Goal: Information Seeking & Learning: Learn about a topic

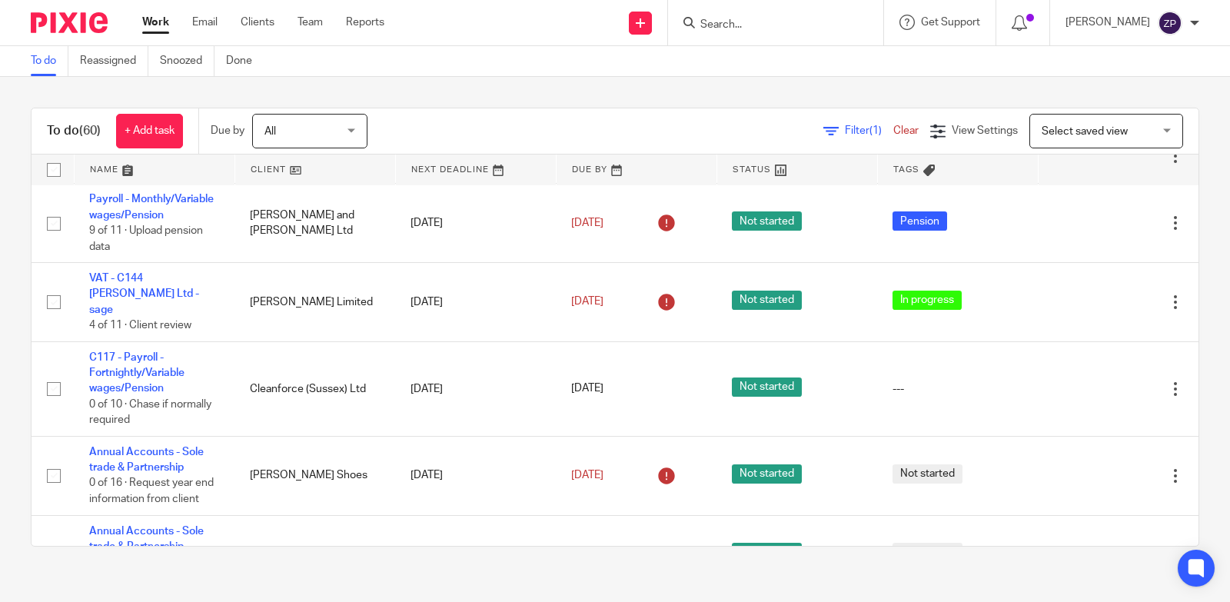
scroll to position [1697, 0]
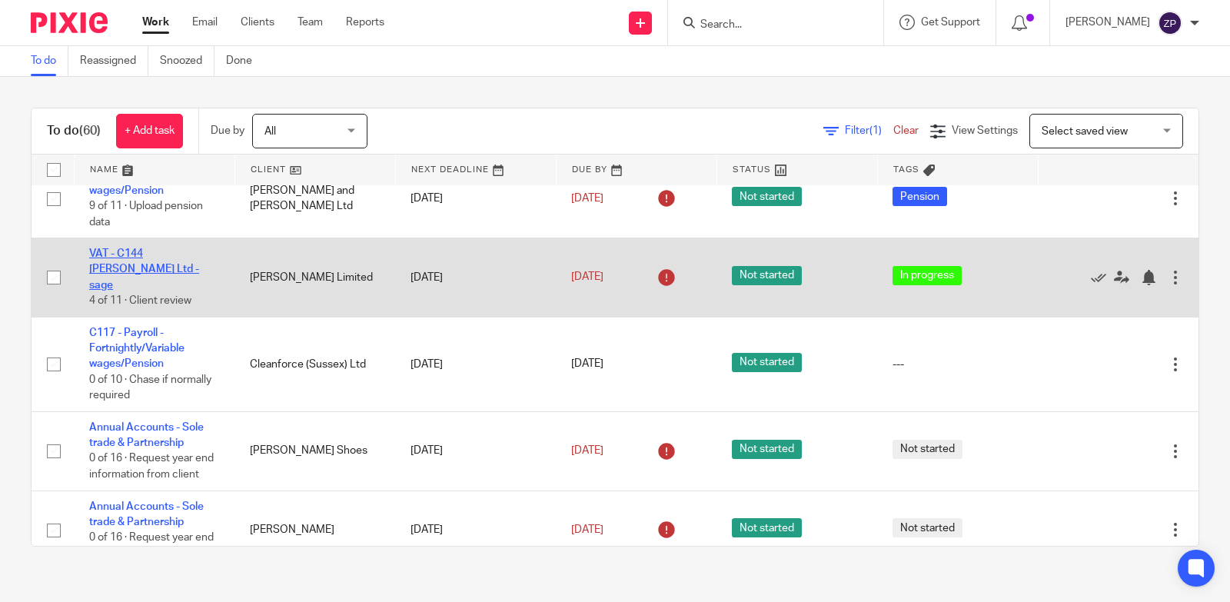
click at [173, 291] on link "VAT - C144 [PERSON_NAME] Ltd - sage" at bounding box center [144, 269] width 110 height 42
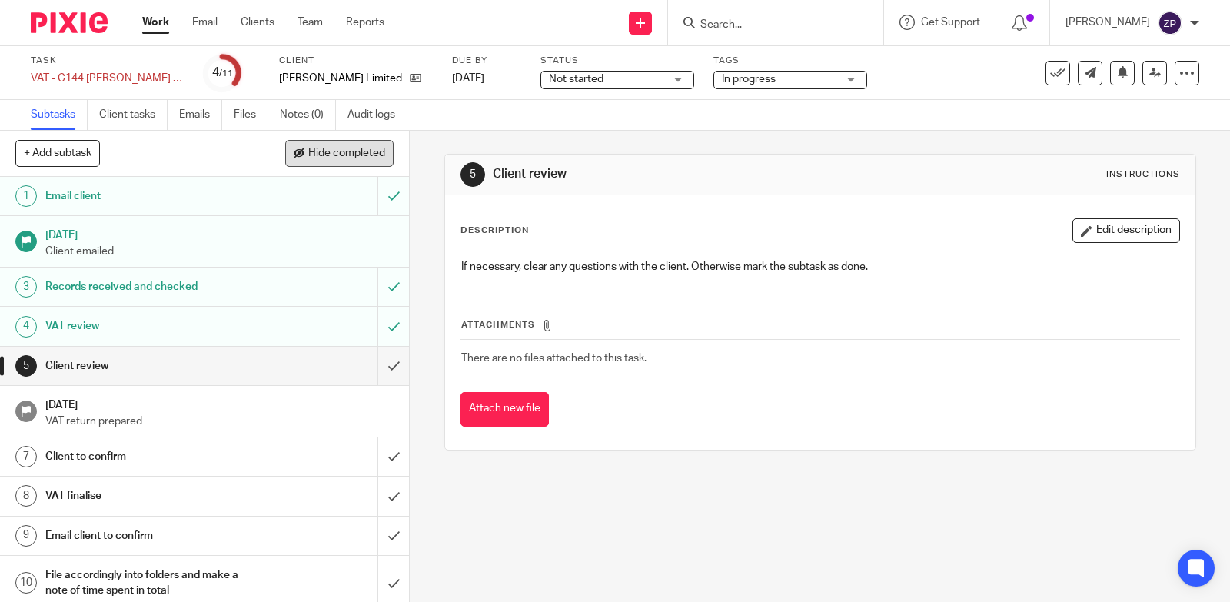
click at [337, 154] on span "Hide completed" at bounding box center [346, 154] width 77 height 12
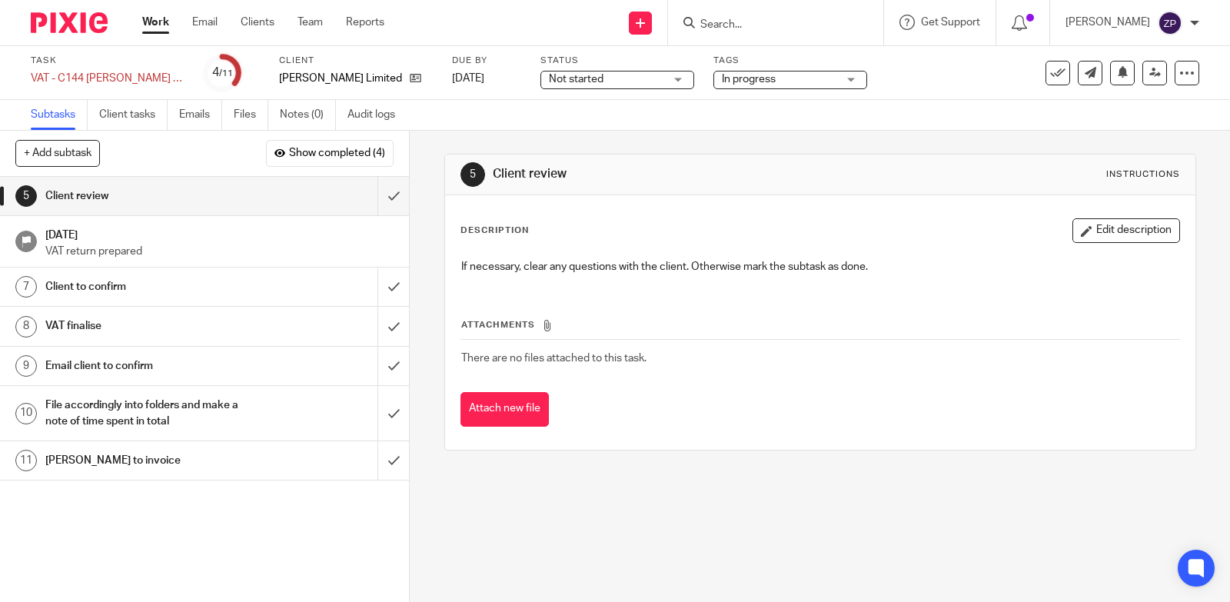
click at [761, 18] on input "Search" at bounding box center [768, 25] width 138 height 14
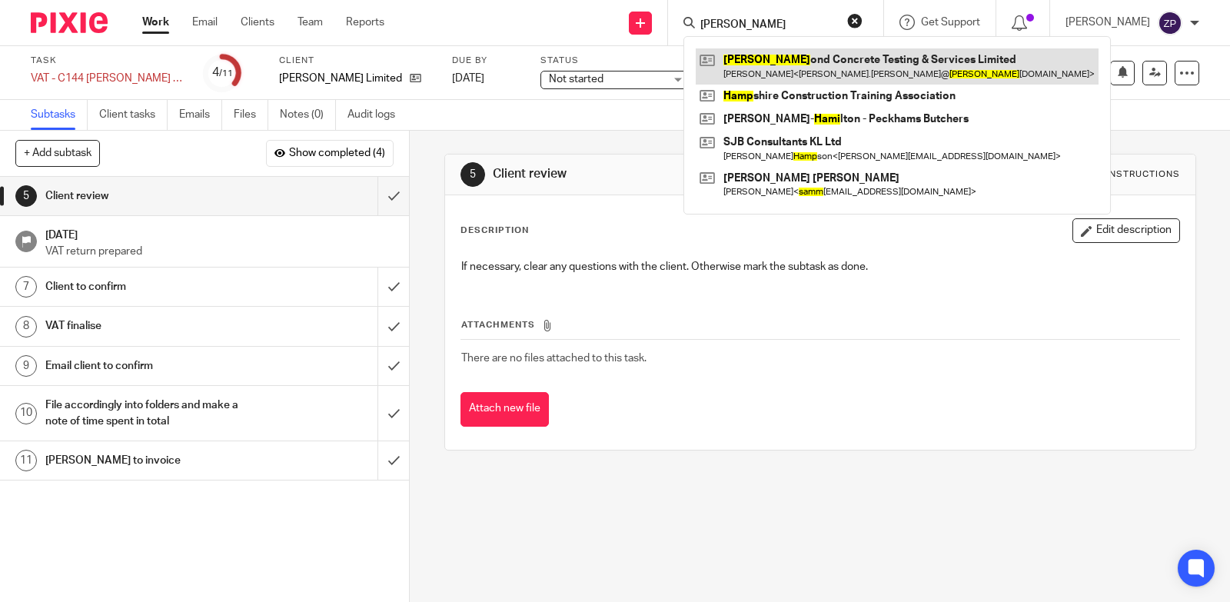
type input "hamm"
click at [777, 69] on link at bounding box center [897, 65] width 403 height 35
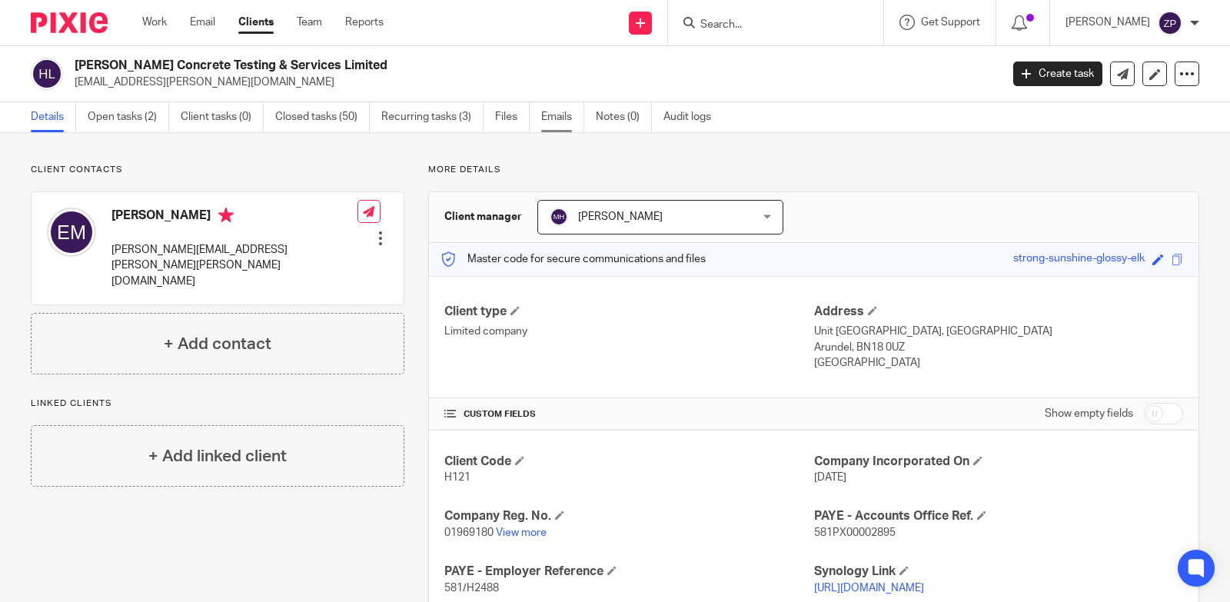
click at [547, 122] on link "Emails" at bounding box center [562, 117] width 43 height 30
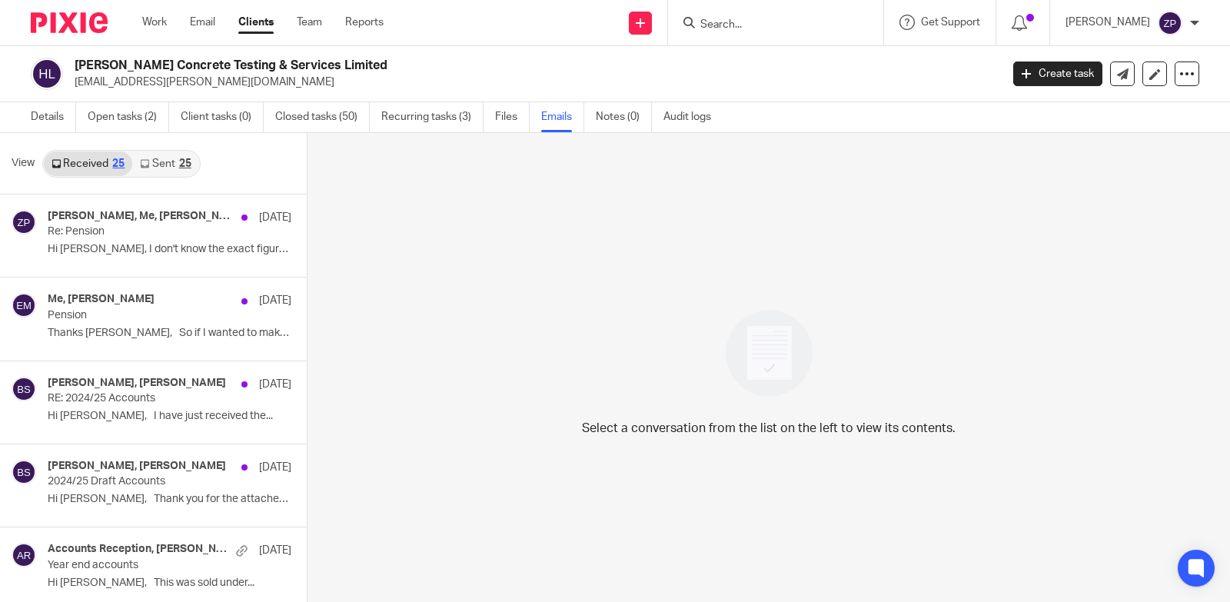
click at [161, 166] on link "Sent 25" at bounding box center [165, 163] width 66 height 25
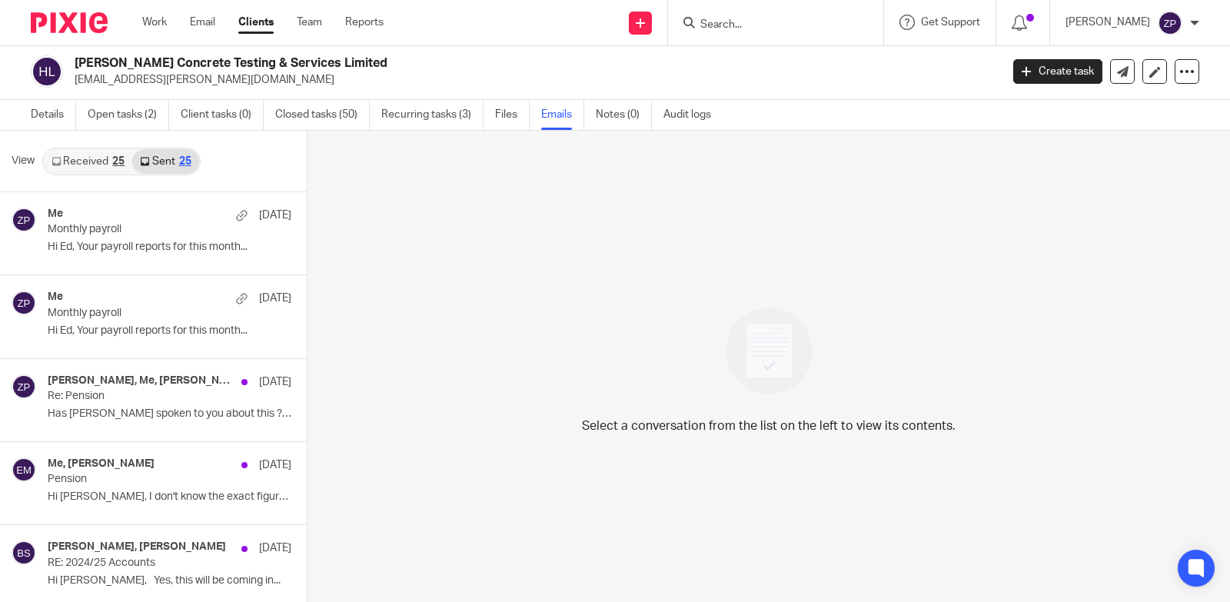
click at [112, 165] on div "25" at bounding box center [118, 161] width 12 height 11
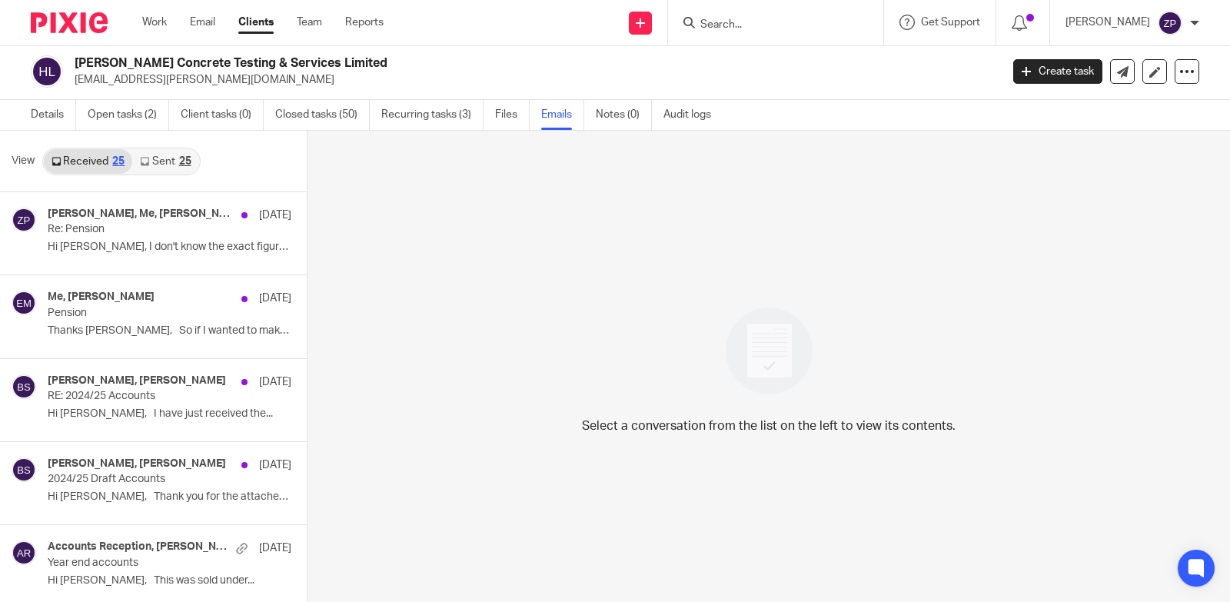
click at [155, 165] on link "Sent 25" at bounding box center [165, 161] width 66 height 25
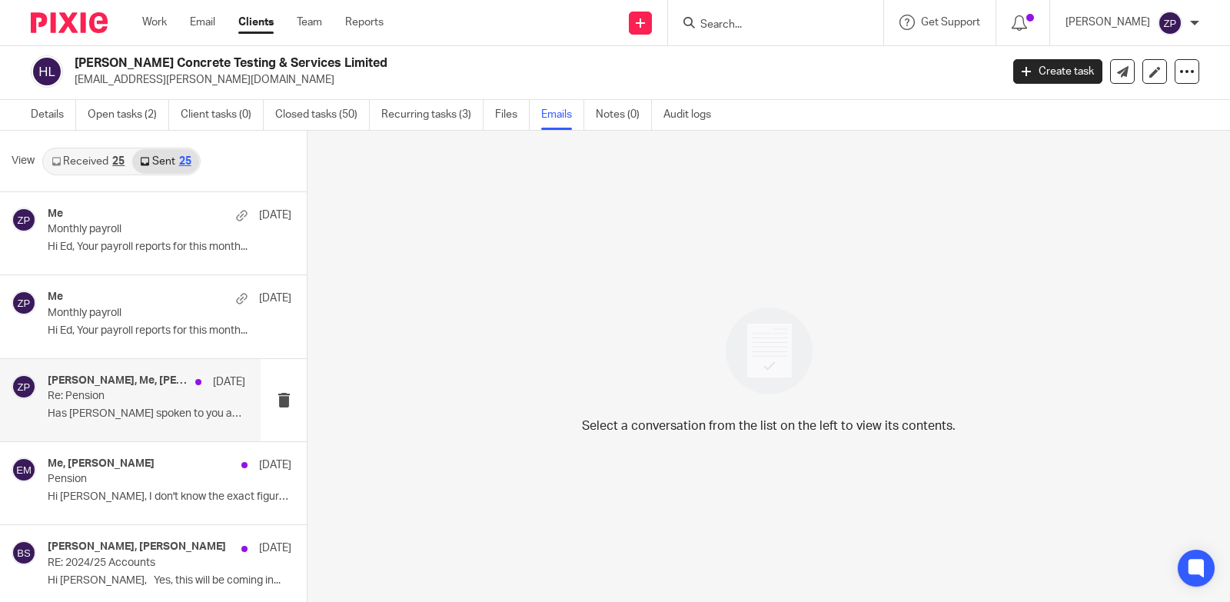
click at [112, 418] on p "Has Zoe spoken to you about this ? ..." at bounding box center [147, 414] width 198 height 13
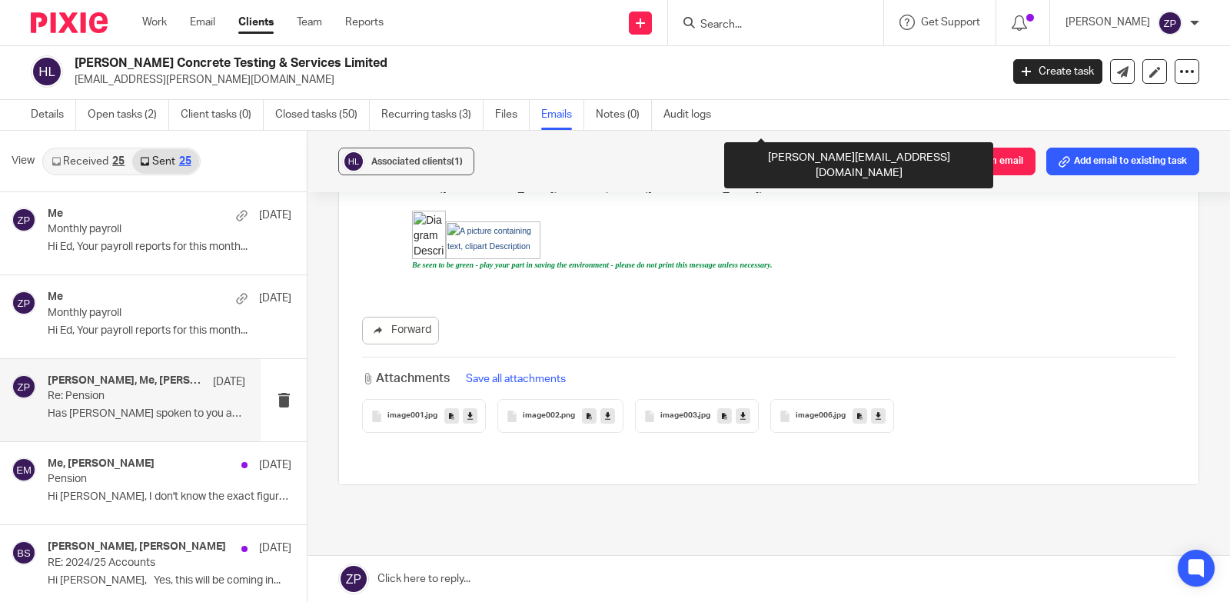
scroll to position [2362, 0]
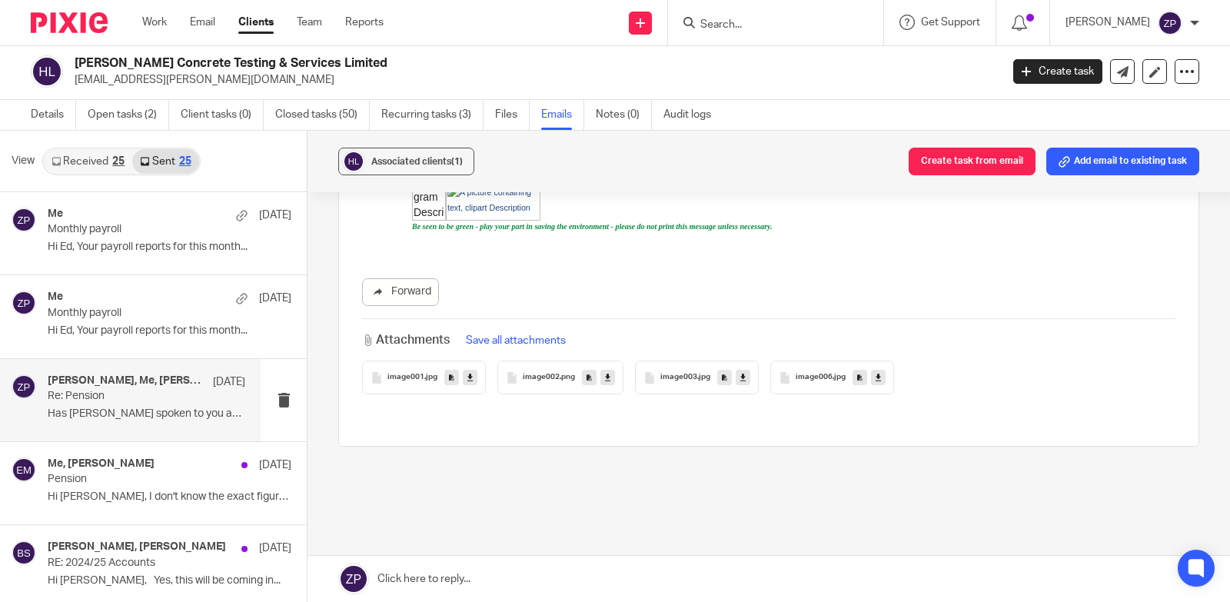
click at [66, 30] on img at bounding box center [69, 22] width 77 height 21
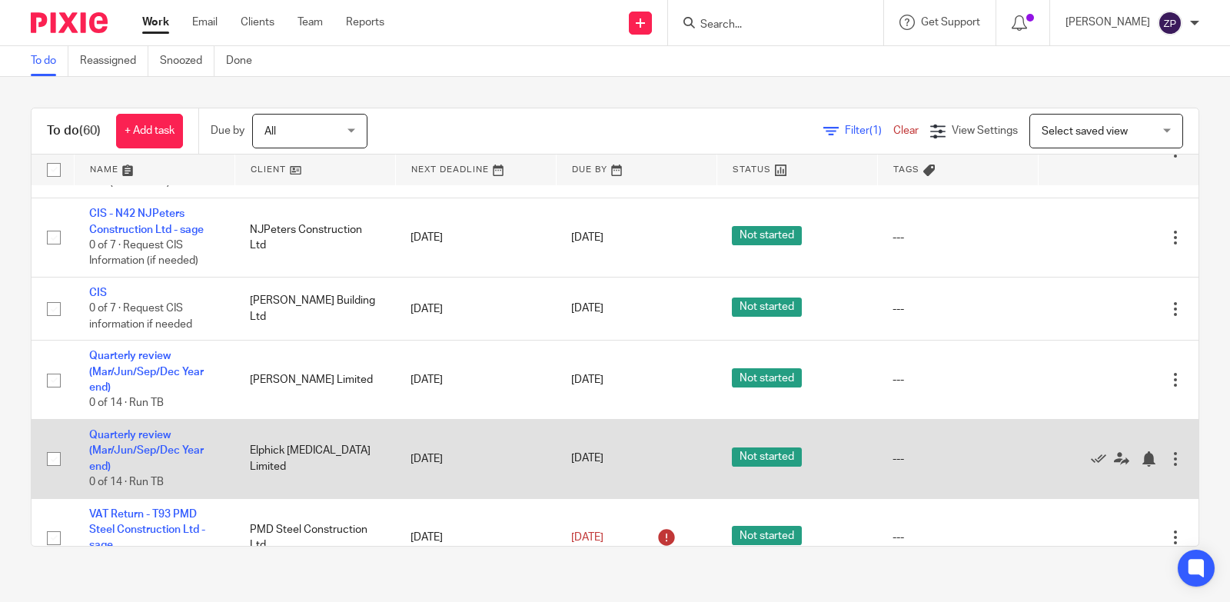
scroll to position [2307, 0]
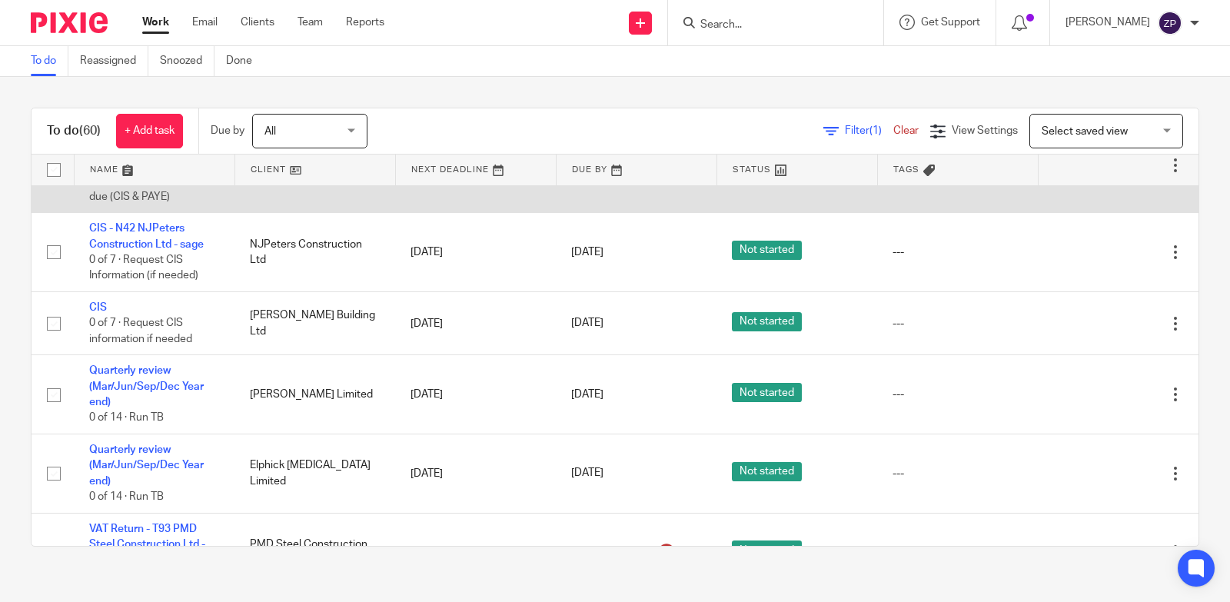
click at [138, 155] on link "CIS - R109 RTS Electrical Services Ltd" at bounding box center [149, 141] width 121 height 26
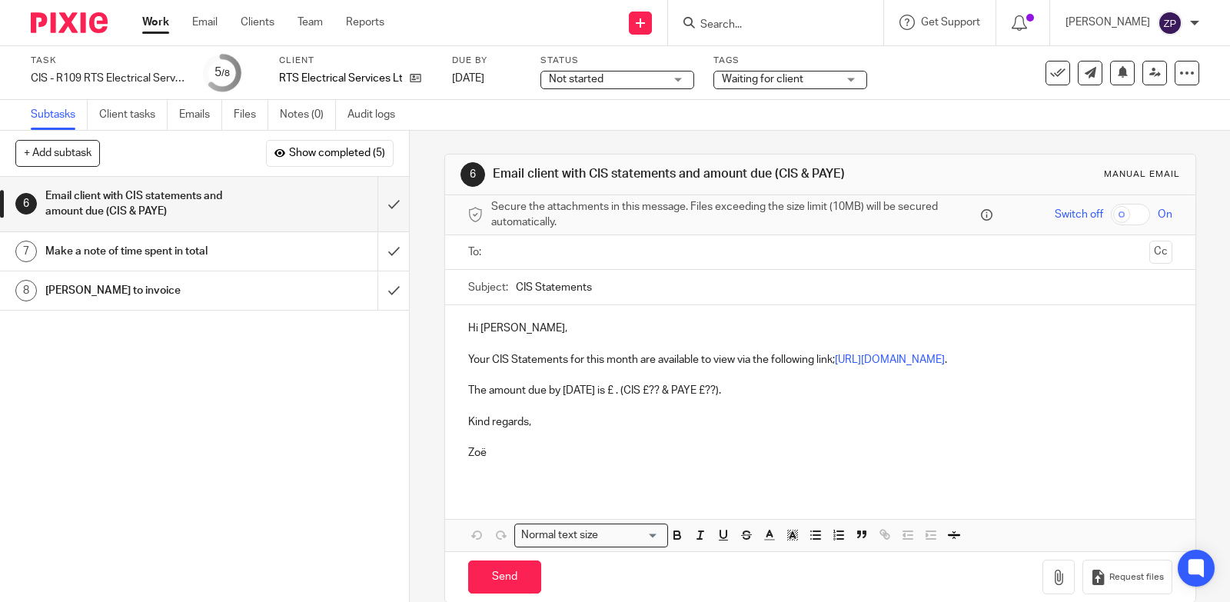
click at [781, 78] on span "Waiting for client" at bounding box center [763, 79] width 82 height 11
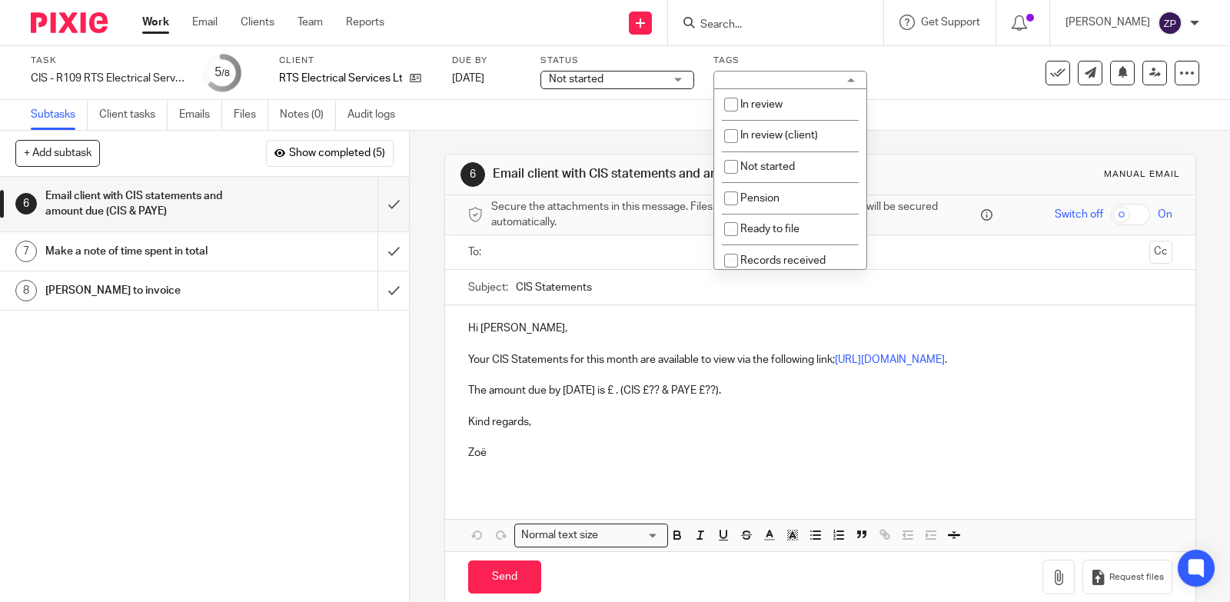
scroll to position [225, 0]
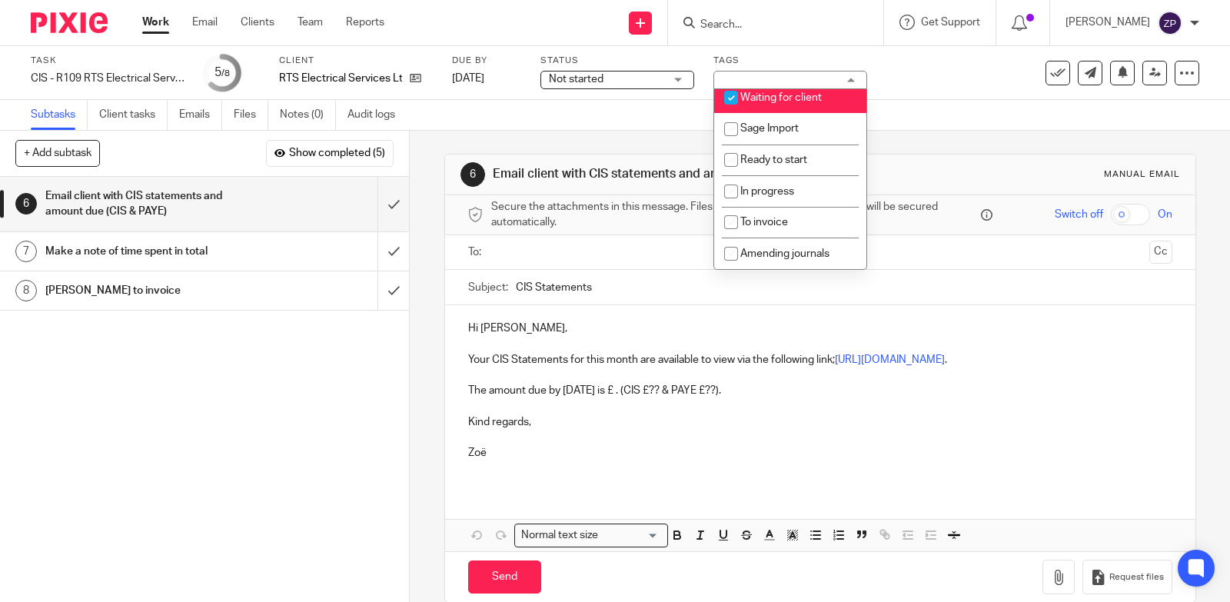
click at [757, 103] on li "Waiting for client" at bounding box center [790, 98] width 152 height 32
checkbox input "false"
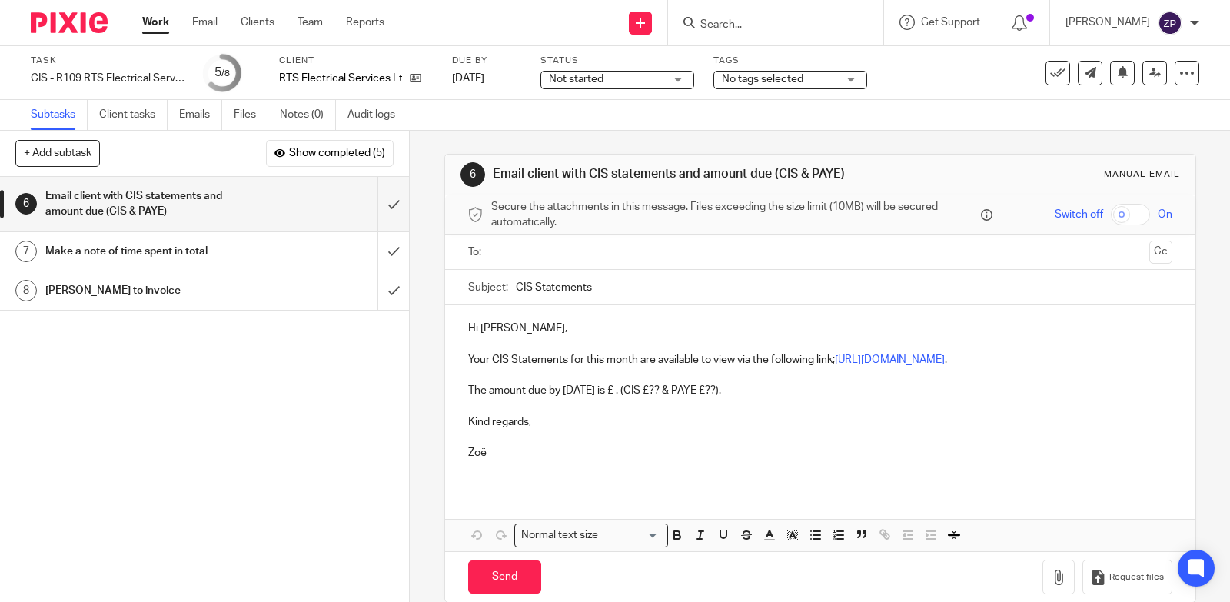
click at [79, 32] on img at bounding box center [69, 22] width 77 height 21
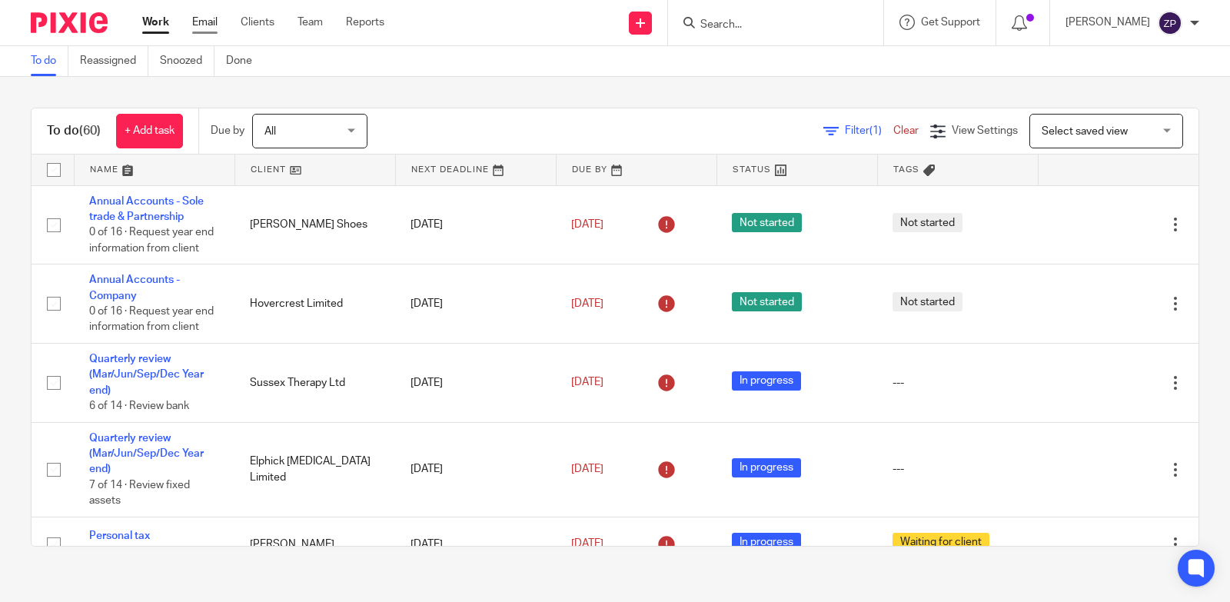
click at [216, 23] on link "Email" at bounding box center [204, 22] width 25 height 15
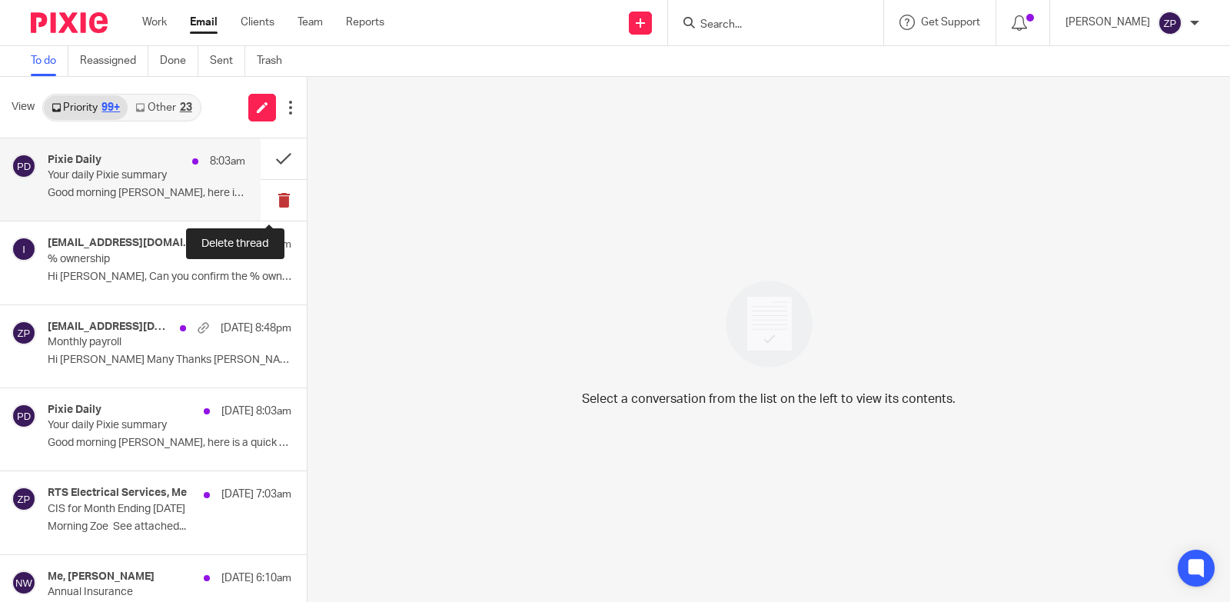
click at [271, 203] on button at bounding box center [284, 200] width 46 height 41
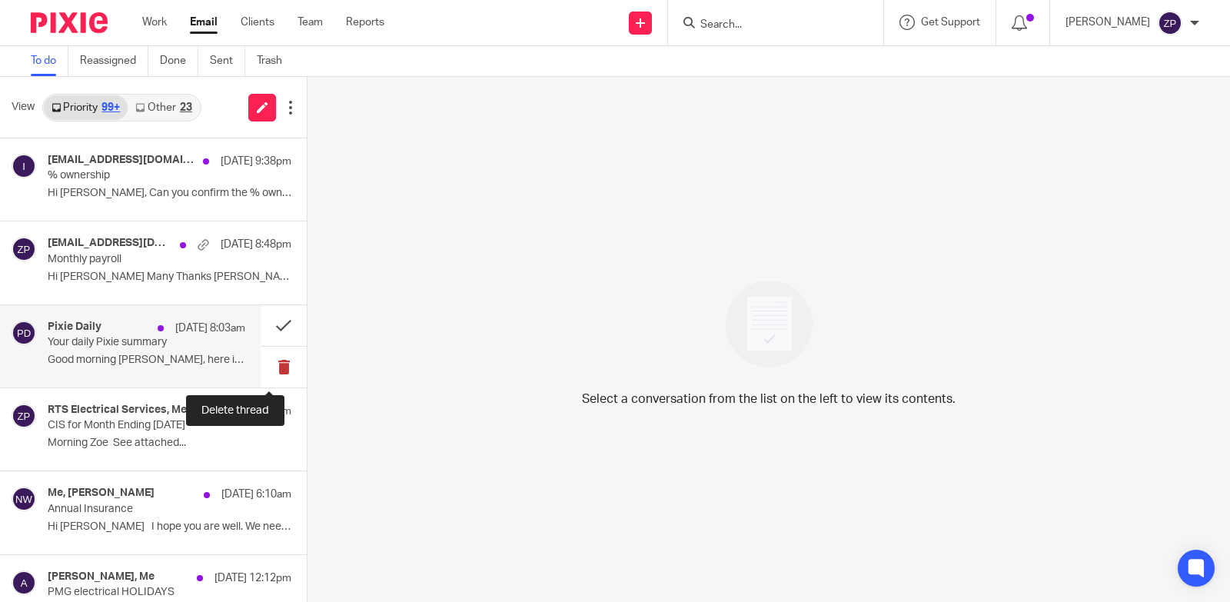
click at [268, 367] on button at bounding box center [284, 367] width 46 height 41
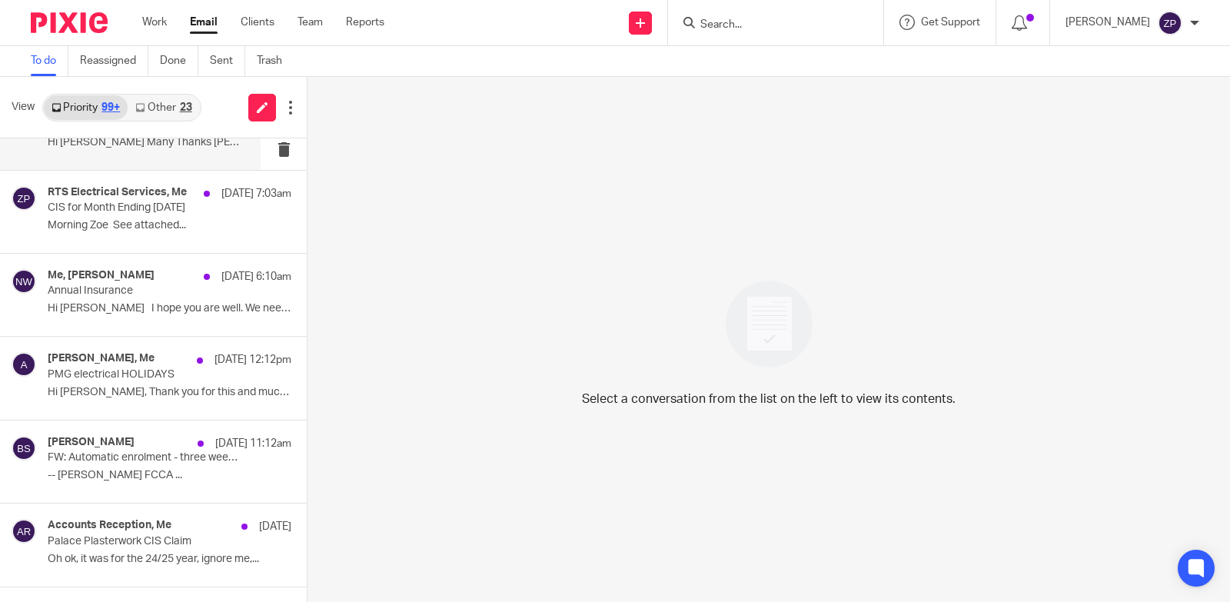
scroll to position [154, 0]
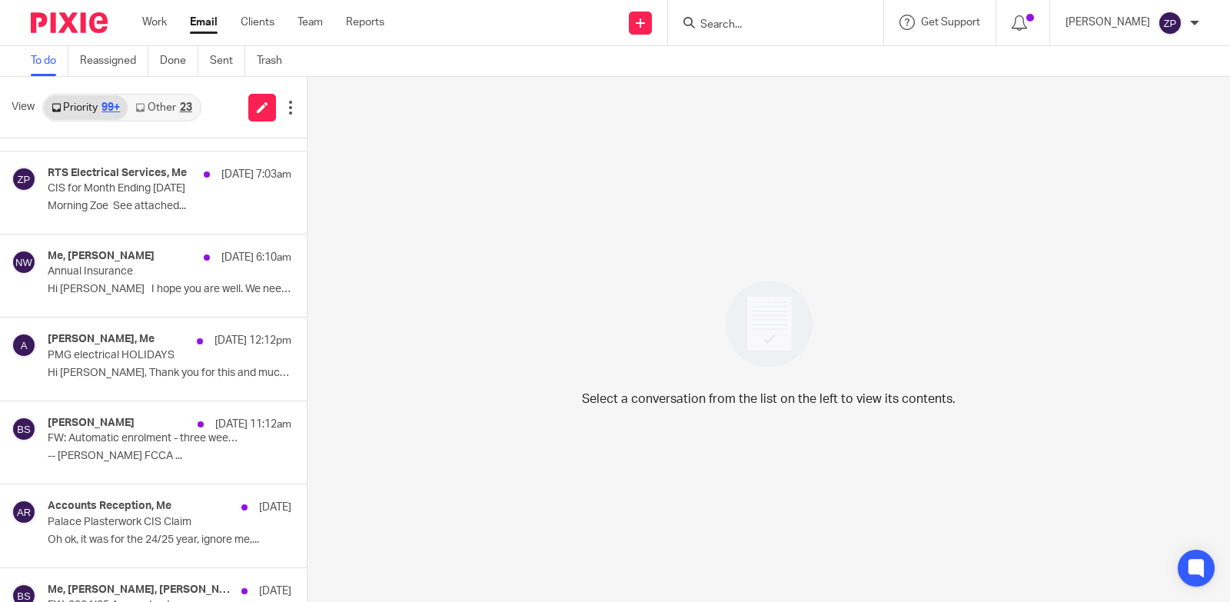
click at [148, 111] on link "Other 23" at bounding box center [164, 107] width 72 height 25
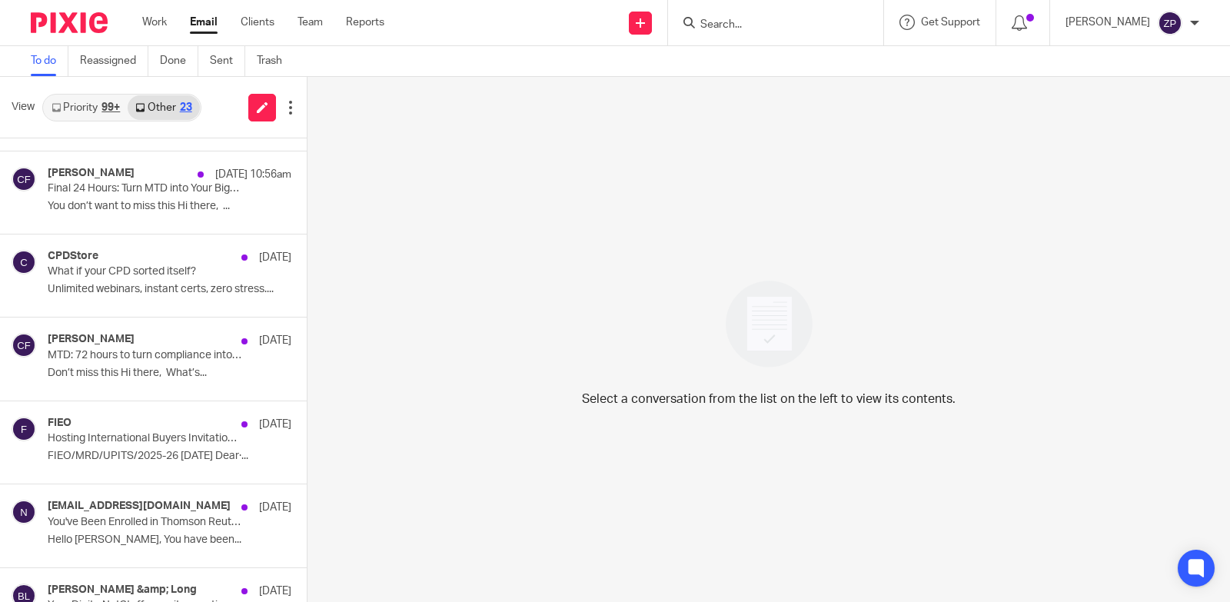
scroll to position [0, 0]
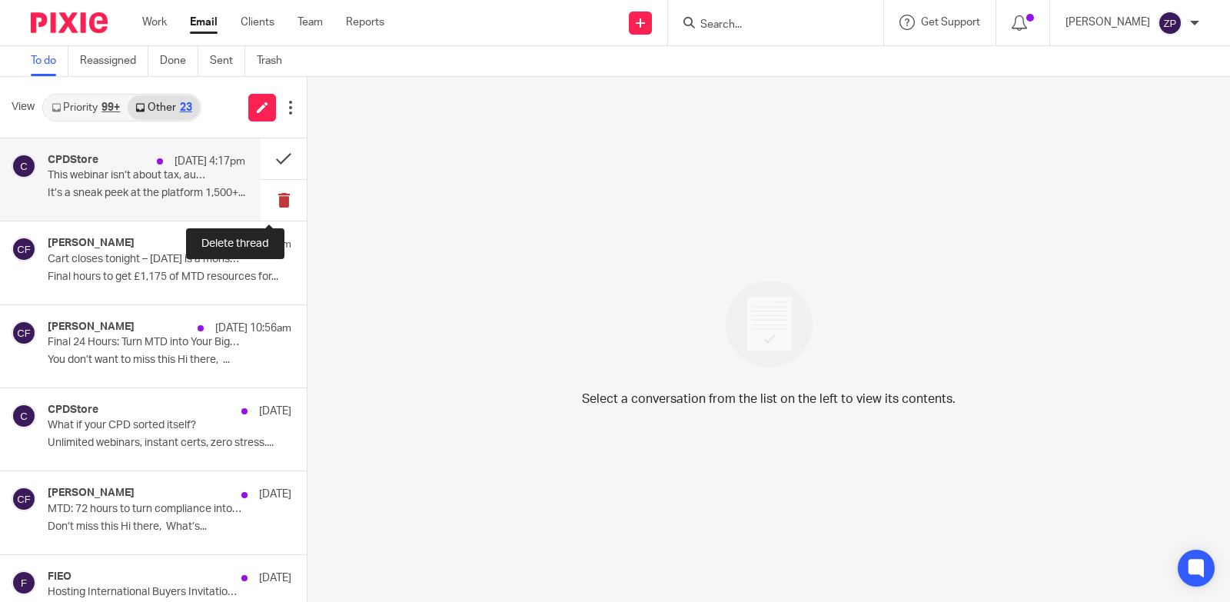
click at [268, 200] on button at bounding box center [284, 200] width 46 height 41
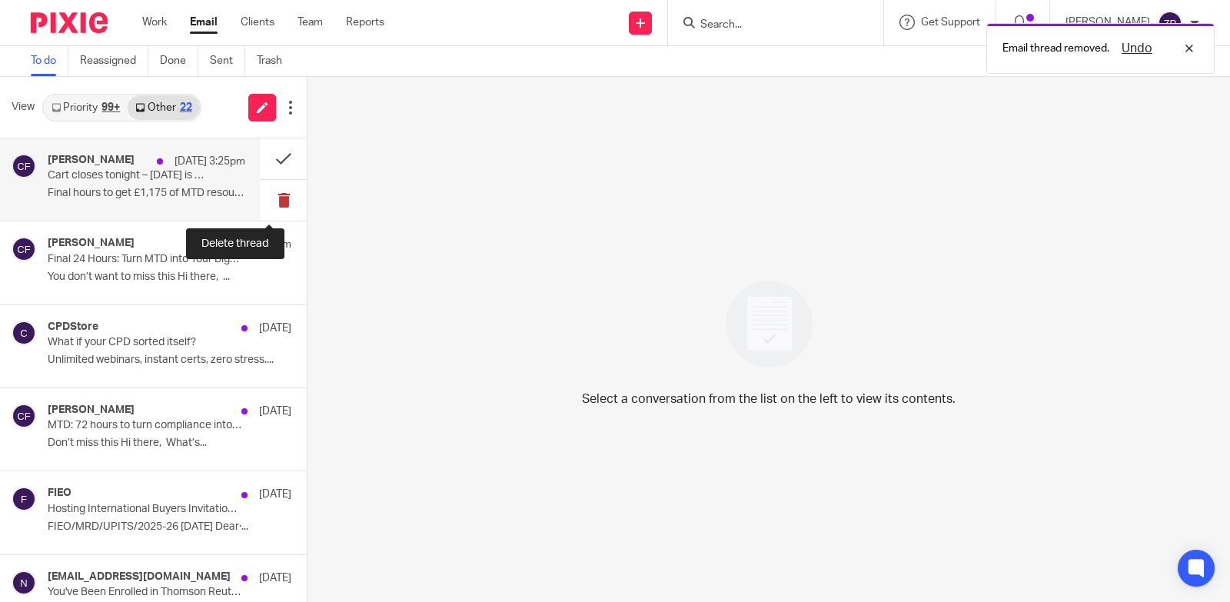
click at [268, 201] on button at bounding box center [284, 200] width 46 height 41
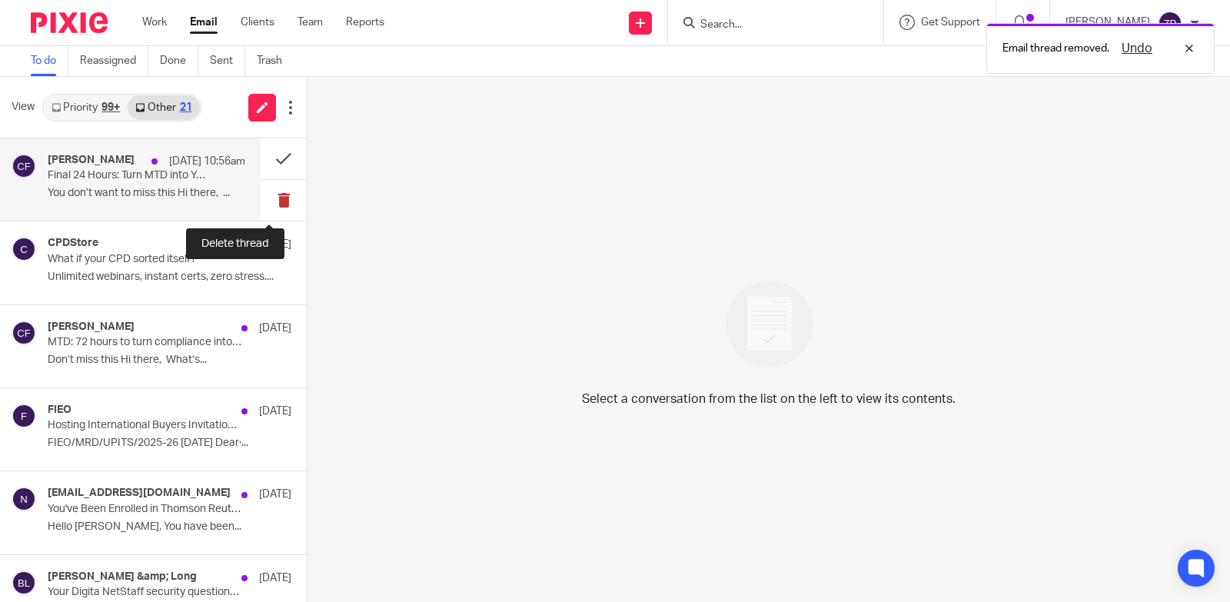
click at [273, 197] on button at bounding box center [284, 200] width 46 height 41
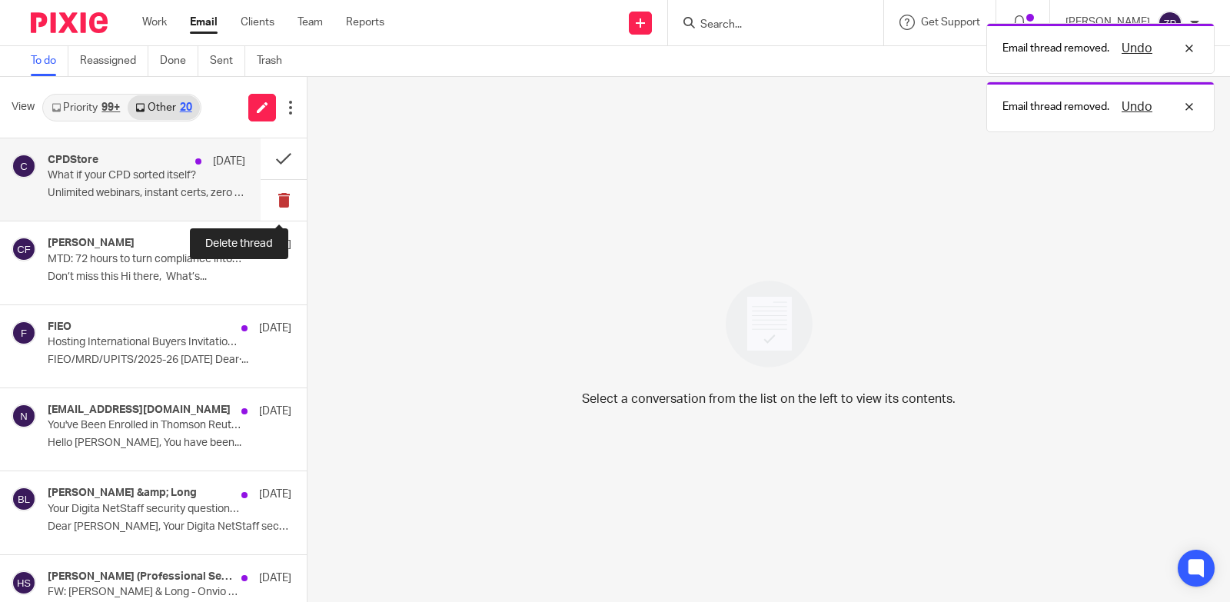
click at [269, 198] on button at bounding box center [284, 200] width 46 height 41
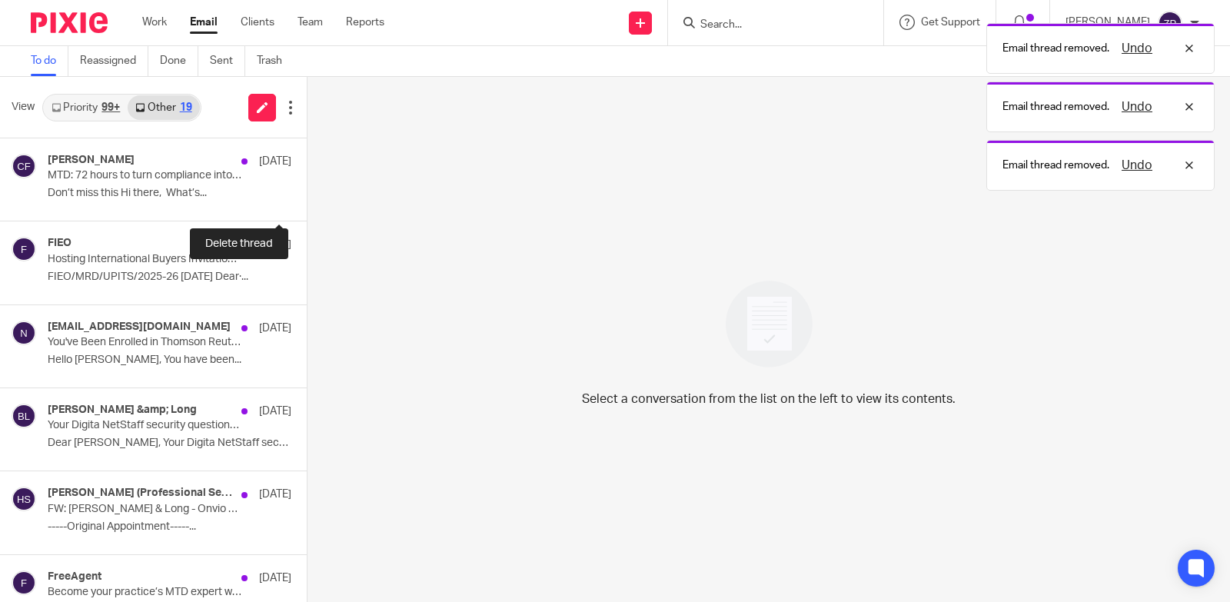
click at [307, 198] on button at bounding box center [313, 200] width 12 height 41
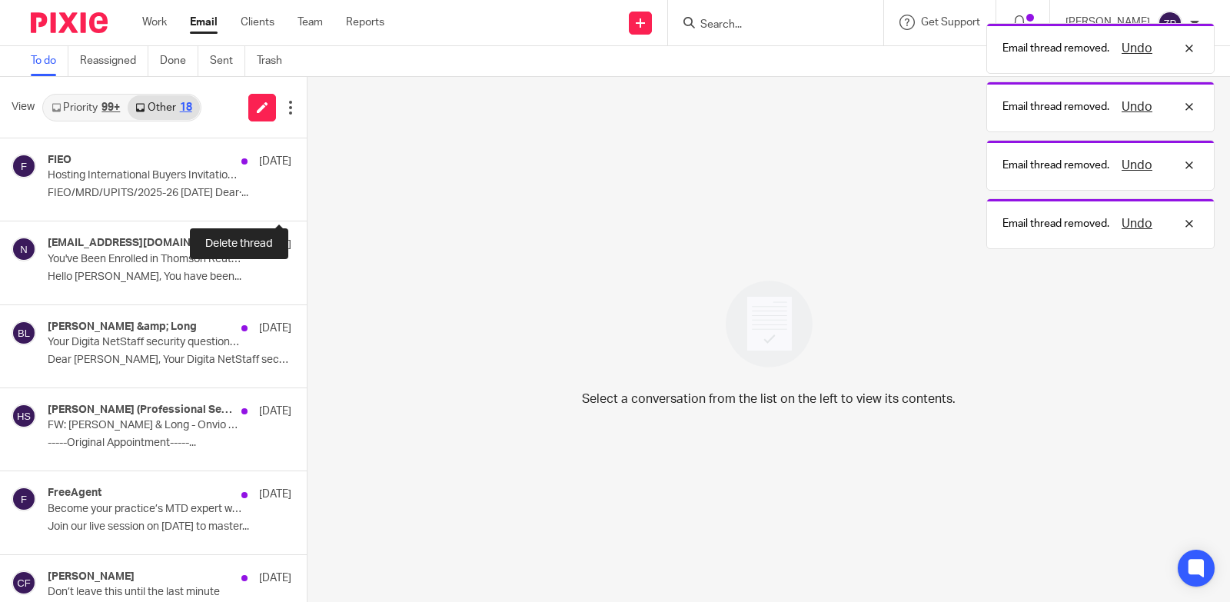
click at [307, 198] on button at bounding box center [313, 200] width 12 height 41
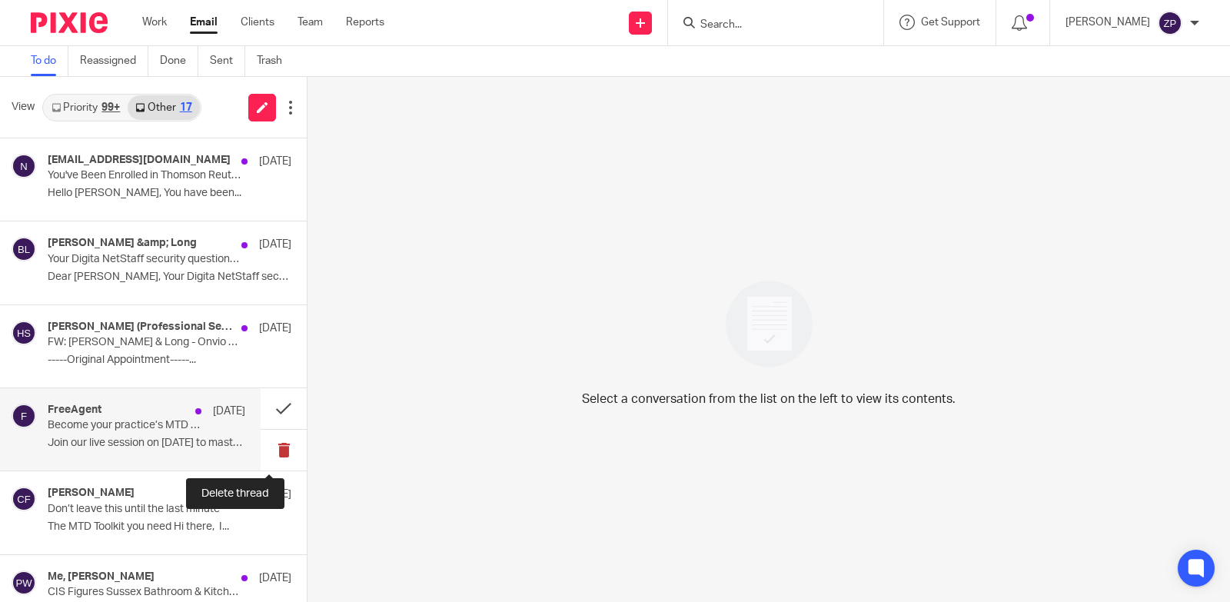
click at [269, 445] on button at bounding box center [284, 450] width 46 height 41
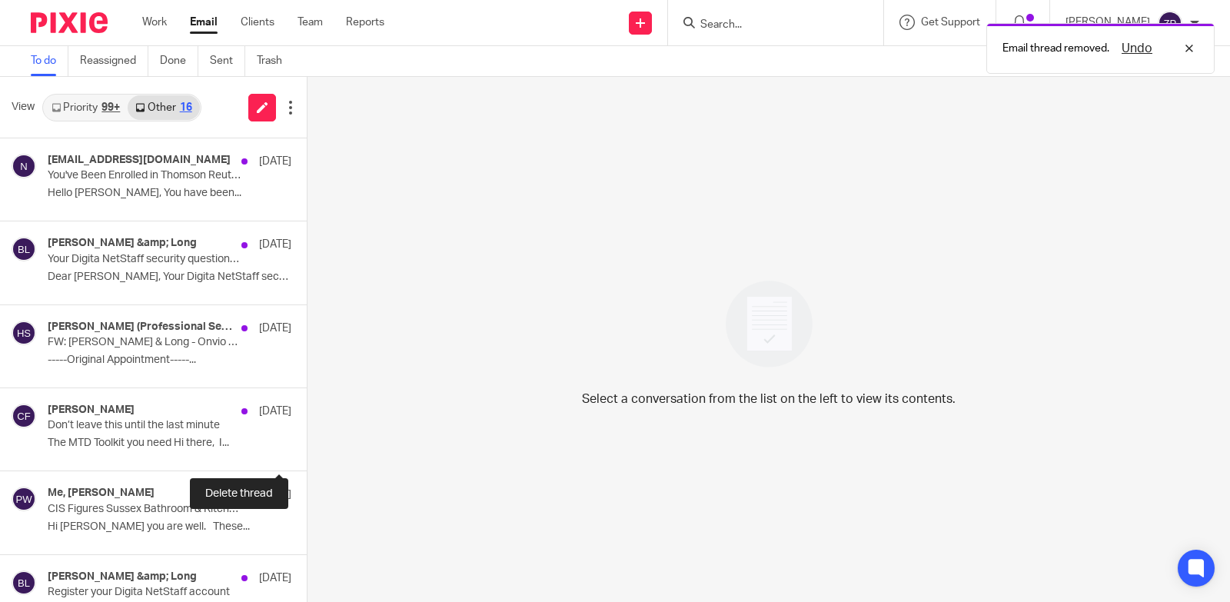
click at [307, 445] on button at bounding box center [313, 450] width 12 height 41
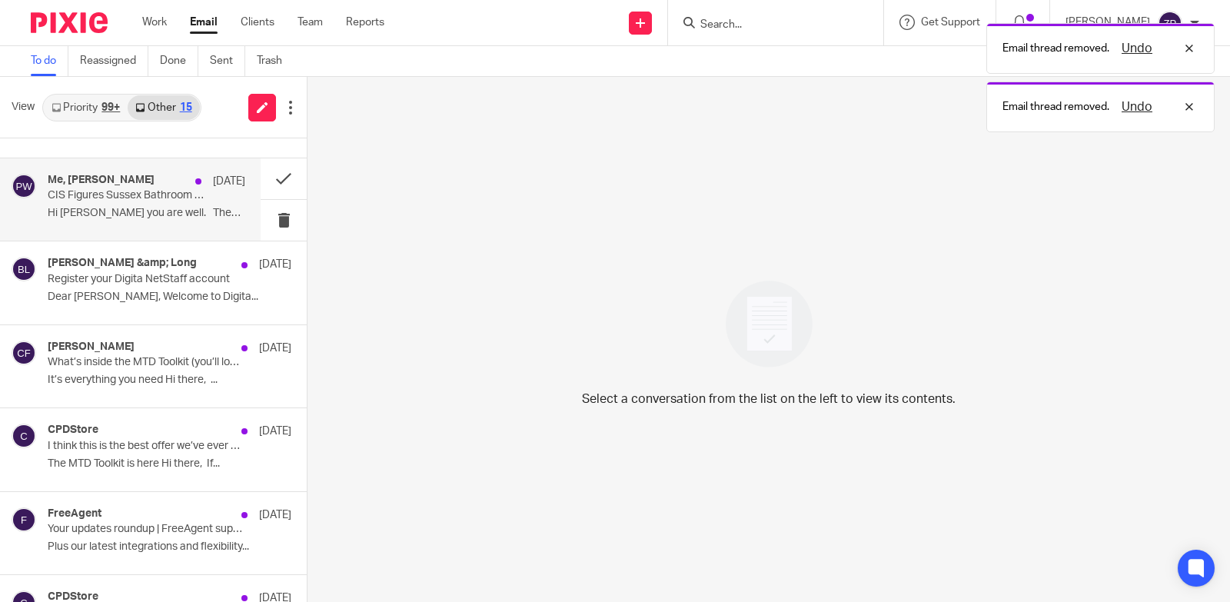
scroll to position [231, 0]
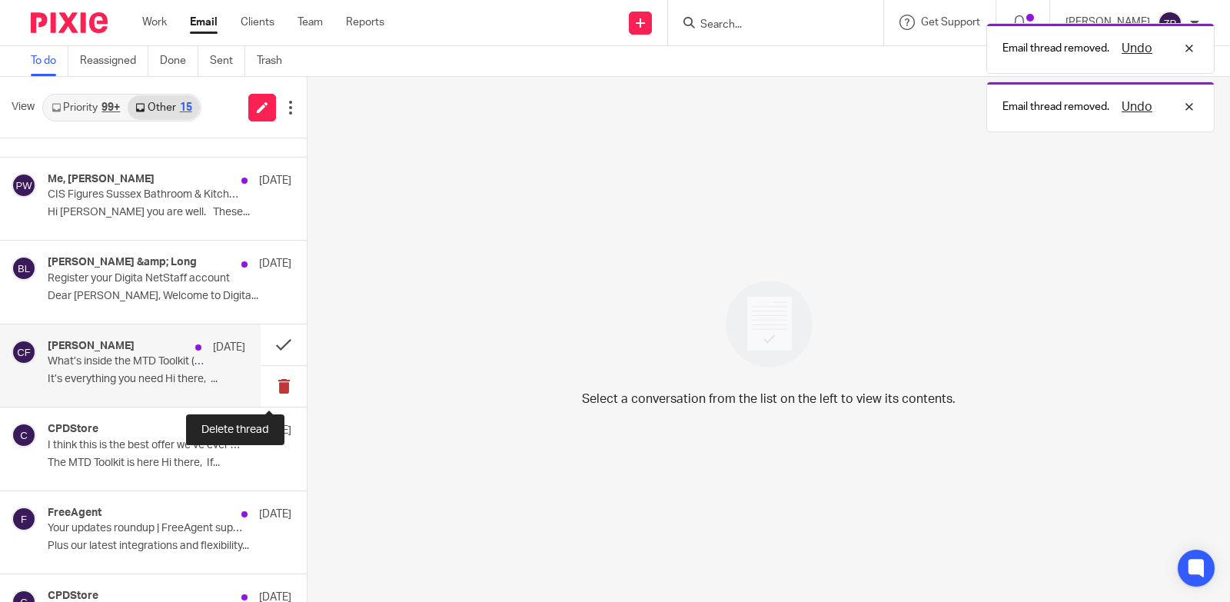
click at [265, 388] on button at bounding box center [284, 386] width 46 height 41
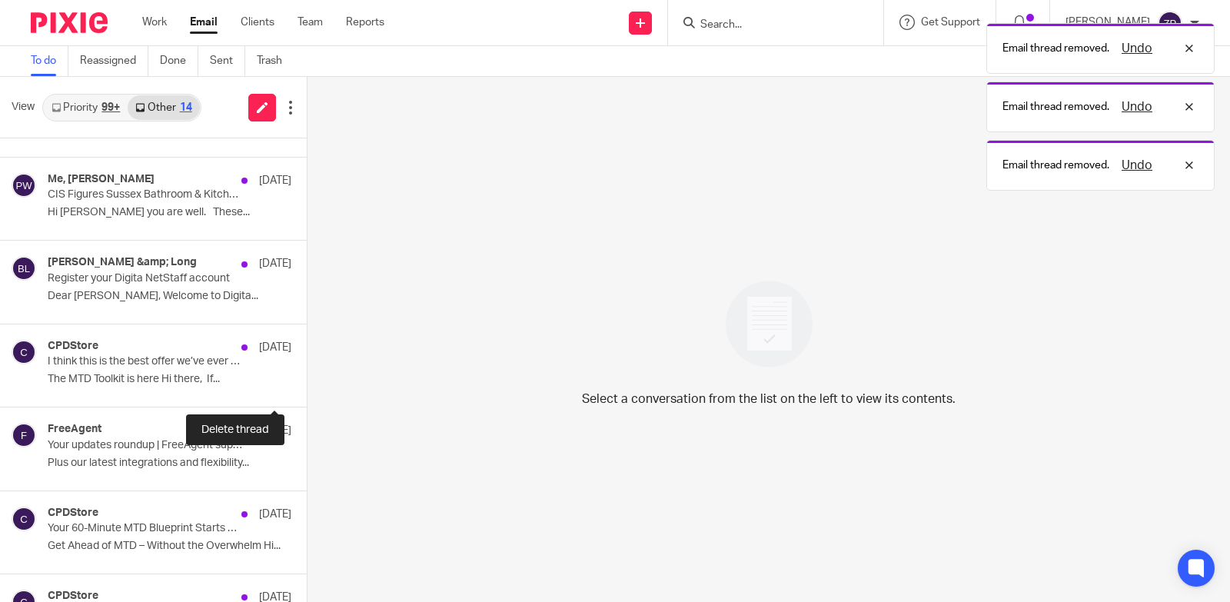
click at [307, 388] on button at bounding box center [313, 386] width 12 height 41
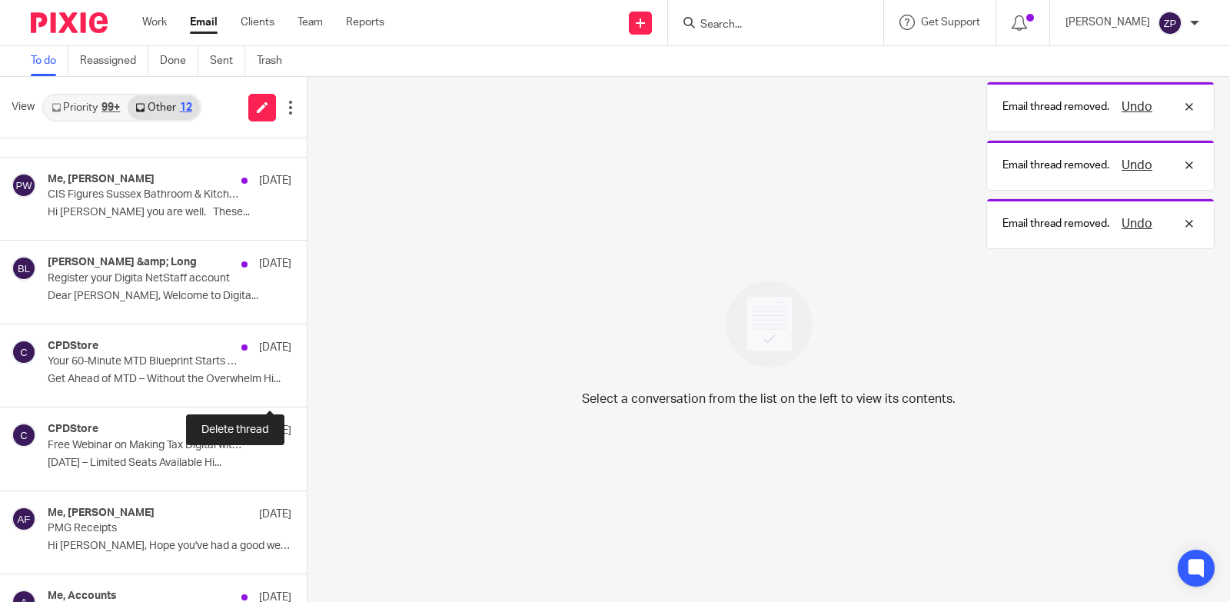
click at [307, 388] on button at bounding box center [313, 386] width 12 height 41
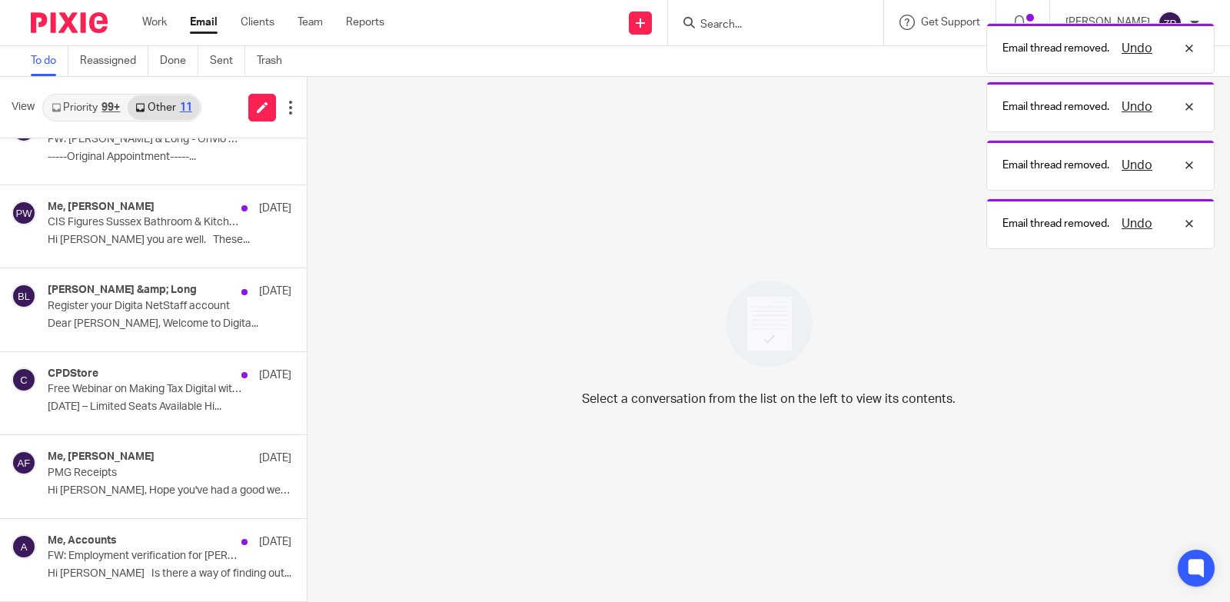
scroll to position [203, 0]
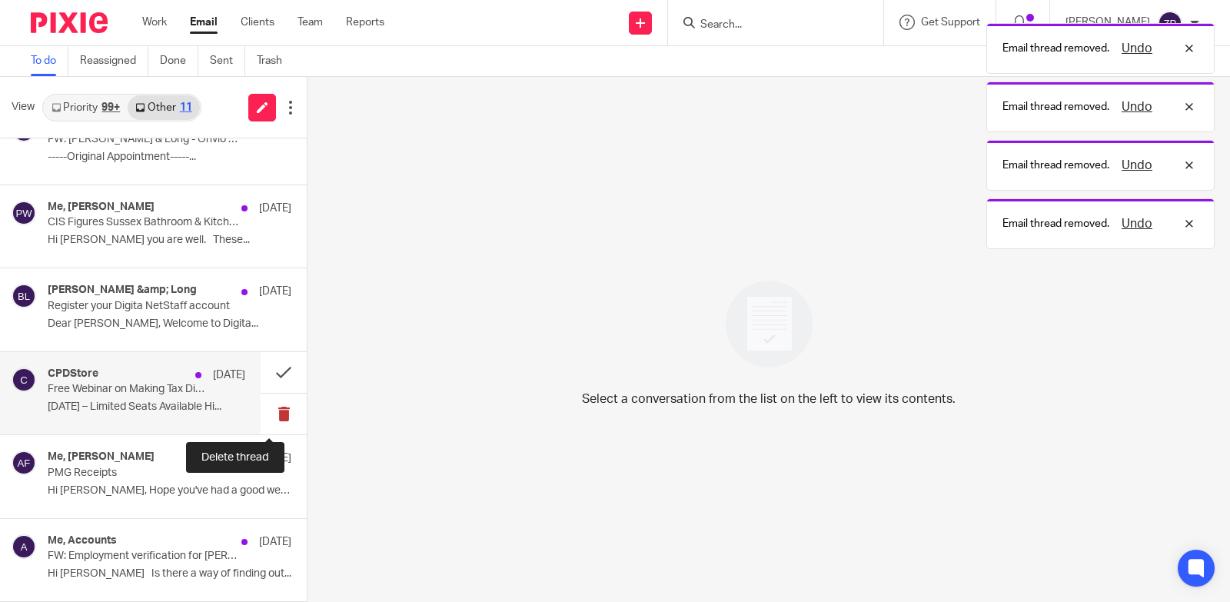
click at [266, 416] on button at bounding box center [284, 414] width 46 height 41
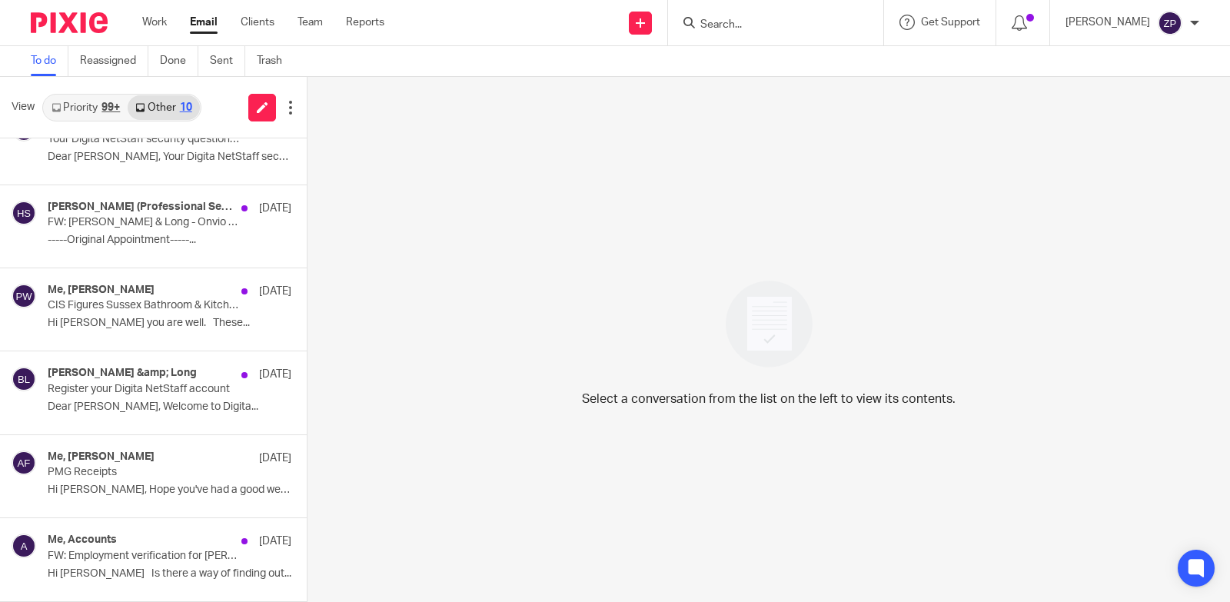
click at [95, 103] on link "Priority 99+" at bounding box center [86, 107] width 84 height 25
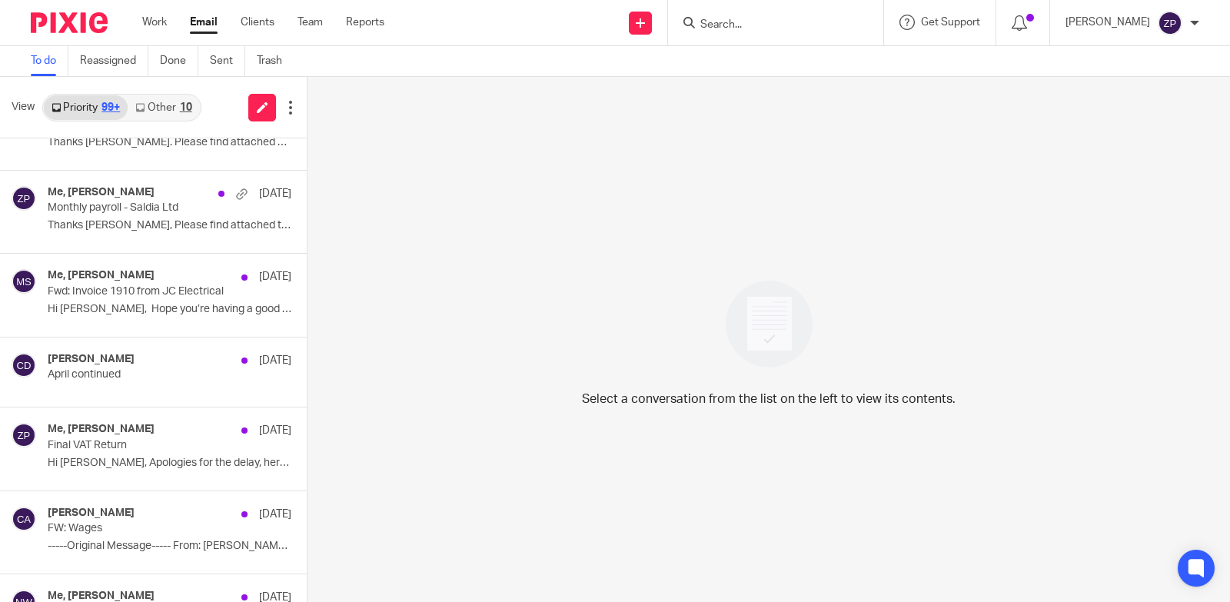
scroll to position [1461, 0]
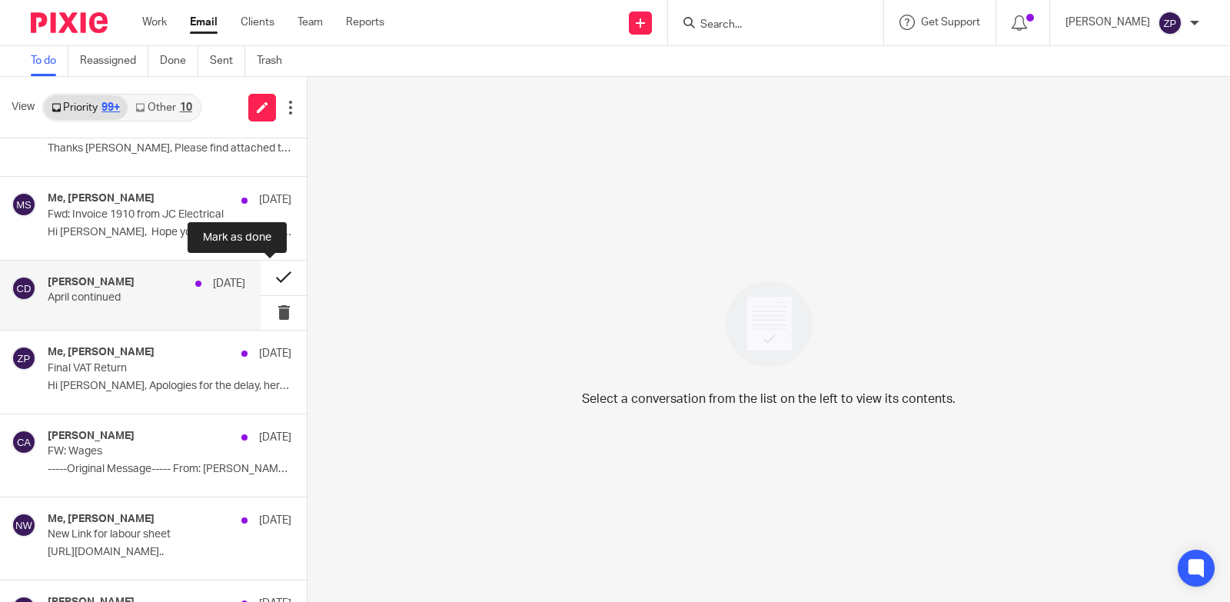
click at [265, 277] on button at bounding box center [284, 278] width 46 height 35
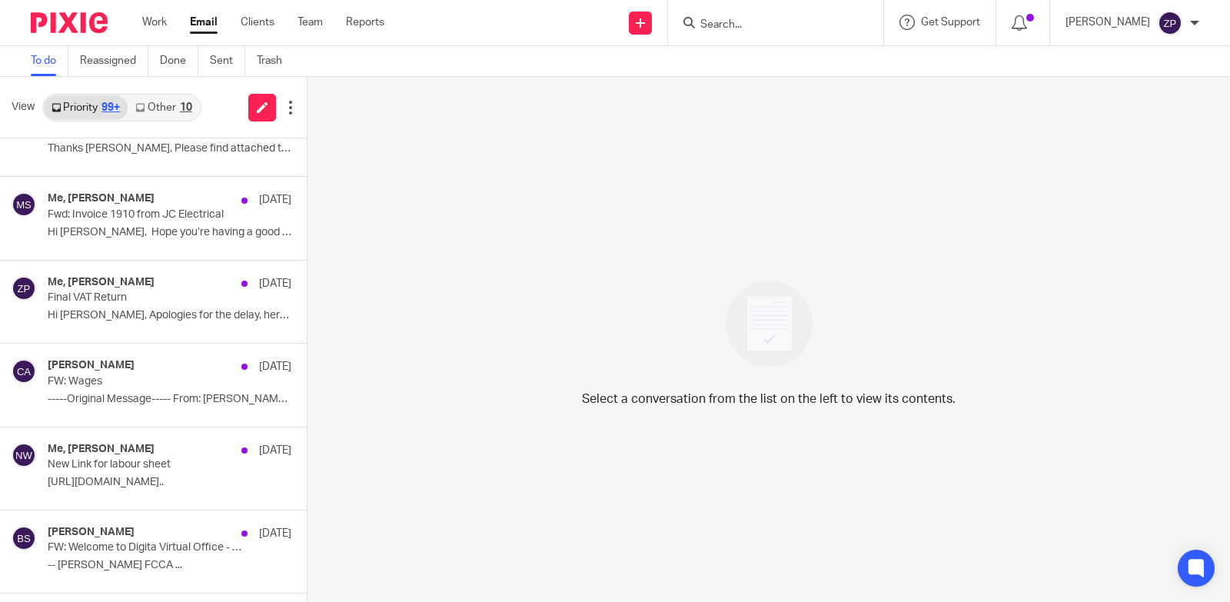
click at [837, 21] on input "Search" at bounding box center [768, 25] width 138 height 14
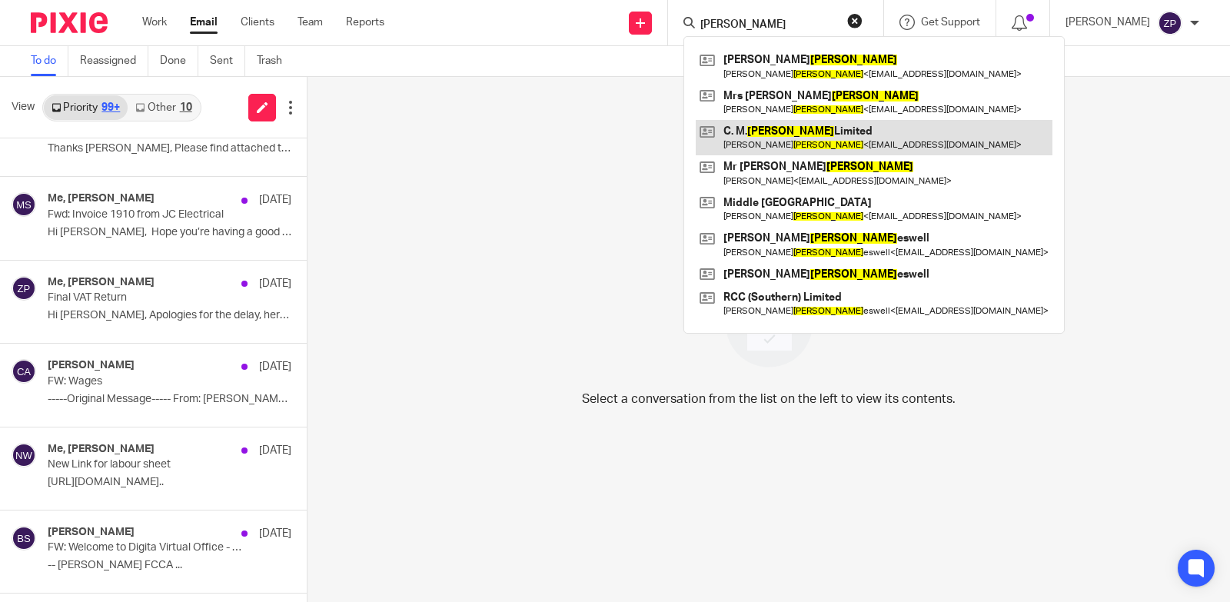
type input "dodd"
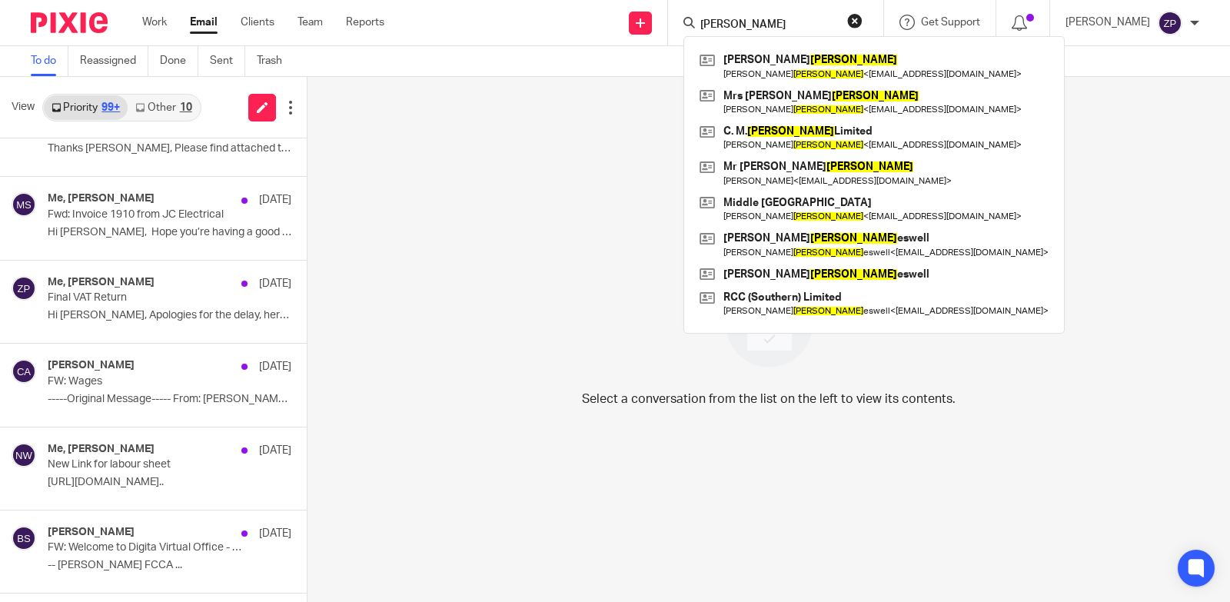
click at [461, 144] on div "Select a conversation from the list on the left to view its contents." at bounding box center [769, 339] width 923 height 525
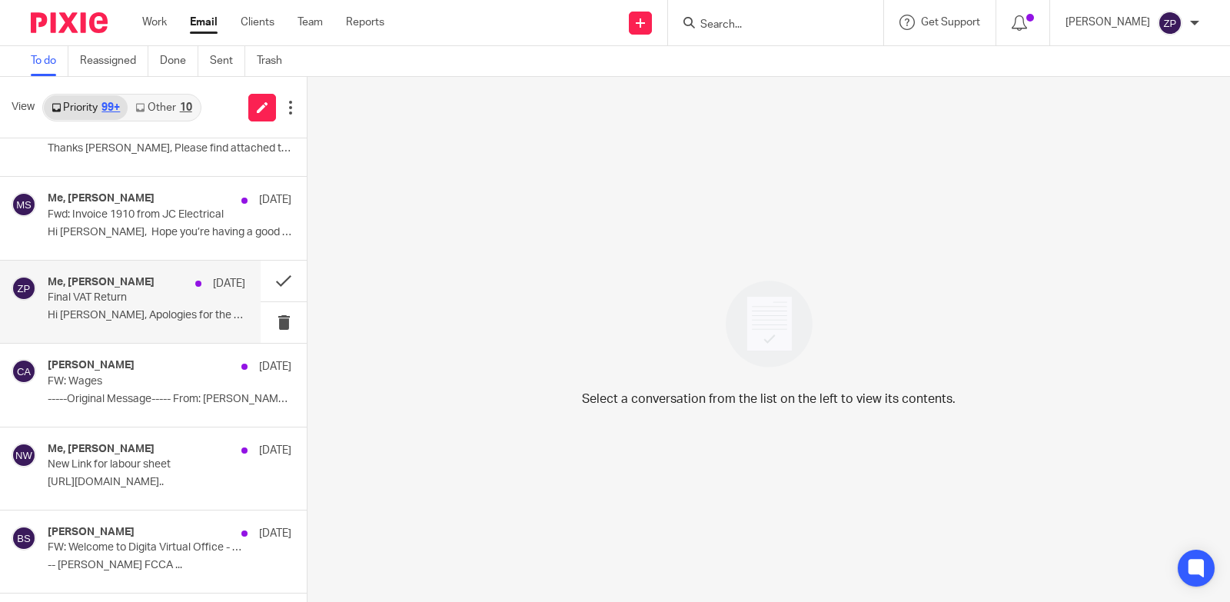
scroll to position [1538, 0]
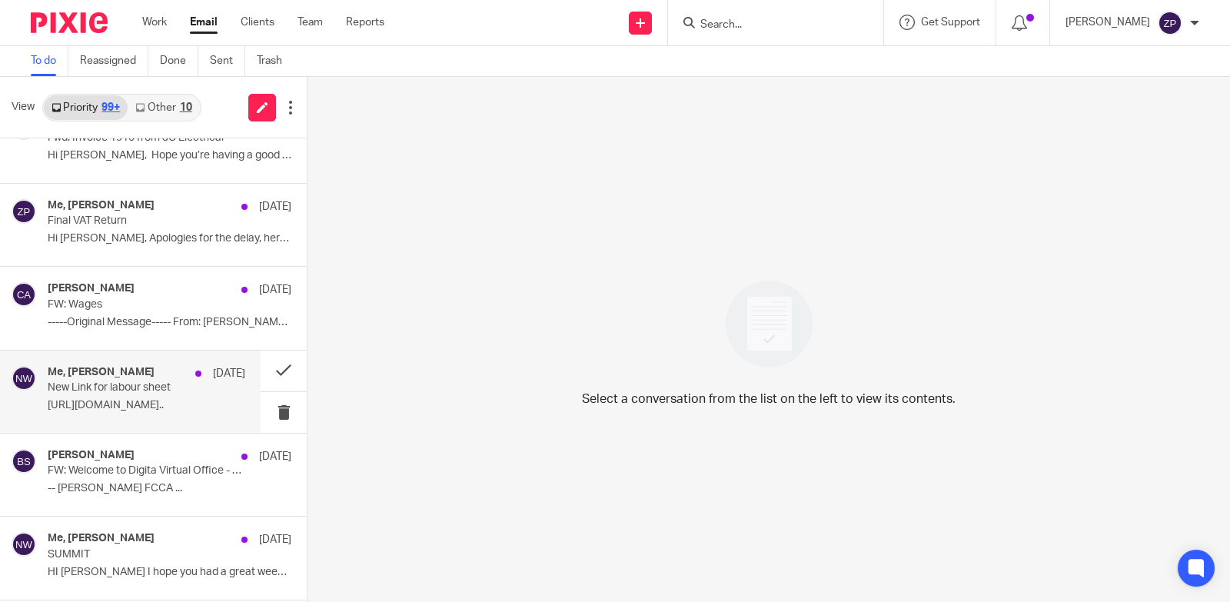
click at [151, 390] on p "New Link for labour sheet" at bounding box center [127, 387] width 158 height 13
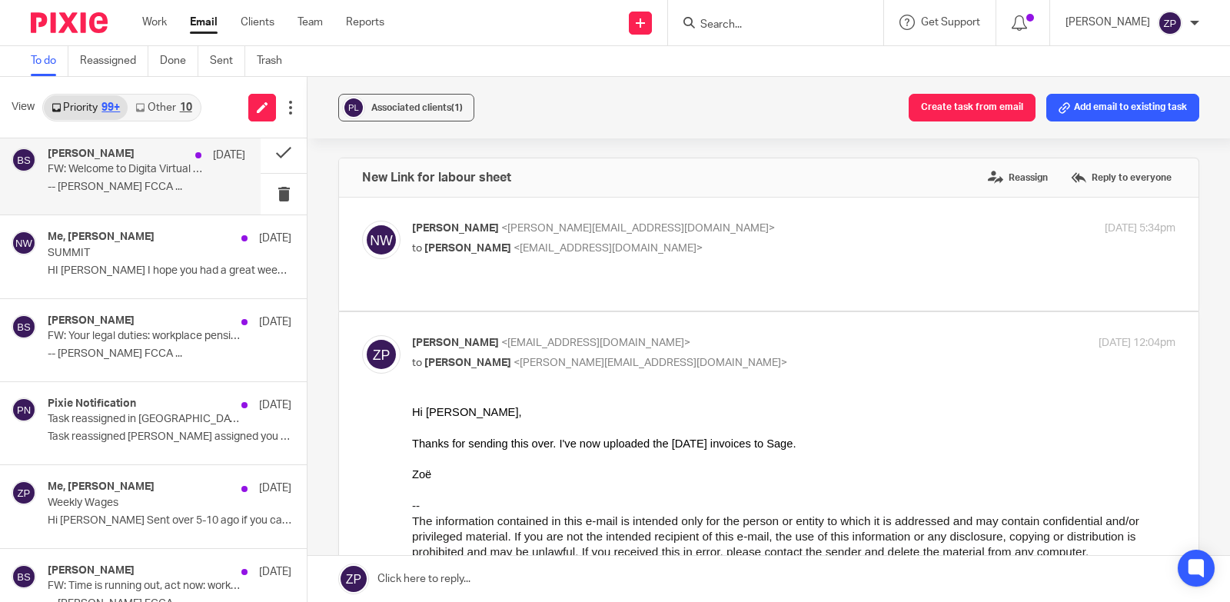
scroll to position [1845, 0]
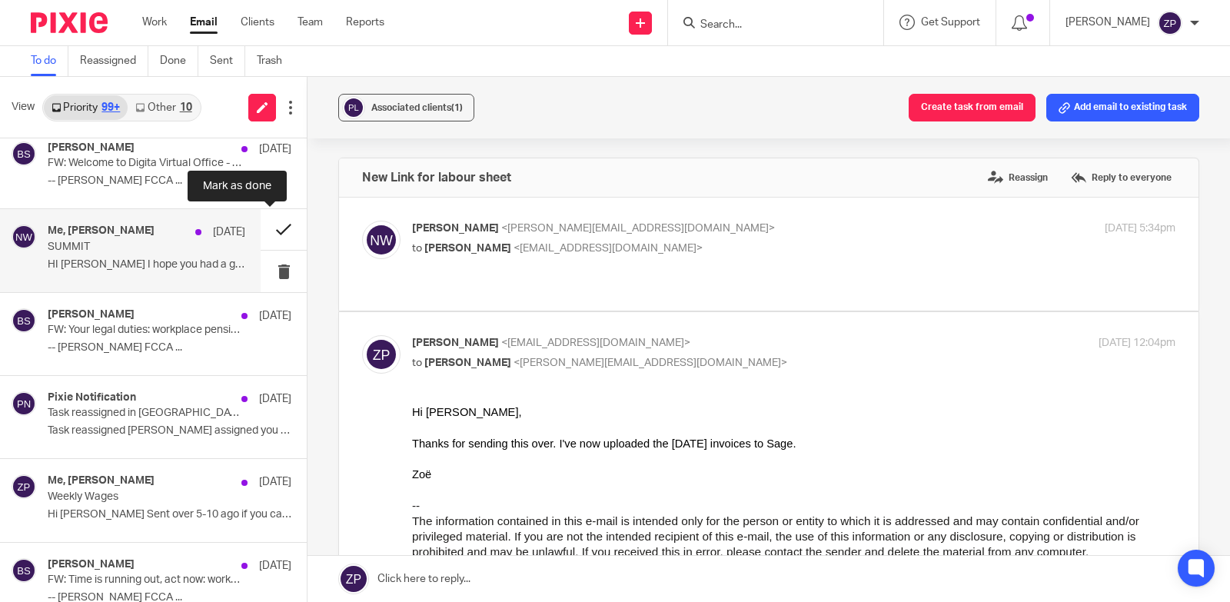
click at [274, 228] on button at bounding box center [284, 229] width 46 height 41
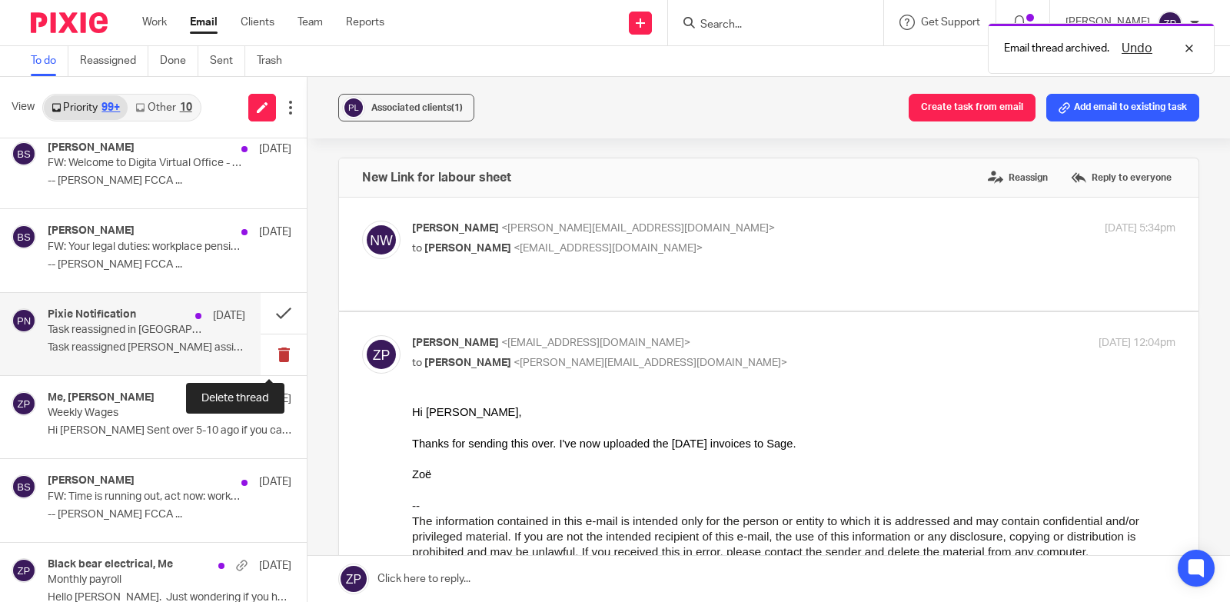
click at [269, 352] on button at bounding box center [284, 354] width 46 height 41
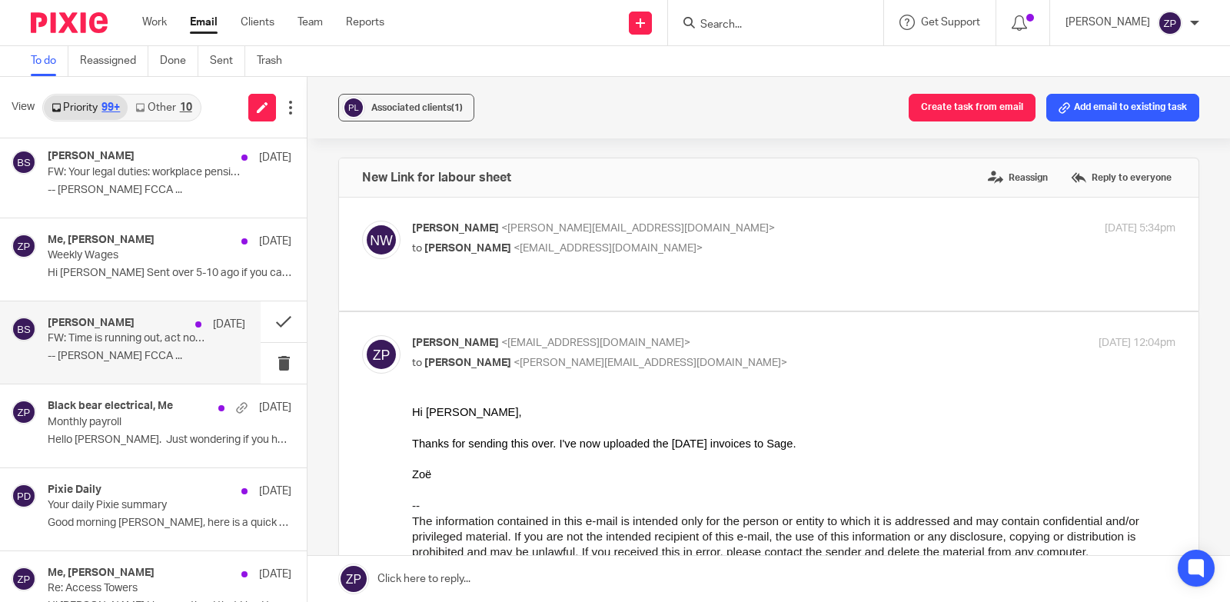
scroll to position [1999, 0]
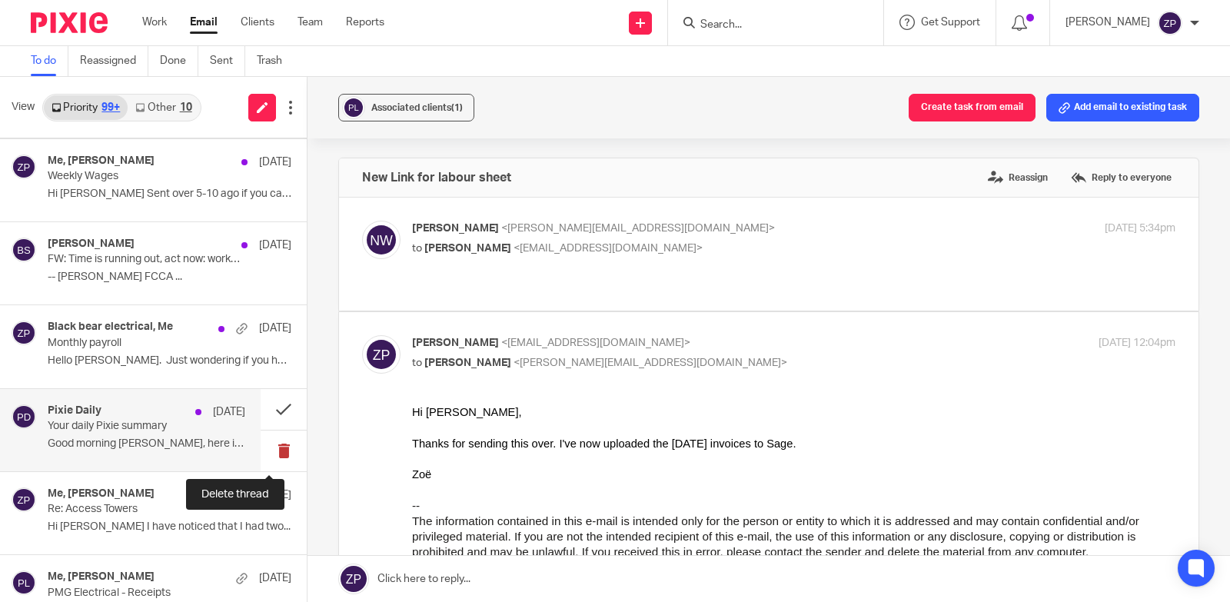
click at [266, 451] on button at bounding box center [284, 451] width 46 height 41
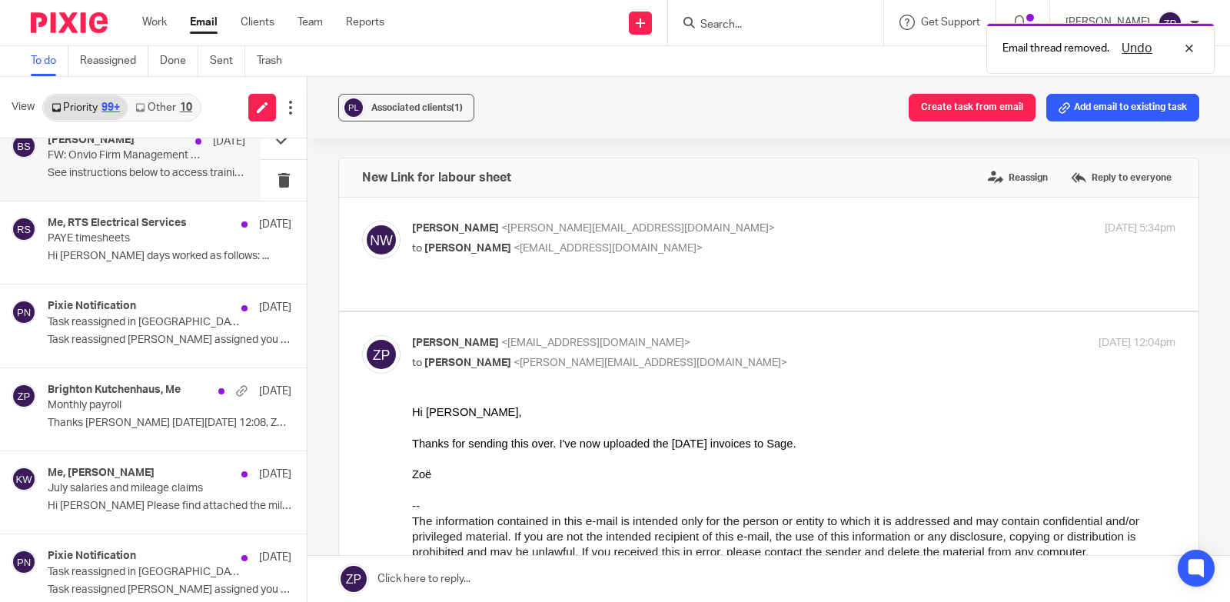
scroll to position [3188, 0]
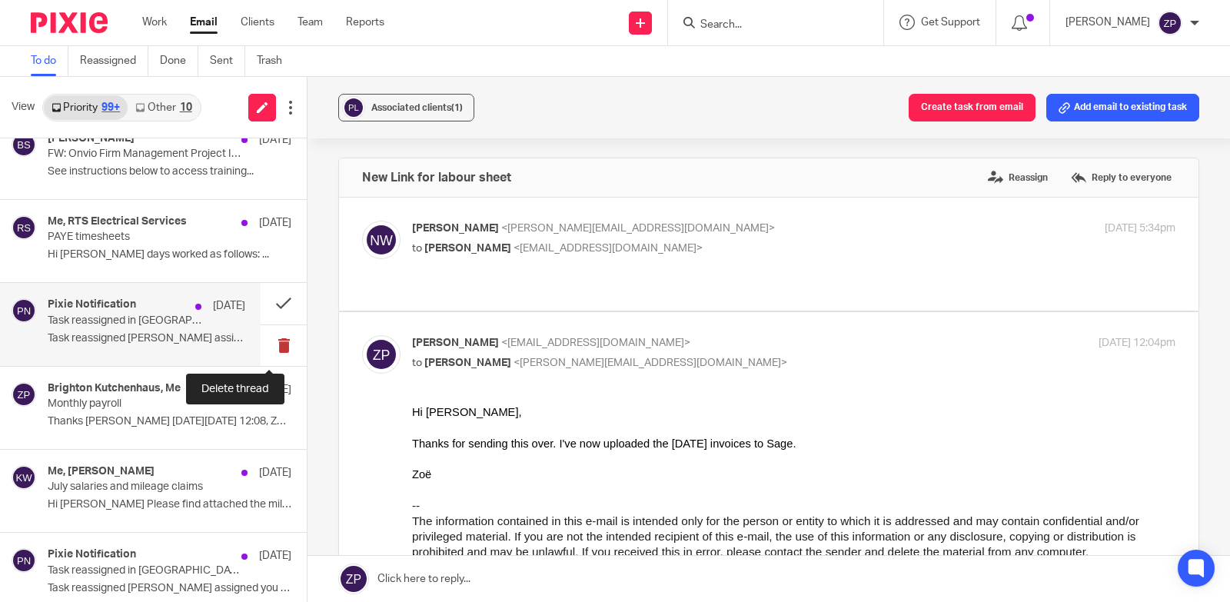
click at [269, 351] on button at bounding box center [284, 345] width 46 height 41
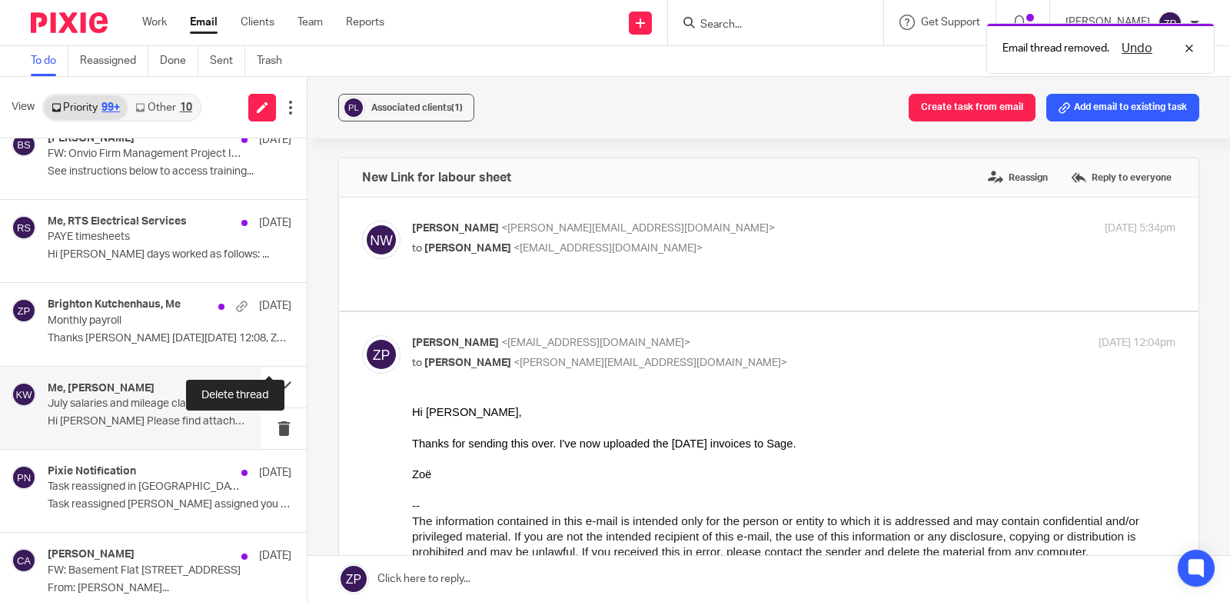
scroll to position [3265, 0]
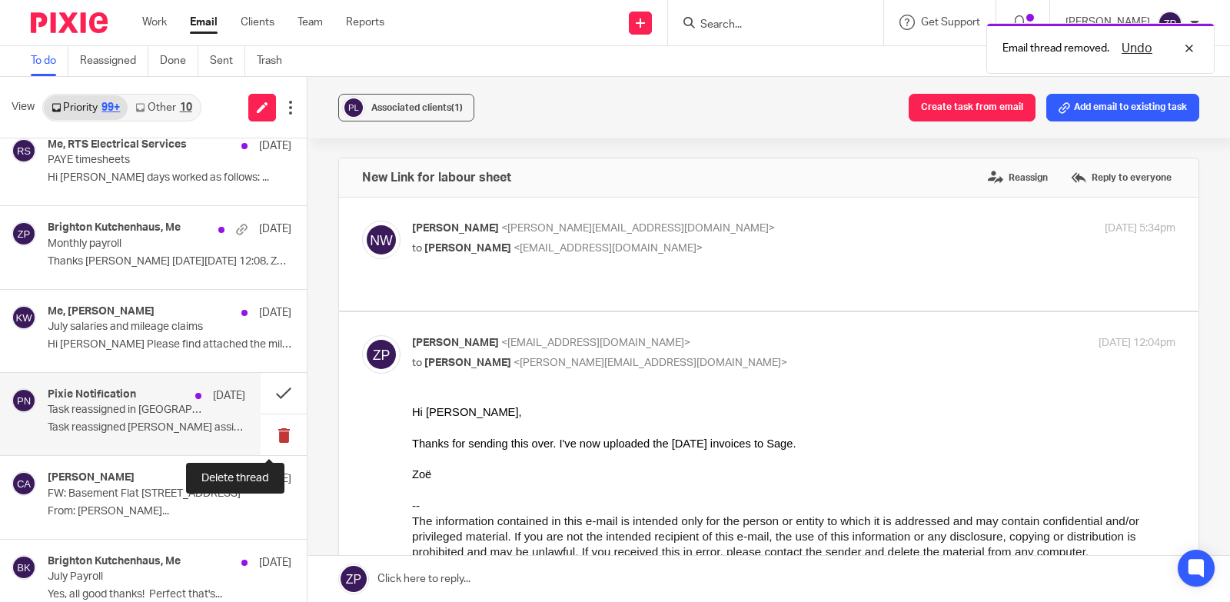
click at [268, 434] on button at bounding box center [284, 434] width 46 height 41
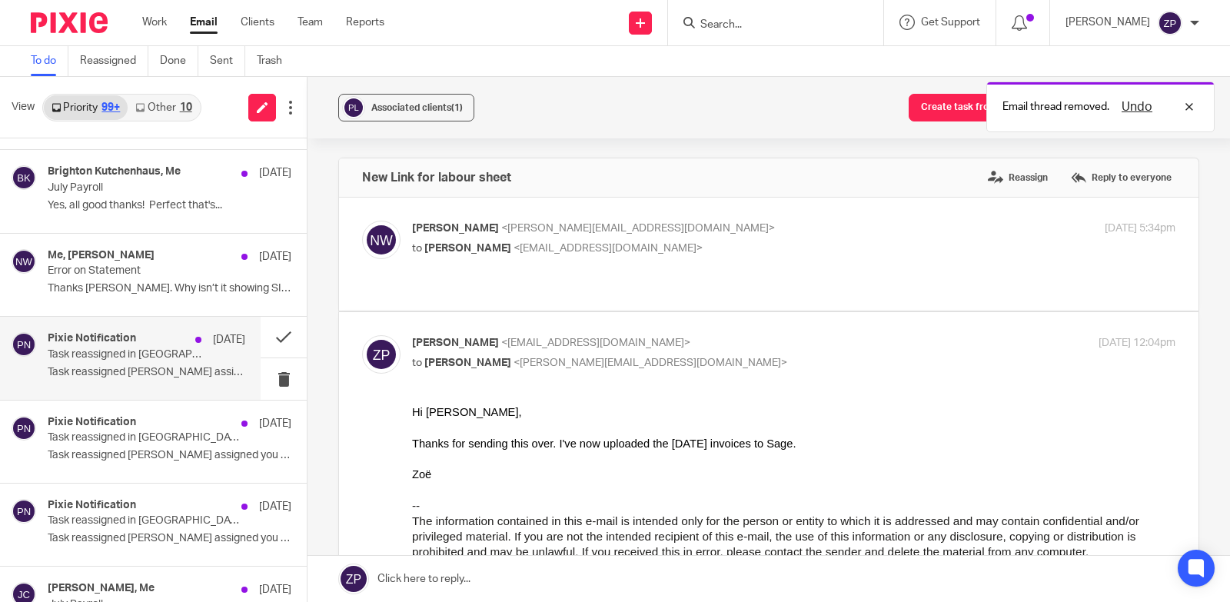
scroll to position [3572, 0]
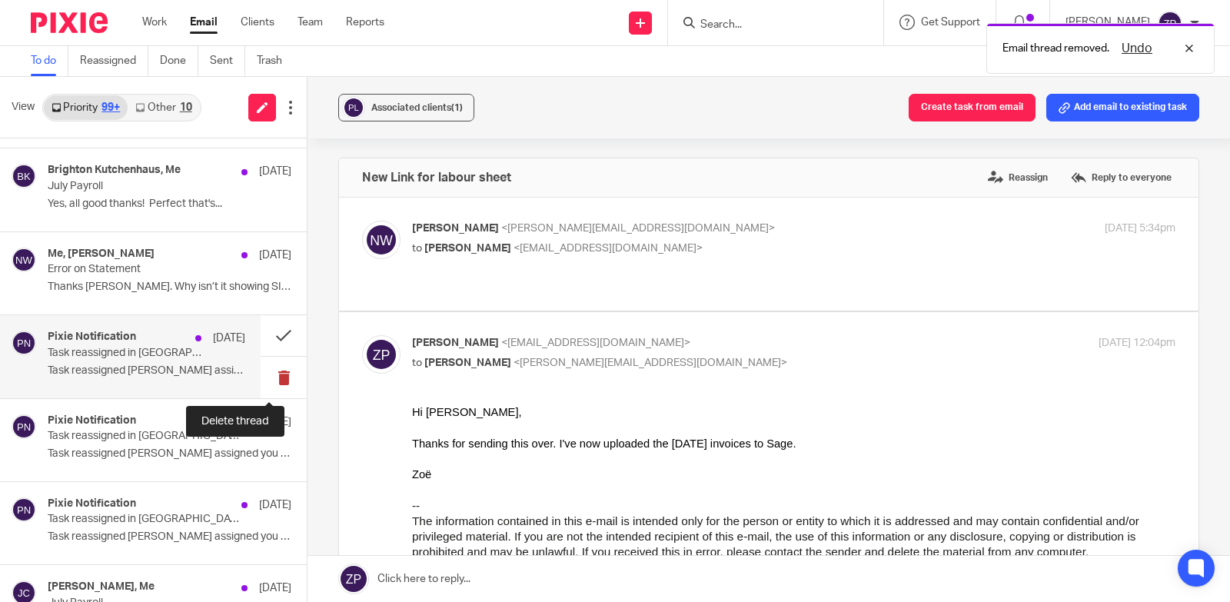
click at [271, 380] on button at bounding box center [284, 377] width 46 height 41
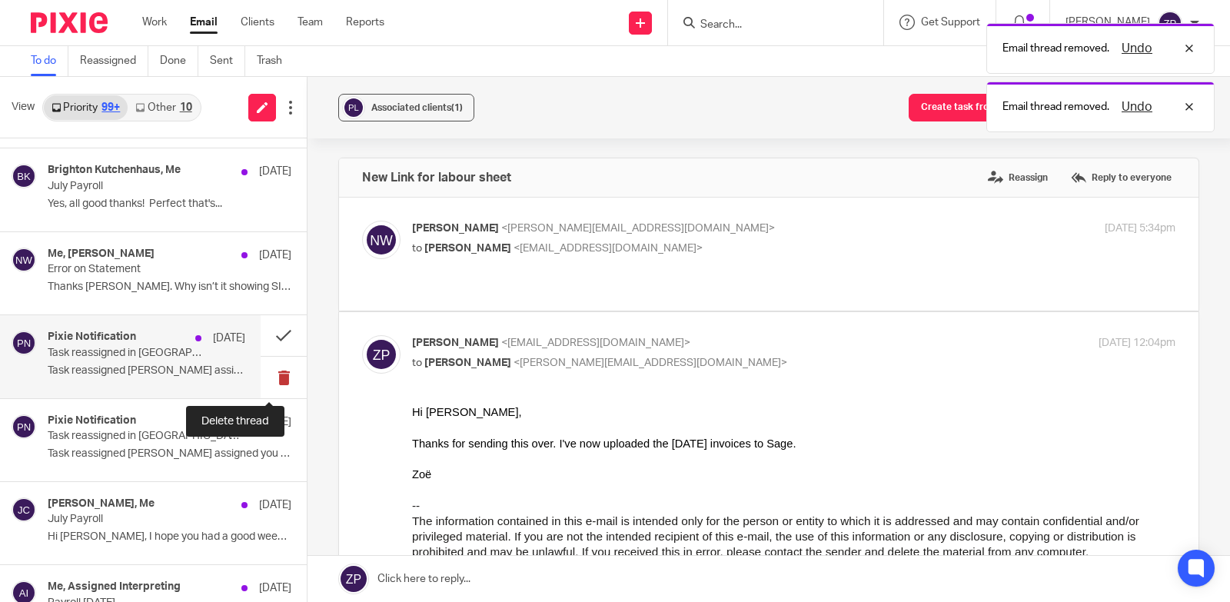
click at [268, 374] on button at bounding box center [284, 377] width 46 height 41
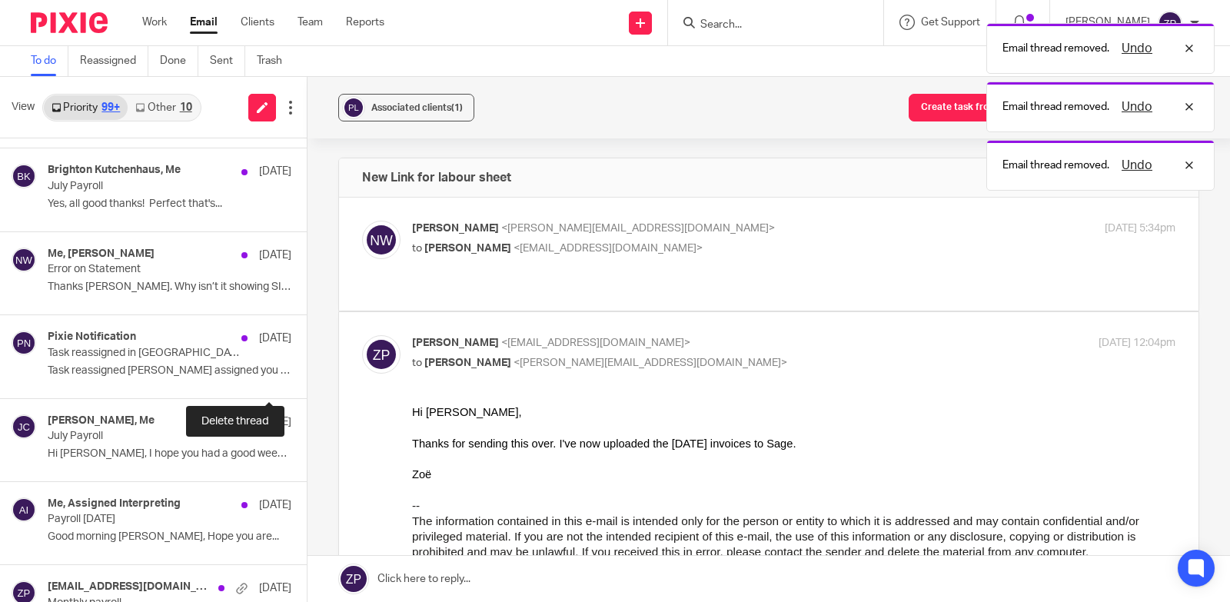
click at [307, 374] on button at bounding box center [313, 377] width 12 height 41
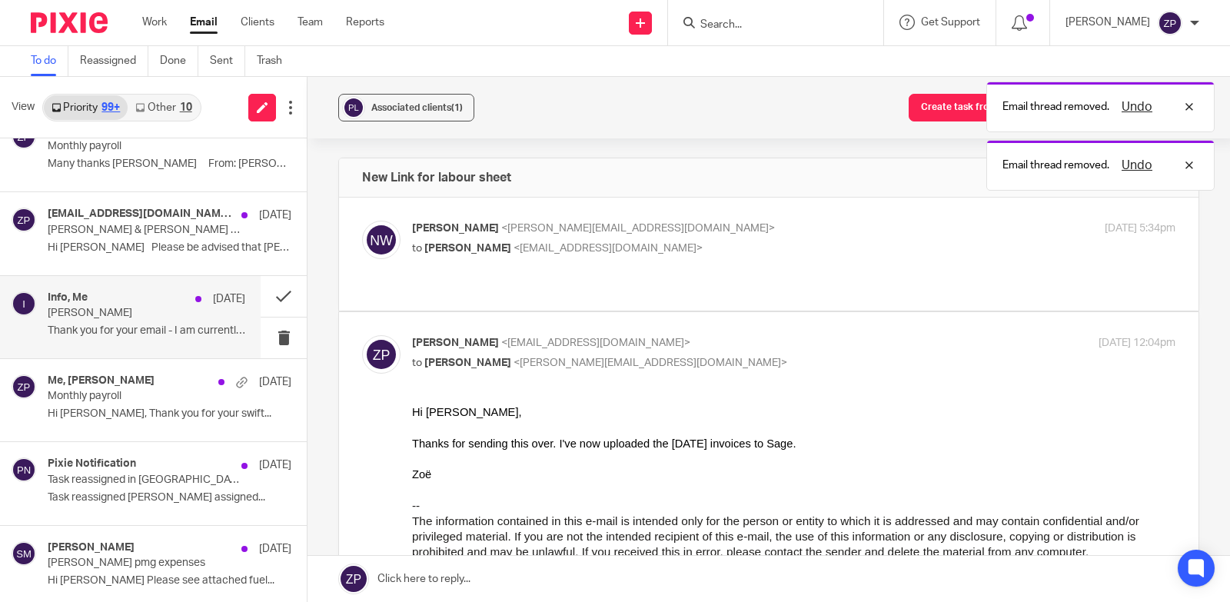
scroll to position [4034, 0]
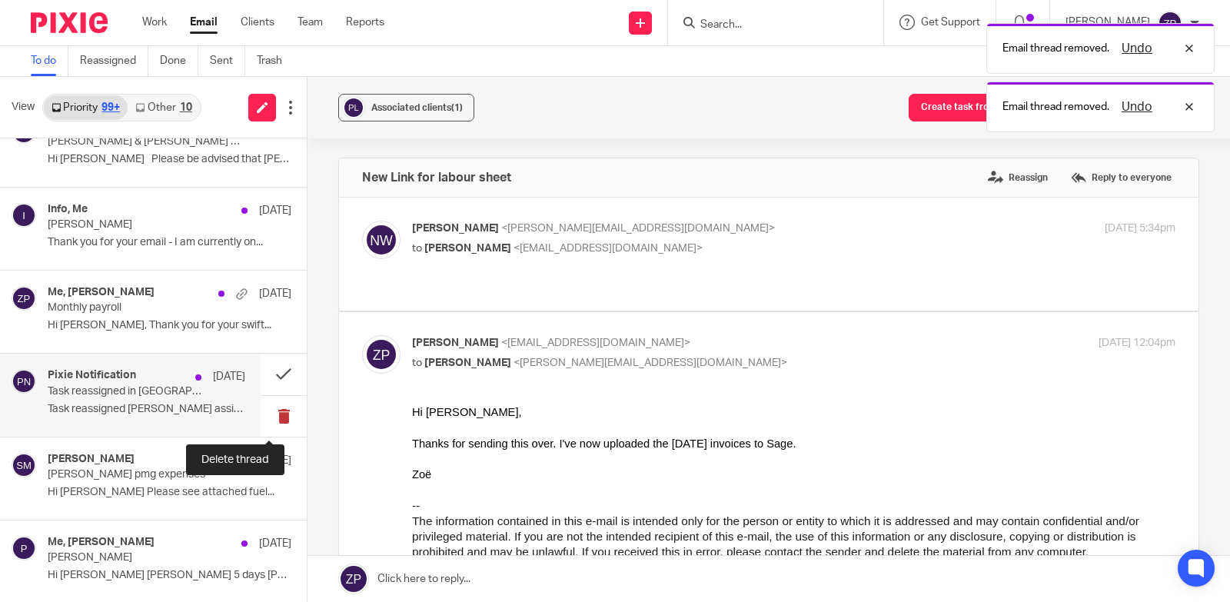
click at [263, 418] on button at bounding box center [284, 416] width 46 height 41
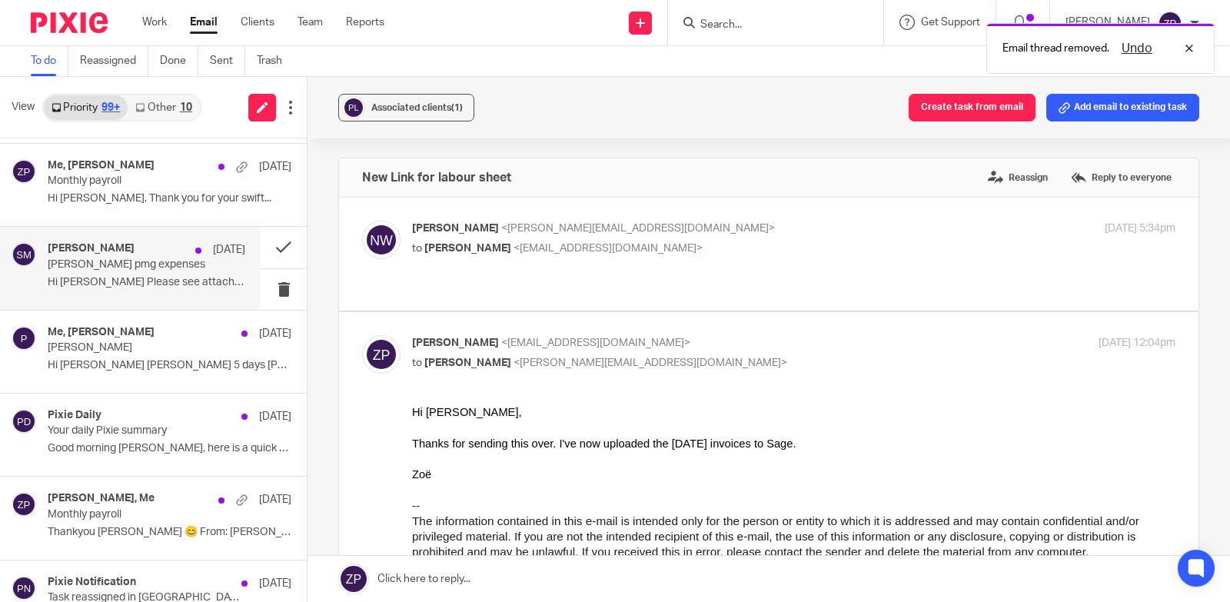
scroll to position [4187, 0]
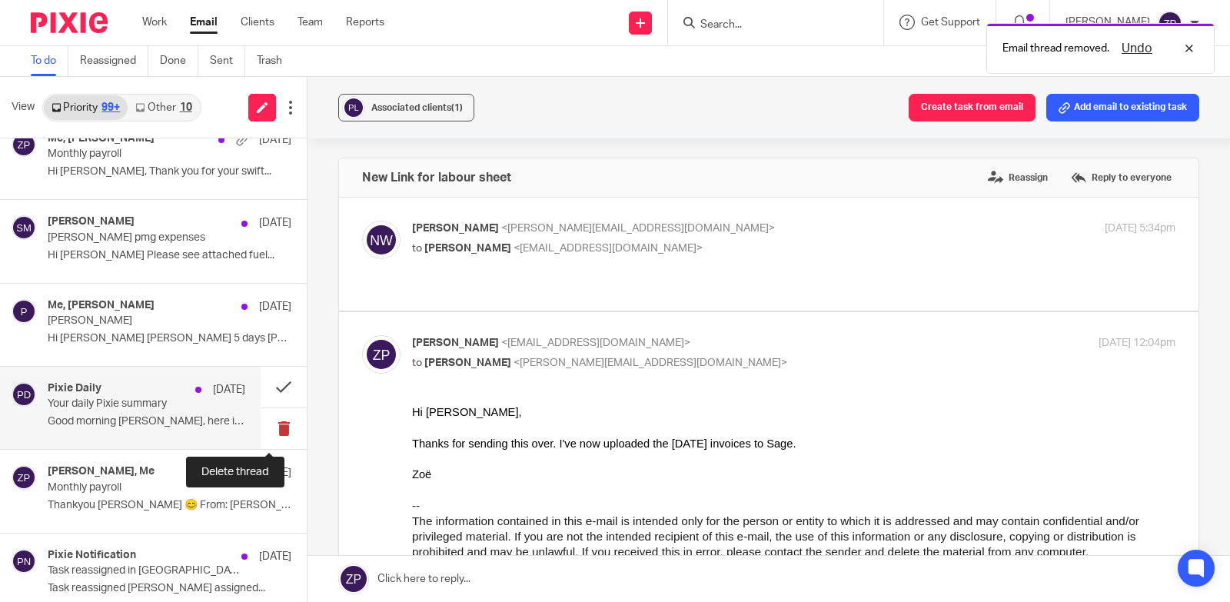
click at [265, 428] on button at bounding box center [284, 428] width 46 height 41
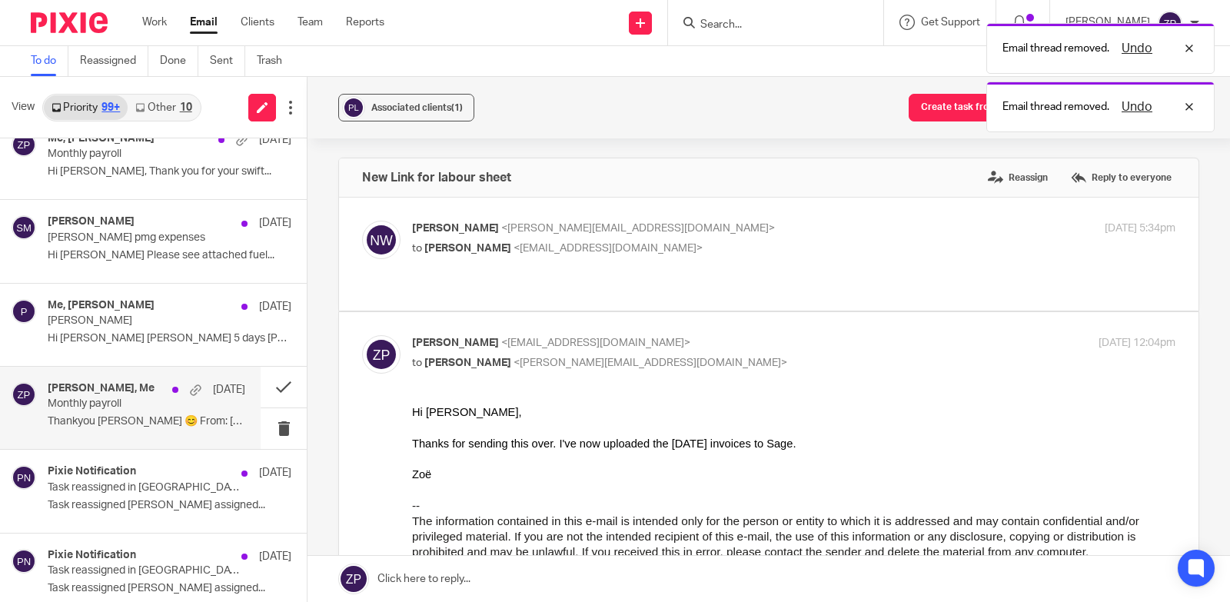
scroll to position [4264, 0]
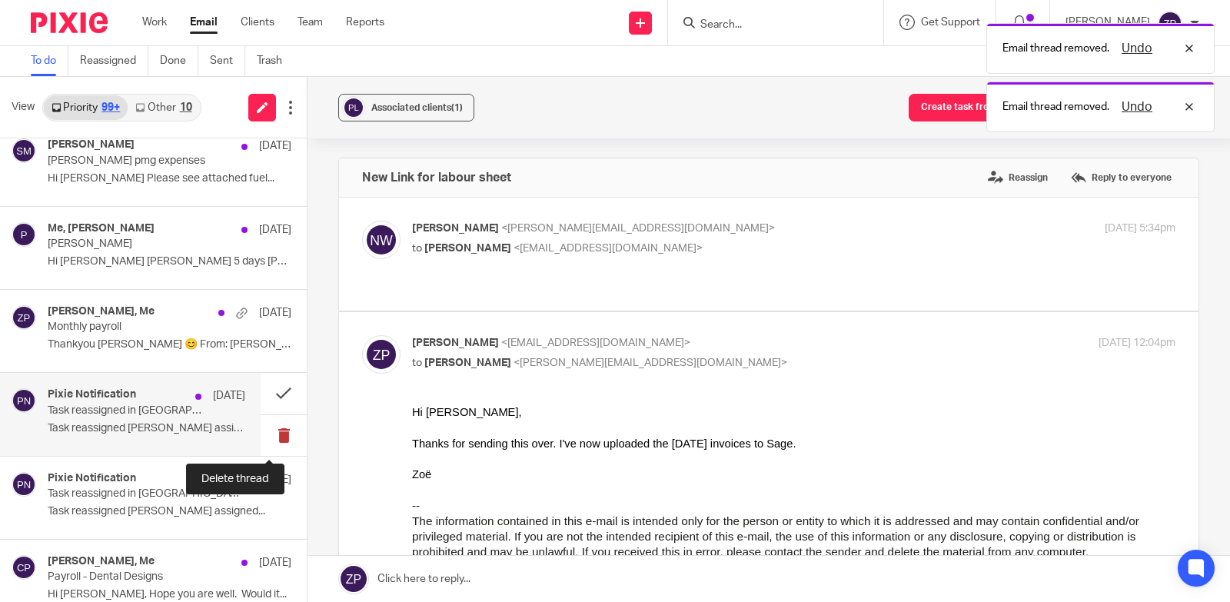
click at [271, 434] on button at bounding box center [284, 435] width 46 height 41
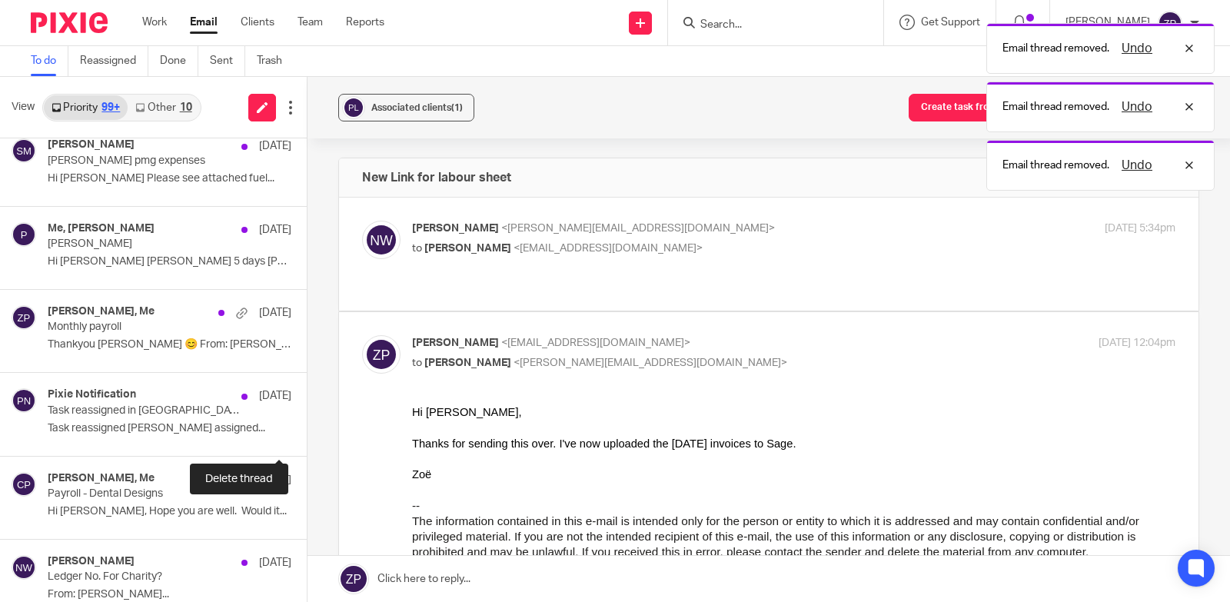
click at [307, 434] on button at bounding box center [313, 435] width 12 height 41
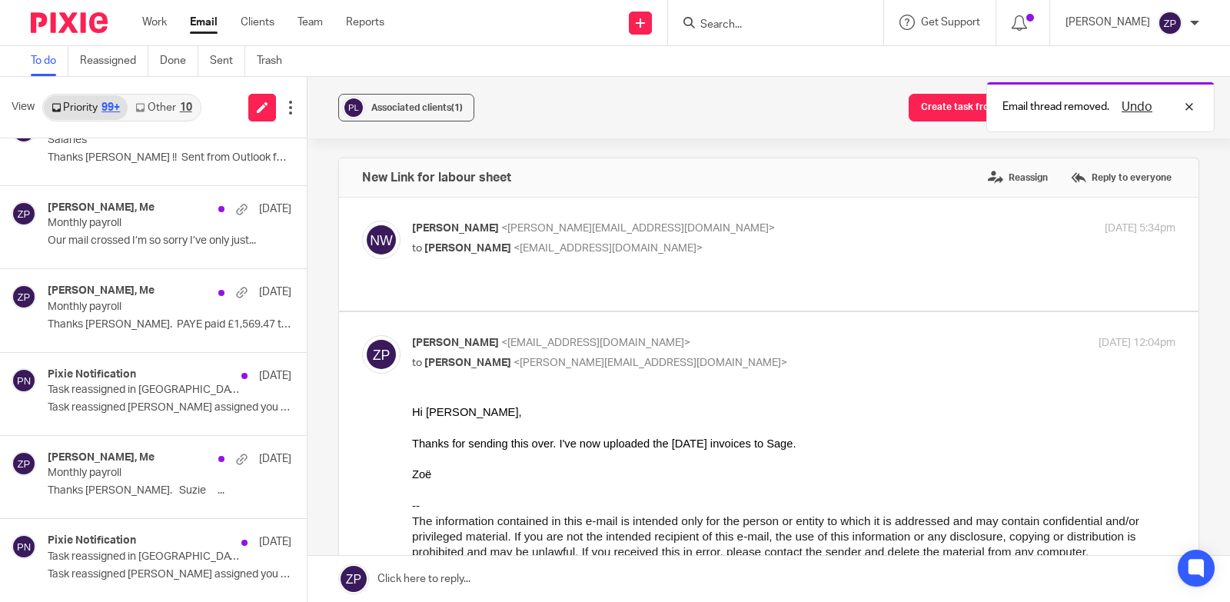
scroll to position [5309, 0]
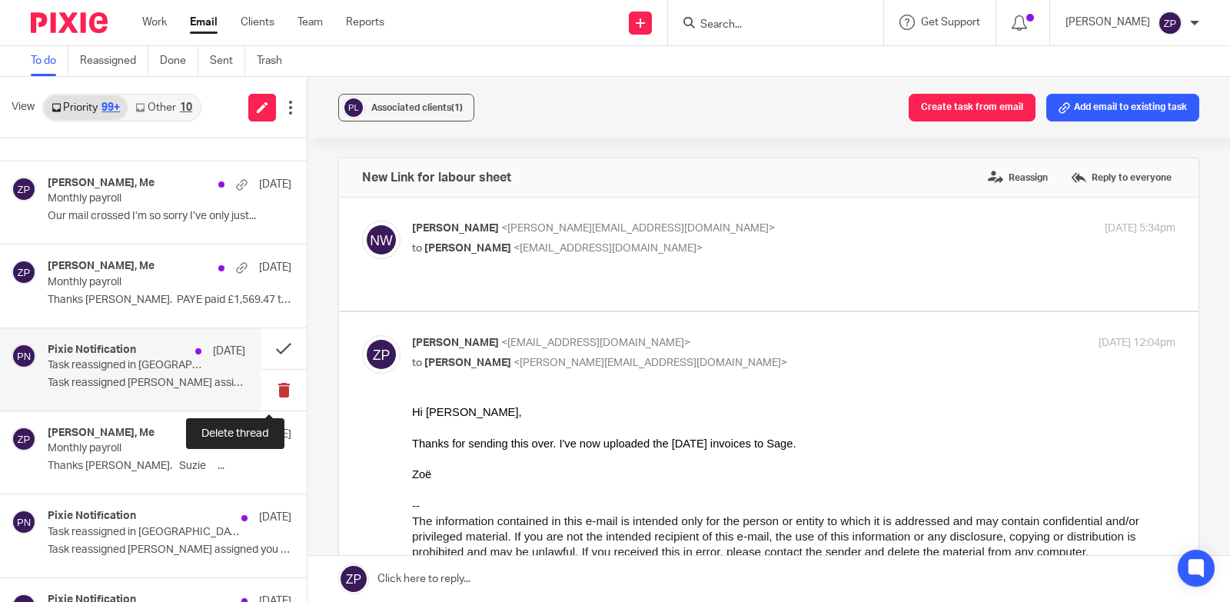
click at [272, 391] on button at bounding box center [284, 390] width 46 height 41
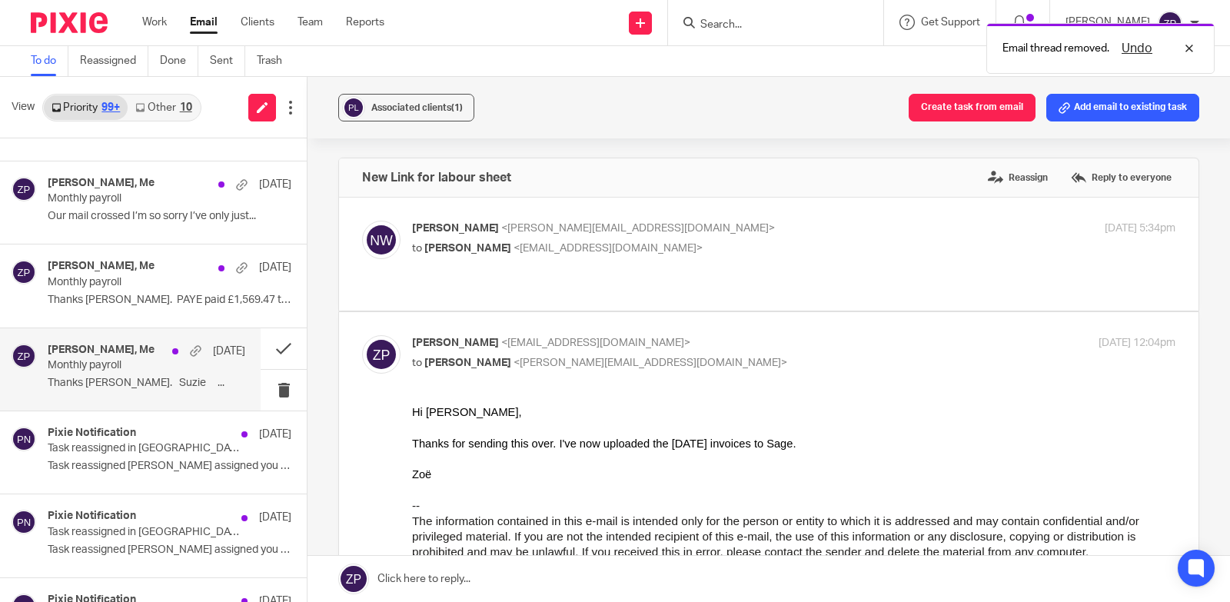
scroll to position [5386, 0]
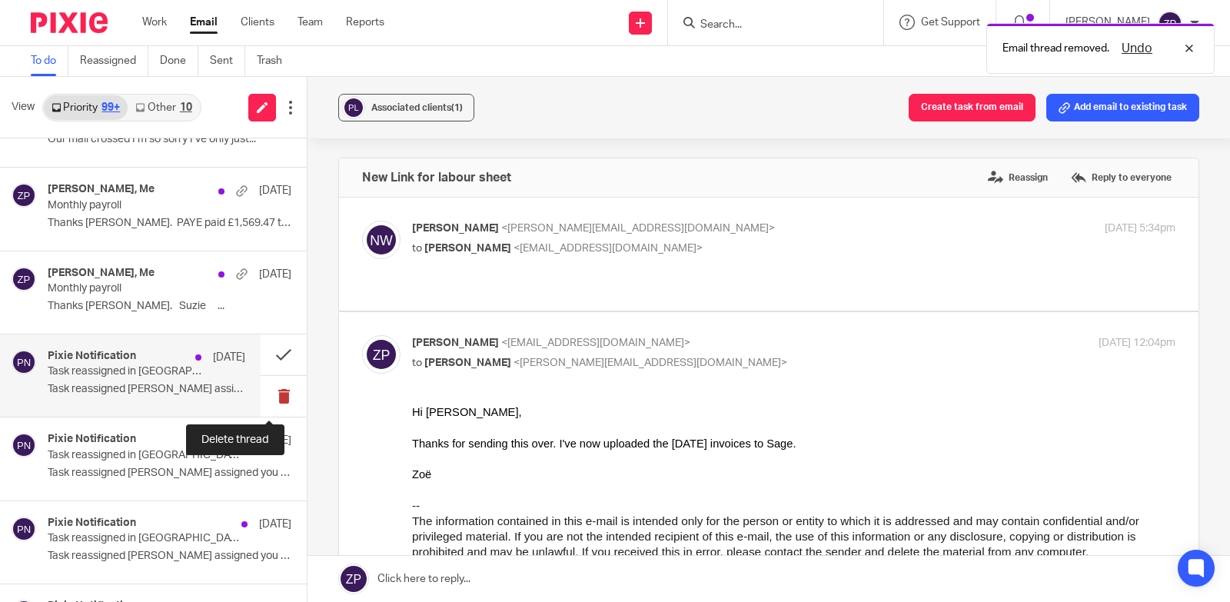
click at [266, 396] on button at bounding box center [284, 396] width 46 height 41
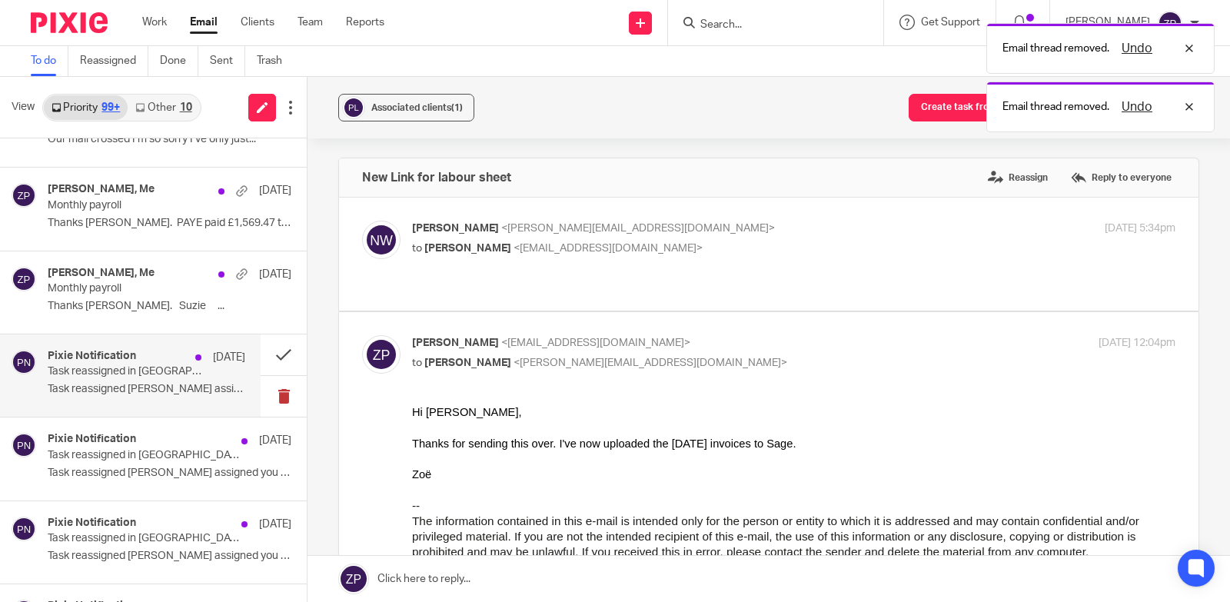
click at [268, 396] on button at bounding box center [284, 396] width 46 height 41
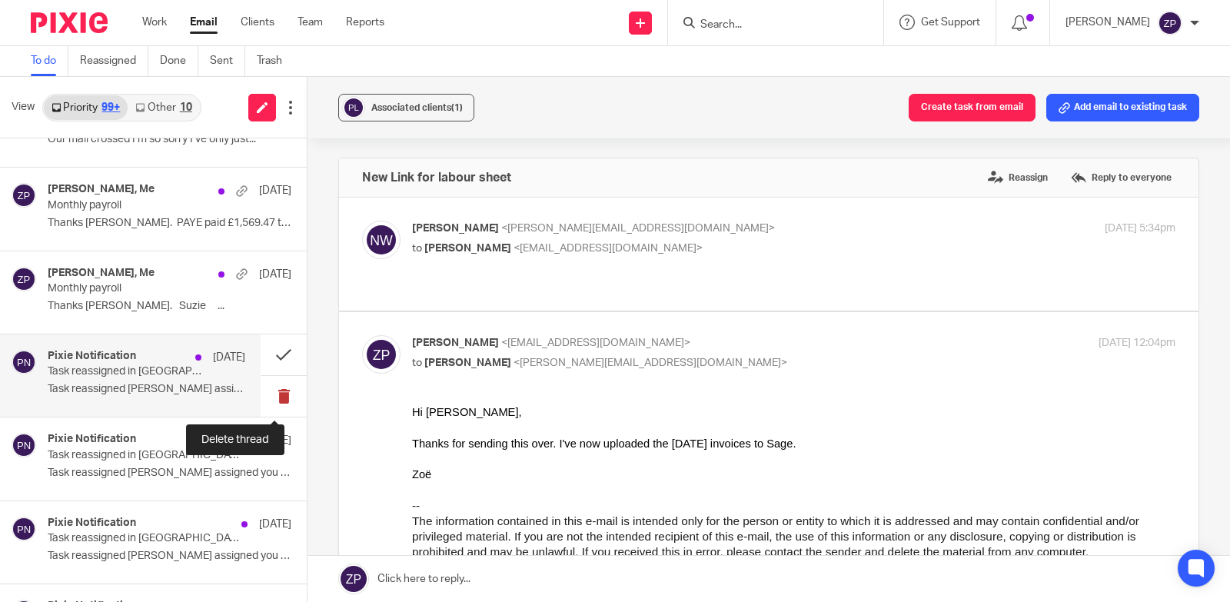
click at [264, 396] on button at bounding box center [284, 396] width 46 height 41
click at [268, 396] on button at bounding box center [284, 396] width 46 height 41
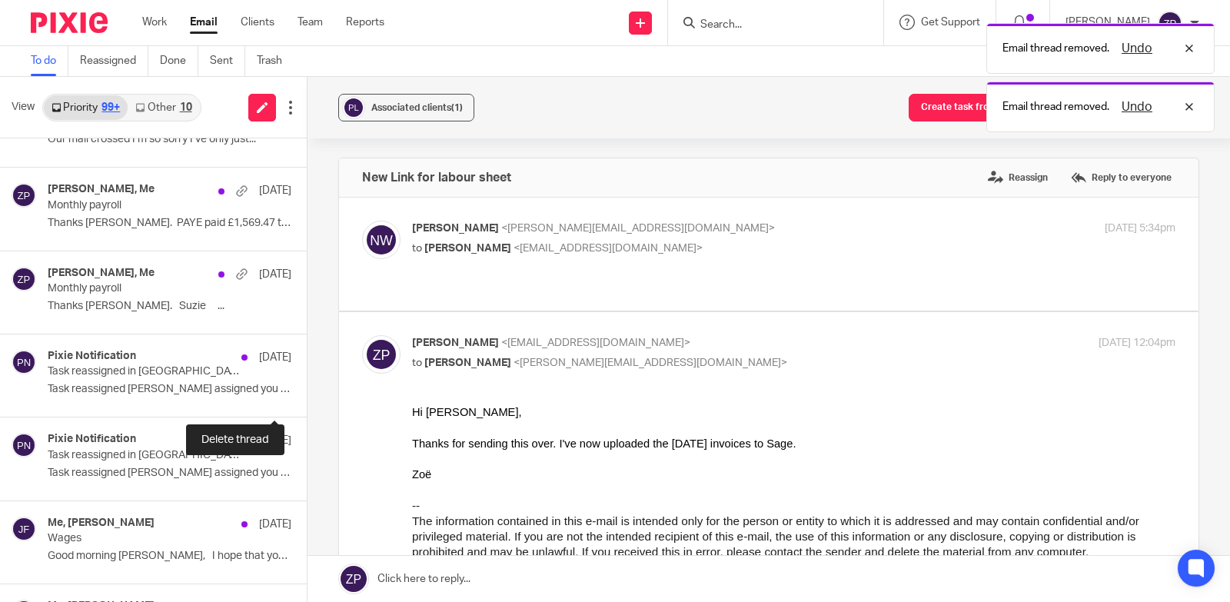
click at [307, 396] on button at bounding box center [313, 396] width 12 height 41
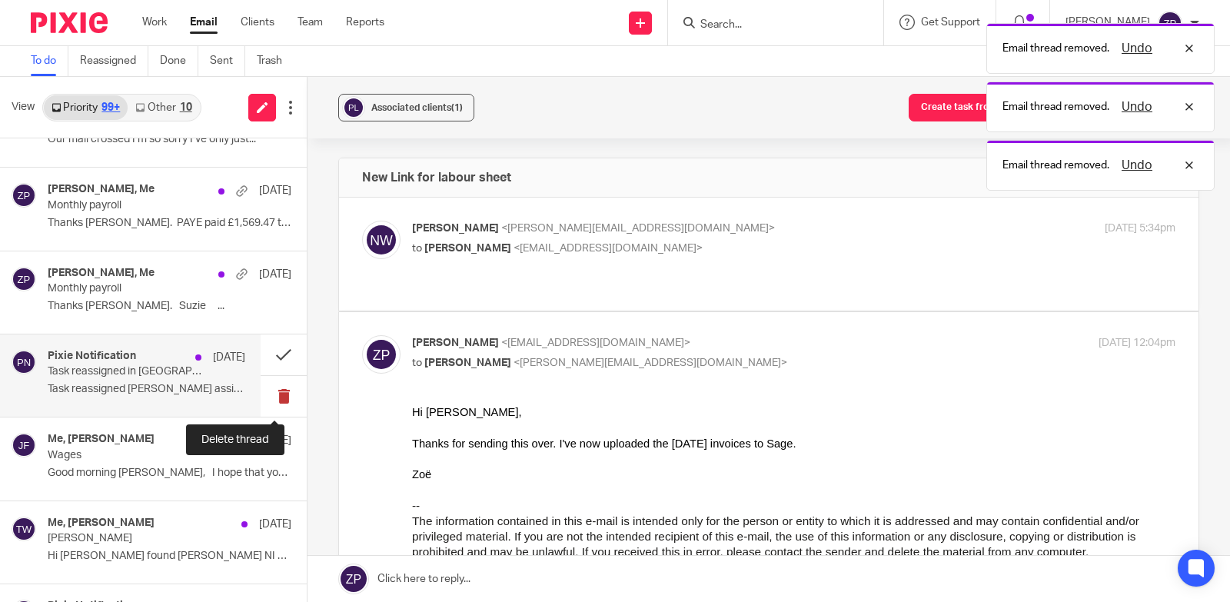
click at [269, 395] on button at bounding box center [284, 396] width 46 height 41
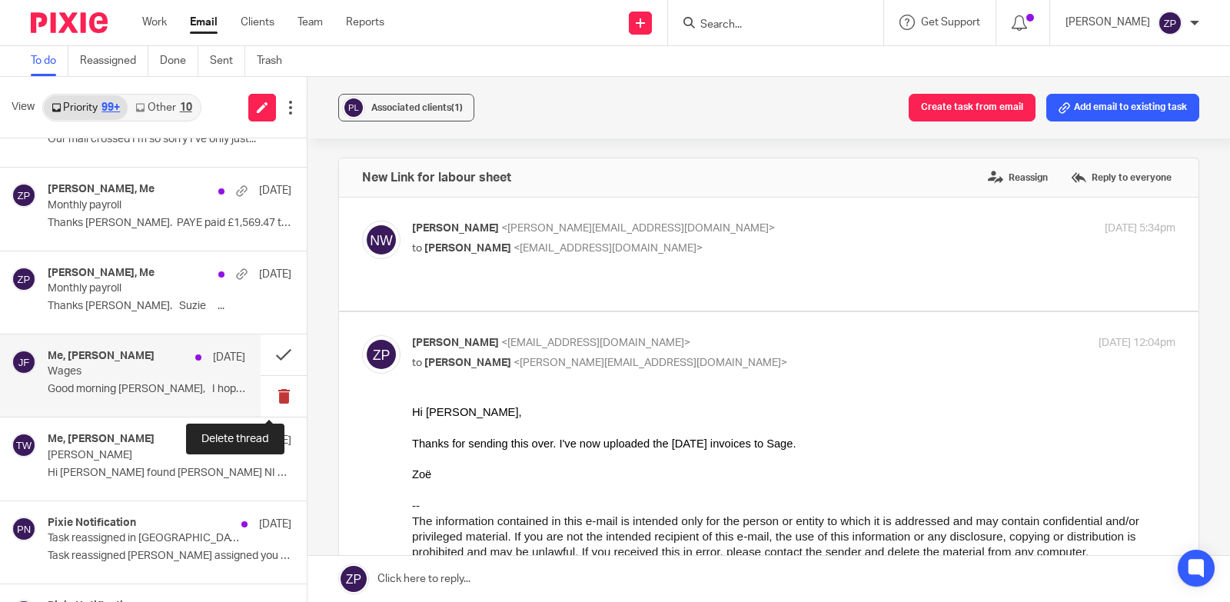
scroll to position [5463, 0]
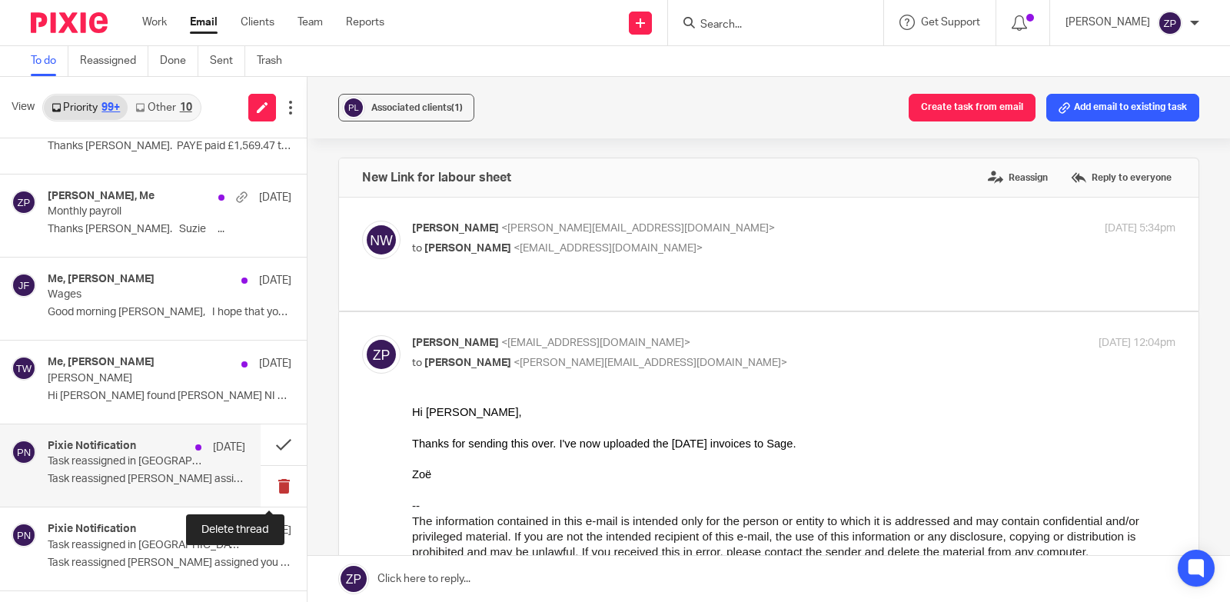
click at [271, 484] on button at bounding box center [284, 486] width 46 height 41
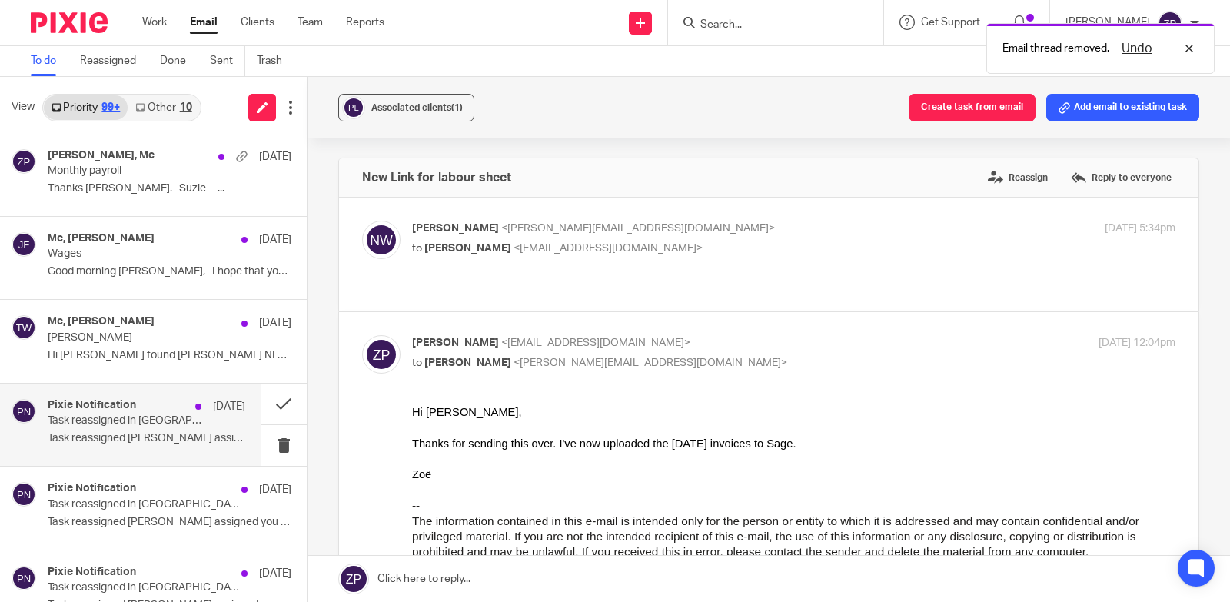
scroll to position [5540, 0]
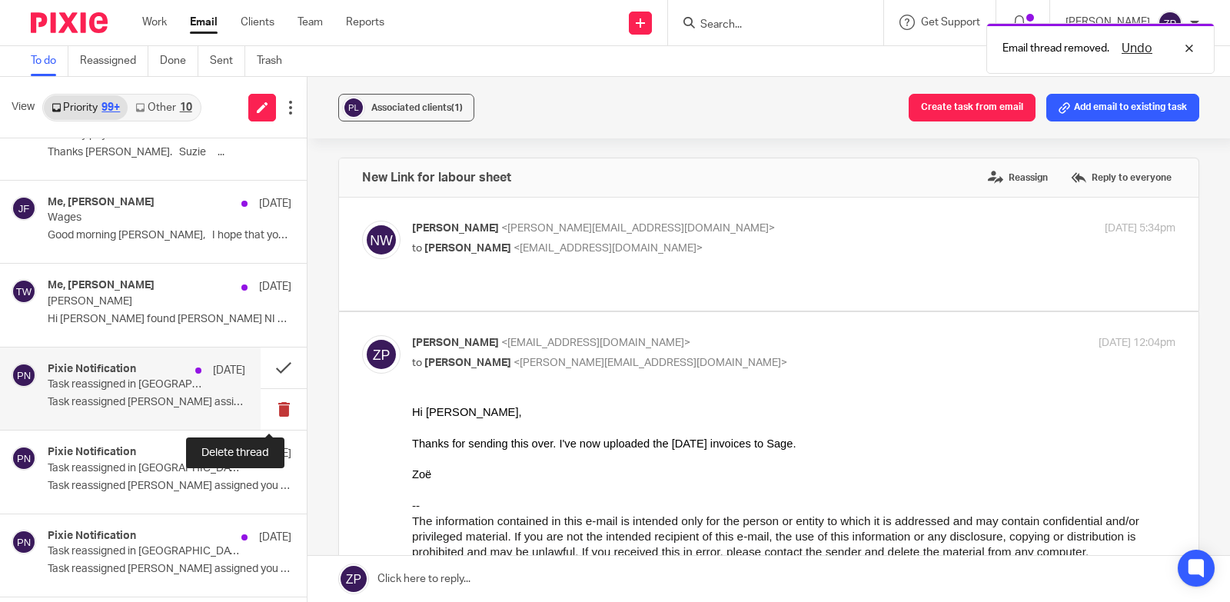
click at [265, 411] on button at bounding box center [284, 409] width 46 height 41
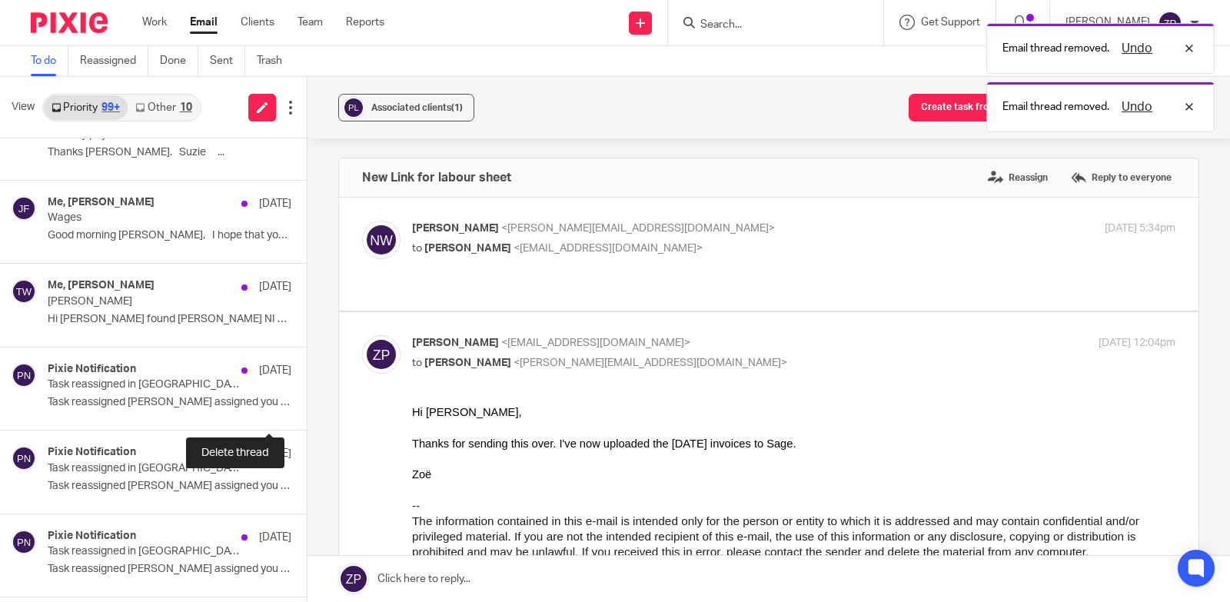
click at [307, 411] on button at bounding box center [313, 409] width 12 height 41
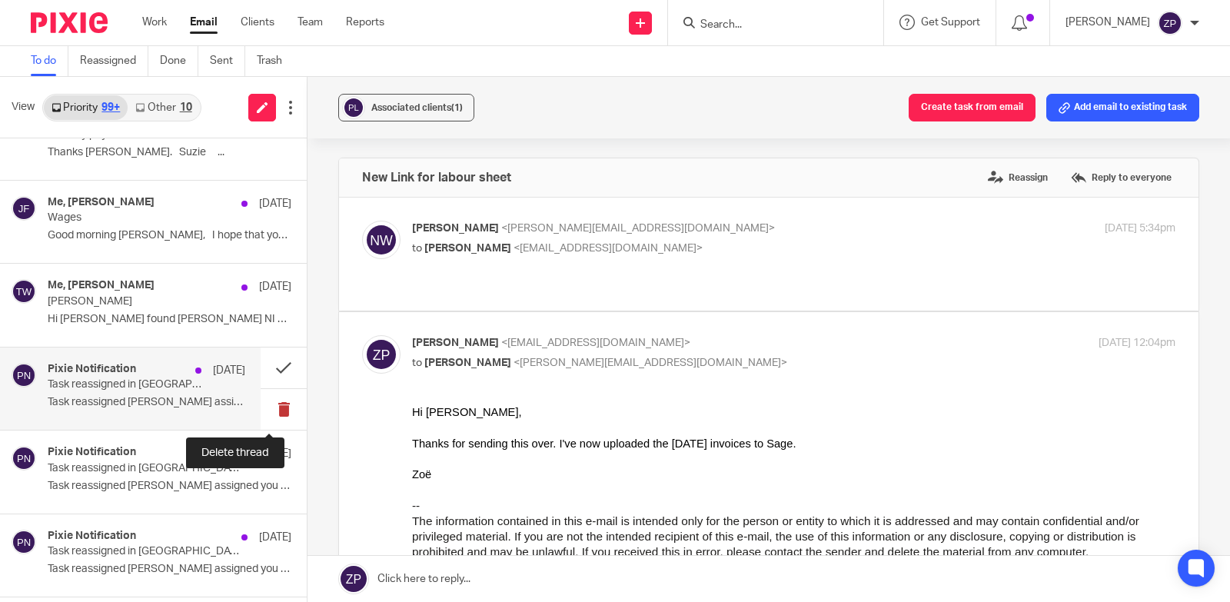
click at [267, 404] on button at bounding box center [284, 409] width 46 height 41
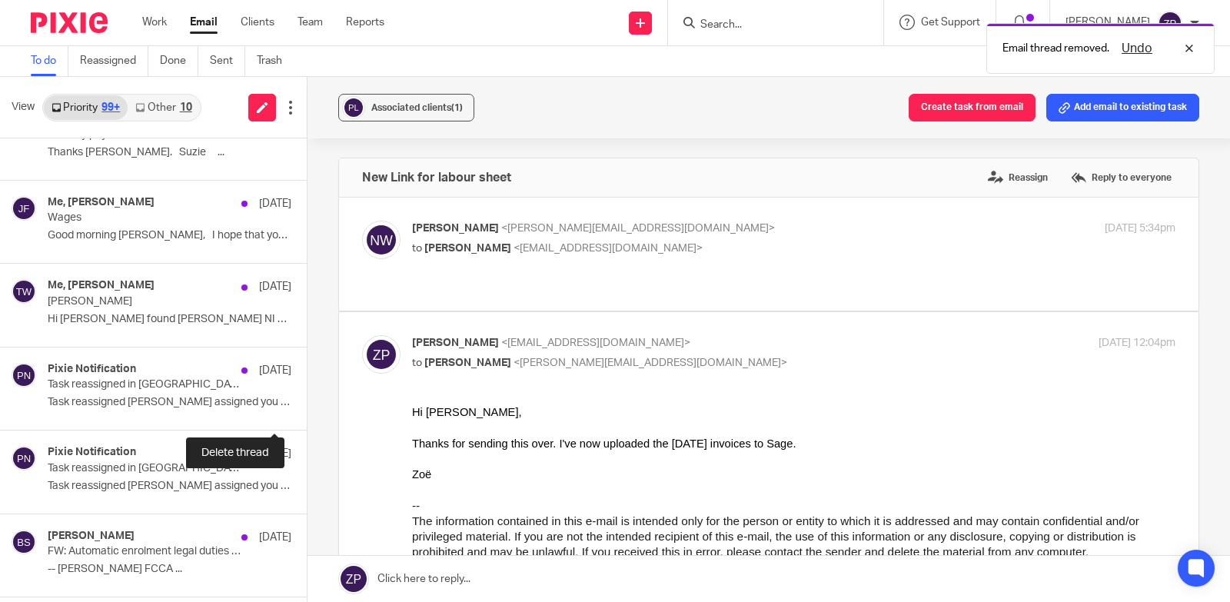
click at [307, 404] on button at bounding box center [313, 409] width 12 height 41
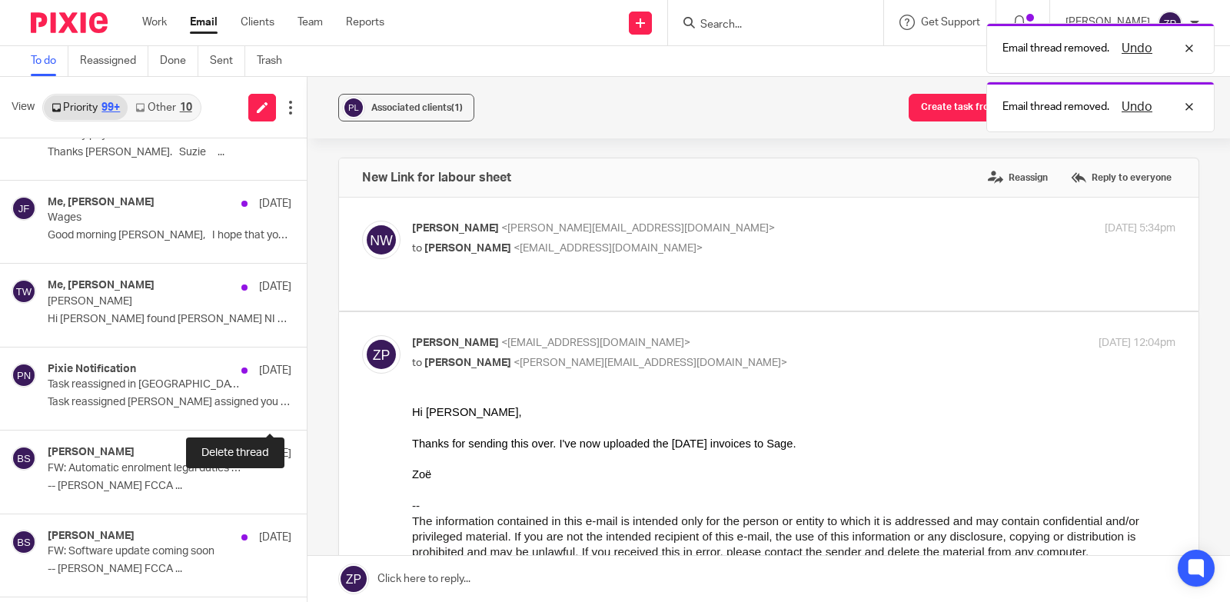
click at [307, 404] on button at bounding box center [313, 409] width 12 height 41
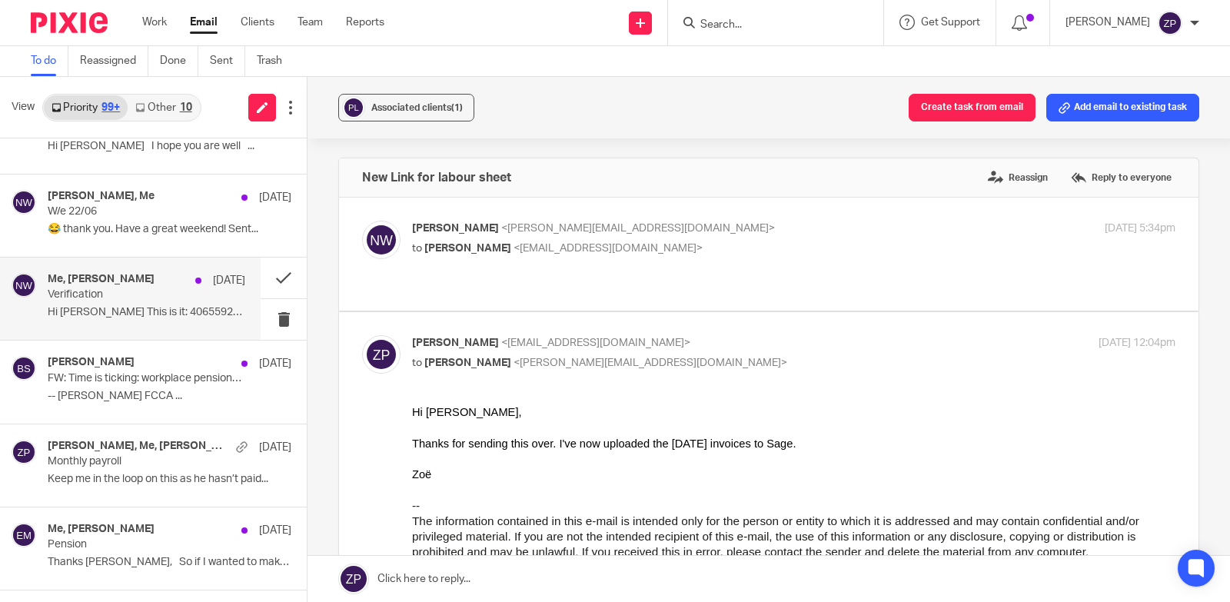
scroll to position [6206, 0]
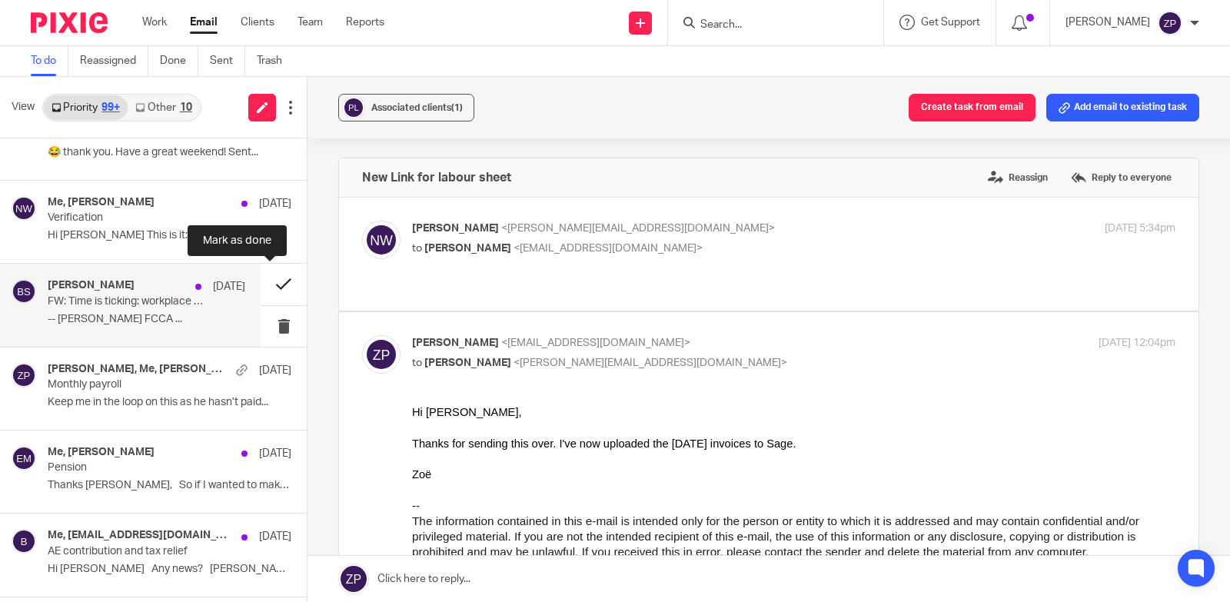
click at [268, 286] on button at bounding box center [284, 284] width 46 height 41
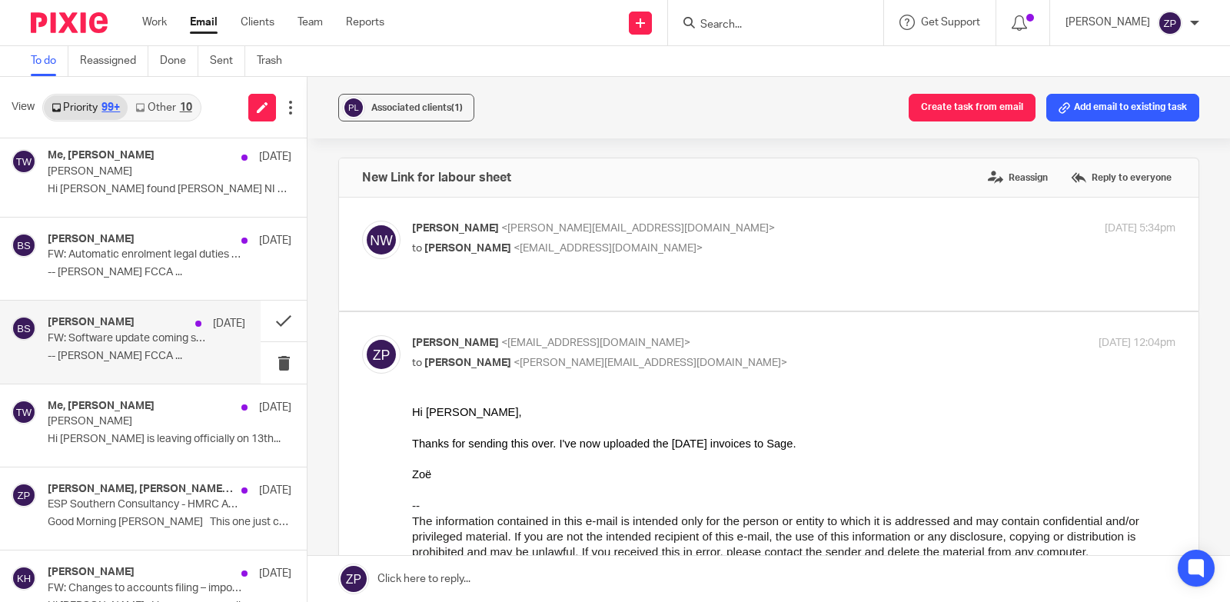
scroll to position [5439, 0]
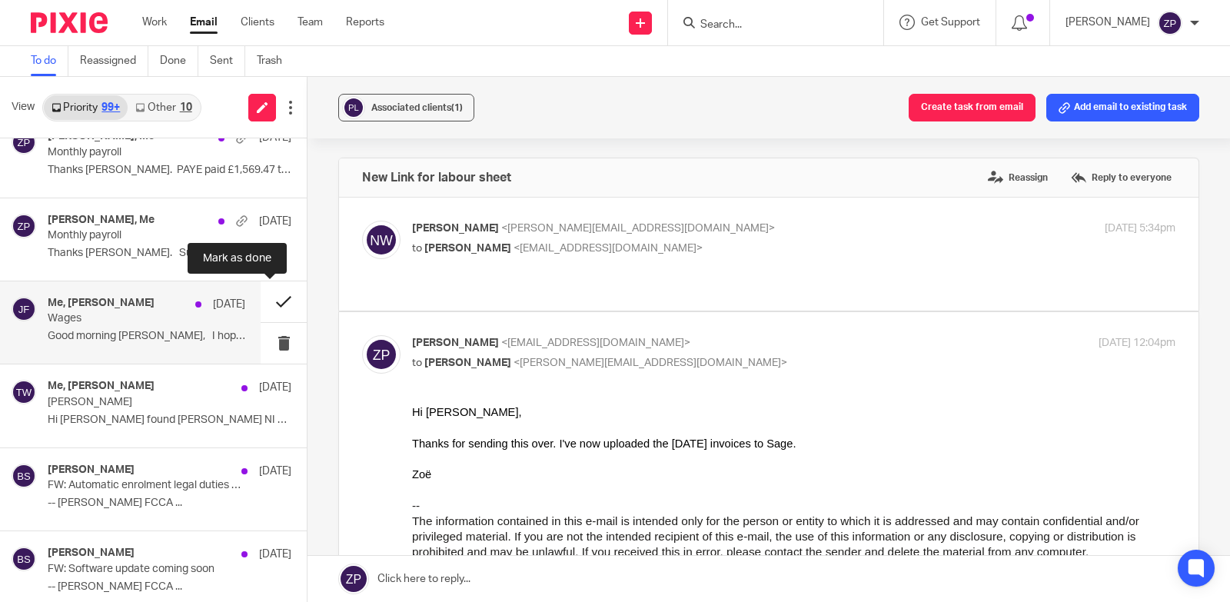
click at [271, 301] on button at bounding box center [284, 301] width 46 height 41
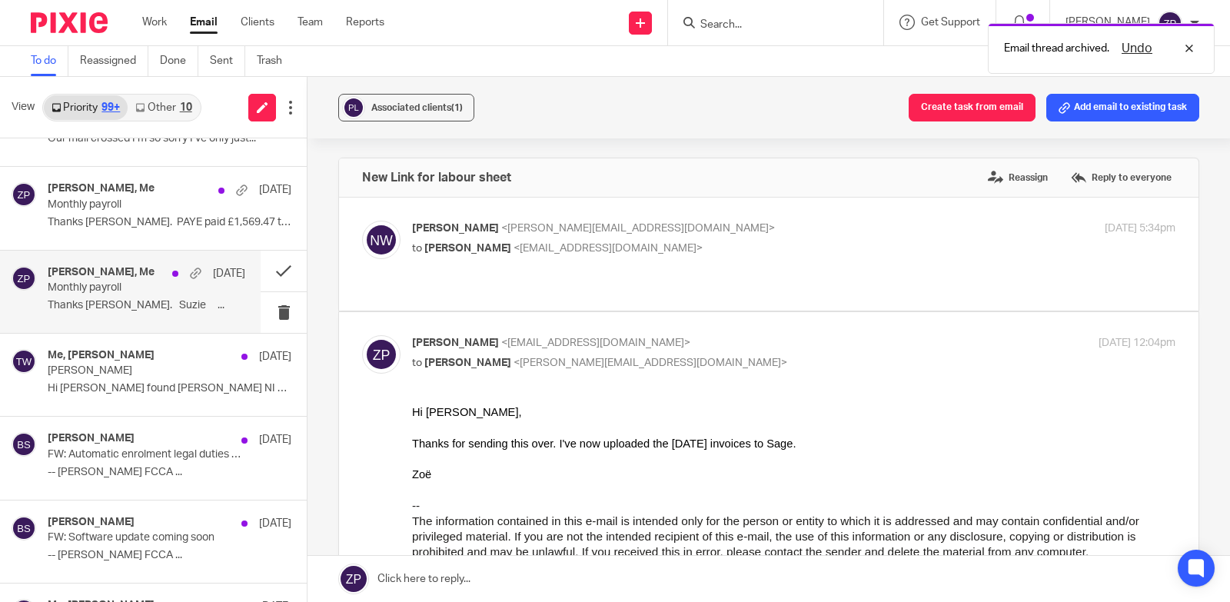
scroll to position [5362, 0]
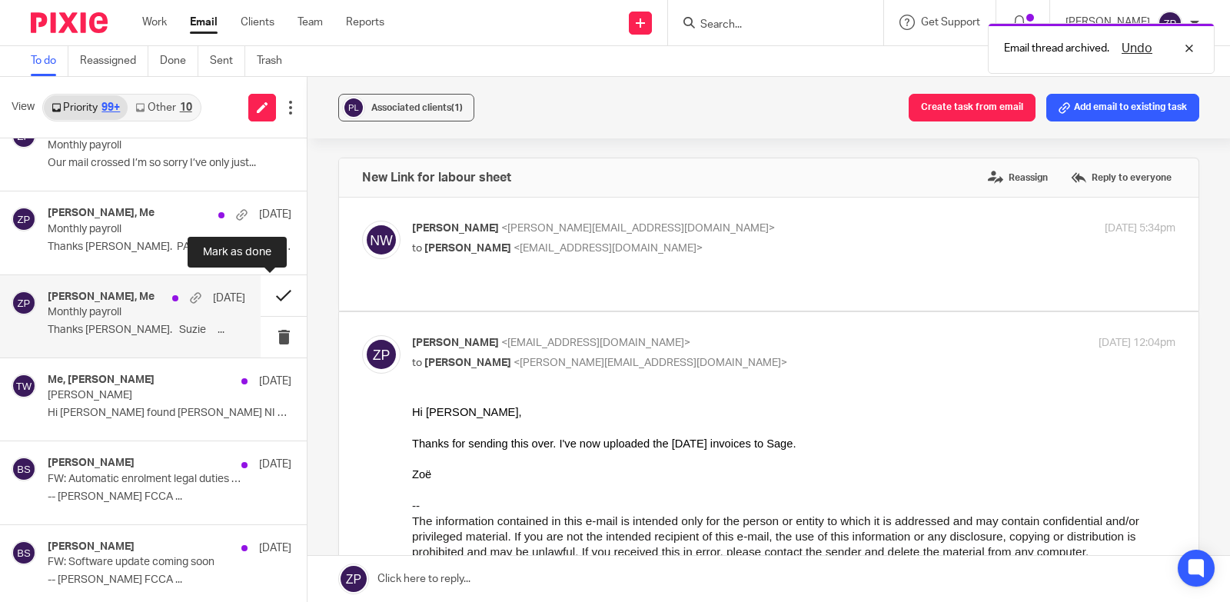
click at [270, 292] on button at bounding box center [284, 295] width 46 height 41
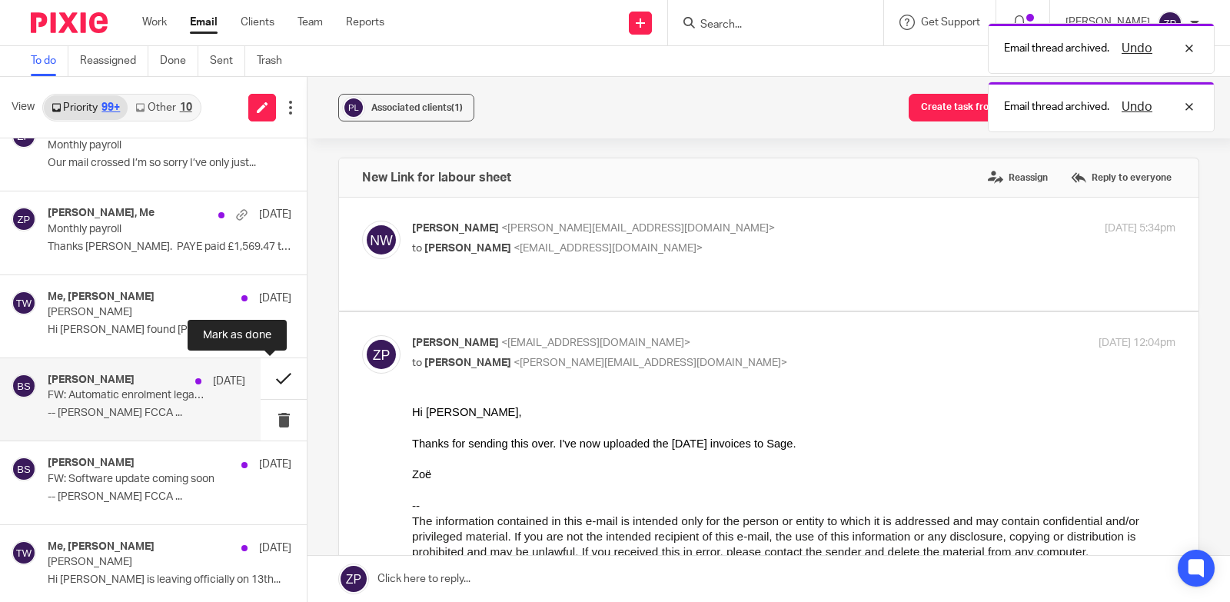
click at [271, 381] on button at bounding box center [284, 378] width 46 height 41
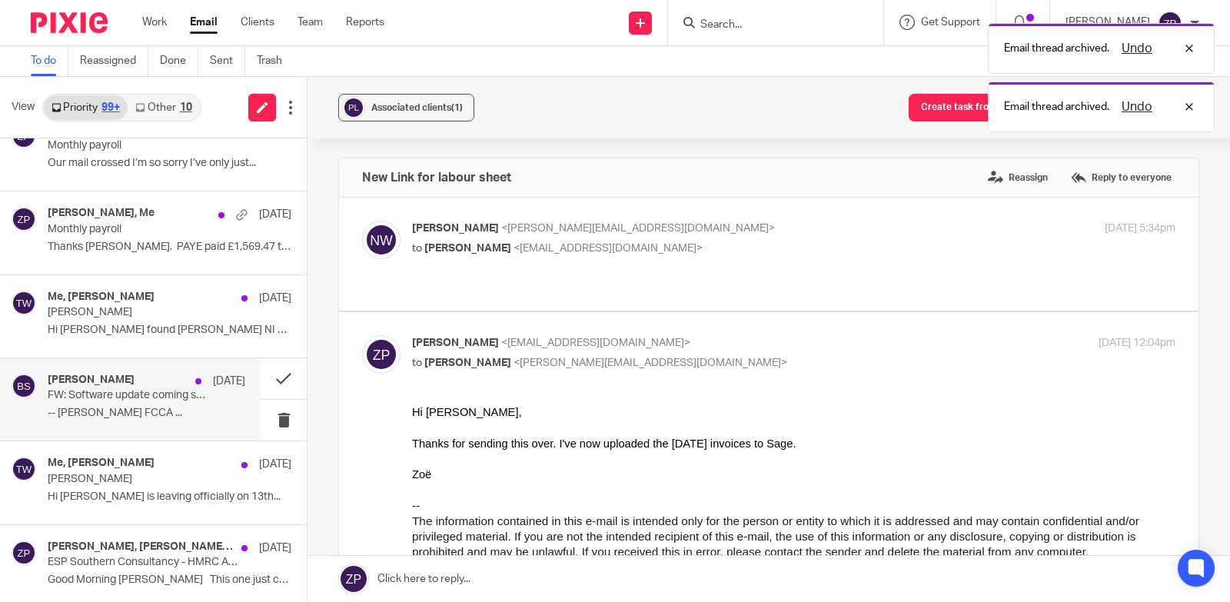
click at [129, 409] on p "-- Brian Surridge FCCA ..." at bounding box center [147, 413] width 198 height 13
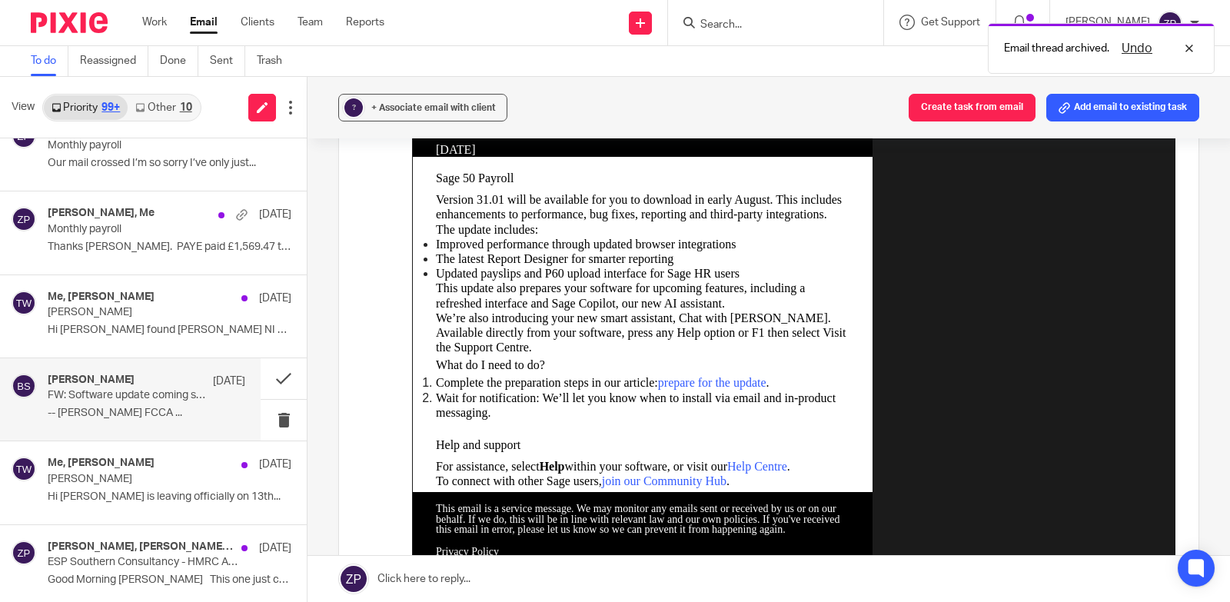
scroll to position [1025, 0]
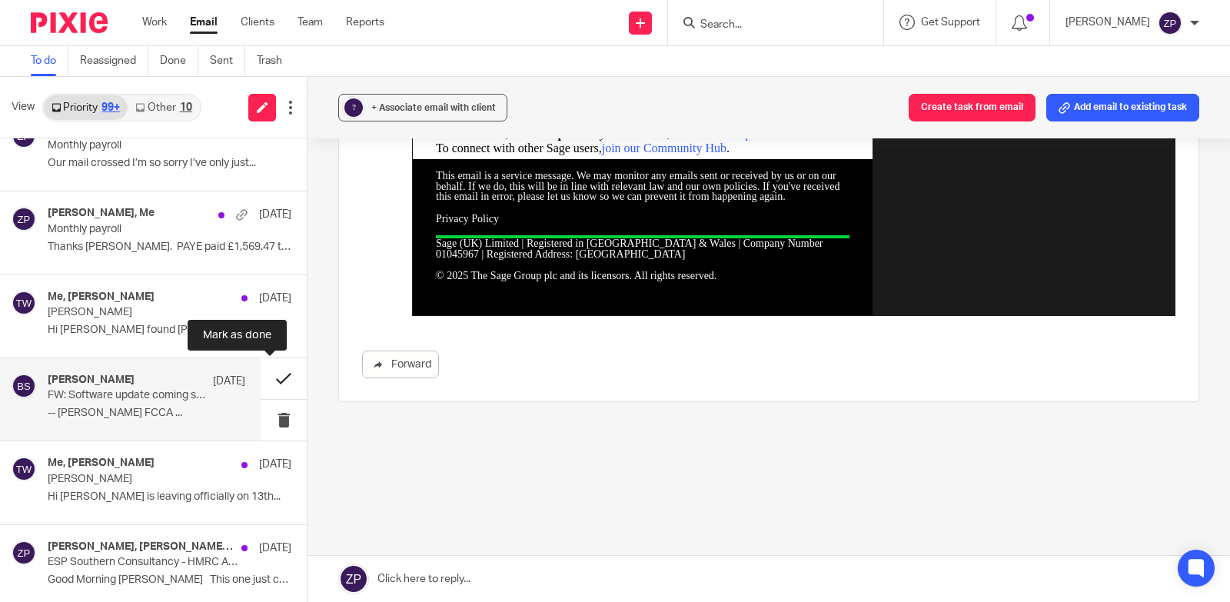
click at [266, 380] on button at bounding box center [284, 378] width 46 height 41
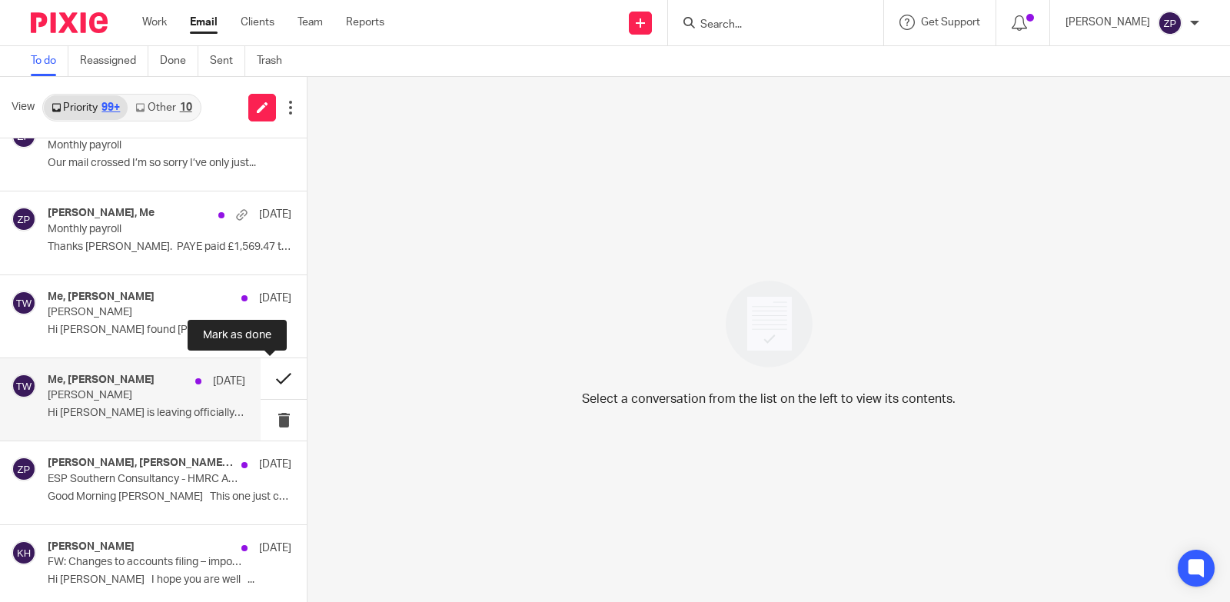
click at [269, 379] on button at bounding box center [284, 378] width 46 height 41
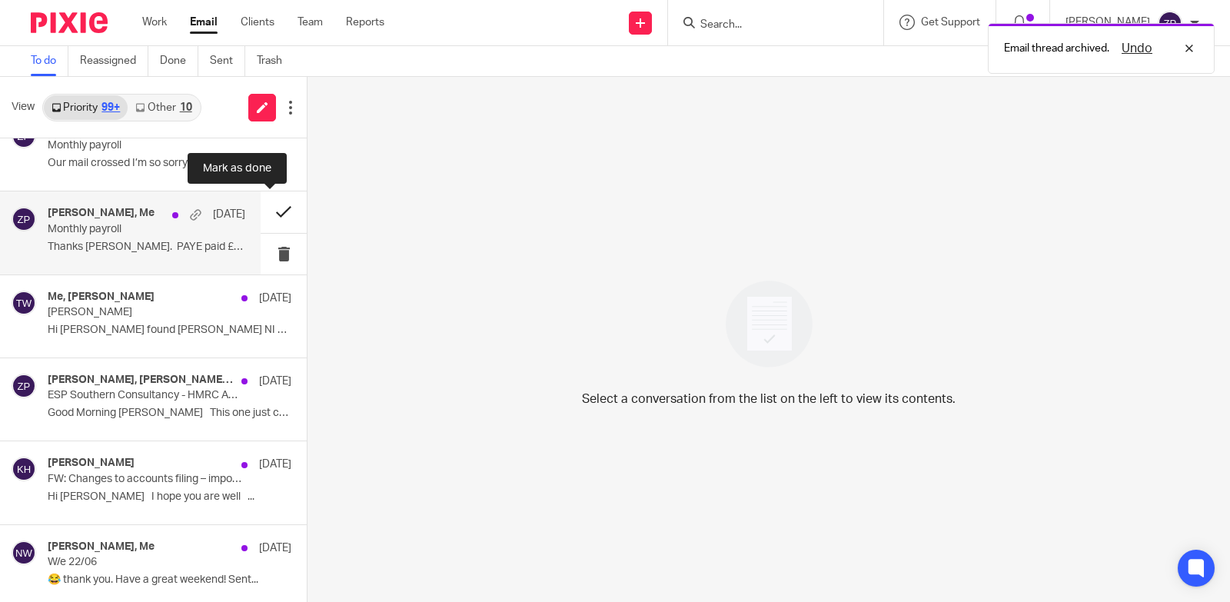
click at [264, 212] on button at bounding box center [284, 211] width 46 height 41
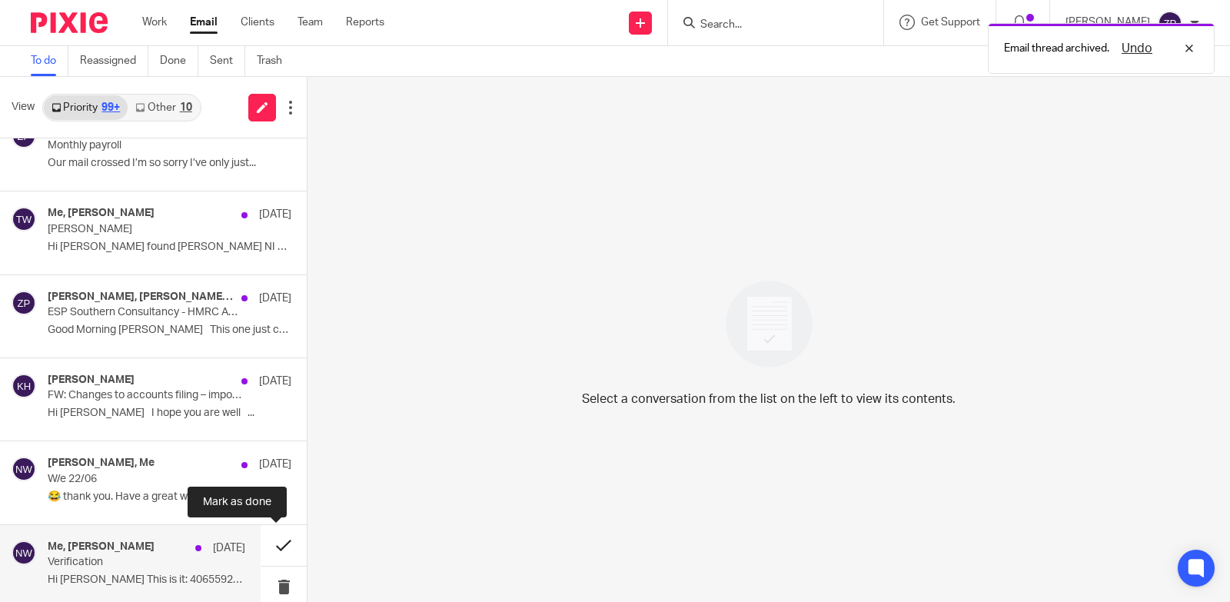
click at [269, 543] on button at bounding box center [284, 545] width 46 height 41
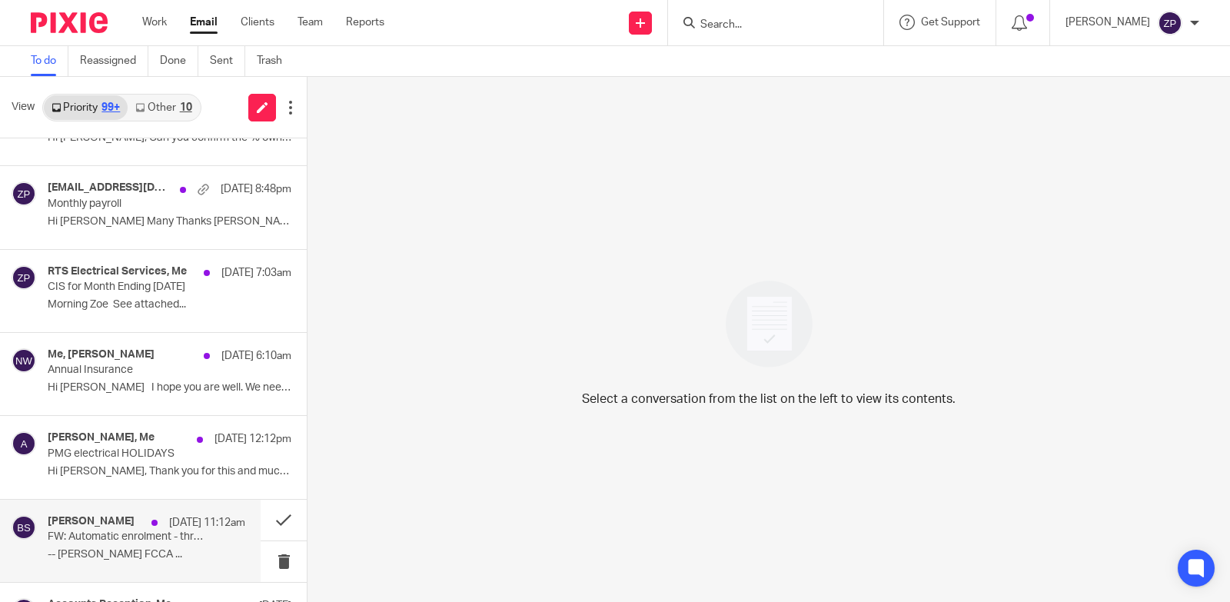
scroll to position [0, 0]
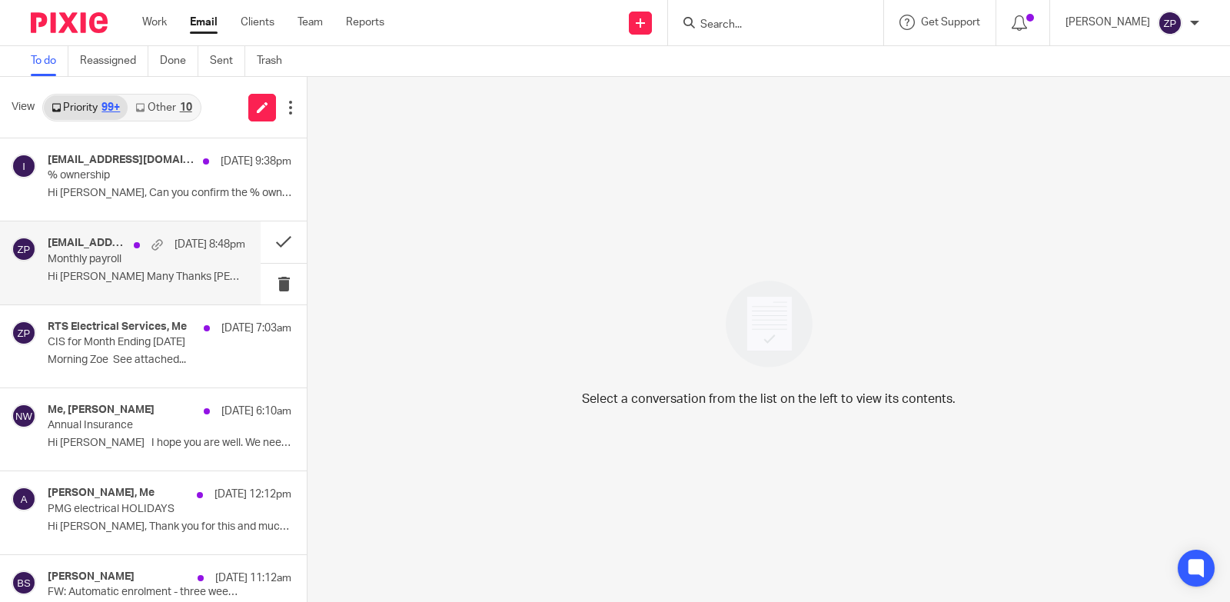
click at [96, 271] on p "Hi Zoe Many Thanks Andy From: Zoe..." at bounding box center [147, 277] width 198 height 13
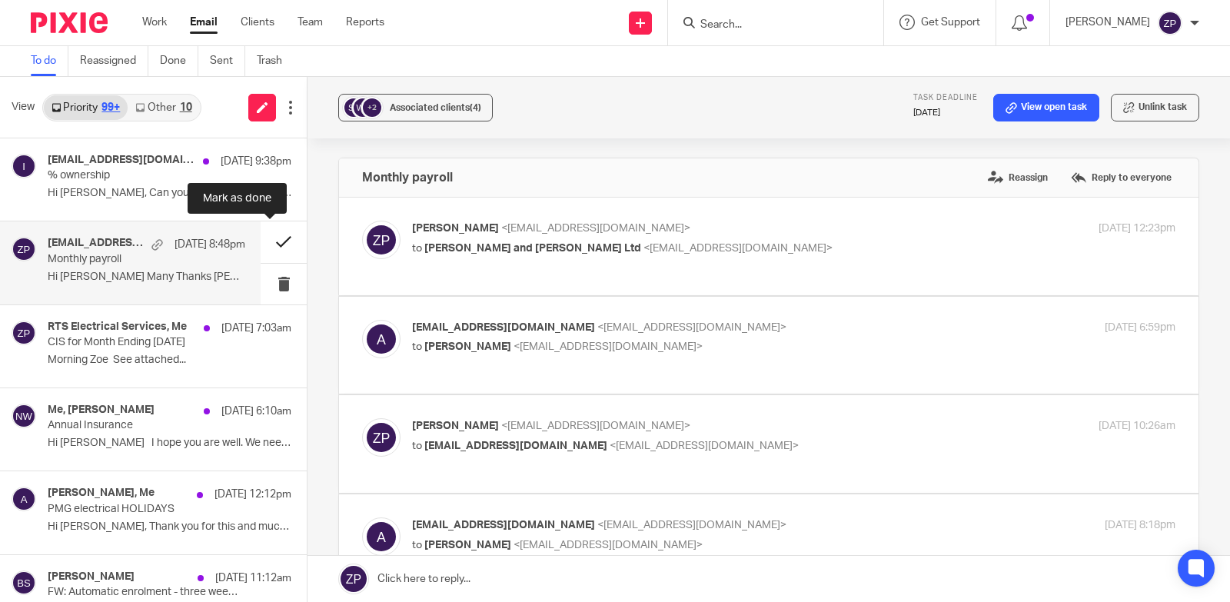
click at [268, 245] on button at bounding box center [284, 241] width 46 height 41
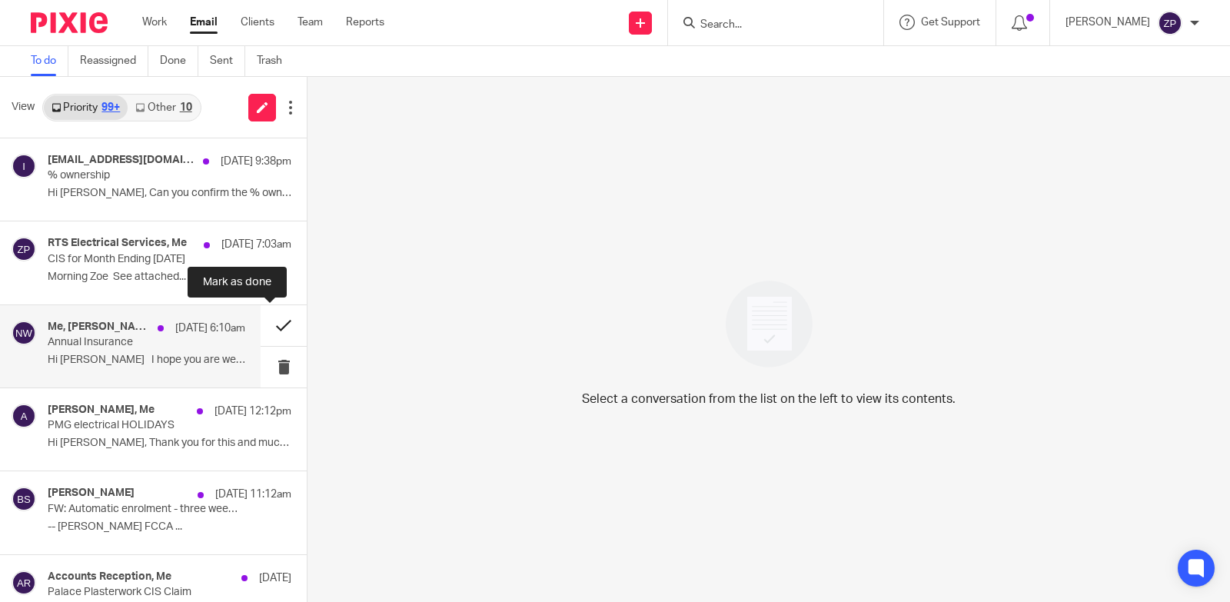
click at [270, 328] on button at bounding box center [284, 325] width 46 height 41
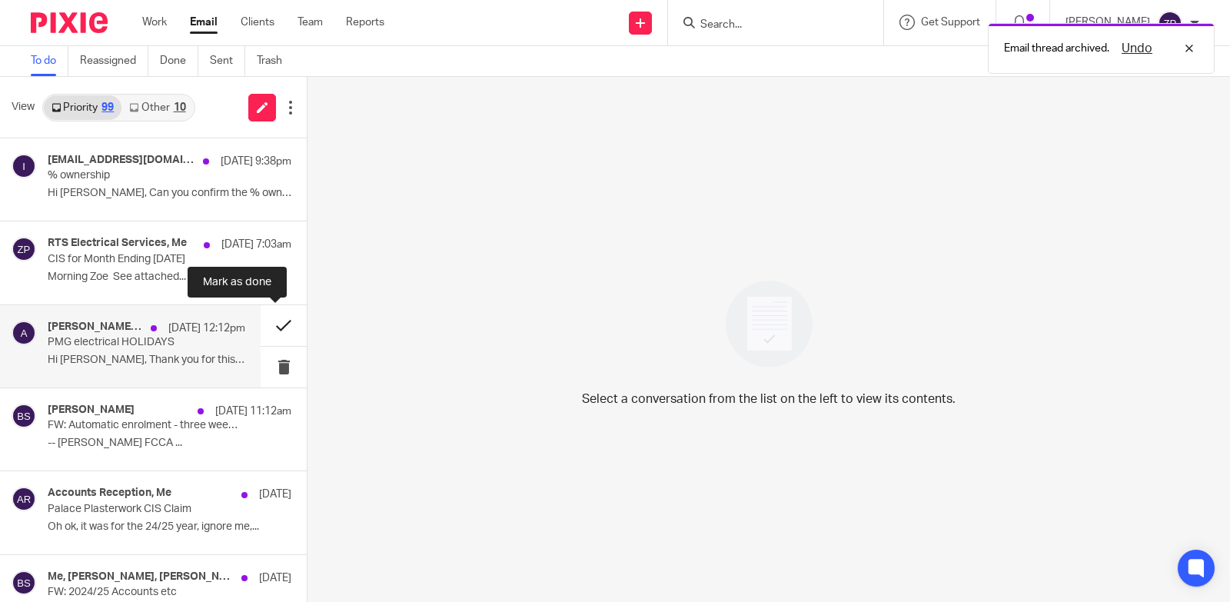
click at [271, 333] on button at bounding box center [284, 325] width 46 height 41
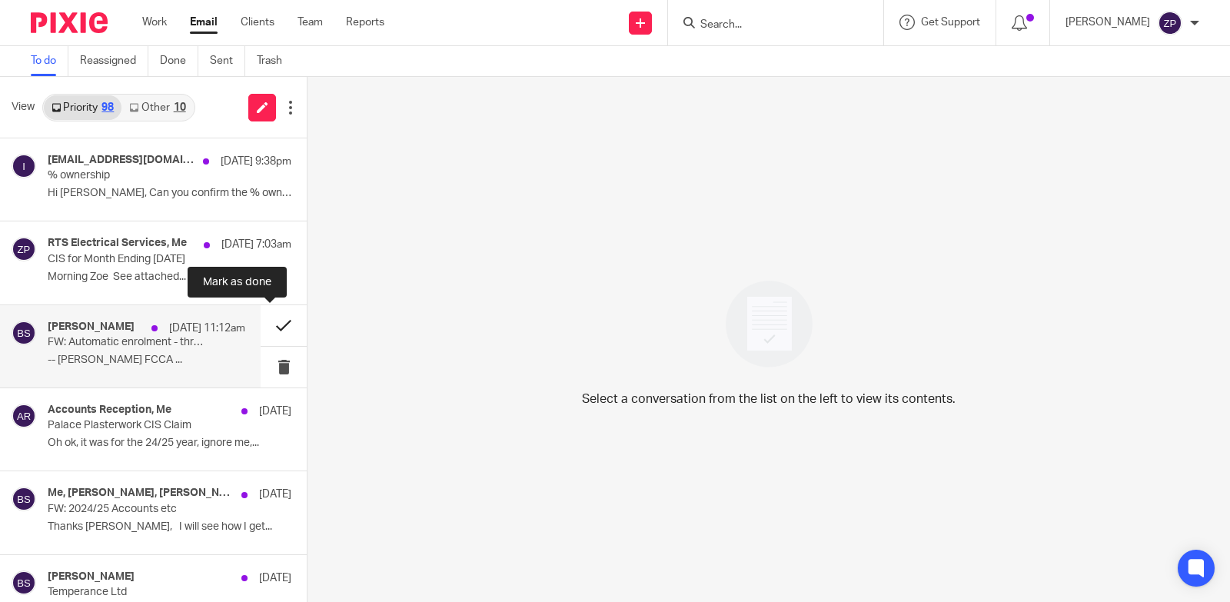
click at [265, 328] on button at bounding box center [284, 325] width 46 height 41
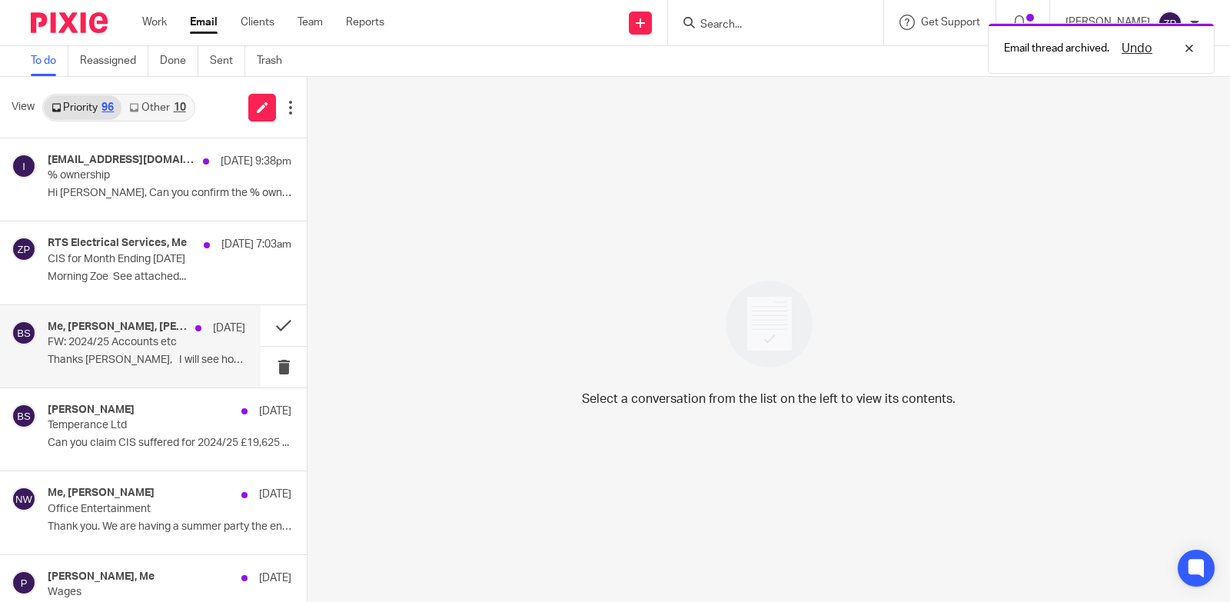
click at [118, 350] on div "Me, Matthew Green, Brian Surridge 8 Aug FW: 2024/25 Accounts etc Thanks Zoe, I …" at bounding box center [147, 347] width 198 height 52
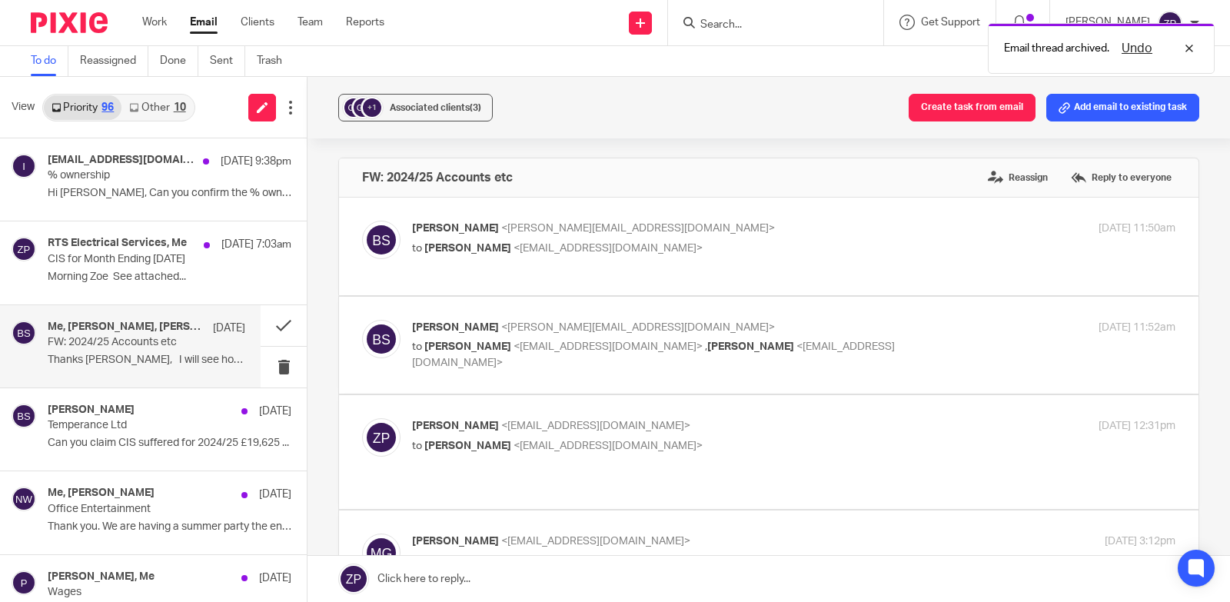
click at [747, 242] on p "to Zoe Payne <zoe@boldenandlong.co.uk>" at bounding box center [666, 249] width 509 height 16
checkbox input "true"
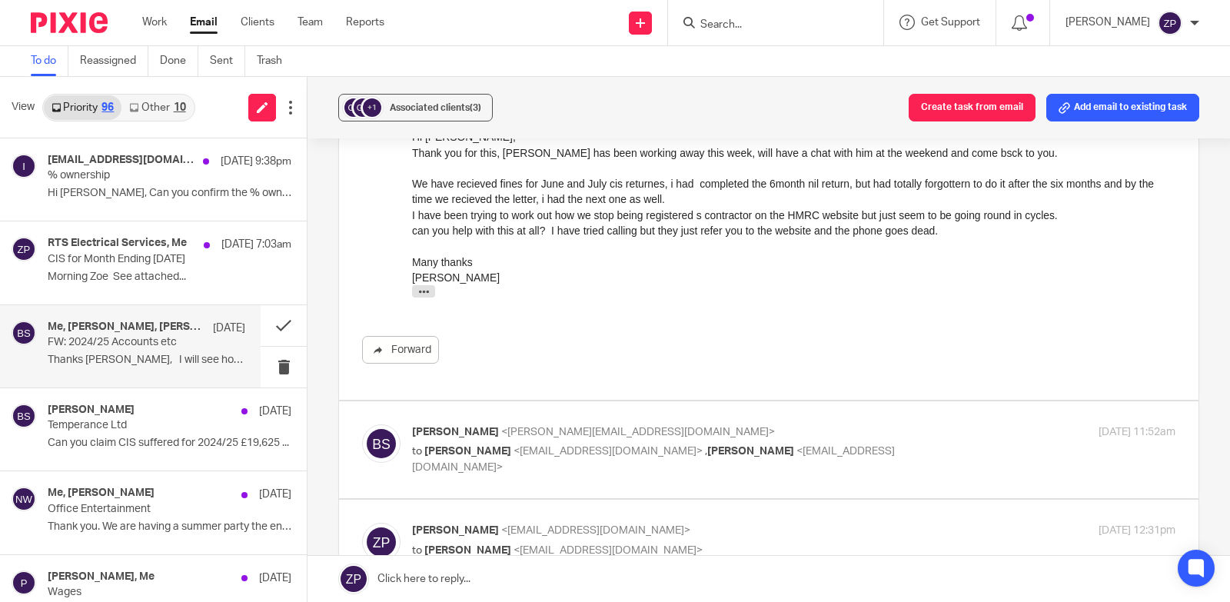
scroll to position [461, 0]
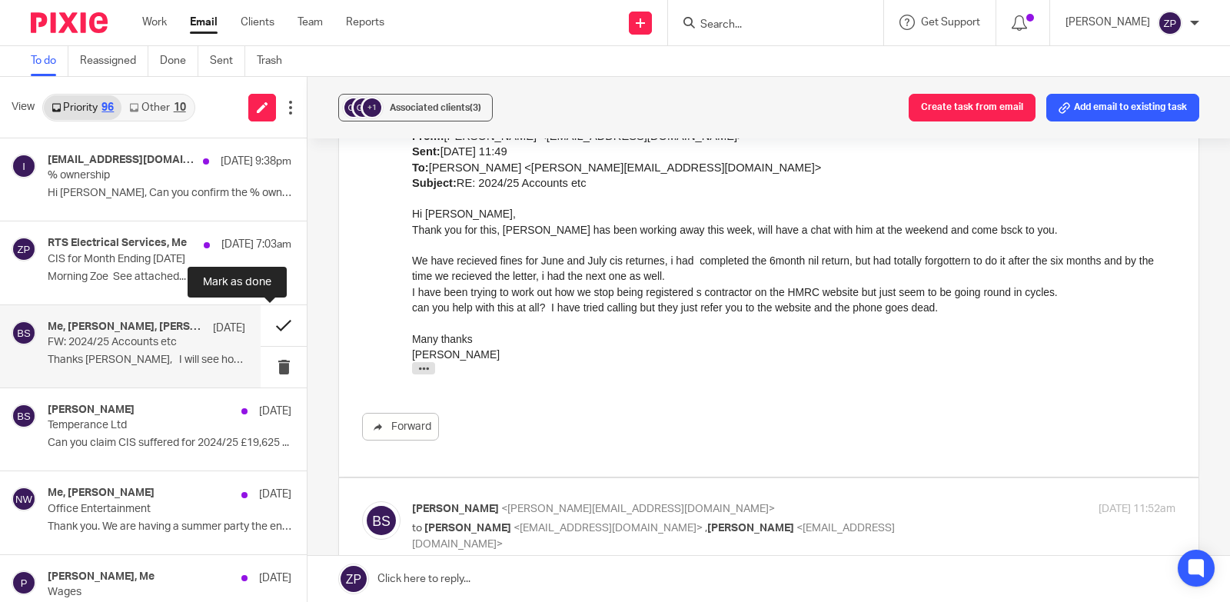
click at [268, 322] on button at bounding box center [284, 325] width 46 height 41
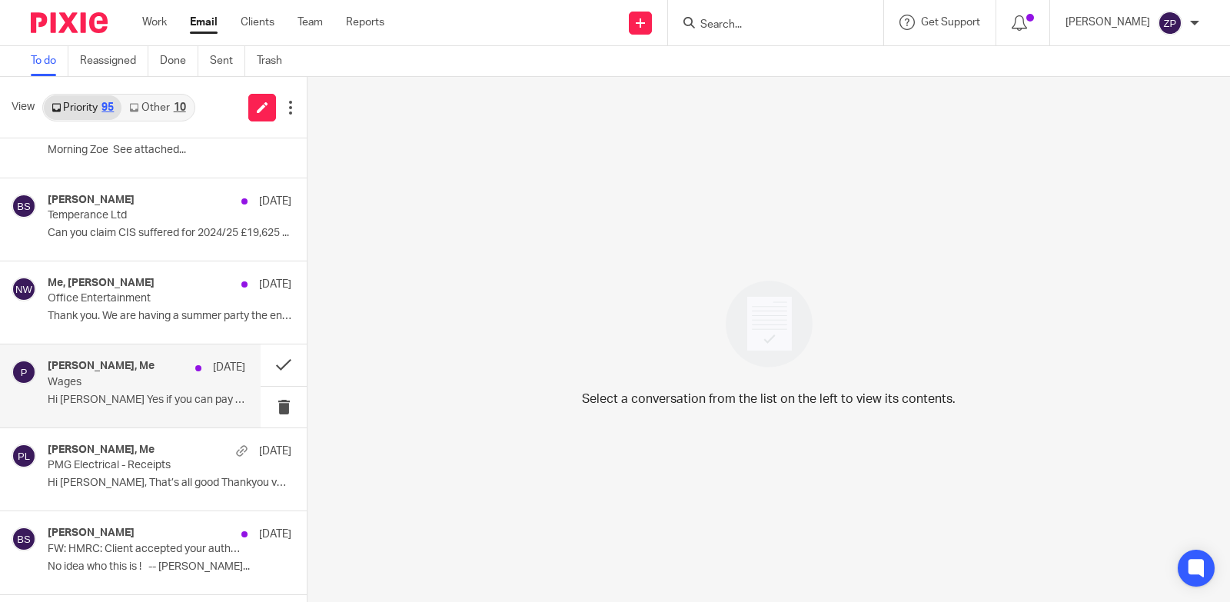
scroll to position [154, 0]
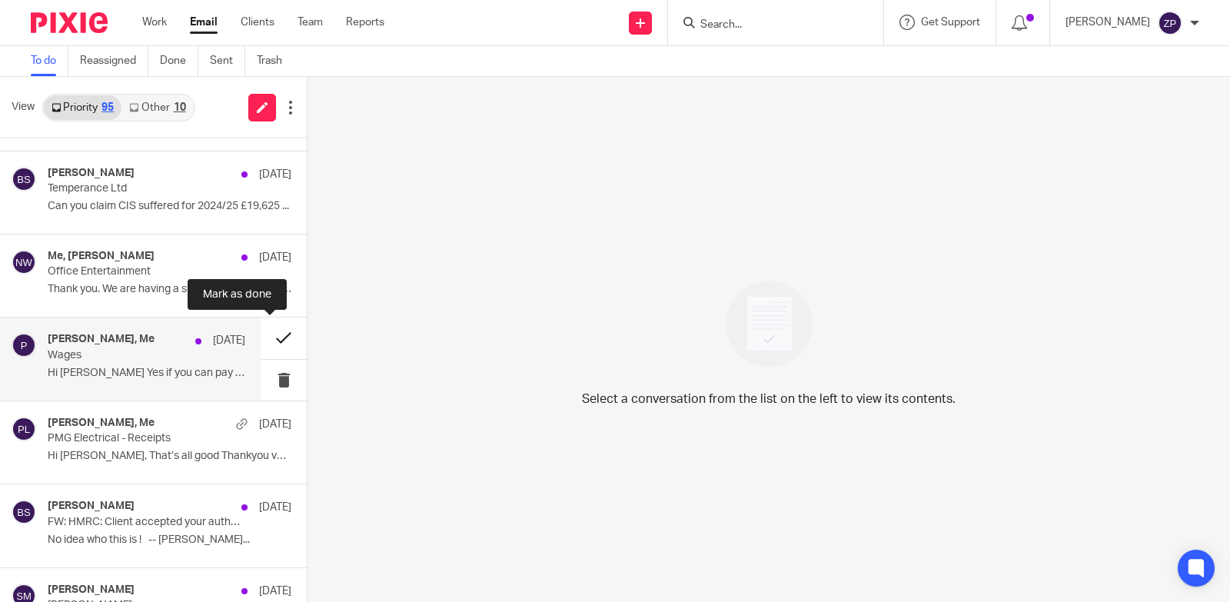
click at [271, 334] on button at bounding box center [284, 338] width 46 height 41
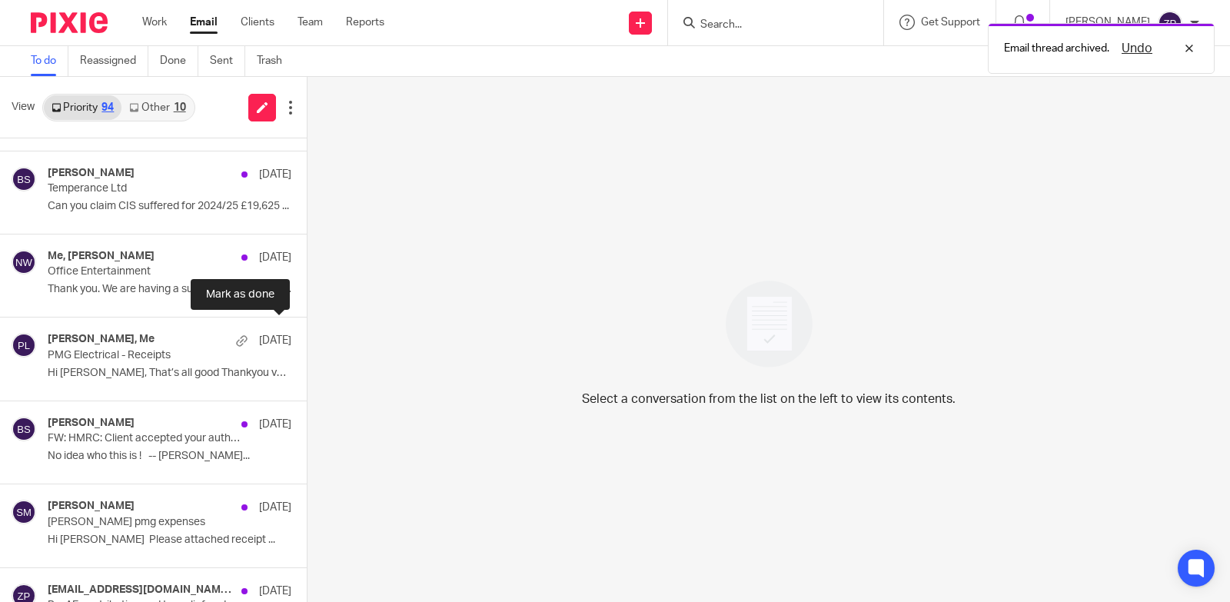
click at [307, 334] on button at bounding box center [313, 338] width 12 height 41
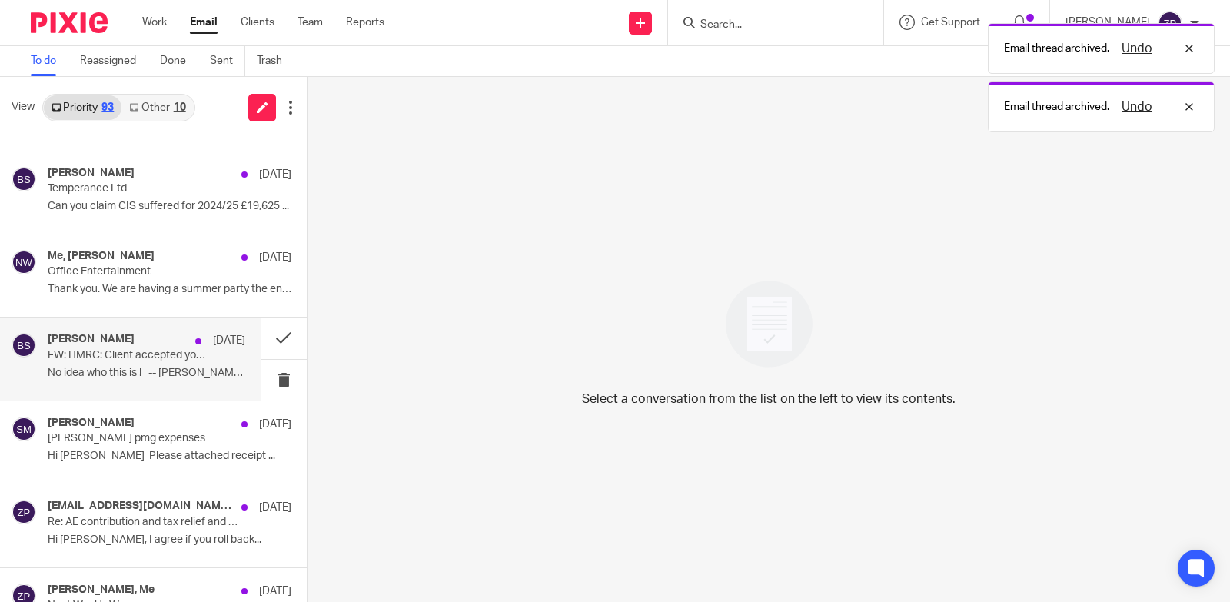
click at [161, 370] on p "No idea who this is ! -- Brian..." at bounding box center [147, 373] width 198 height 13
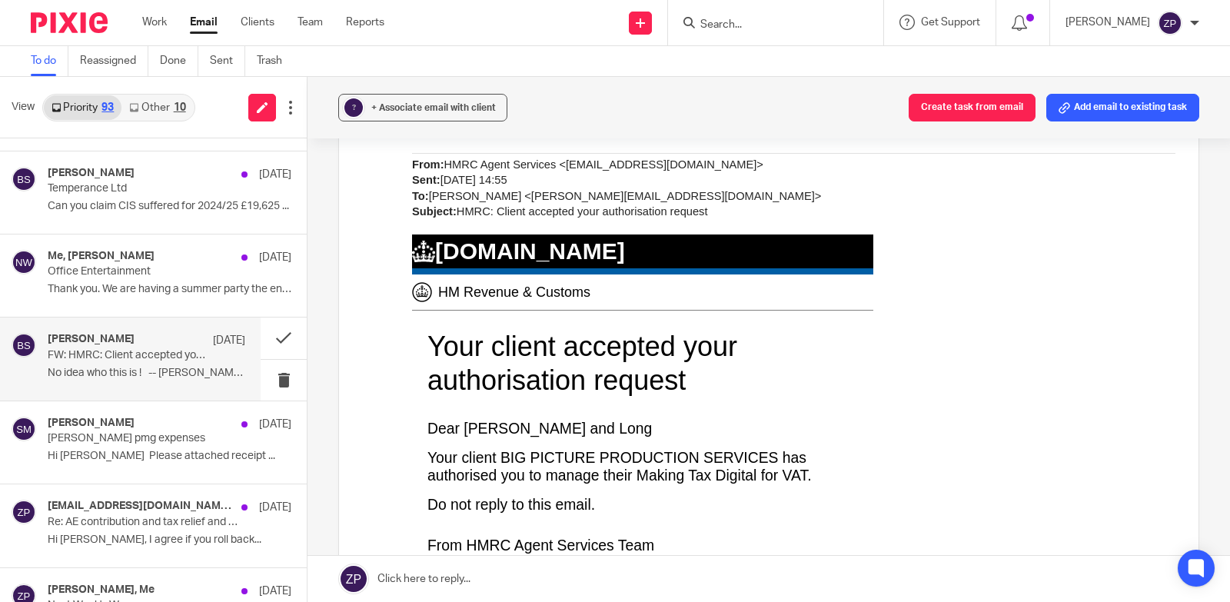
scroll to position [615, 0]
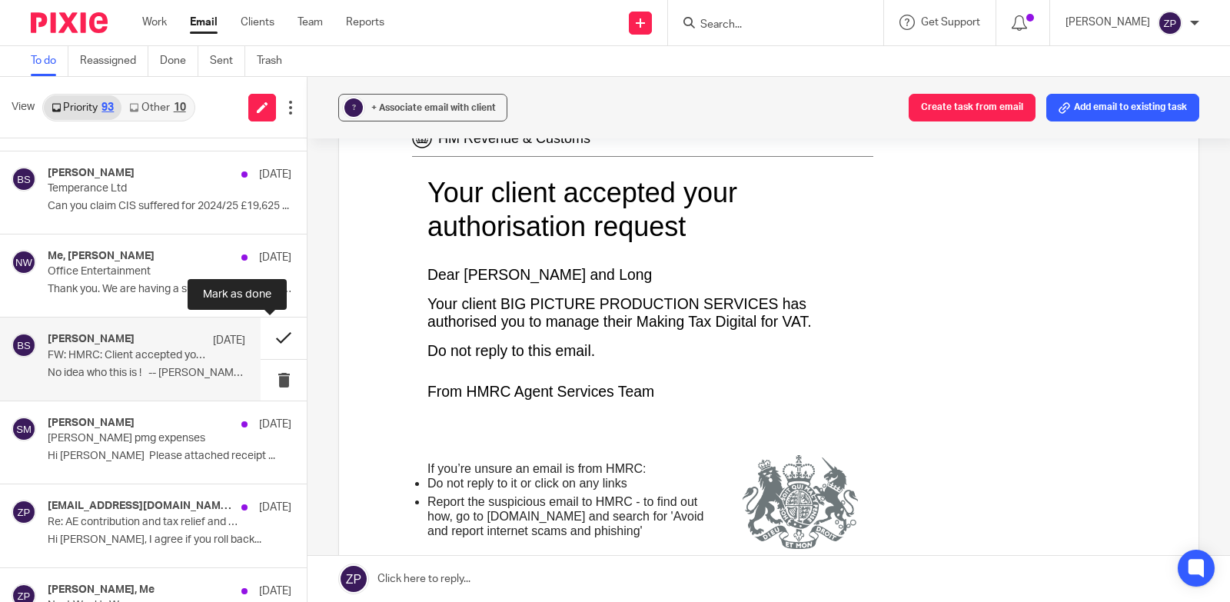
click at [274, 338] on button at bounding box center [284, 338] width 46 height 41
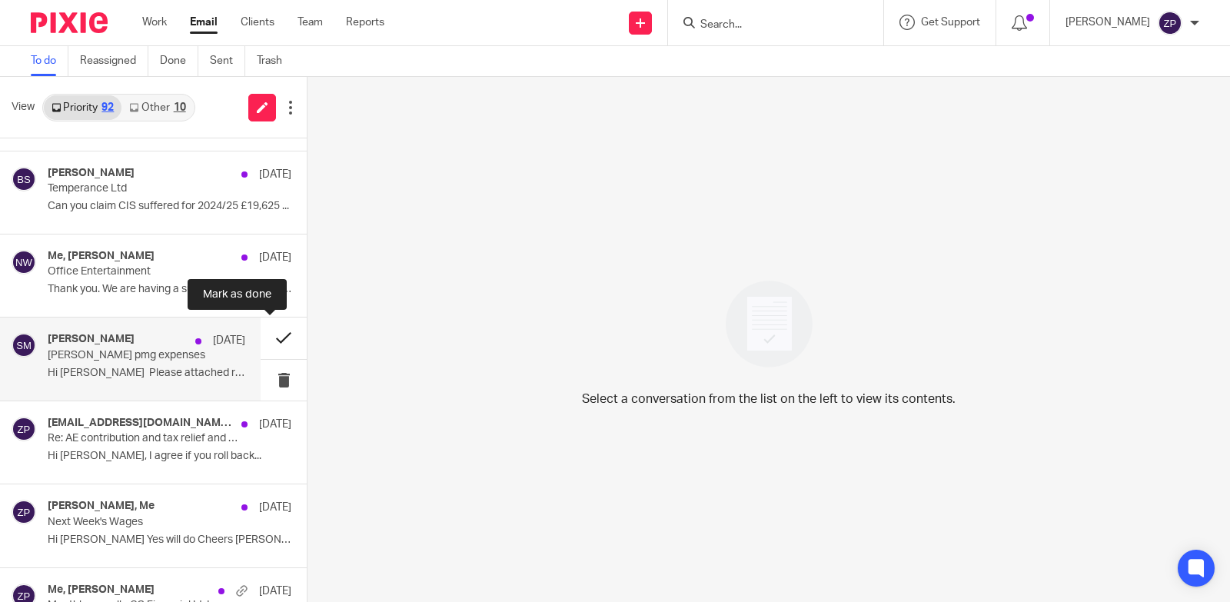
click at [266, 339] on button at bounding box center [284, 338] width 46 height 41
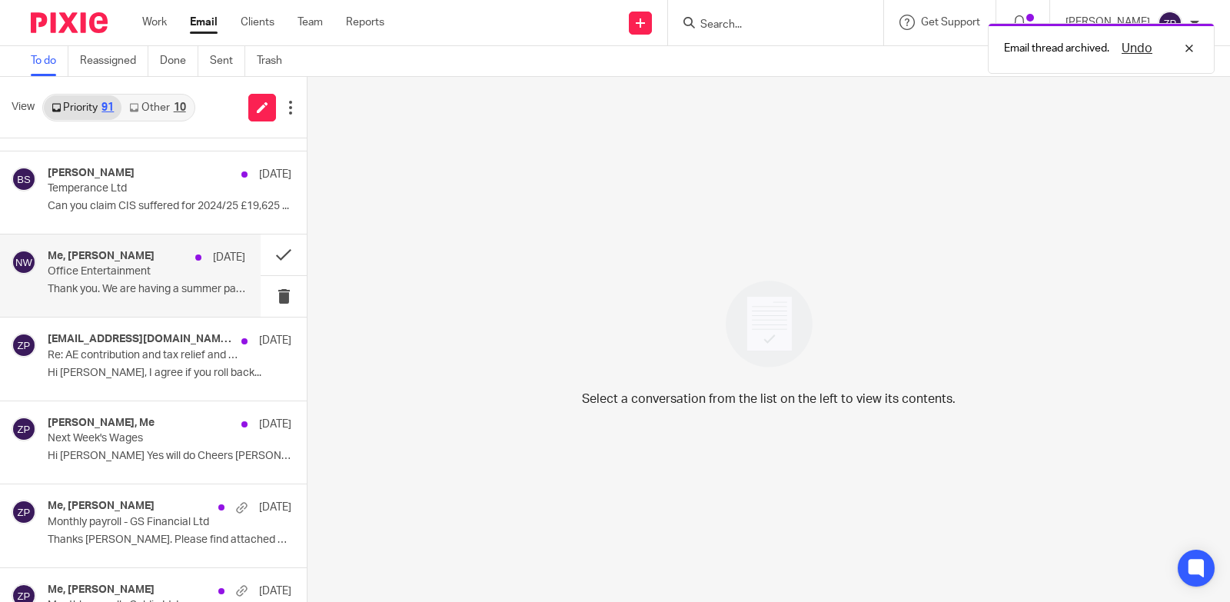
scroll to position [231, 0]
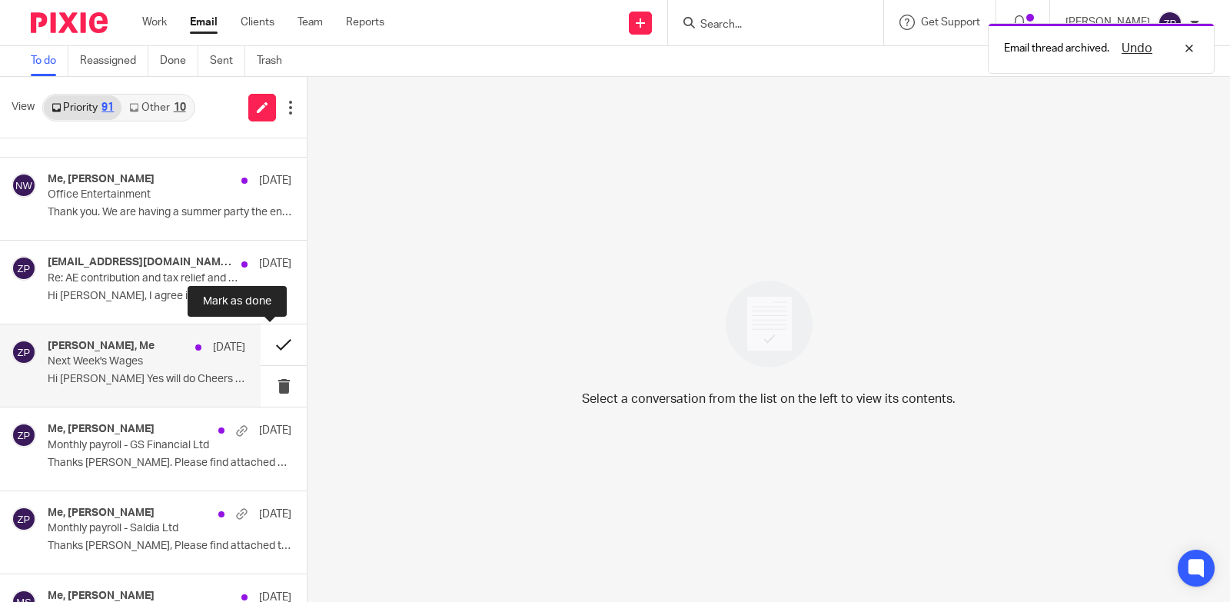
click at [270, 345] on button at bounding box center [284, 344] width 46 height 41
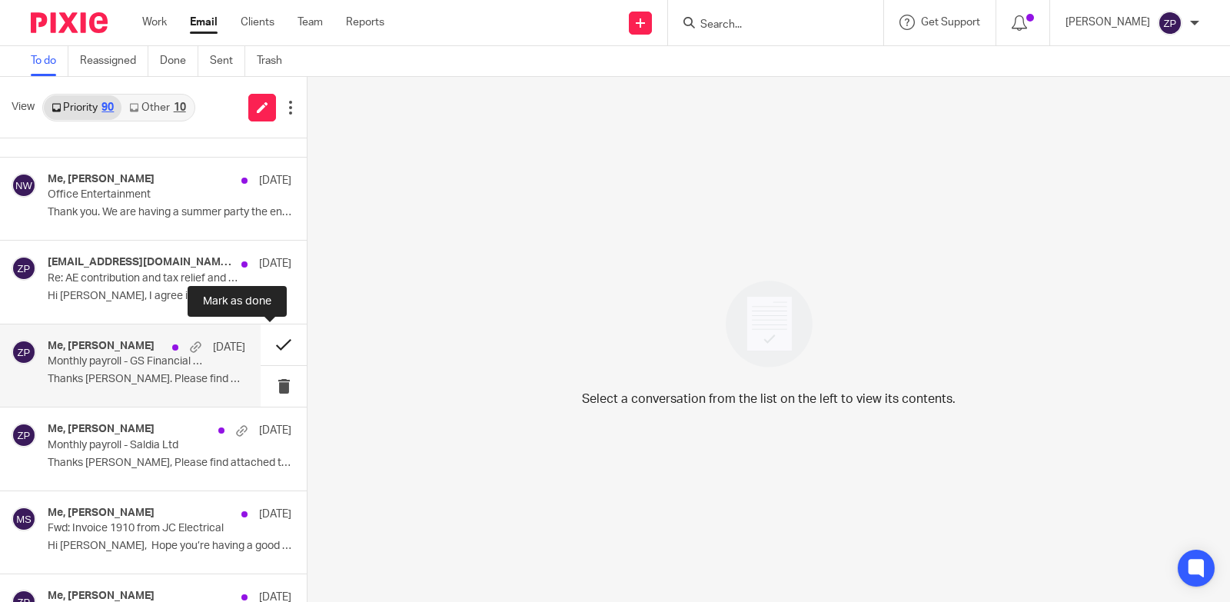
click at [266, 345] on button at bounding box center [284, 344] width 46 height 41
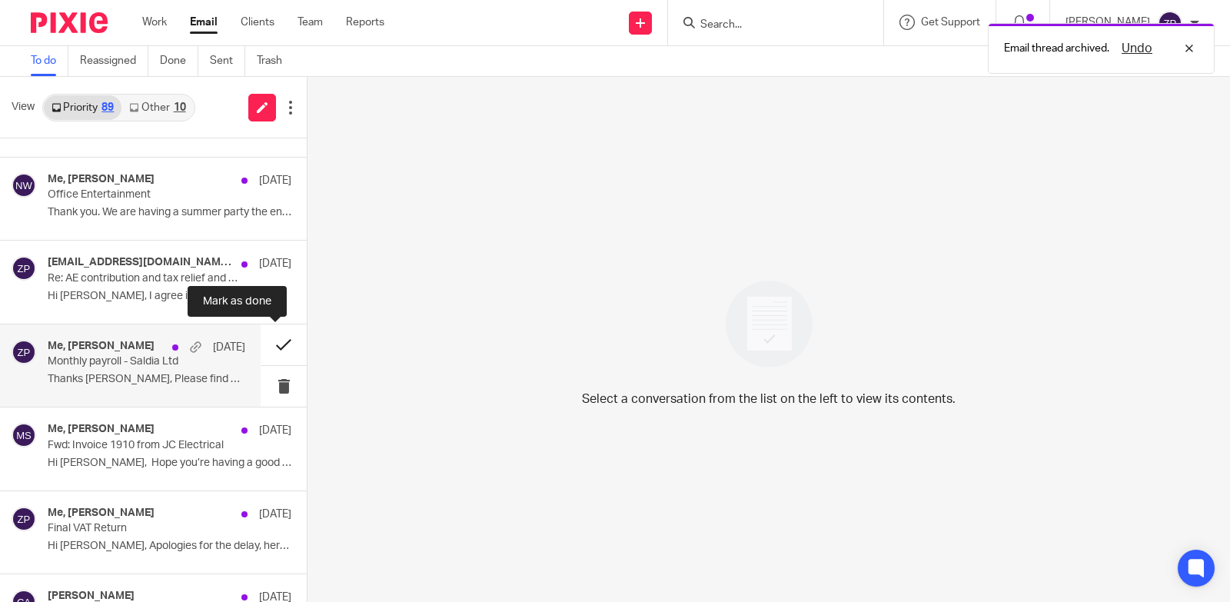
click at [267, 344] on button at bounding box center [284, 344] width 46 height 41
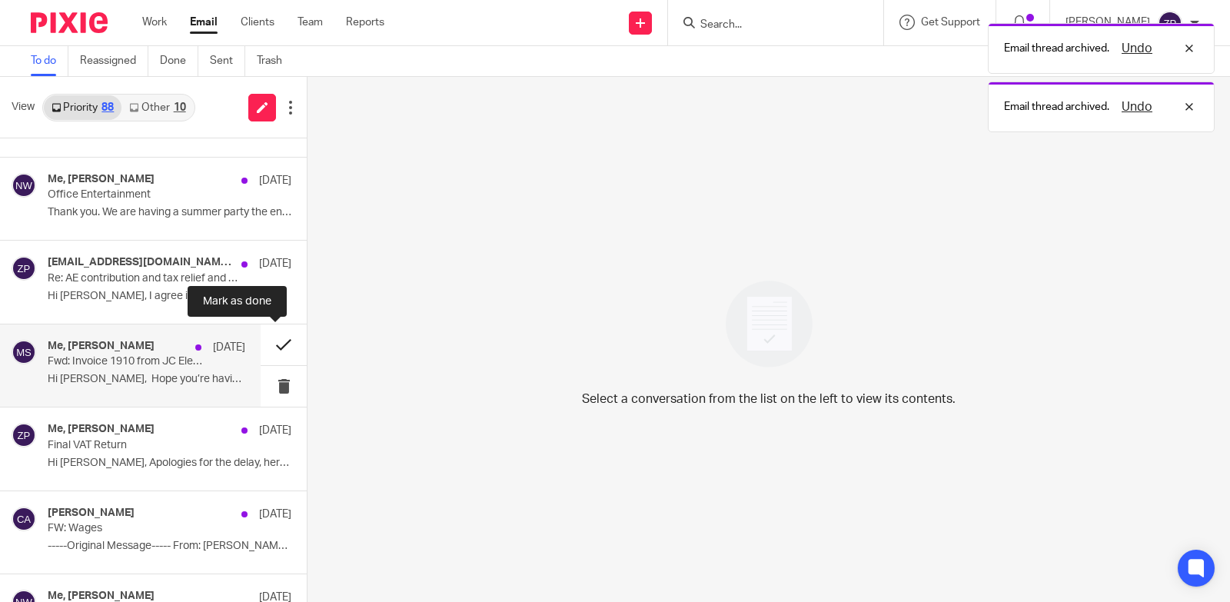
click at [268, 344] on button at bounding box center [284, 344] width 46 height 41
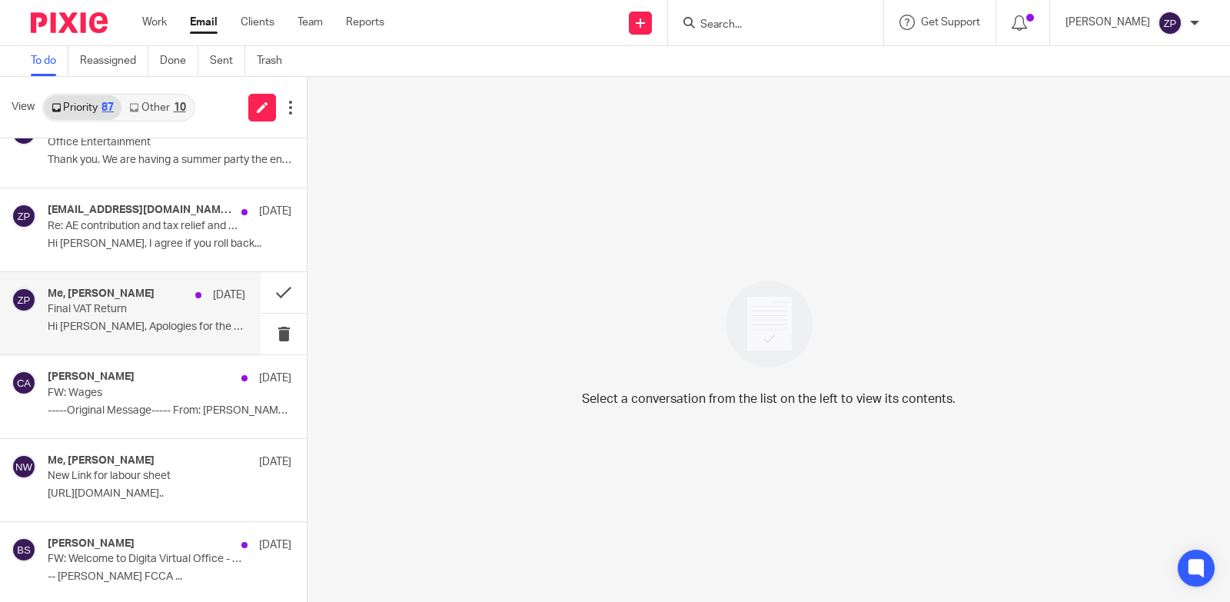
scroll to position [308, 0]
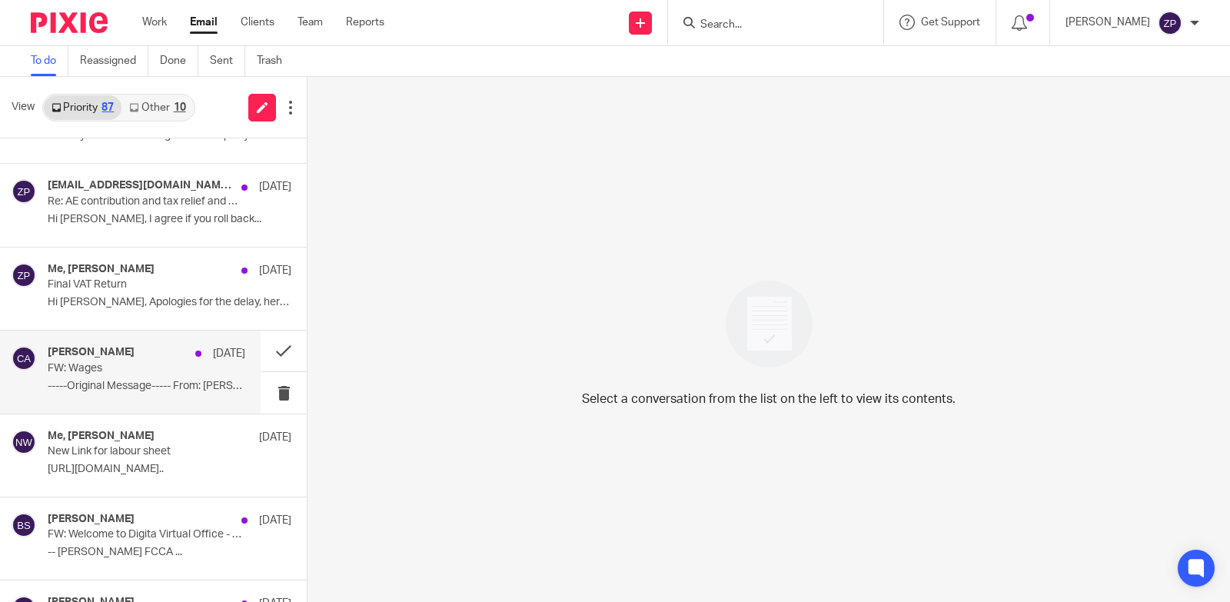
click at [146, 371] on p "FW: Wages" at bounding box center [127, 368] width 158 height 13
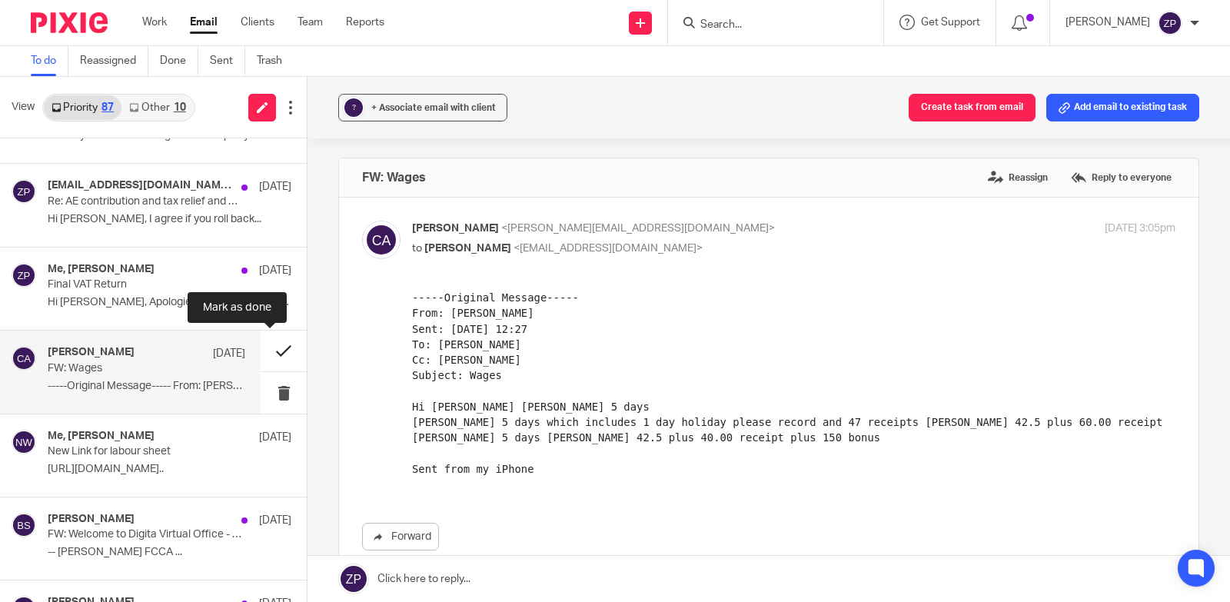
scroll to position [0, 0]
click at [264, 356] on button at bounding box center [284, 351] width 46 height 41
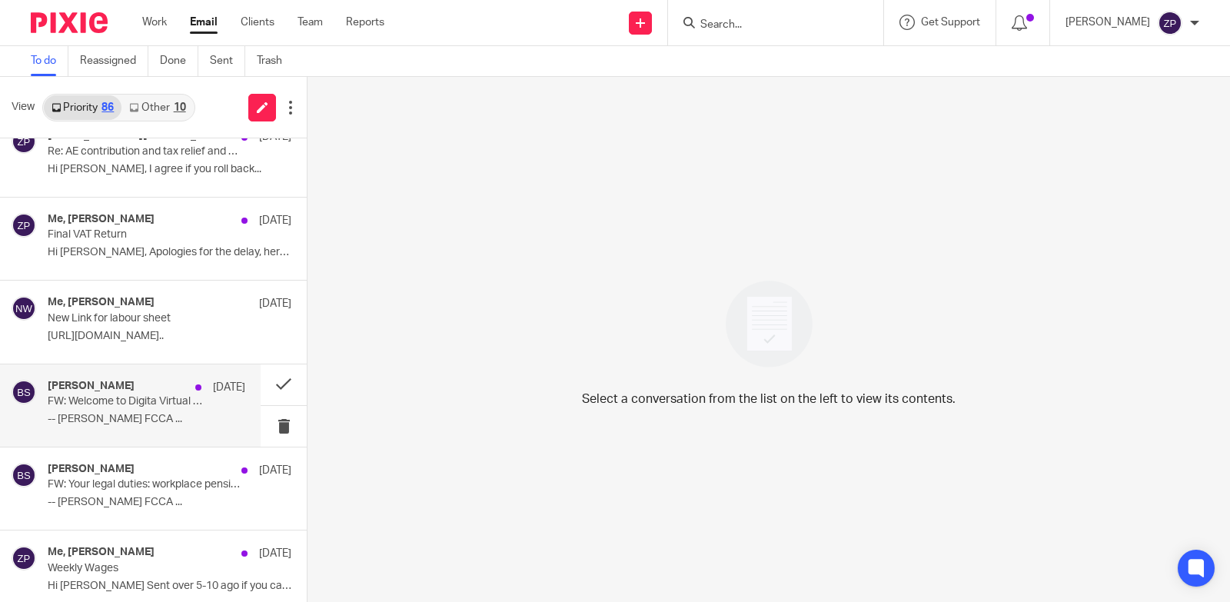
scroll to position [384, 0]
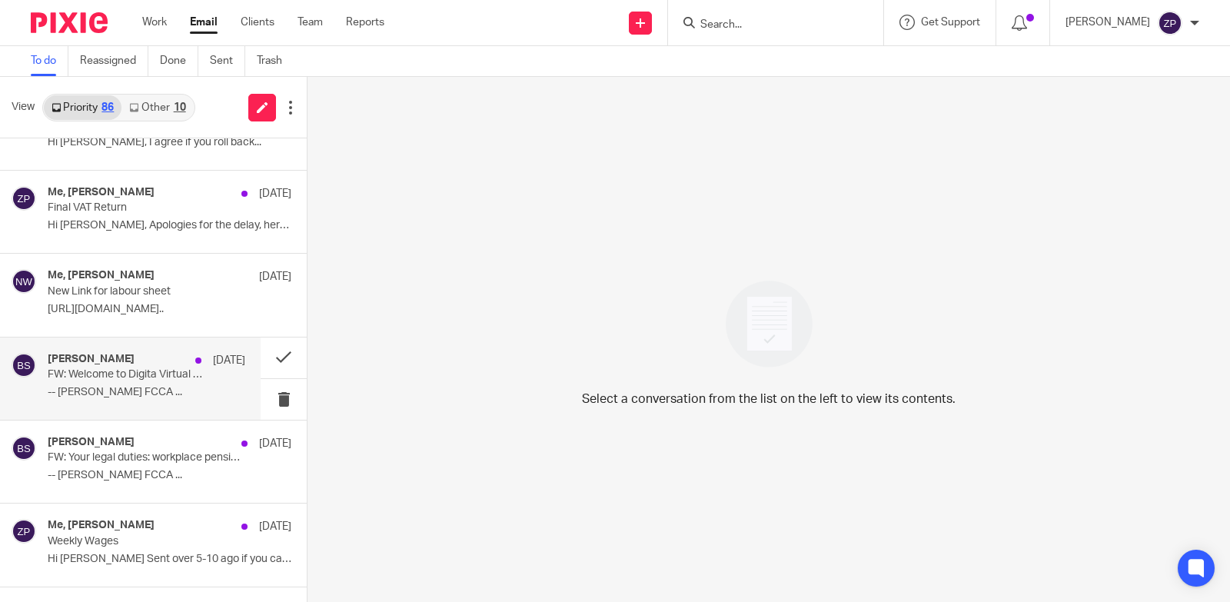
click at [135, 392] on p "-- Brian Surridge FCCA ..." at bounding box center [147, 392] width 198 height 13
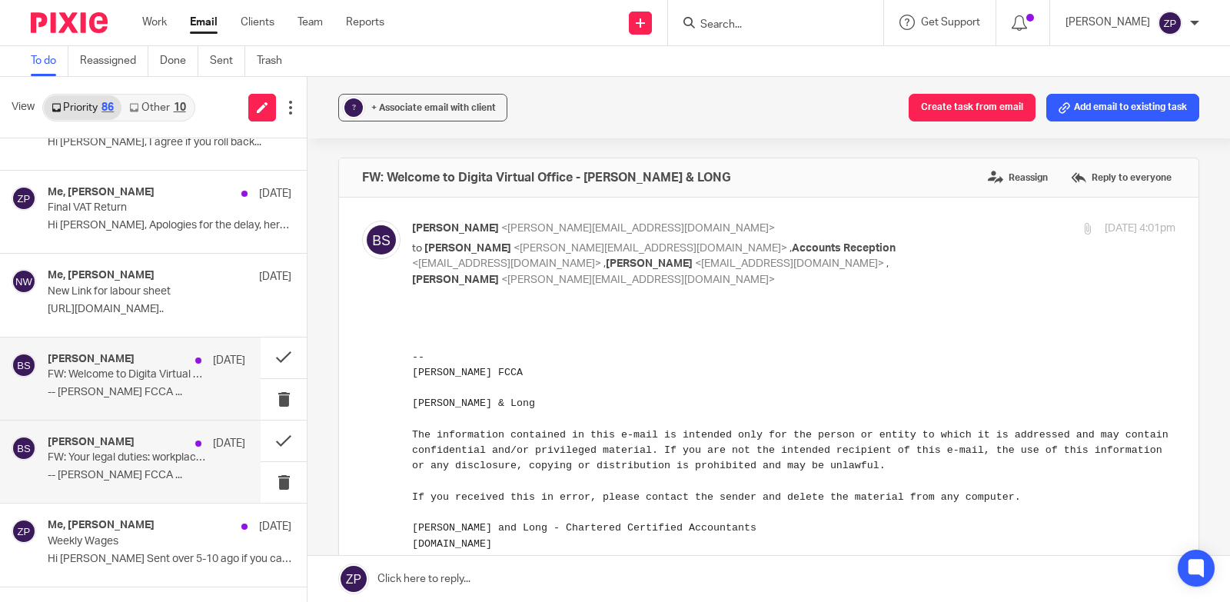
scroll to position [0, 0]
click at [275, 441] on button at bounding box center [284, 441] width 46 height 41
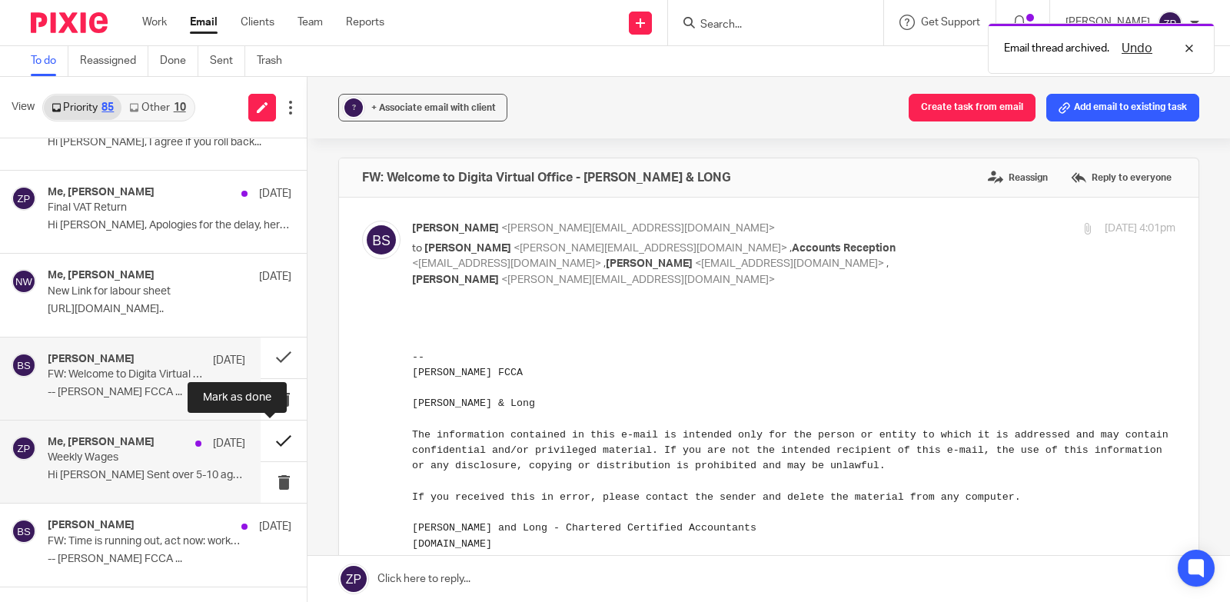
click at [272, 441] on button at bounding box center [284, 441] width 46 height 41
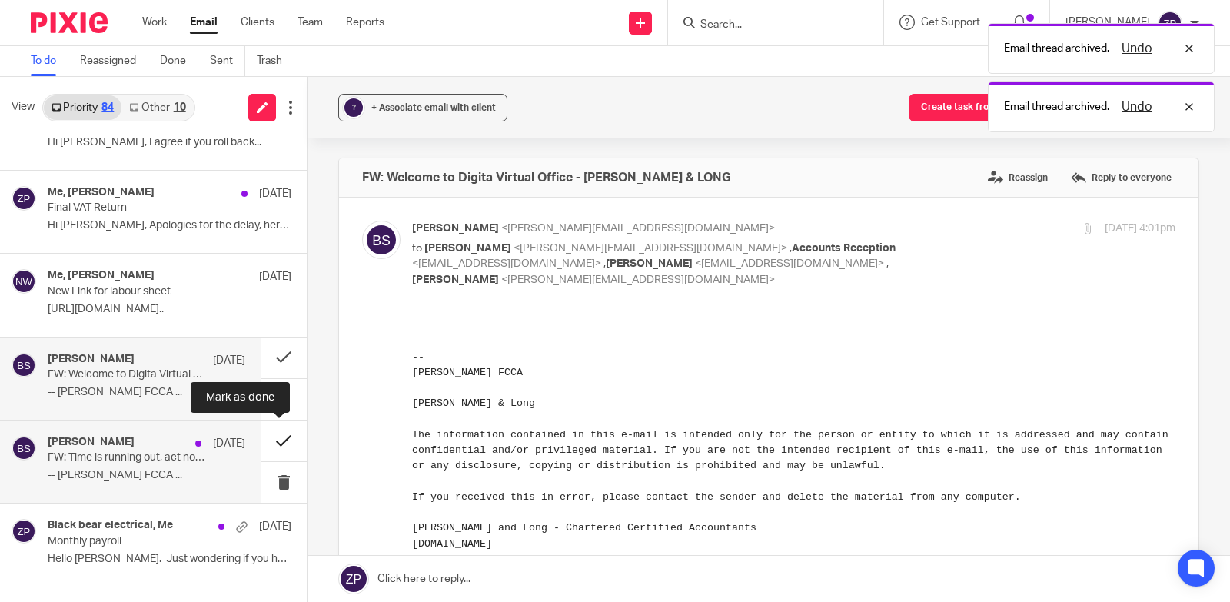
click at [278, 436] on button at bounding box center [284, 441] width 46 height 41
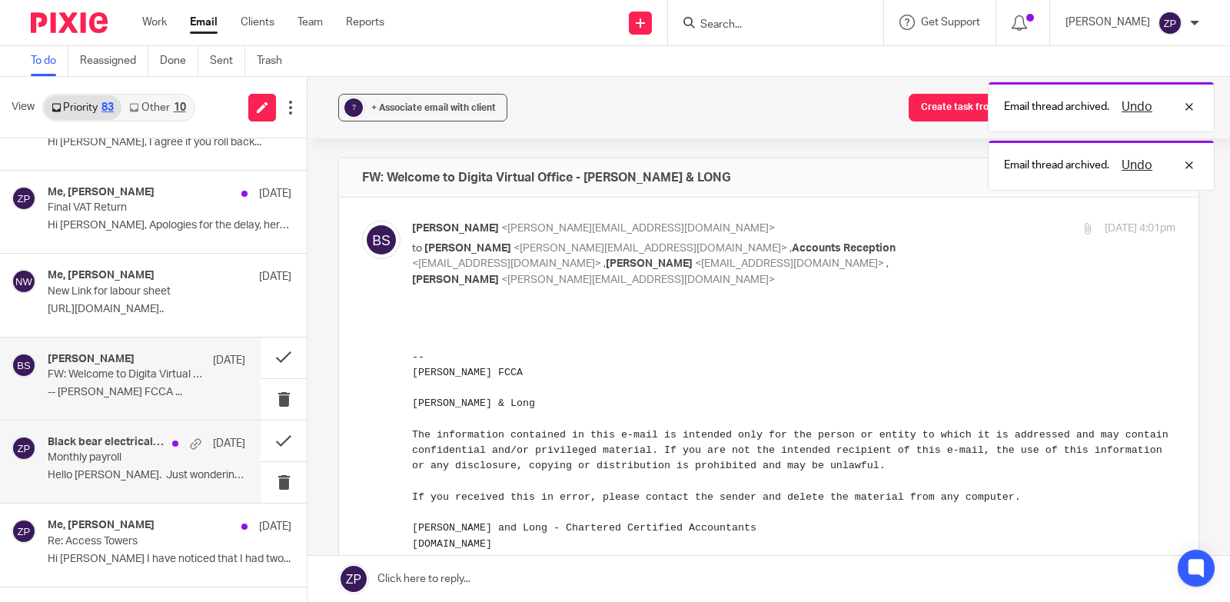
click at [96, 472] on p "Hello Zoe. Just wondering if you had the..." at bounding box center [147, 475] width 198 height 13
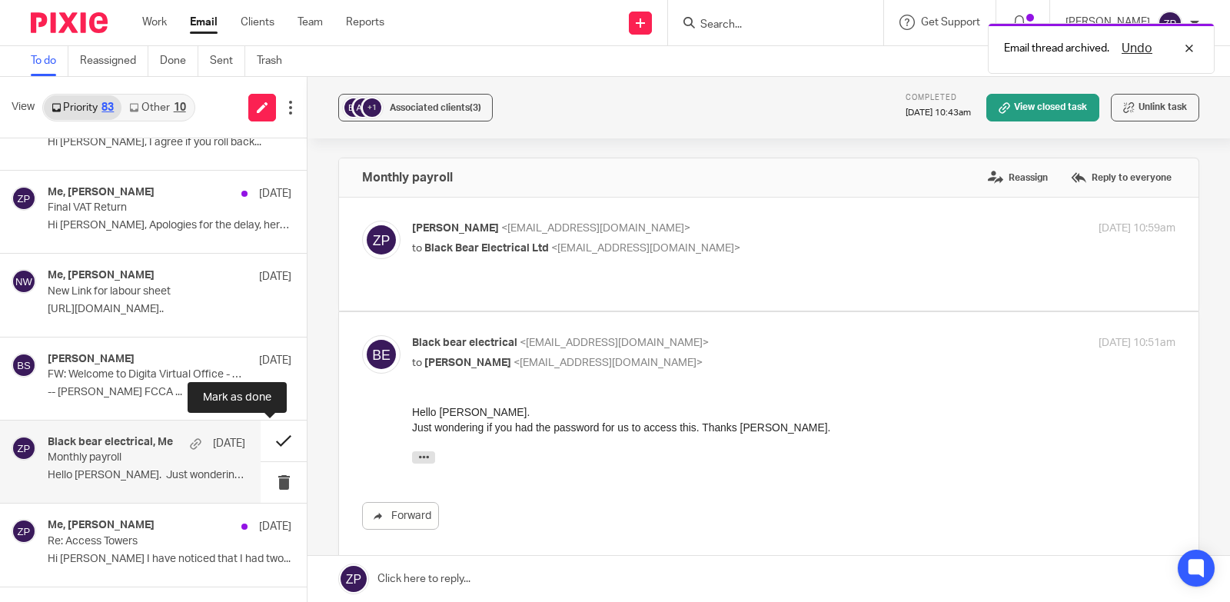
click at [264, 448] on button at bounding box center [284, 441] width 46 height 41
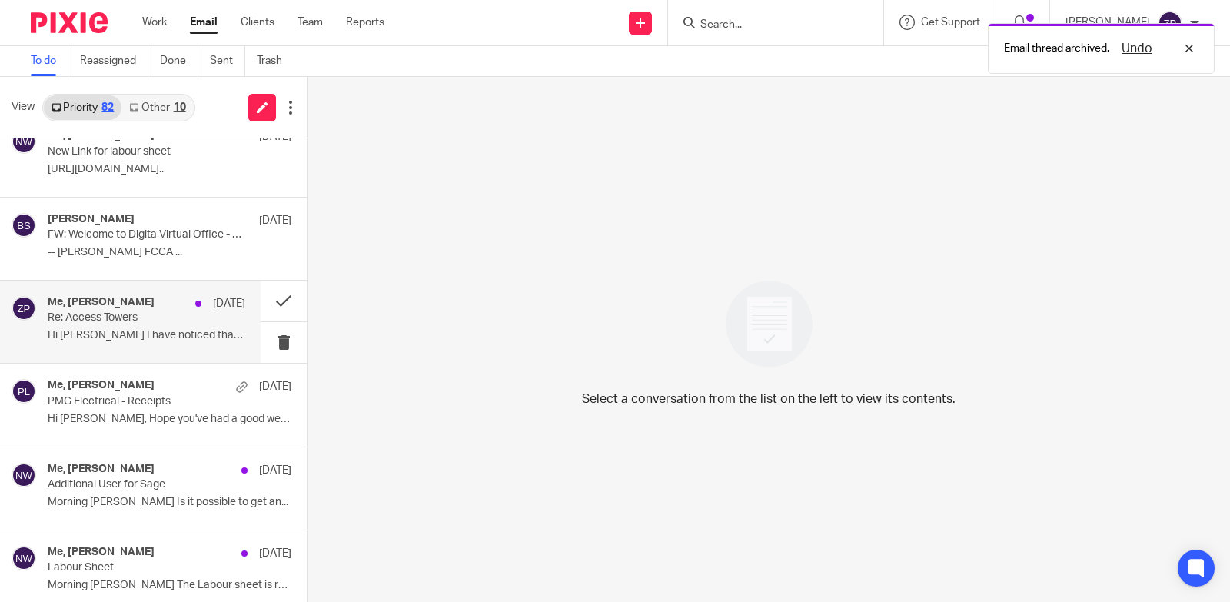
scroll to position [538, 0]
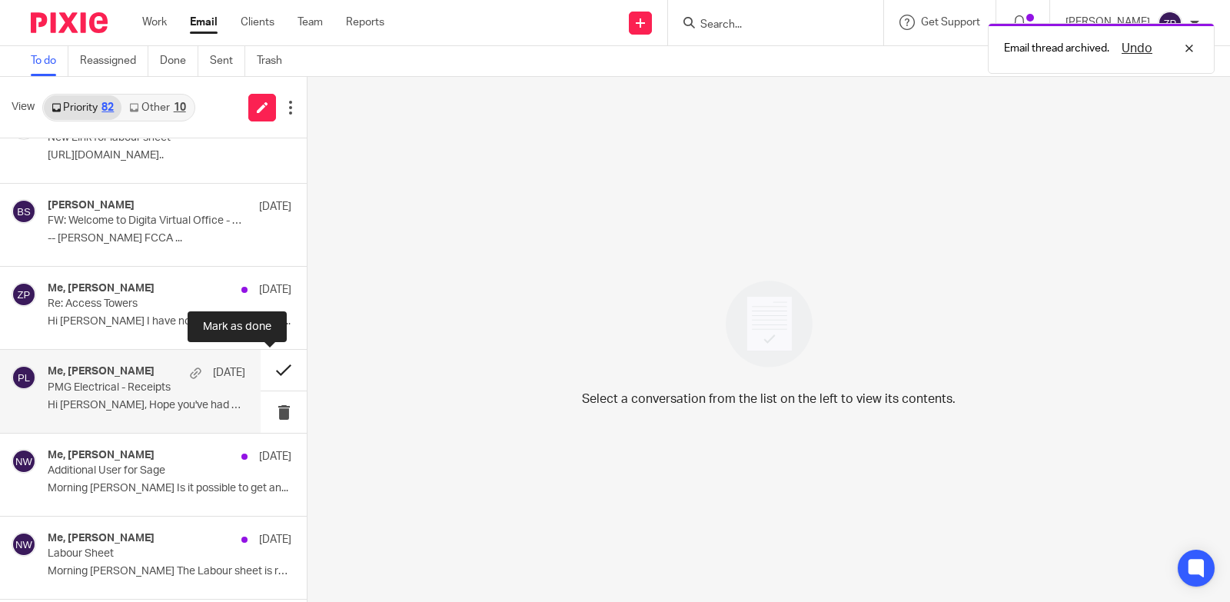
click at [268, 370] on button at bounding box center [284, 370] width 46 height 41
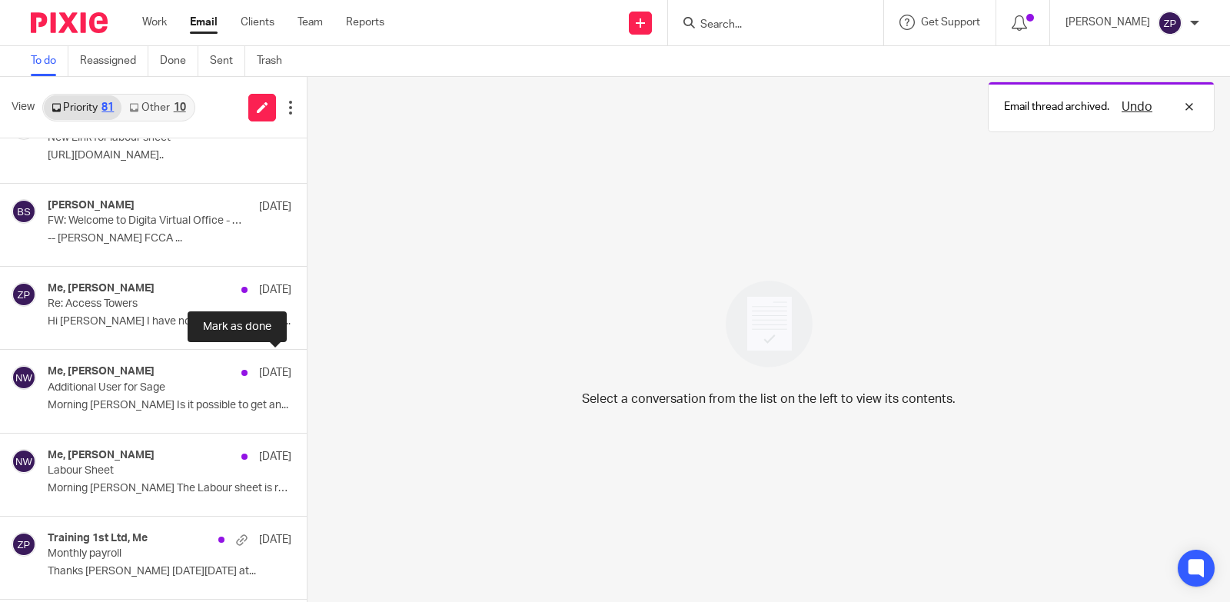
click at [307, 370] on button at bounding box center [313, 370] width 12 height 41
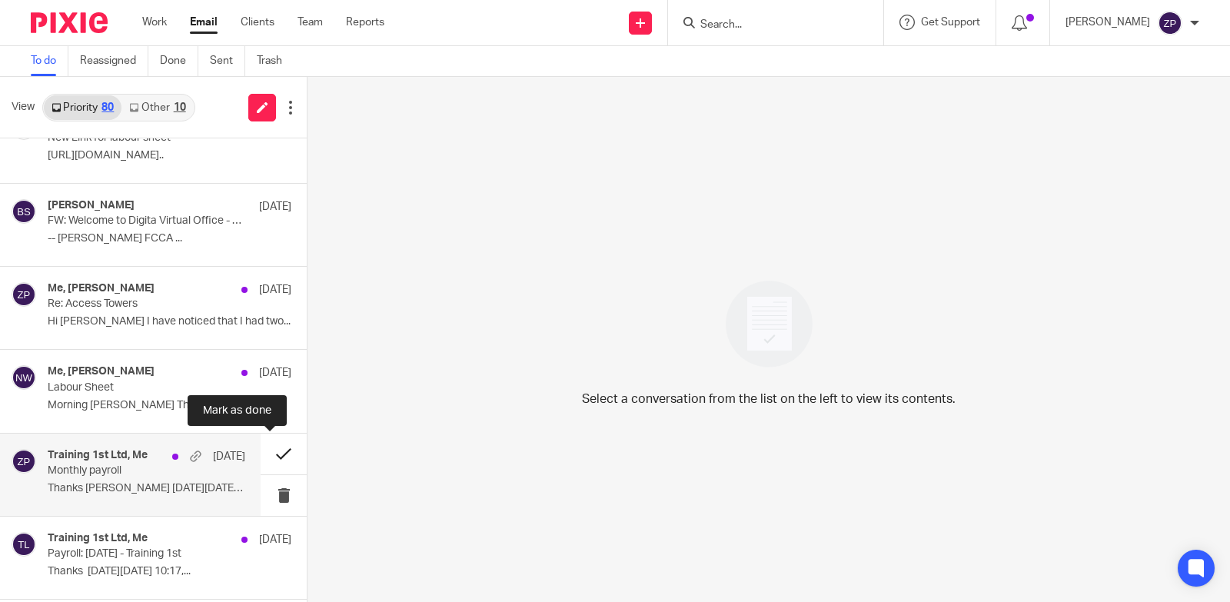
click at [261, 454] on button at bounding box center [284, 454] width 46 height 41
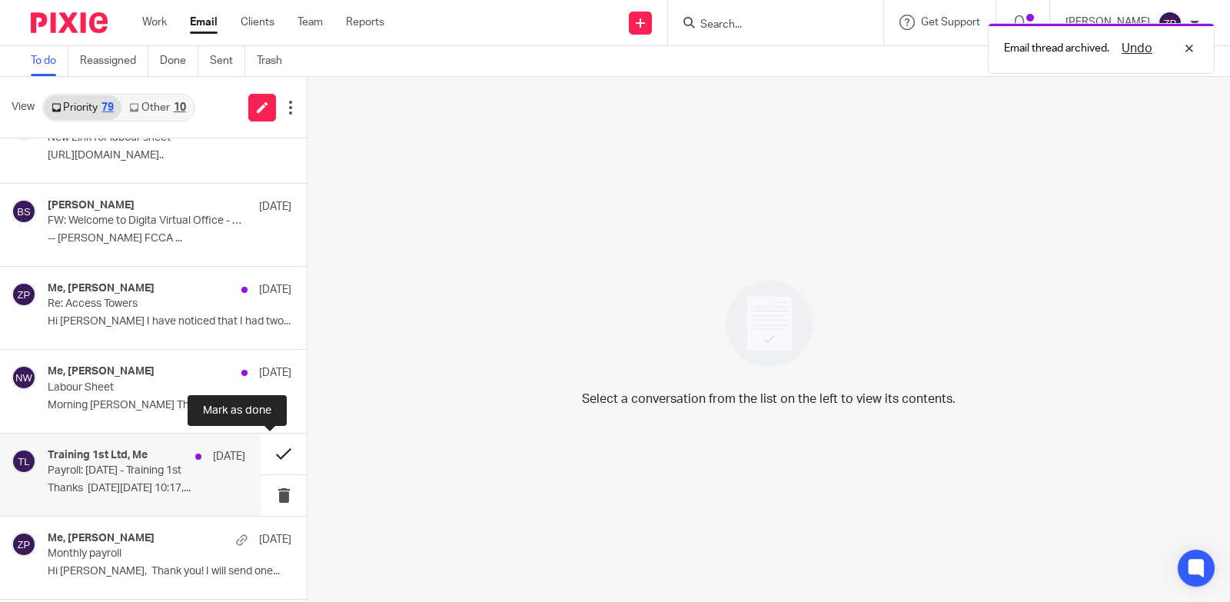
click at [266, 454] on button at bounding box center [284, 454] width 46 height 41
click at [267, 454] on button at bounding box center [284, 454] width 46 height 41
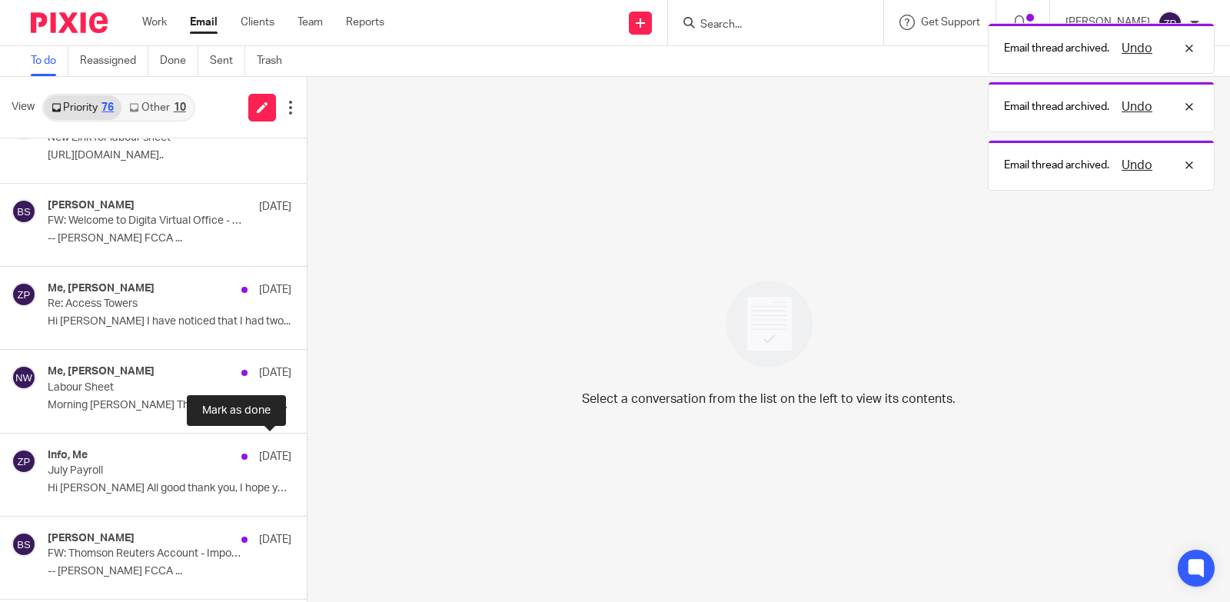
click at [307, 454] on button at bounding box center [313, 454] width 12 height 41
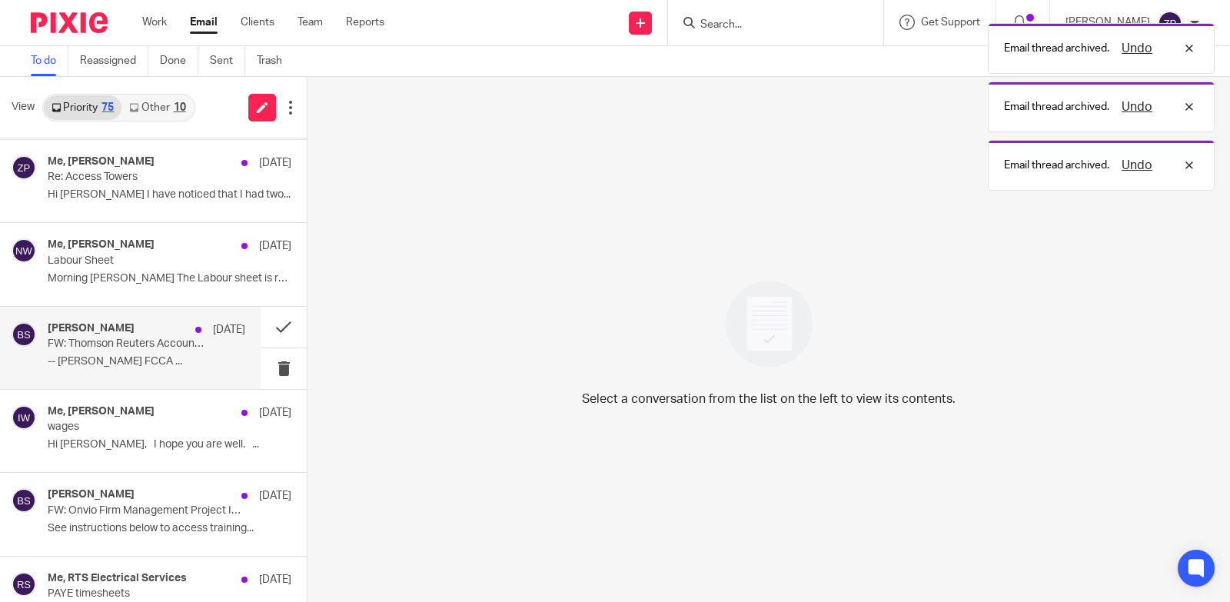
scroll to position [692, 0]
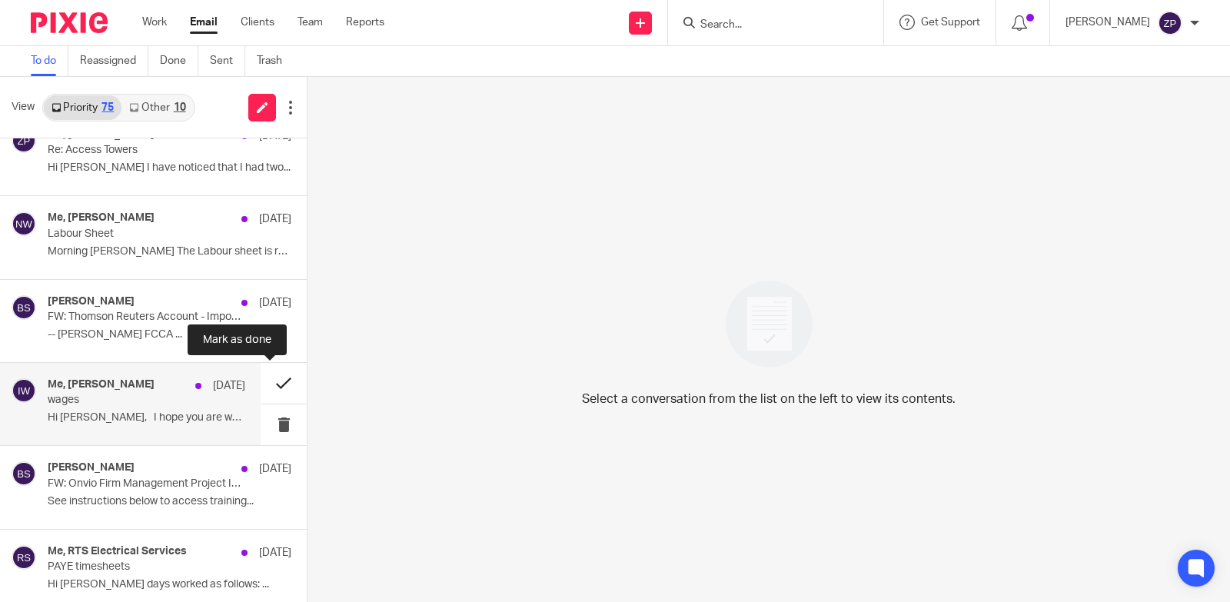
click at [276, 381] on button at bounding box center [284, 383] width 46 height 41
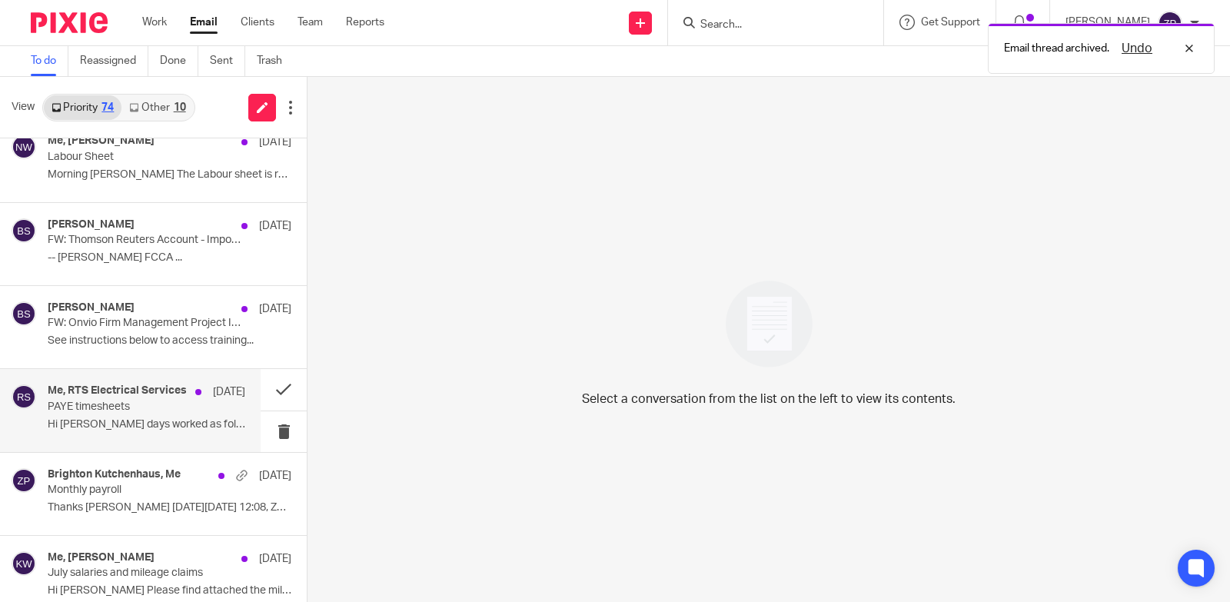
scroll to position [846, 0]
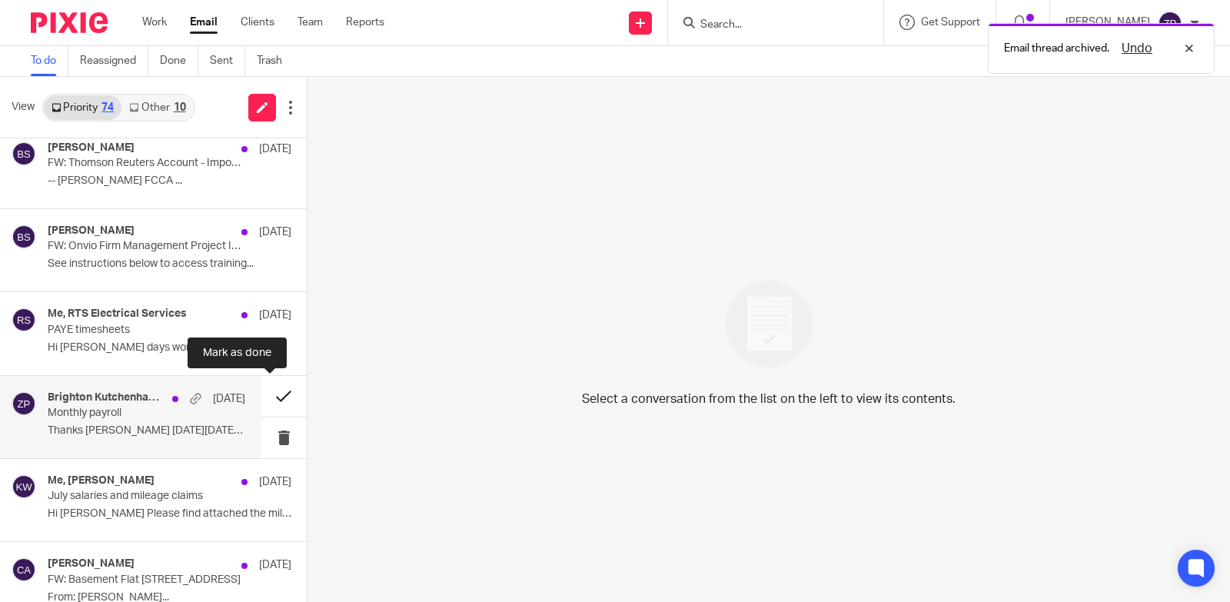
click at [272, 396] on button at bounding box center [284, 396] width 46 height 41
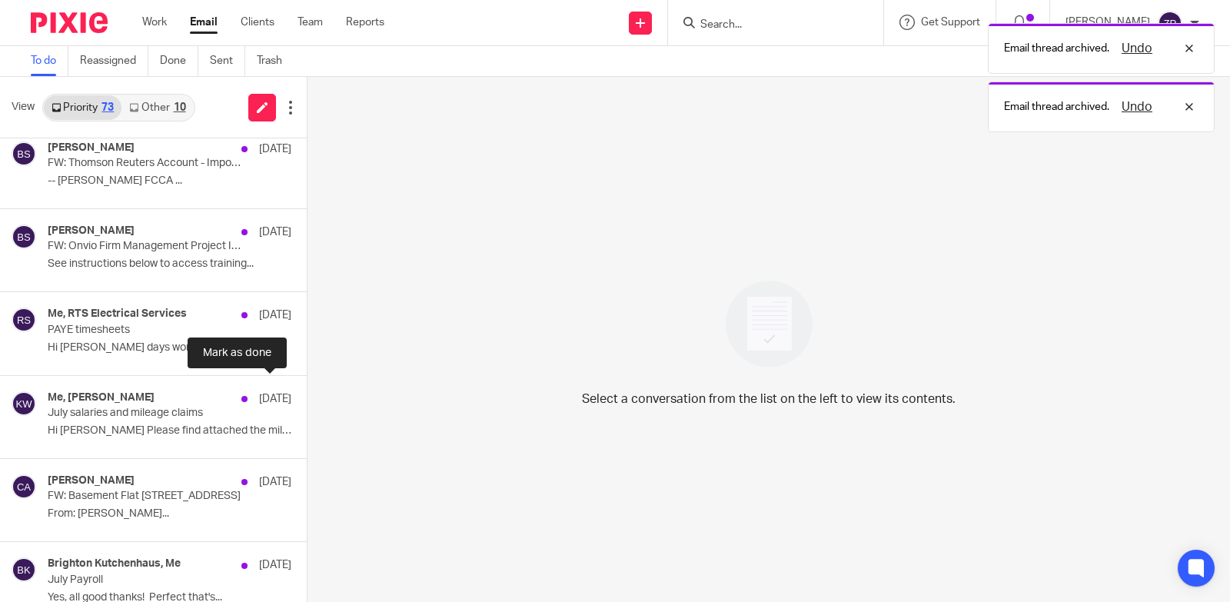
click at [307, 396] on button at bounding box center [313, 396] width 12 height 41
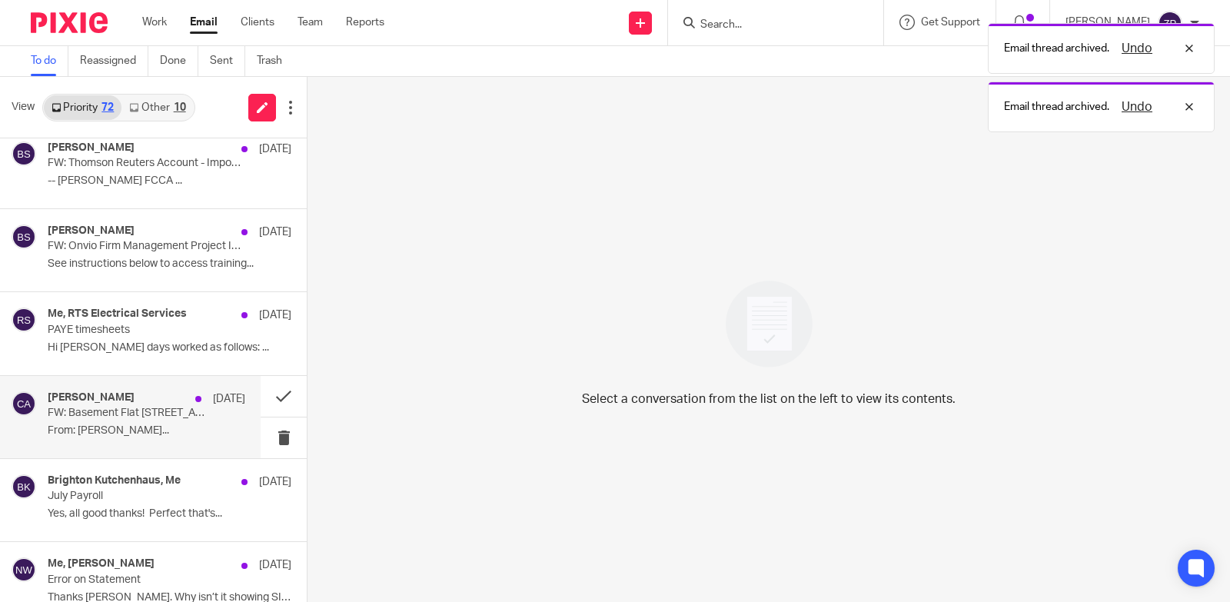
click at [88, 419] on p "FW: Basement Flat 30 Holland Road W14 8BA - Lost certificate indemnity" at bounding box center [127, 413] width 158 height 13
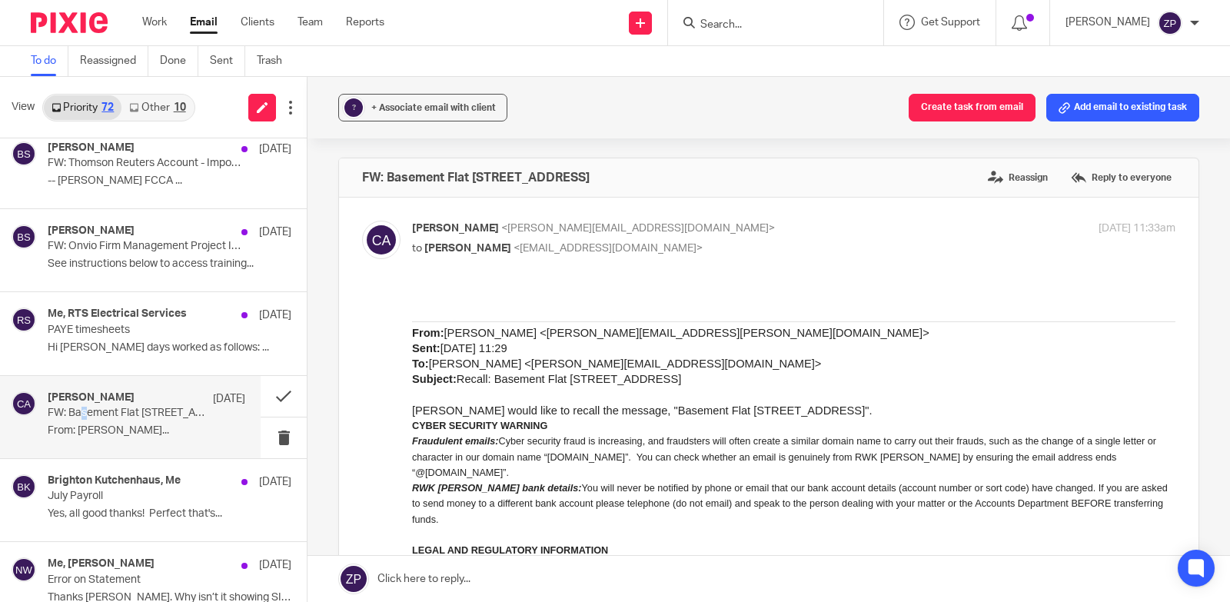
scroll to position [154, 0]
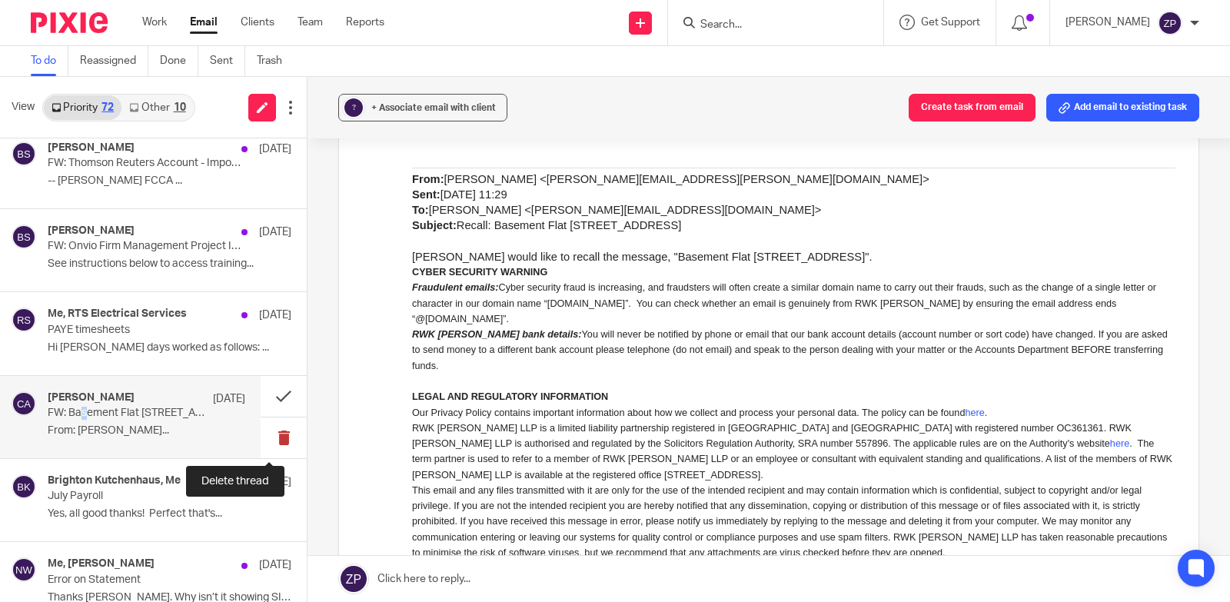
click at [264, 440] on button at bounding box center [284, 438] width 46 height 41
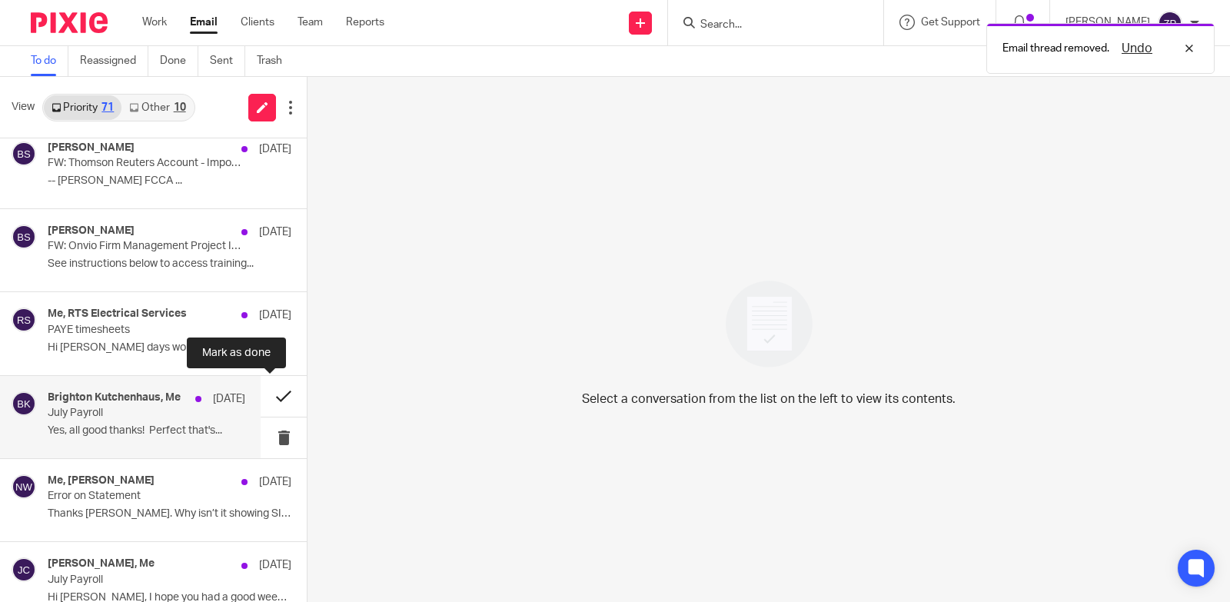
click at [272, 394] on button at bounding box center [284, 396] width 46 height 41
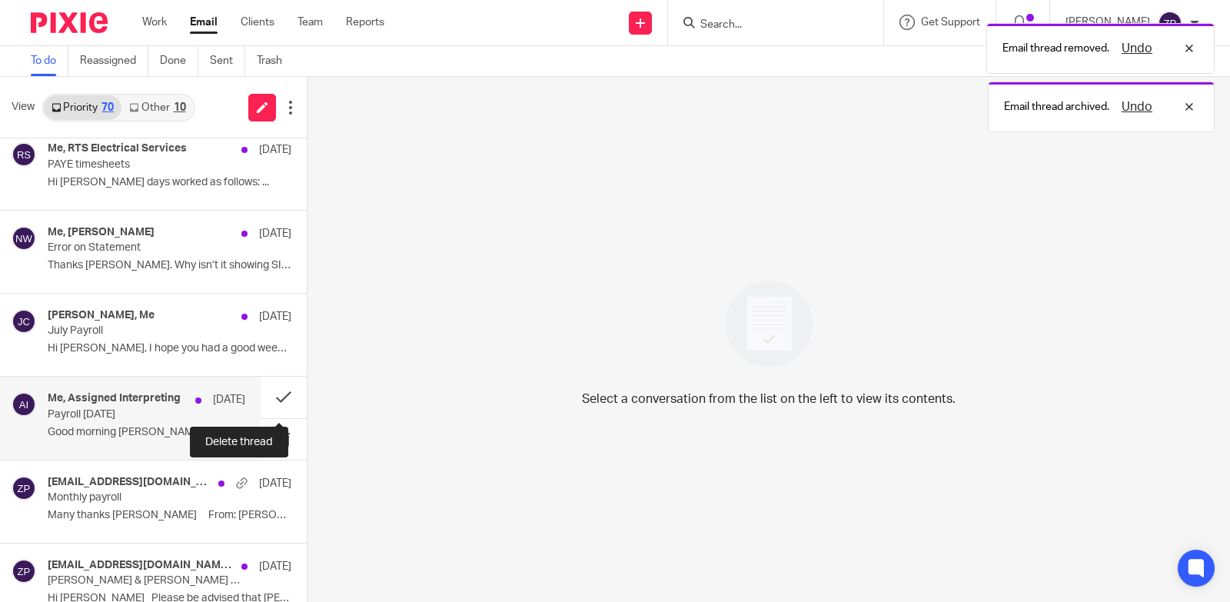
scroll to position [1076, 0]
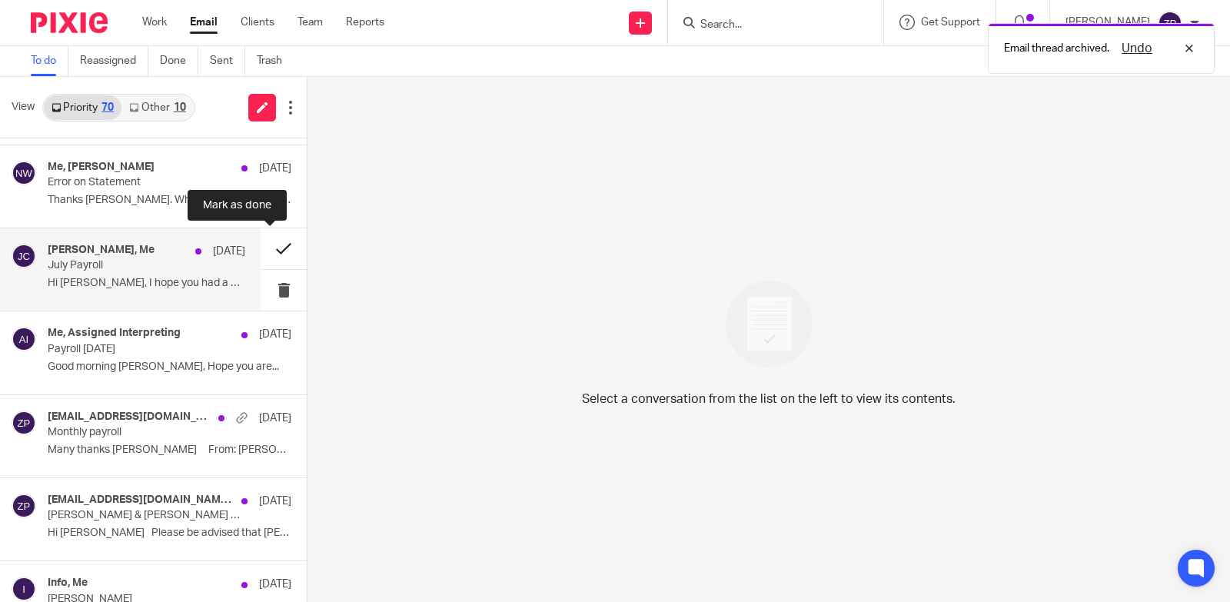
click at [274, 248] on button at bounding box center [284, 248] width 46 height 41
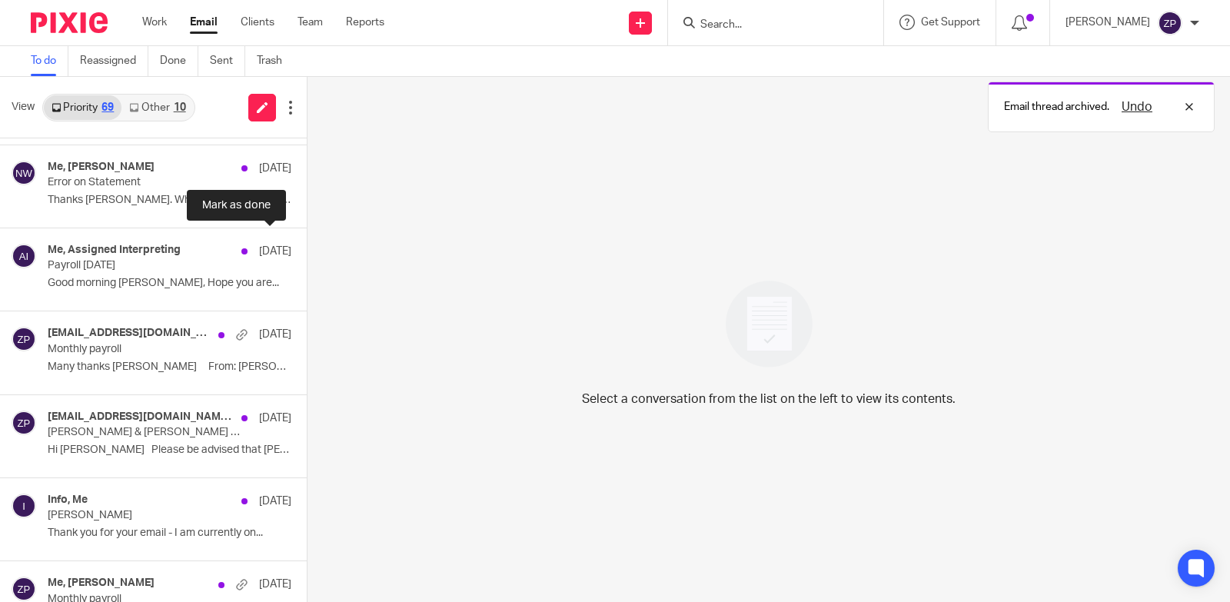
click at [307, 248] on button at bounding box center [313, 248] width 12 height 41
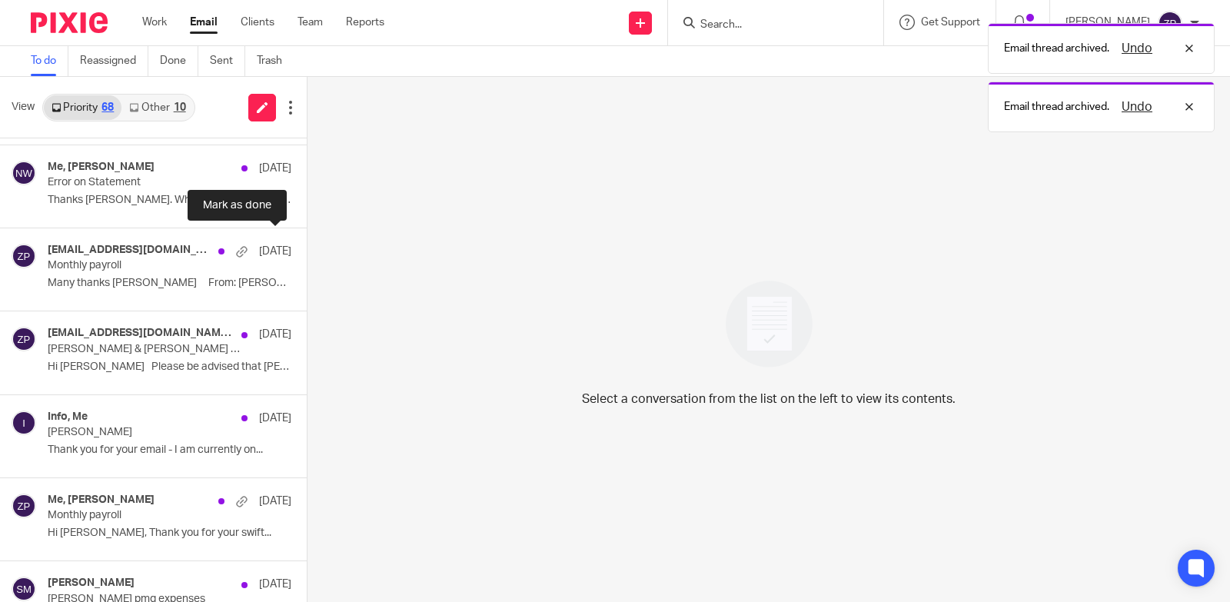
click at [307, 248] on button at bounding box center [313, 248] width 12 height 41
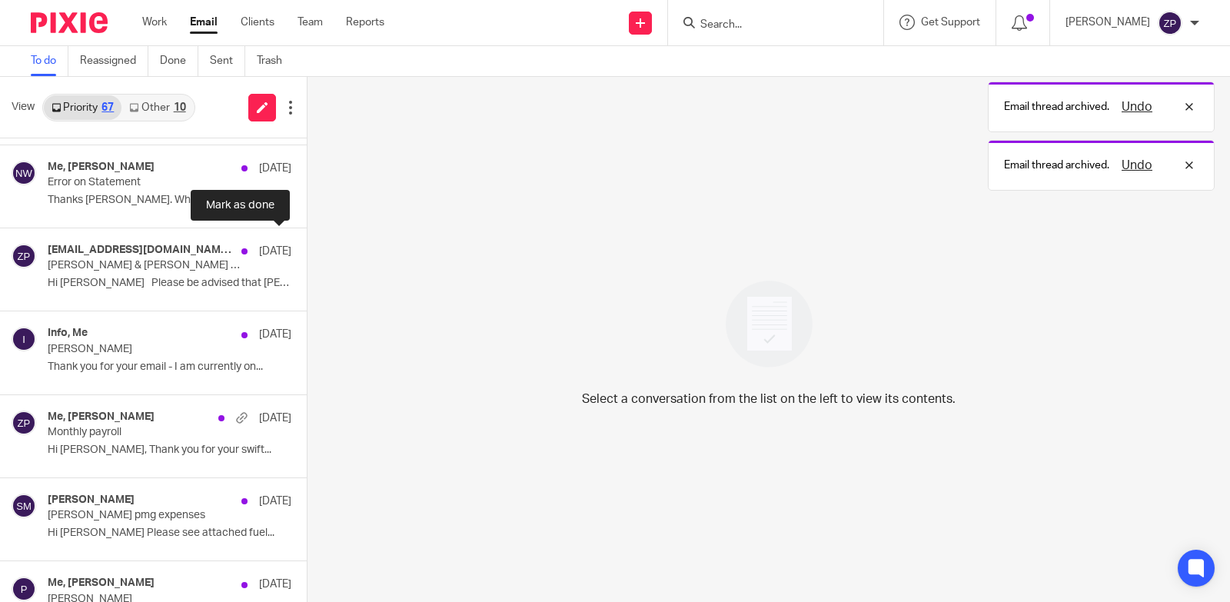
click at [307, 248] on button at bounding box center [313, 248] width 12 height 41
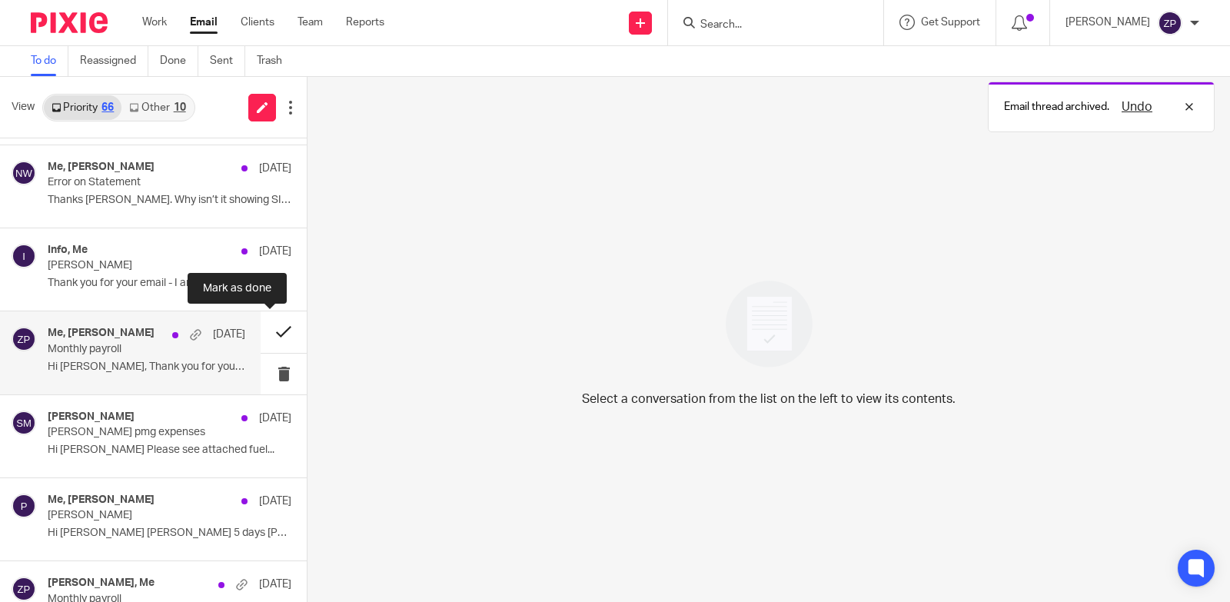
click at [276, 327] on button at bounding box center [284, 331] width 46 height 41
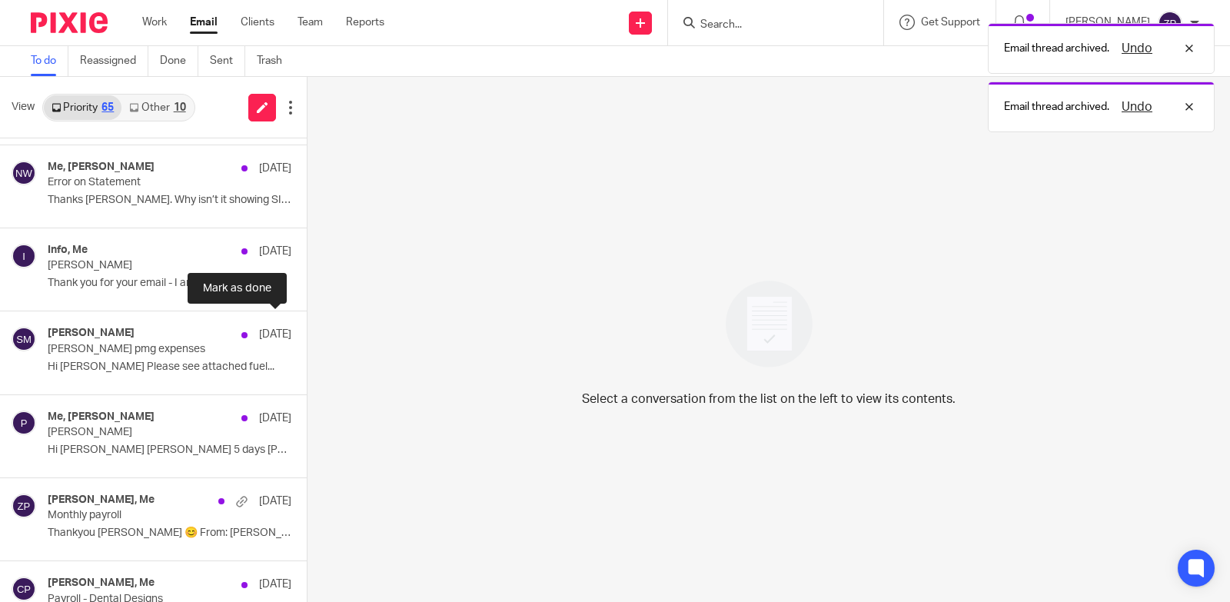
click at [307, 327] on button at bounding box center [313, 331] width 12 height 41
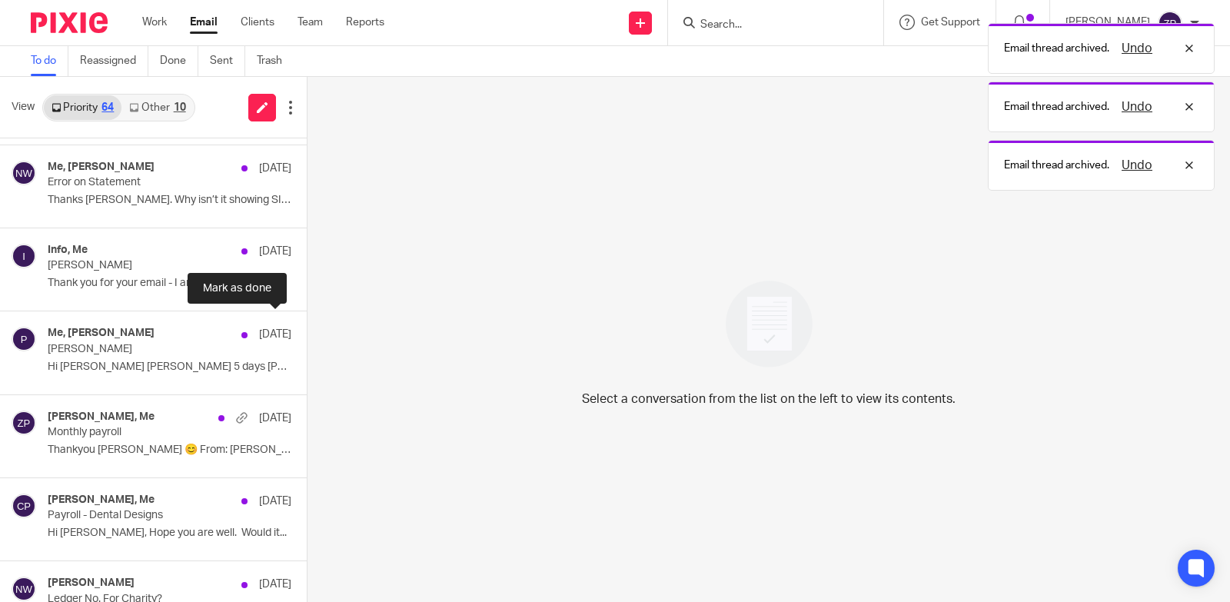
click at [307, 327] on button at bounding box center [313, 331] width 12 height 41
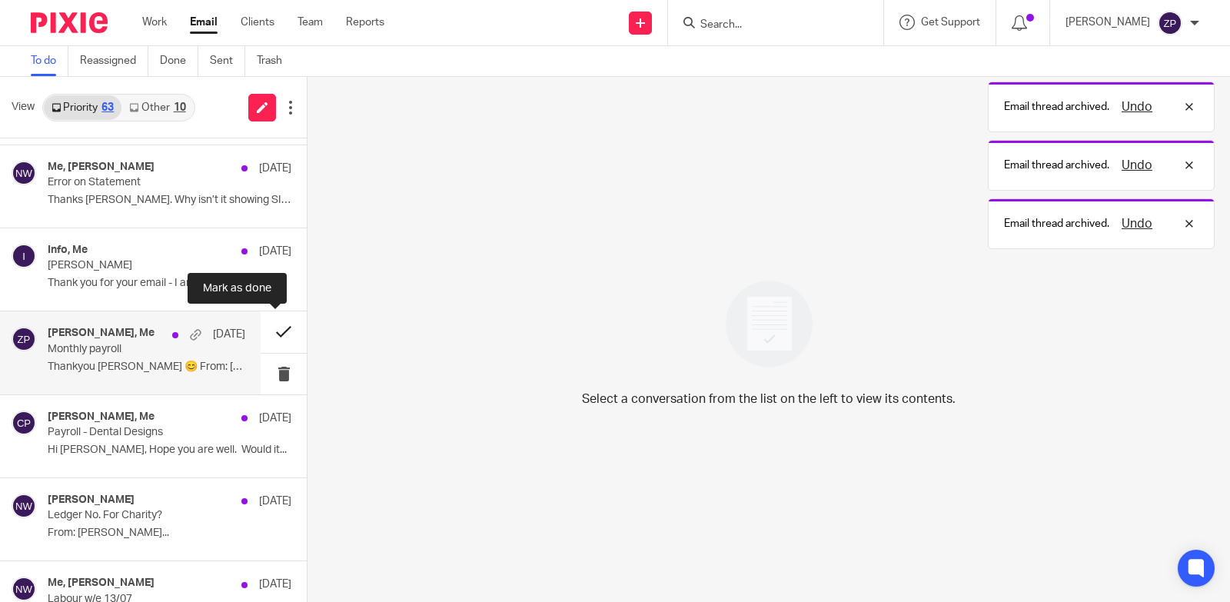
click at [274, 328] on button at bounding box center [284, 331] width 46 height 41
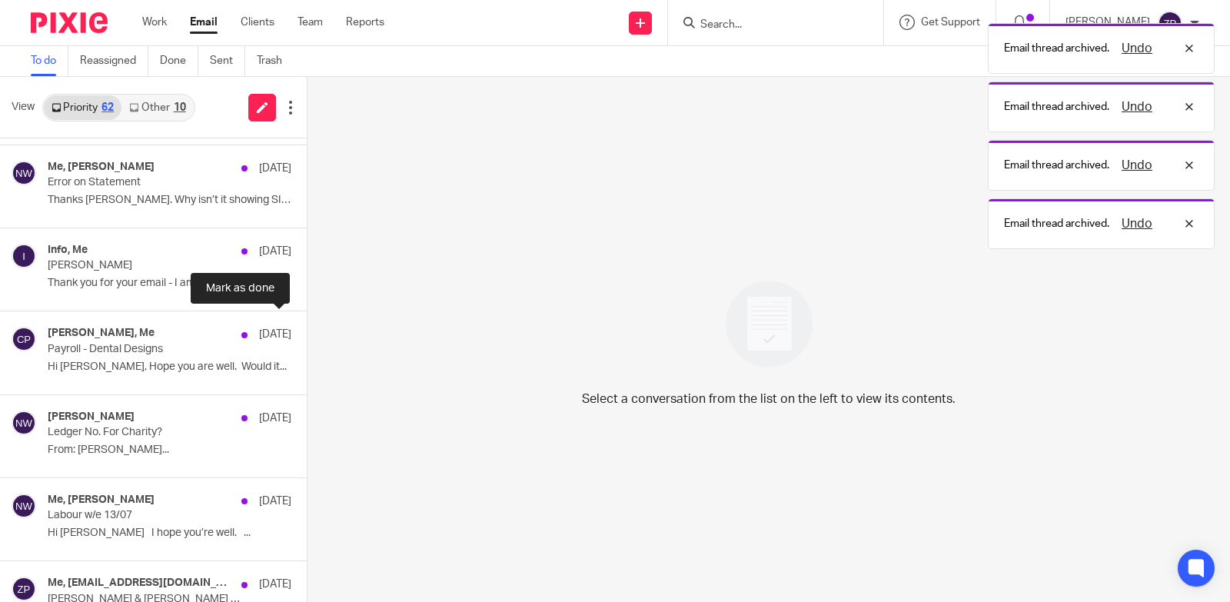
click at [307, 328] on button at bounding box center [313, 331] width 12 height 41
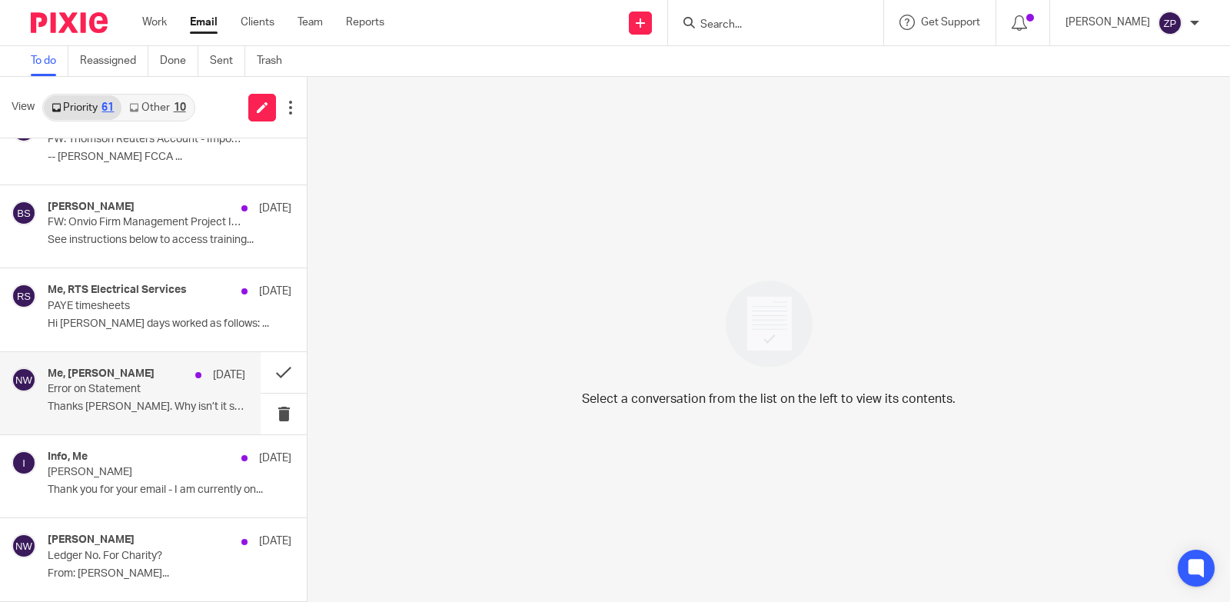
scroll to position [846, 0]
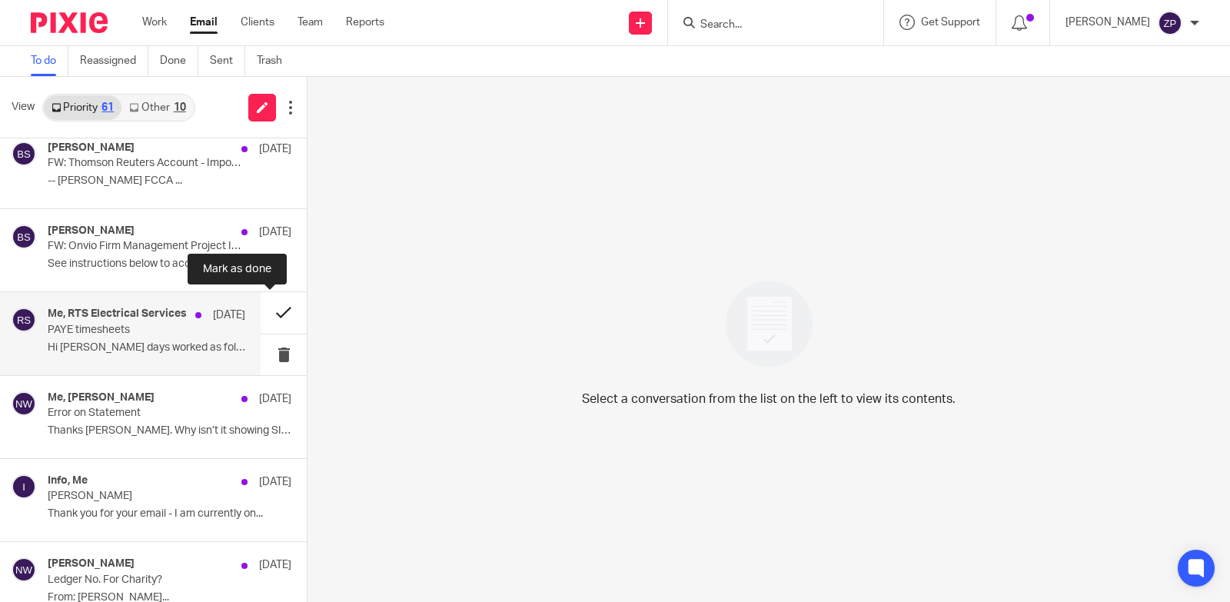
click at [268, 314] on button at bounding box center [284, 312] width 46 height 41
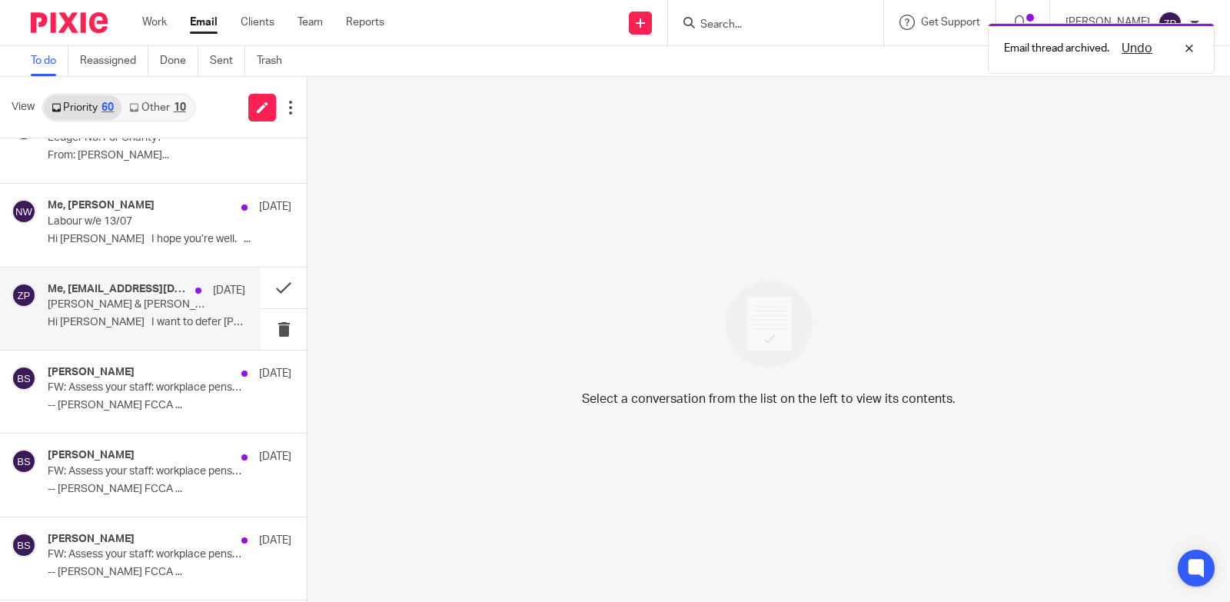
scroll to position [1230, 0]
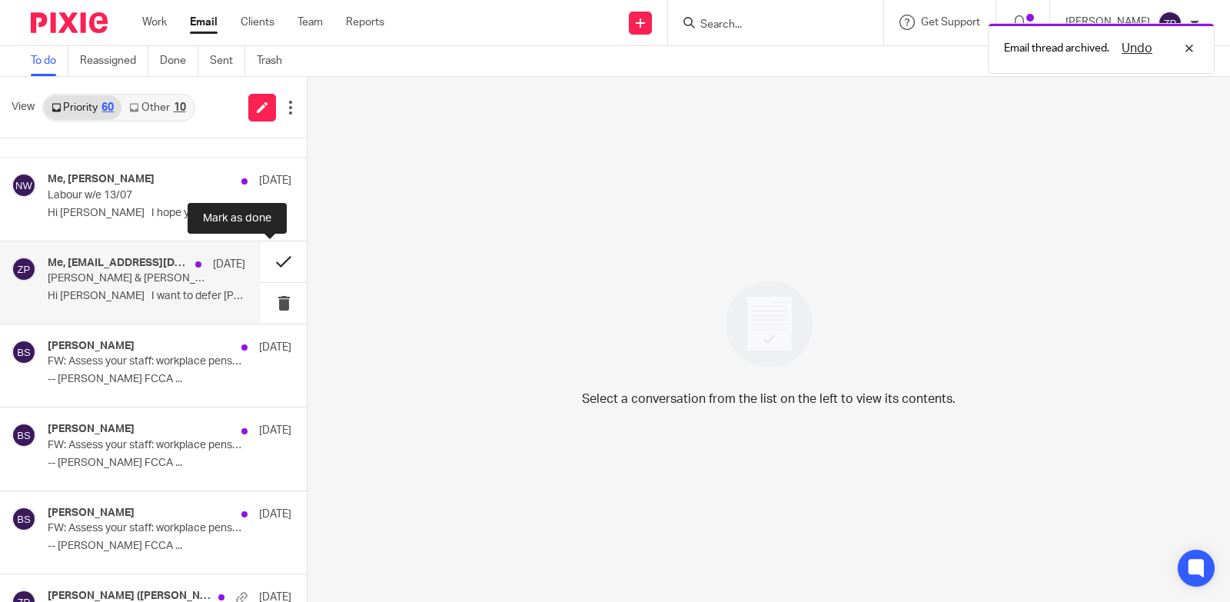
click at [268, 264] on button at bounding box center [284, 261] width 46 height 41
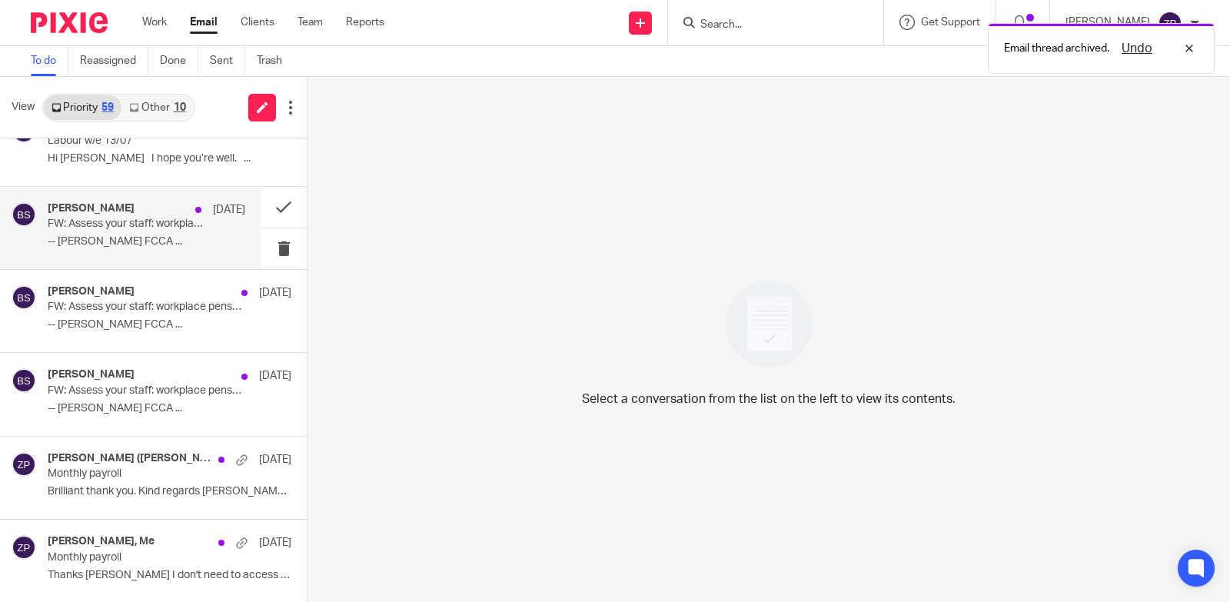
scroll to position [1307, 0]
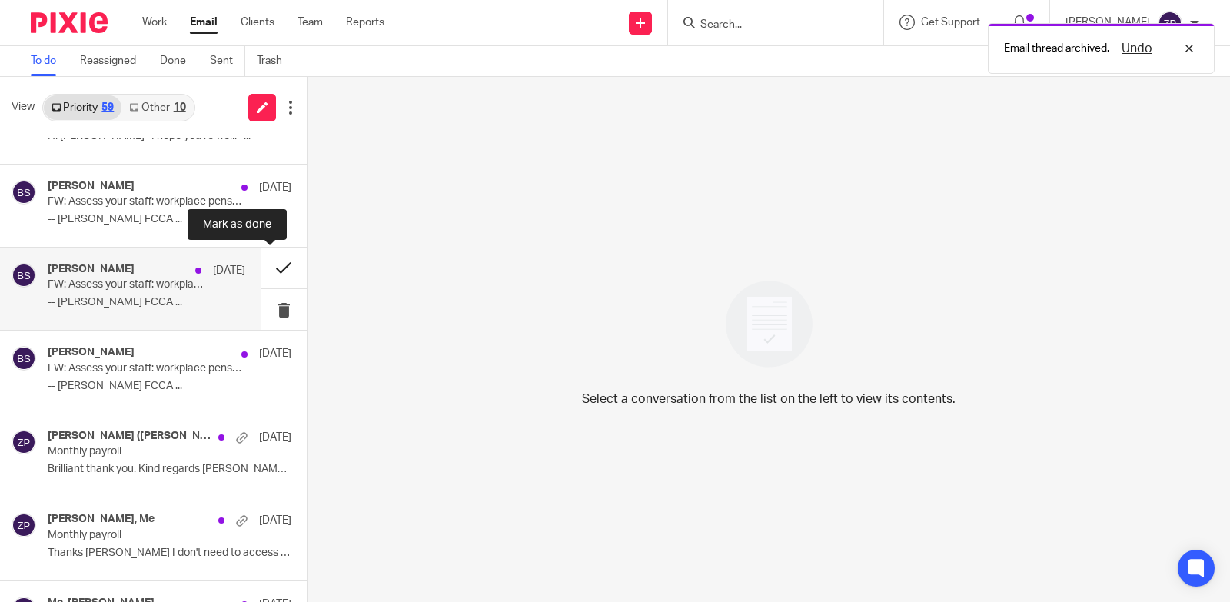
click at [271, 274] on button at bounding box center [284, 268] width 46 height 41
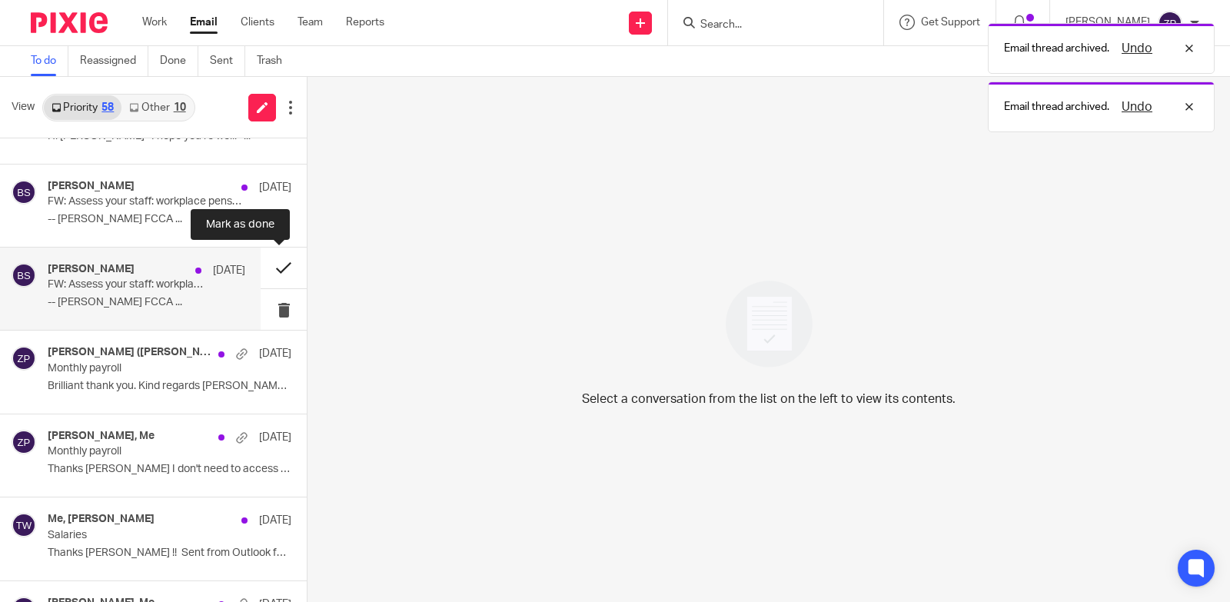
click at [271, 272] on button at bounding box center [284, 268] width 46 height 41
click at [271, 270] on button at bounding box center [284, 268] width 46 height 41
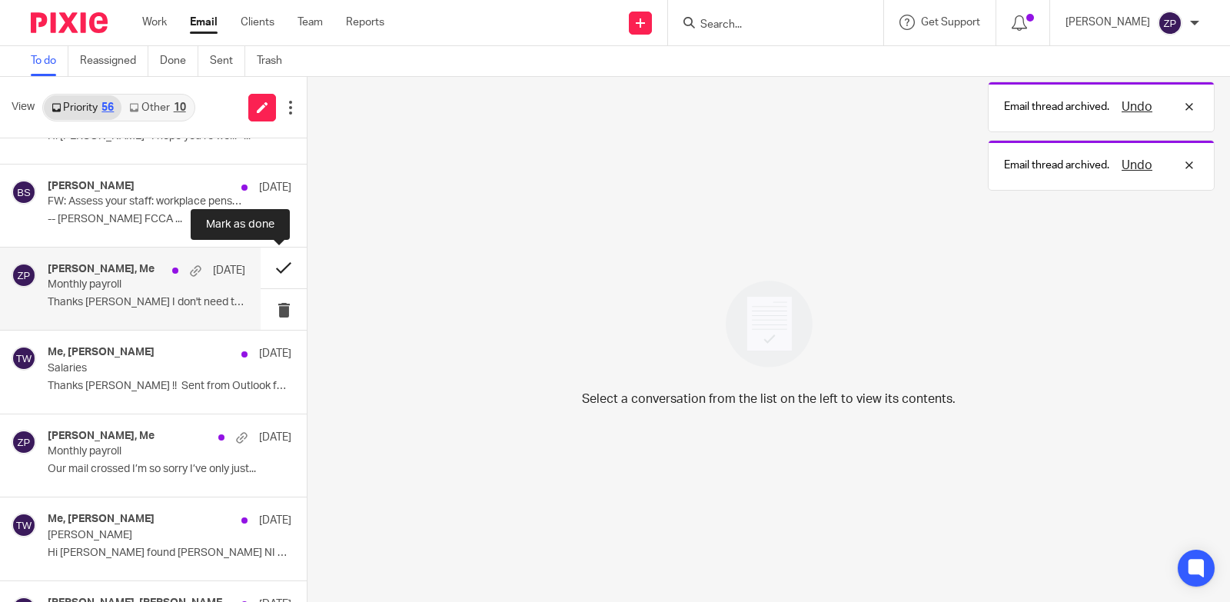
click at [272, 270] on button at bounding box center [284, 268] width 46 height 41
click at [272, 268] on button at bounding box center [284, 268] width 46 height 41
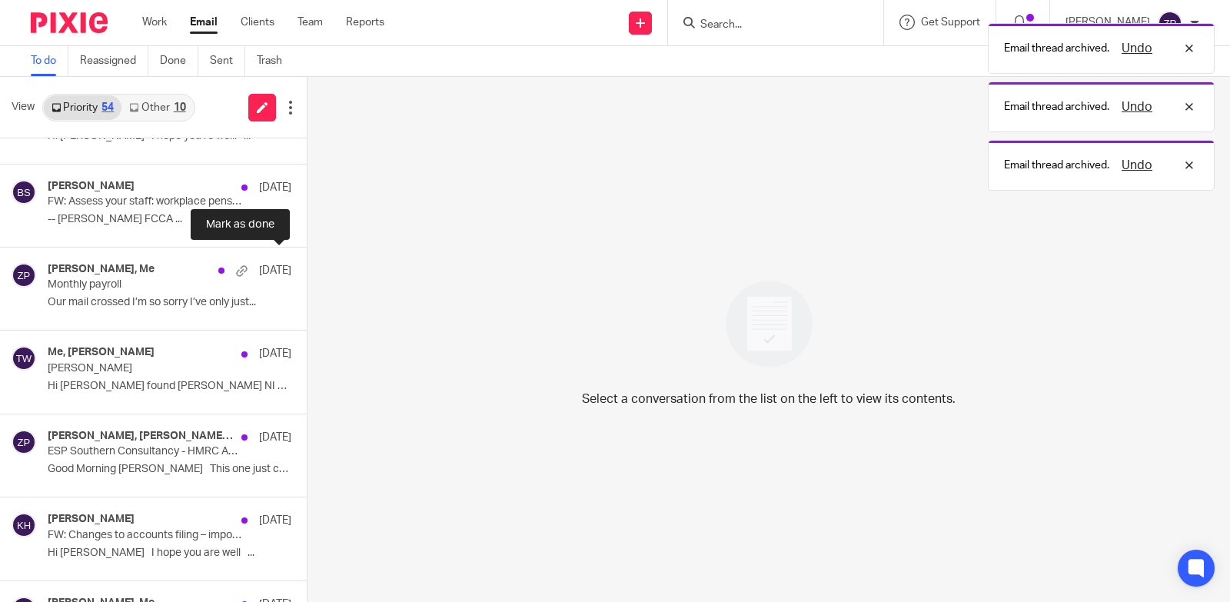
click at [307, 268] on button at bounding box center [313, 268] width 12 height 41
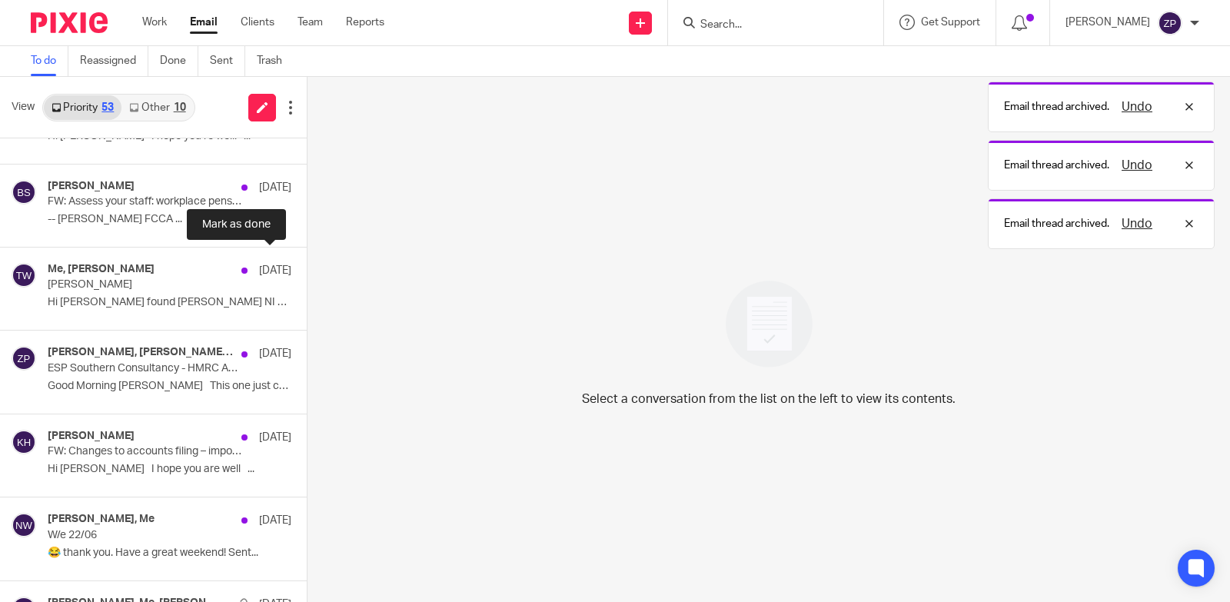
click at [307, 268] on button at bounding box center [313, 268] width 12 height 41
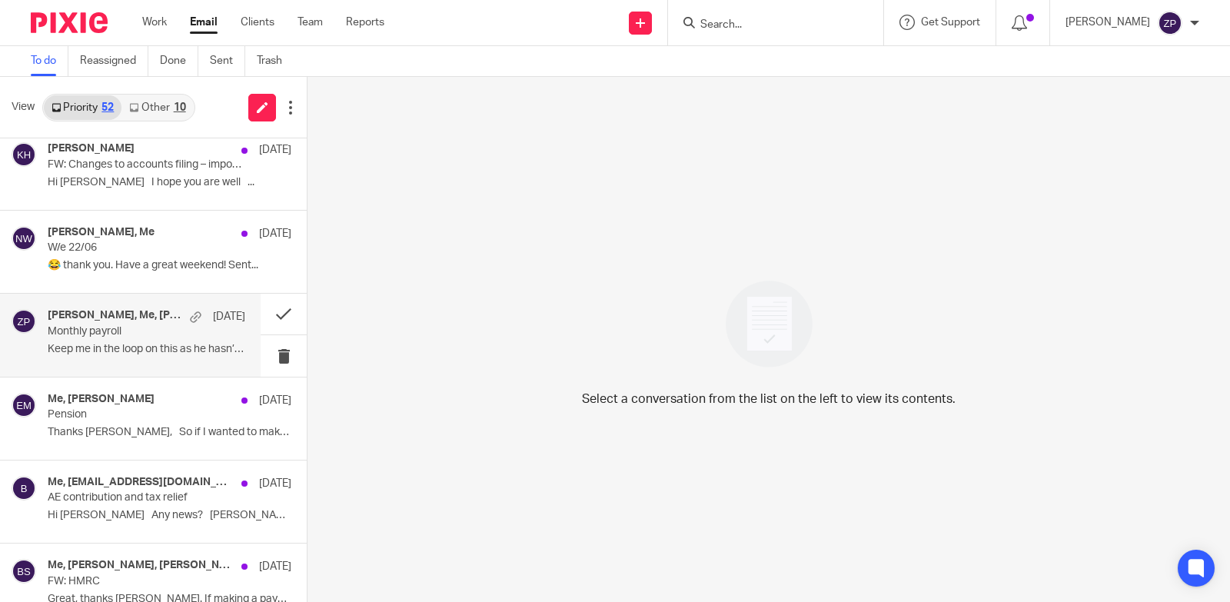
scroll to position [1538, 0]
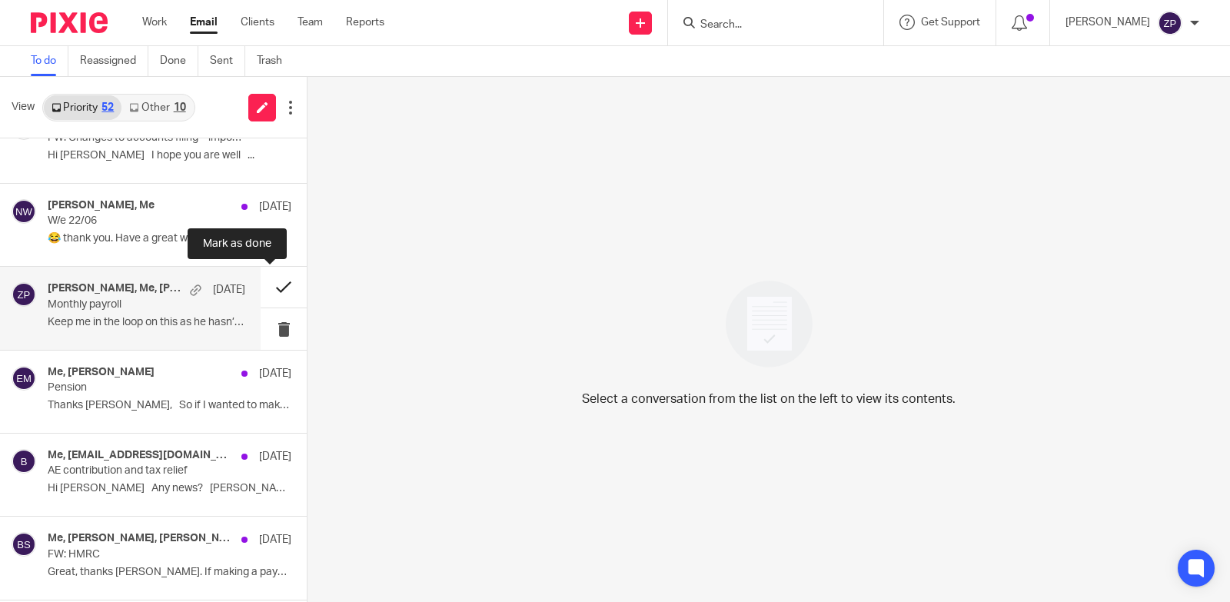
click at [271, 284] on button at bounding box center [284, 287] width 46 height 41
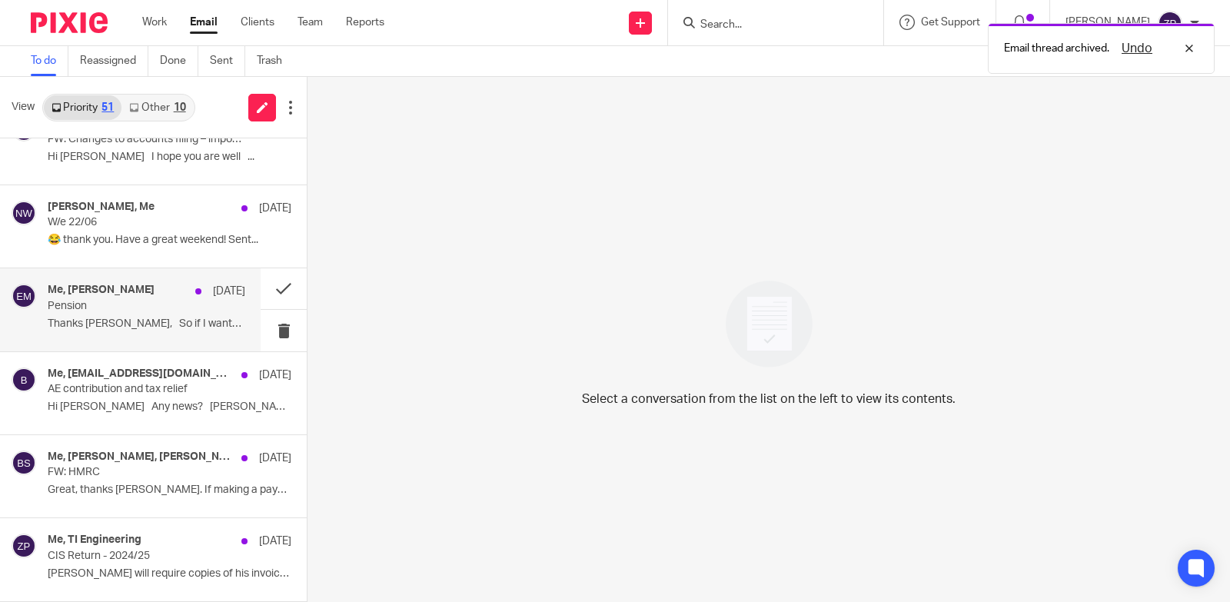
scroll to position [1536, 0]
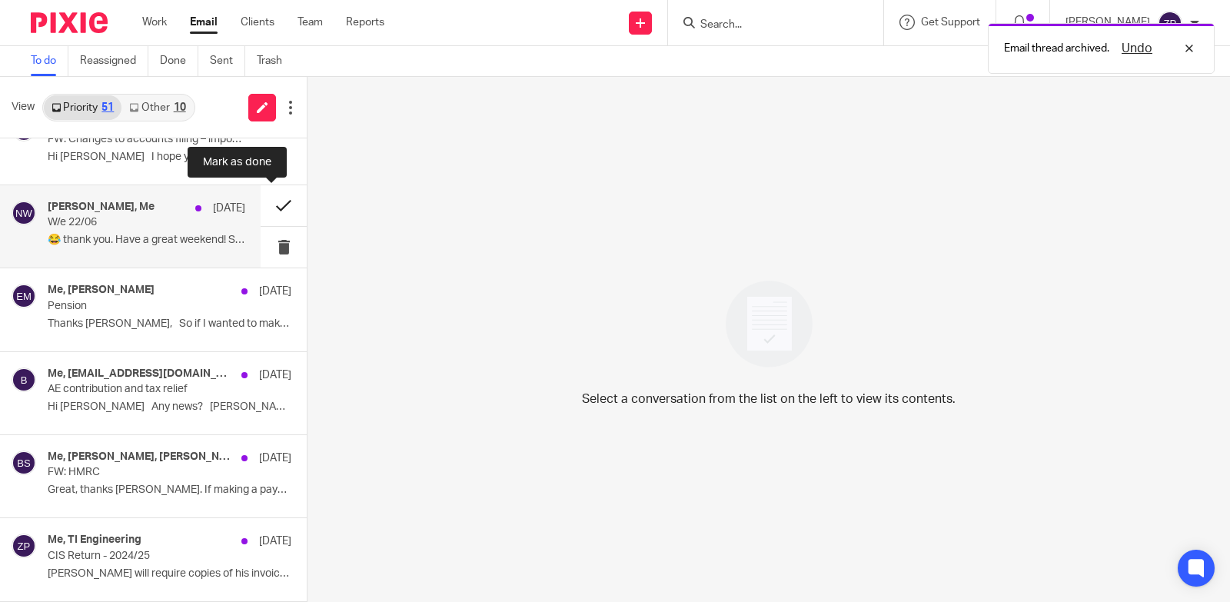
click at [268, 208] on button at bounding box center [284, 205] width 46 height 41
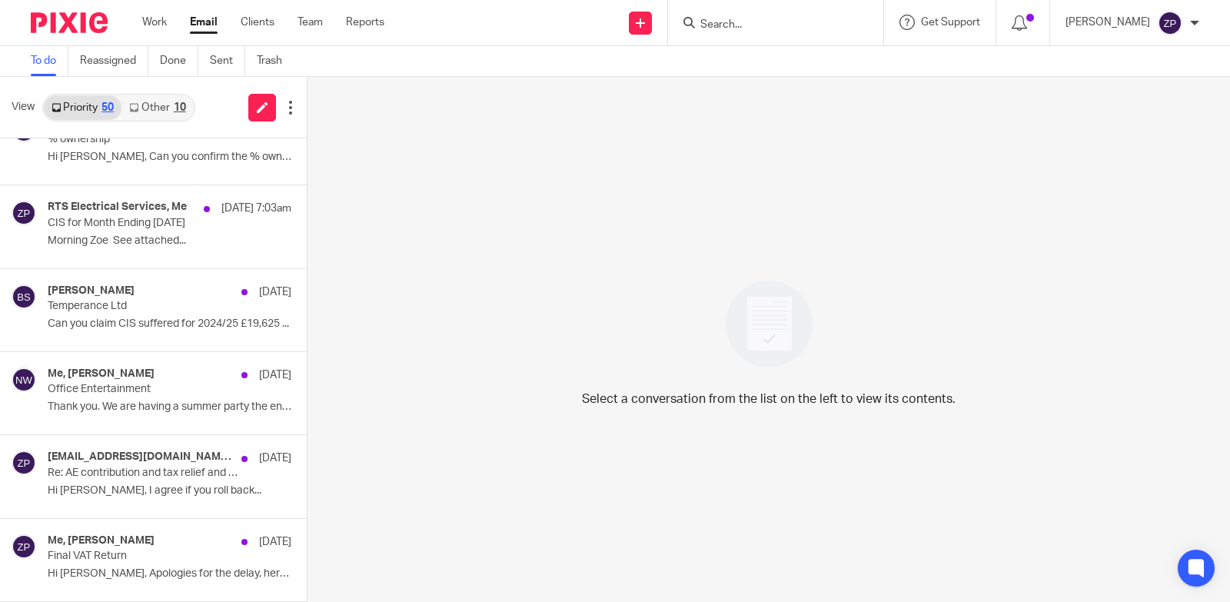
scroll to position [0, 0]
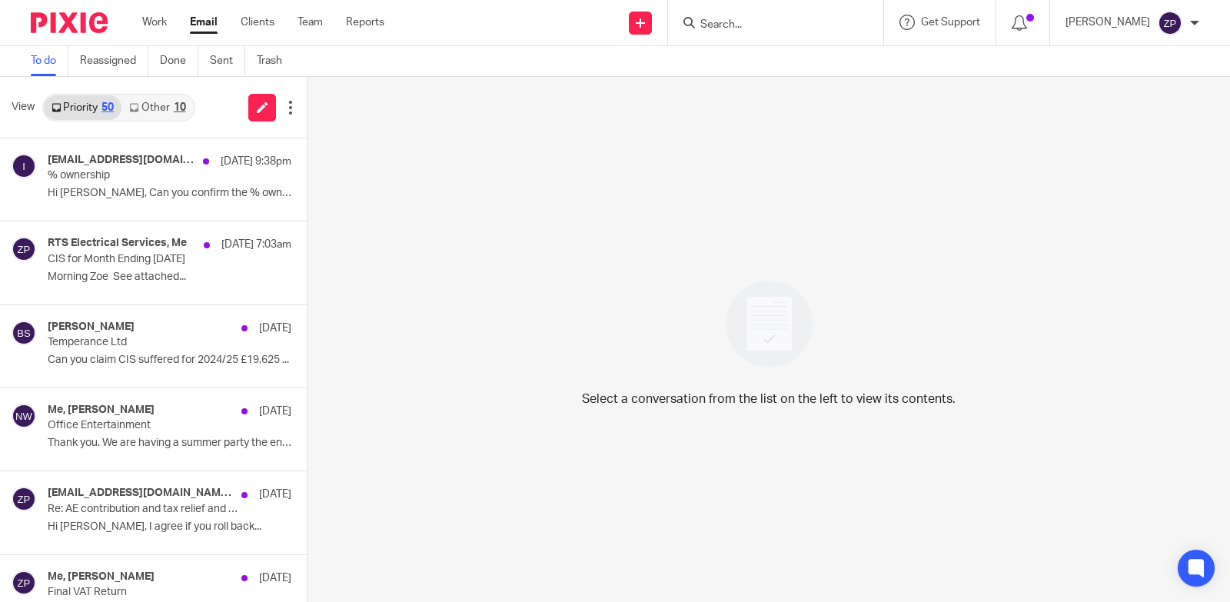
click at [207, 24] on link "Email" at bounding box center [204, 22] width 28 height 15
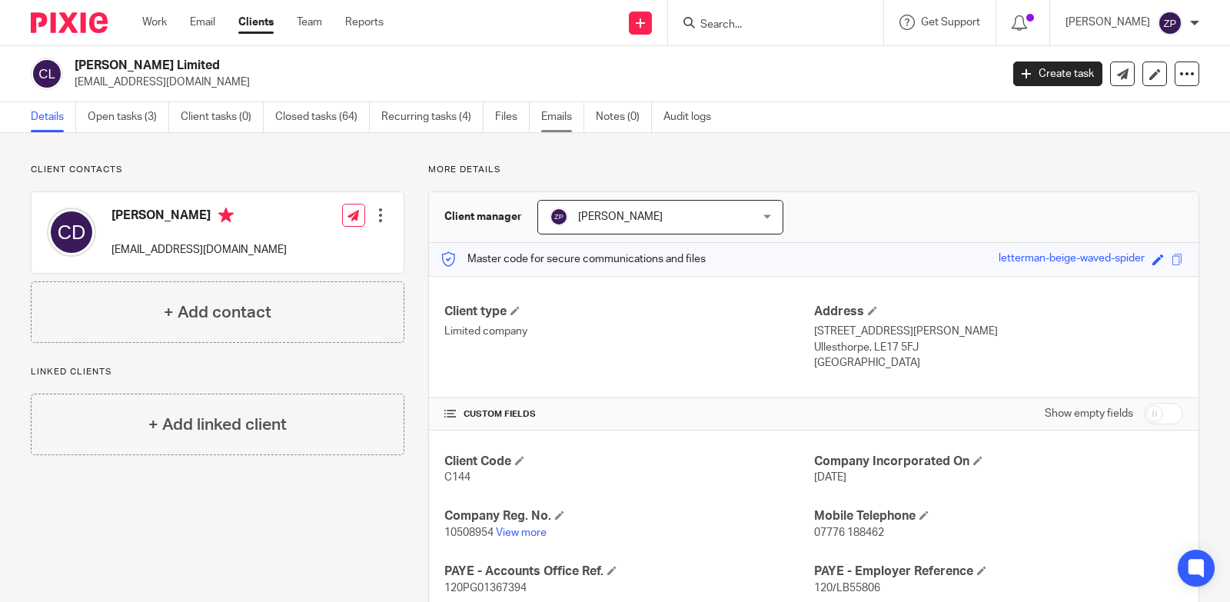
click at [557, 114] on link "Emails" at bounding box center [562, 117] width 43 height 30
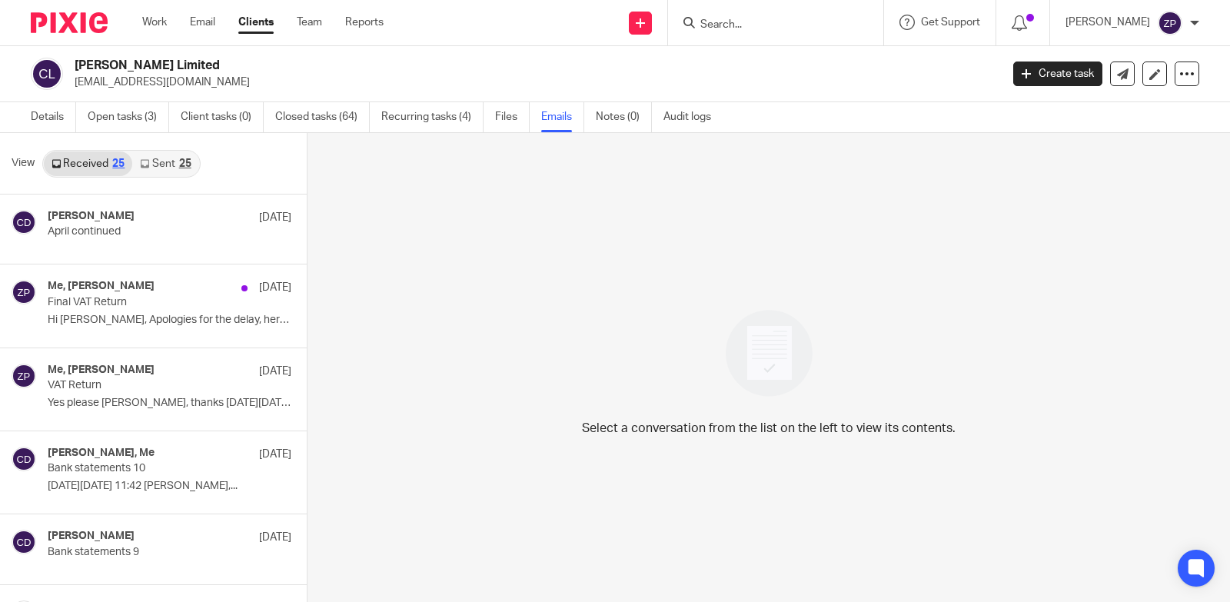
click at [163, 174] on link "Sent 25" at bounding box center [165, 163] width 66 height 25
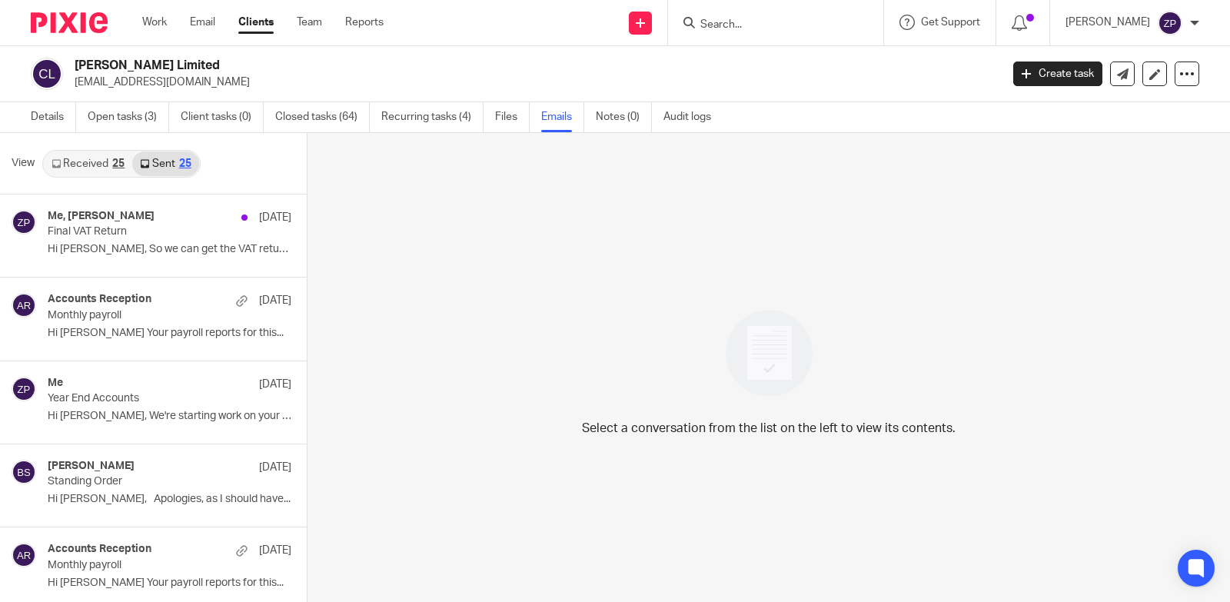
scroll to position [2, 0]
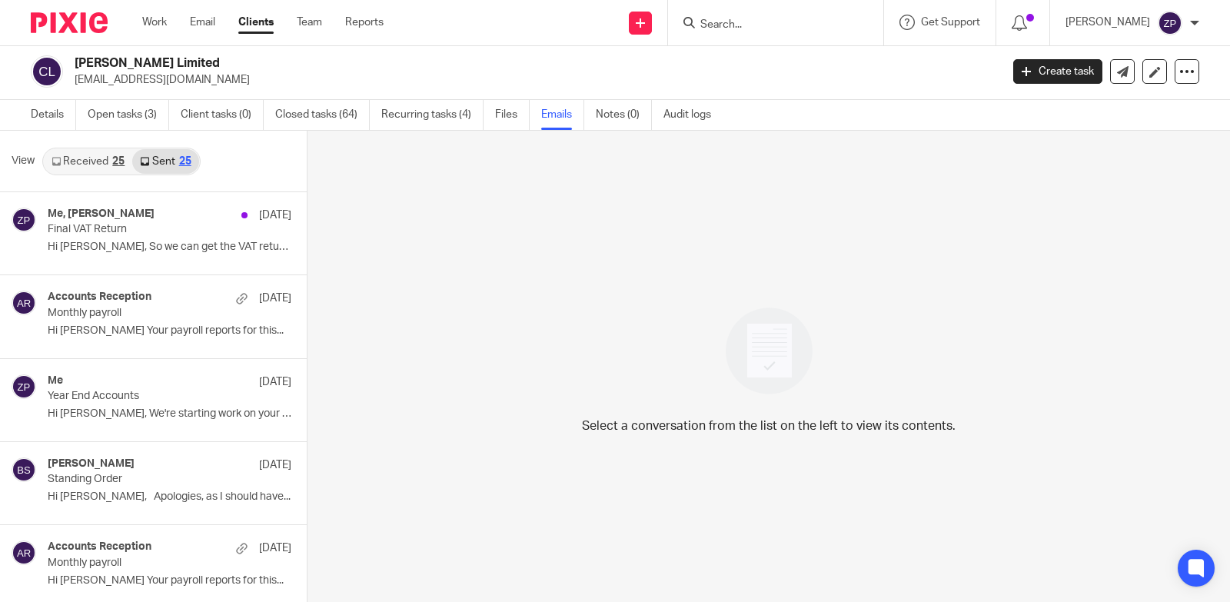
click at [105, 165] on link "Received 25" at bounding box center [88, 161] width 88 height 25
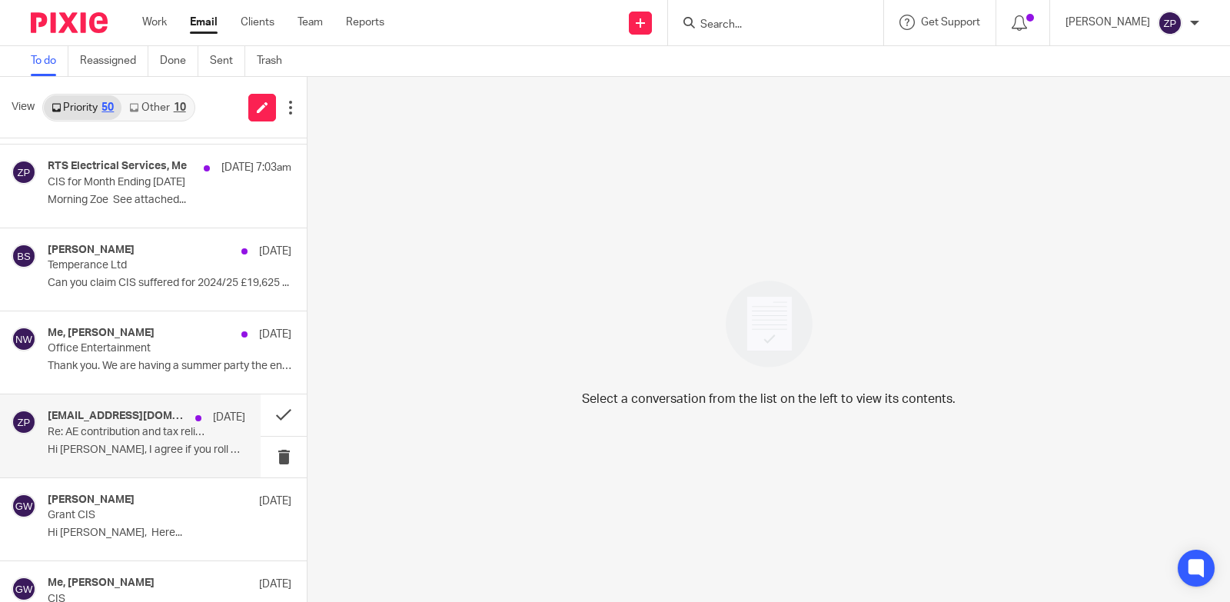
scroll to position [154, 0]
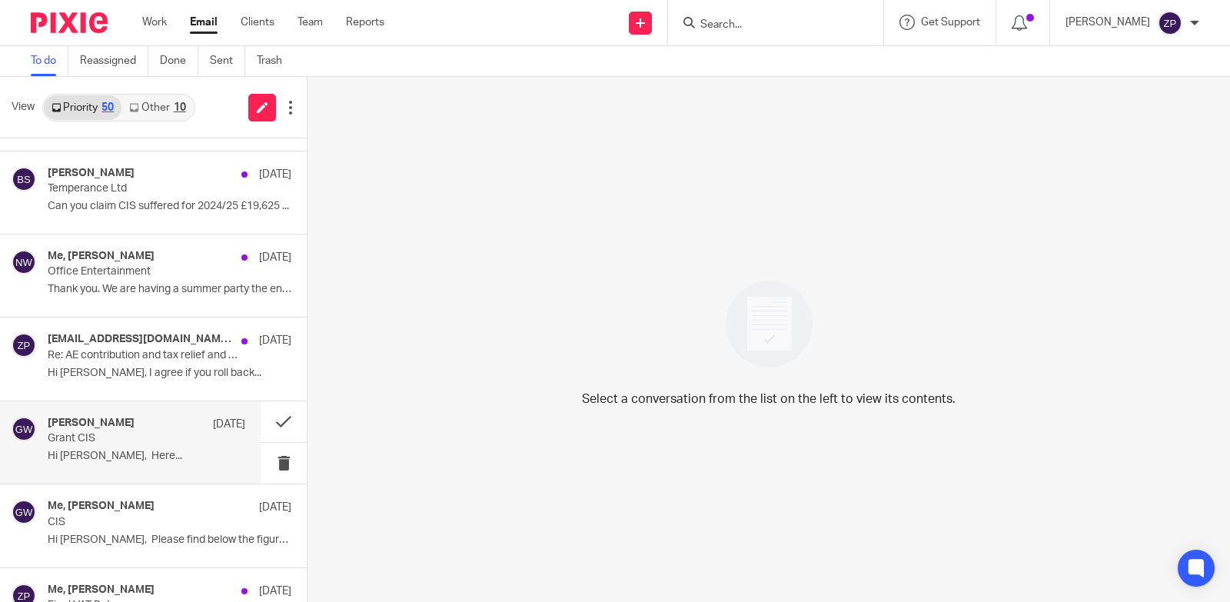
click at [131, 443] on p "Grant CIS" at bounding box center [127, 438] width 158 height 13
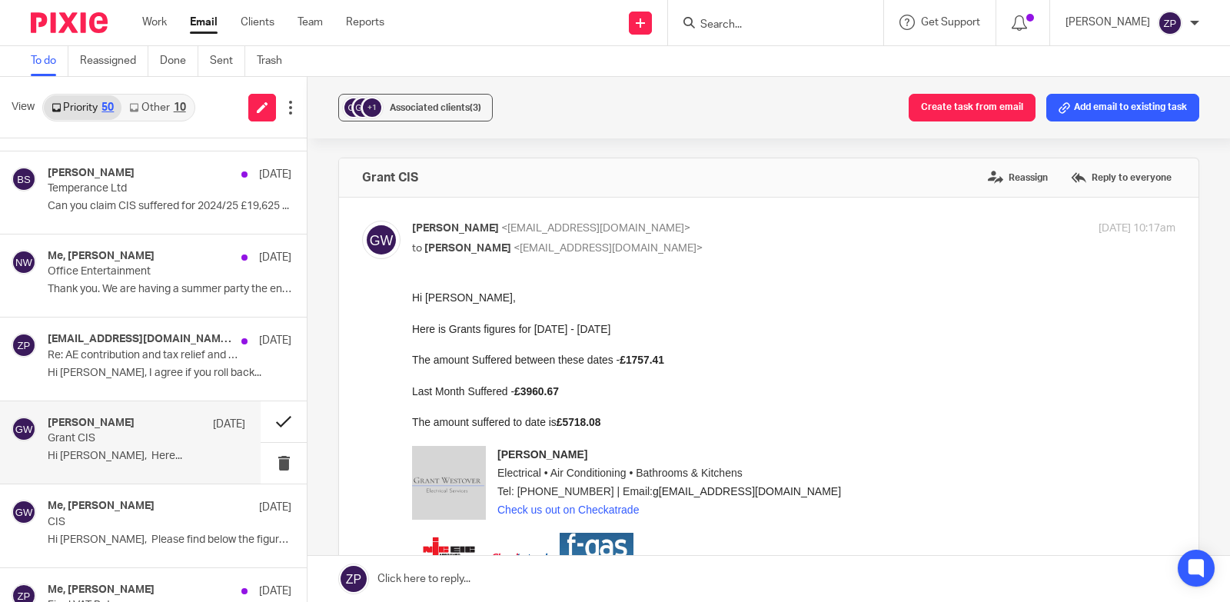
scroll to position [0, 0]
click at [268, 425] on button at bounding box center [284, 421] width 46 height 41
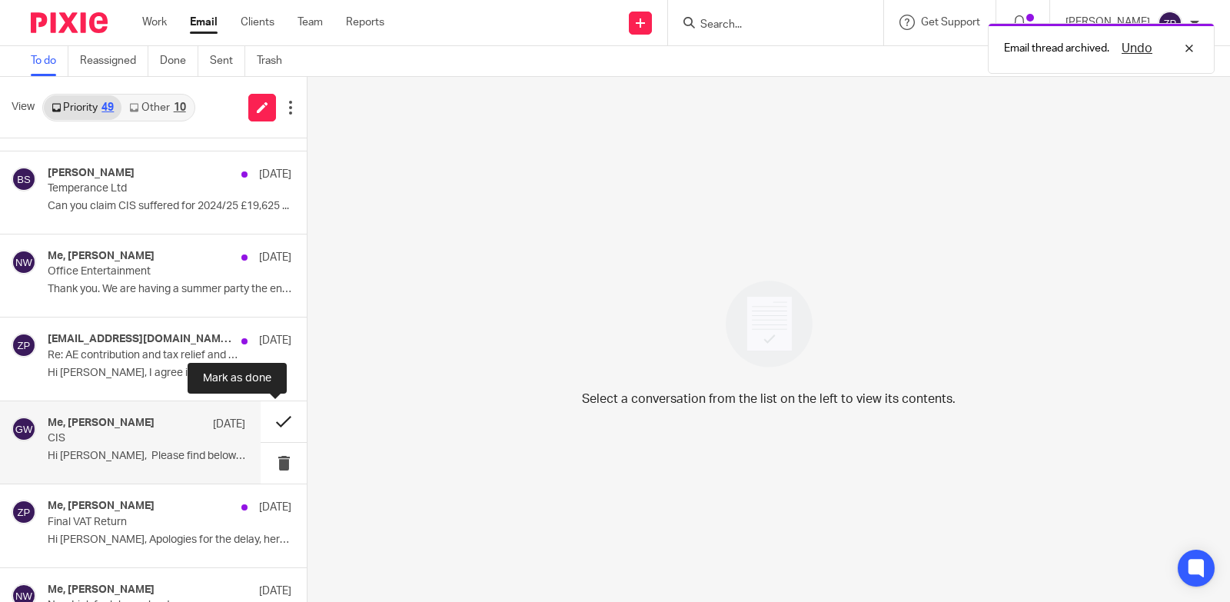
click at [269, 425] on button at bounding box center [284, 421] width 46 height 41
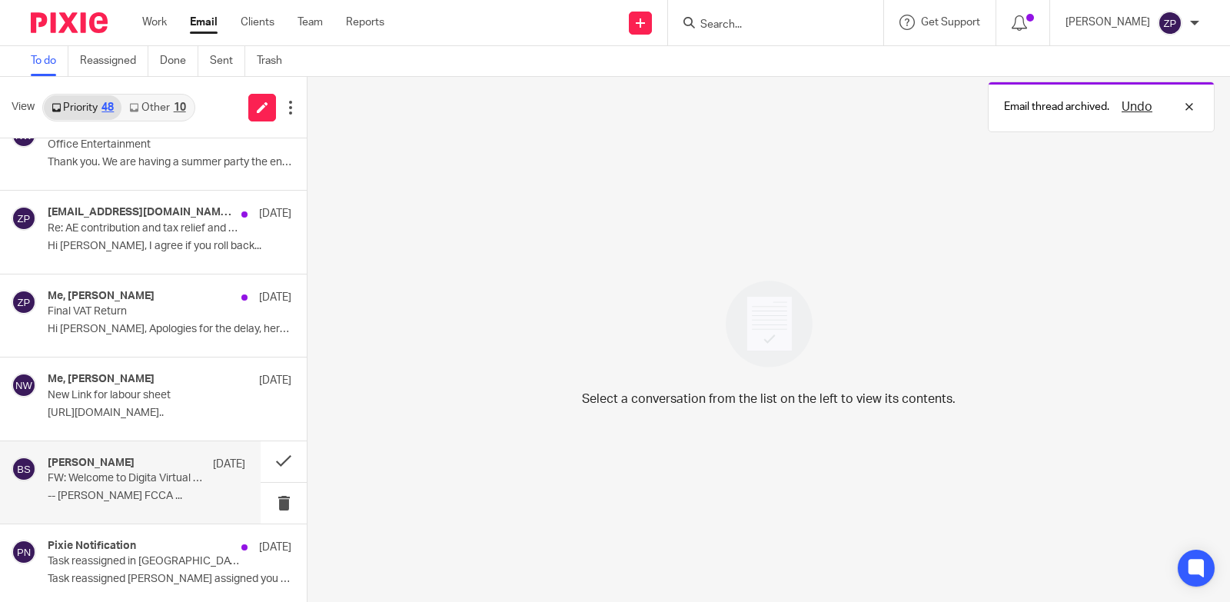
scroll to position [308, 0]
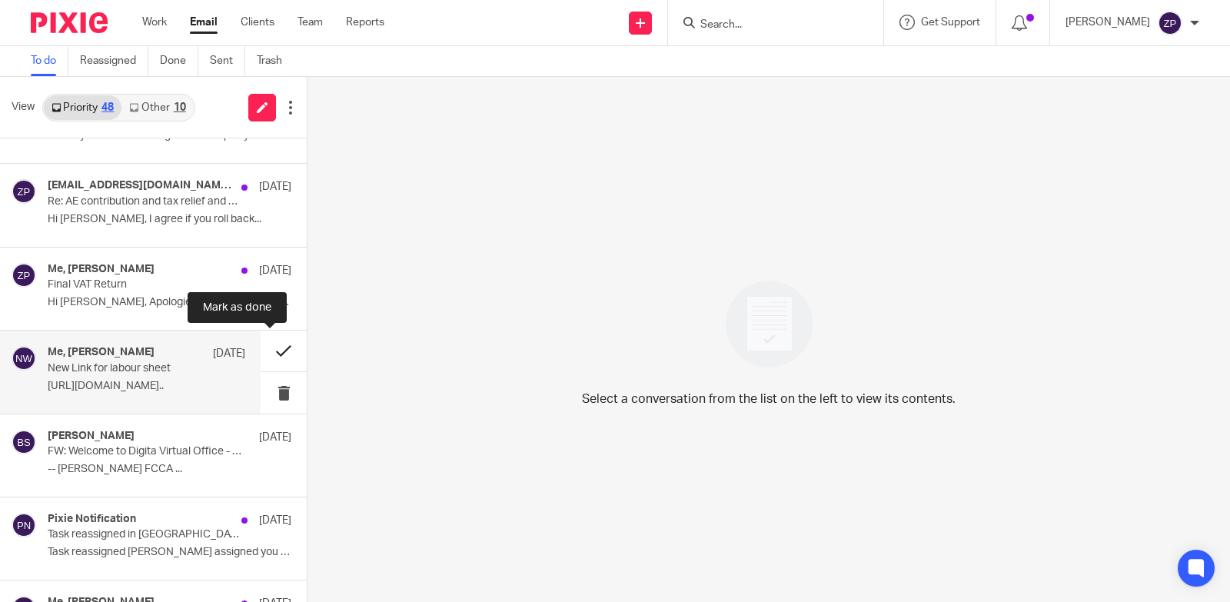
click at [274, 346] on button at bounding box center [284, 351] width 46 height 41
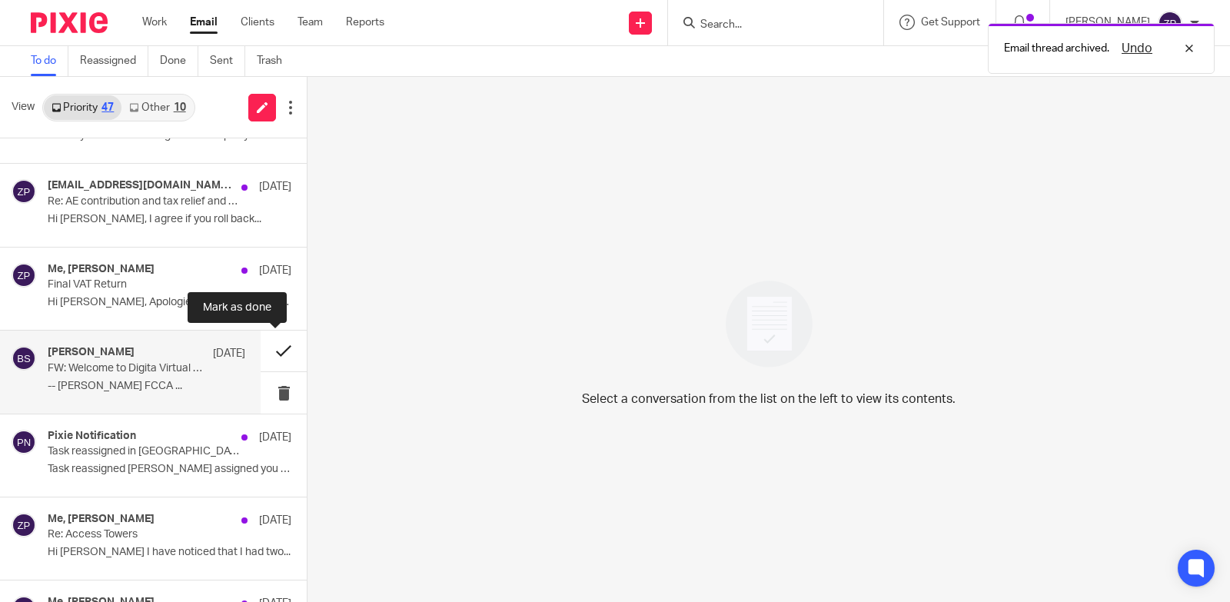
click at [273, 347] on button at bounding box center [284, 351] width 46 height 41
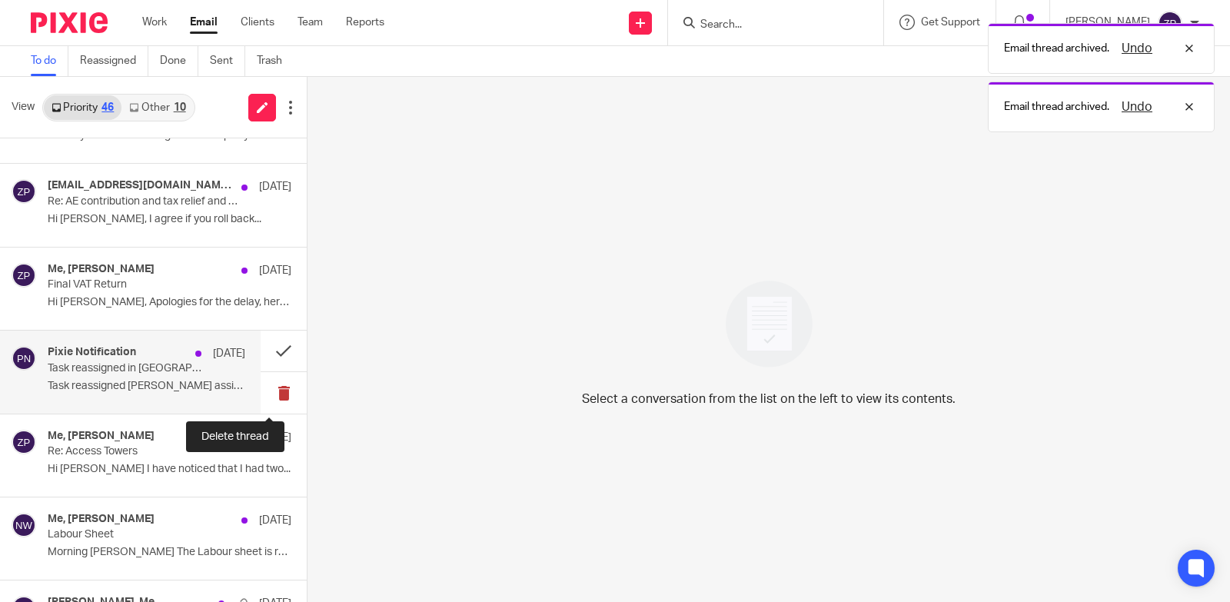
click at [271, 393] on button at bounding box center [284, 392] width 46 height 41
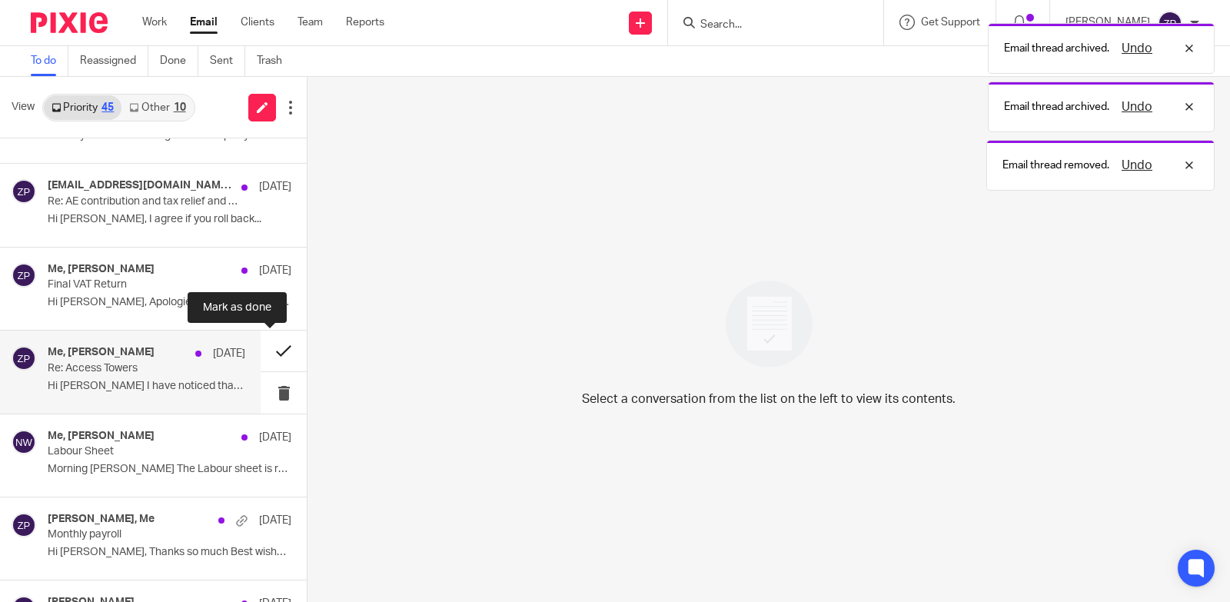
click at [268, 351] on button at bounding box center [284, 351] width 46 height 41
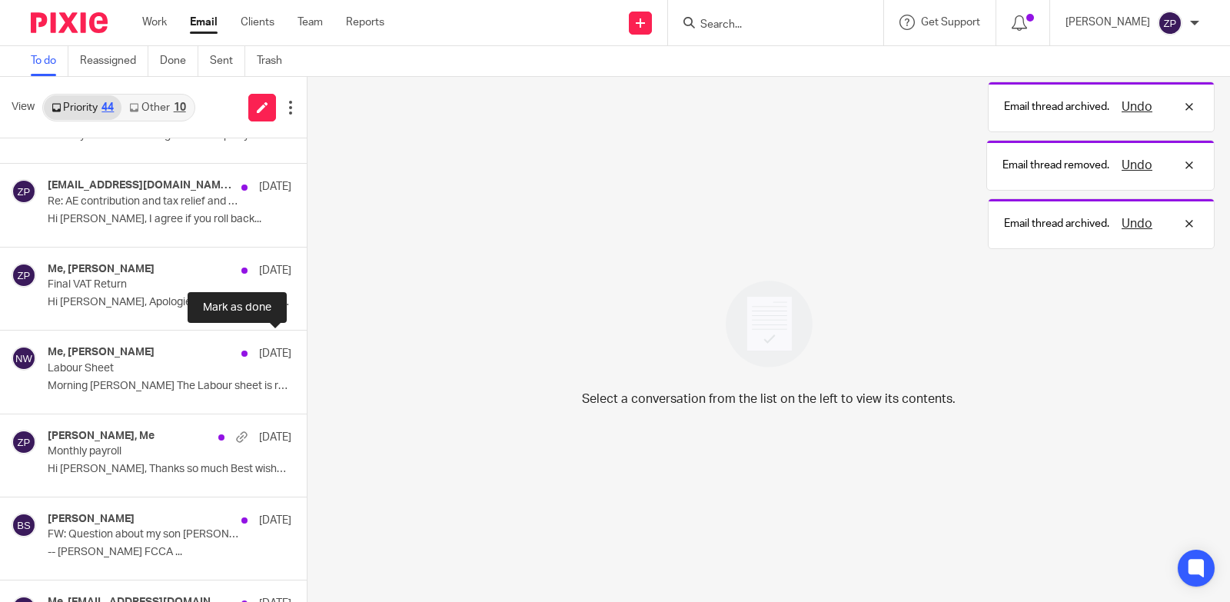
click at [307, 351] on button at bounding box center [313, 351] width 12 height 41
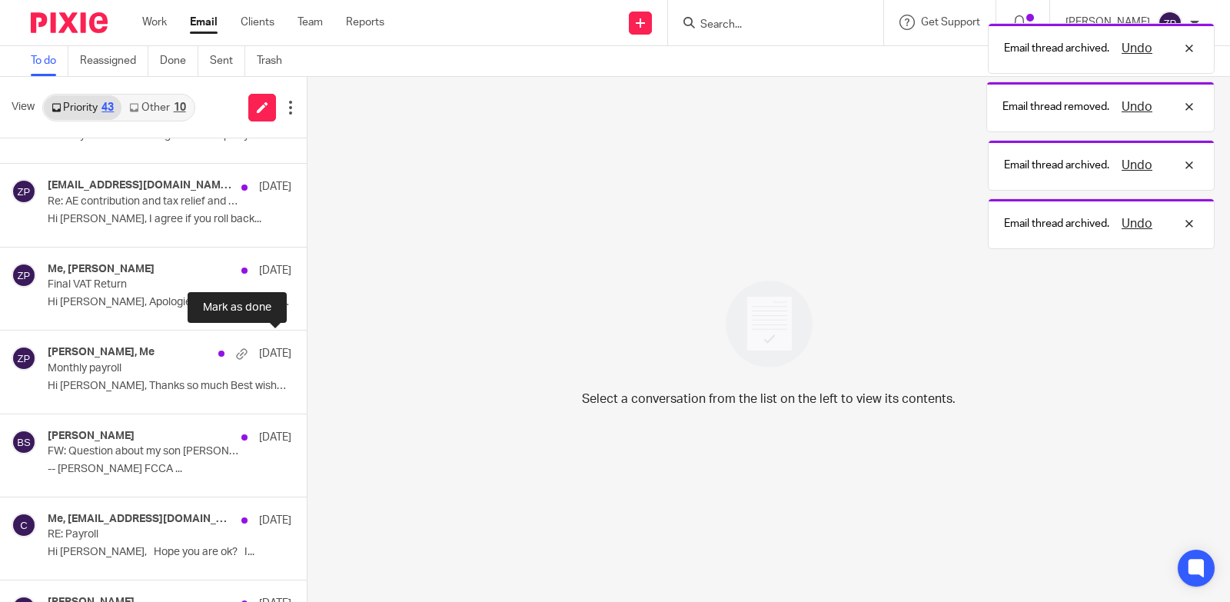
click at [307, 351] on button at bounding box center [313, 351] width 12 height 41
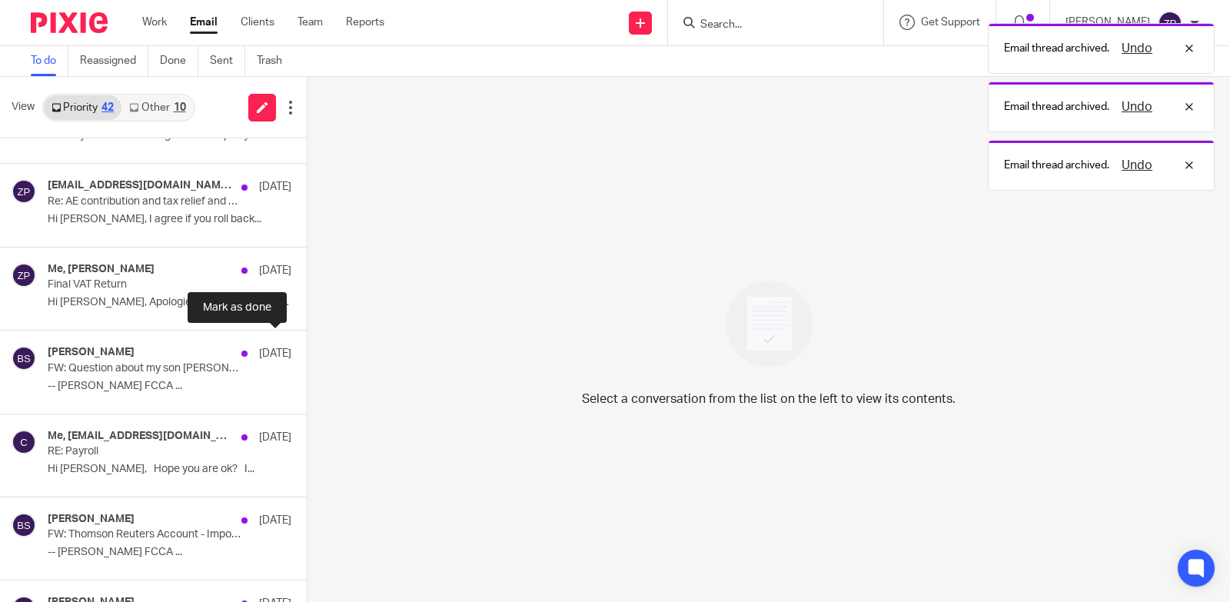
click at [307, 351] on button at bounding box center [313, 351] width 12 height 41
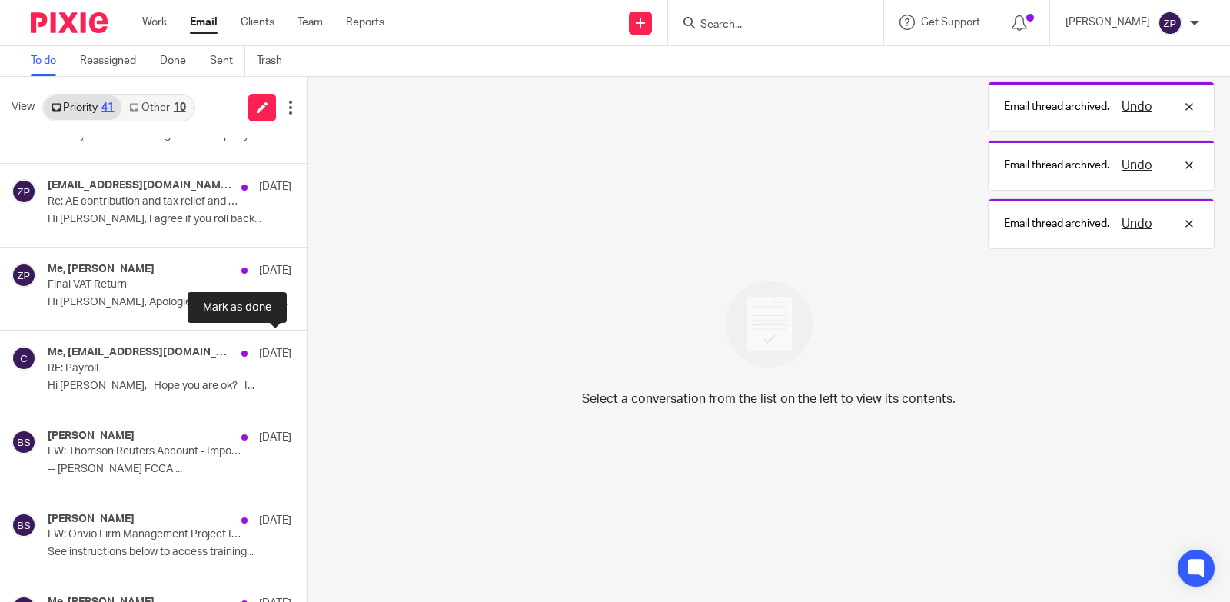
click at [307, 351] on button at bounding box center [313, 351] width 12 height 41
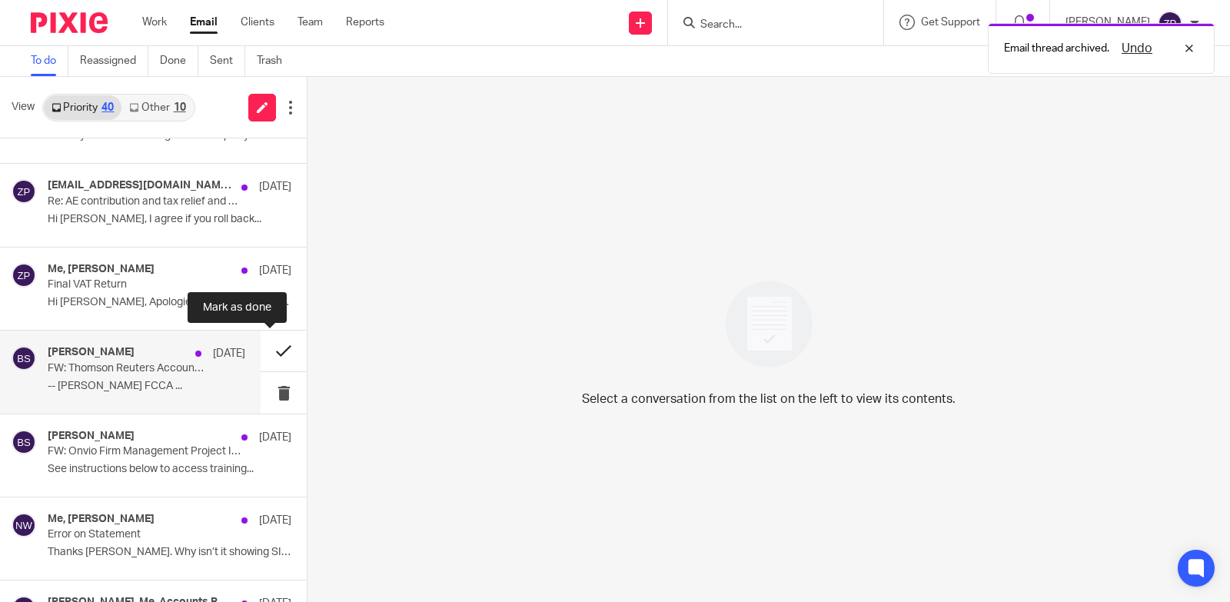
click at [270, 348] on button at bounding box center [284, 351] width 46 height 41
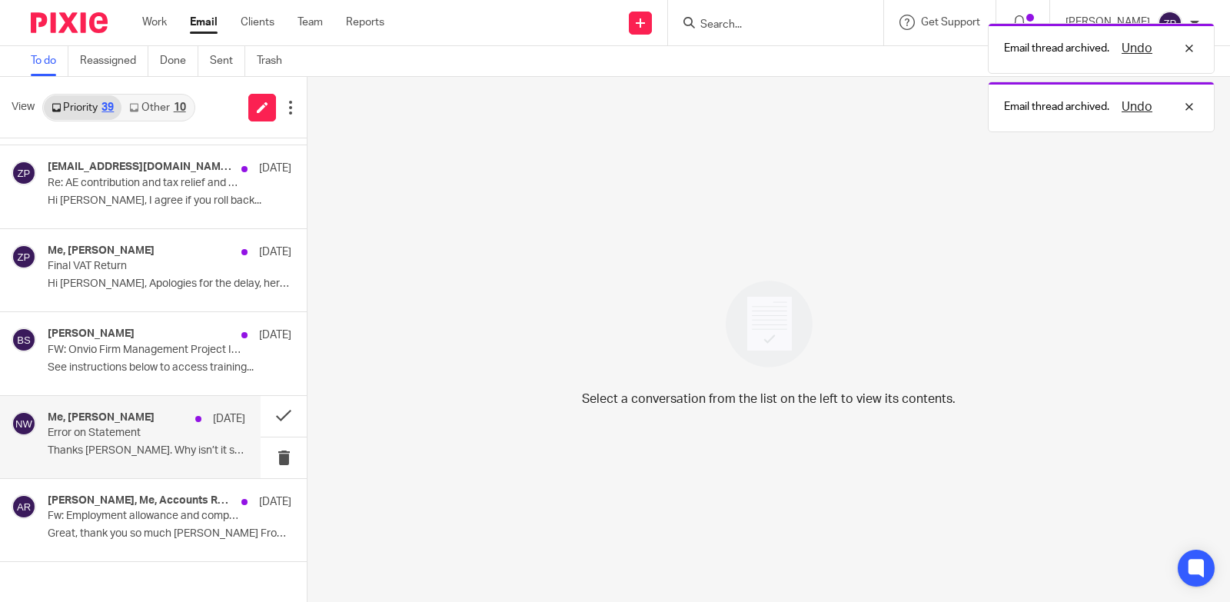
scroll to position [336, 0]
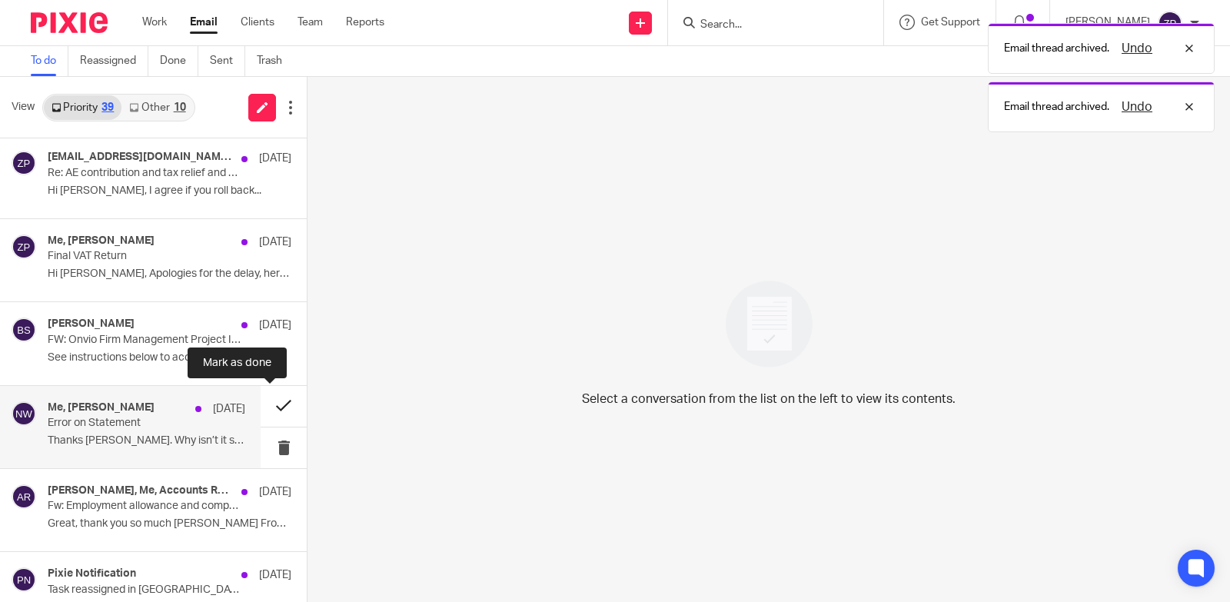
click at [266, 411] on button at bounding box center [284, 406] width 46 height 41
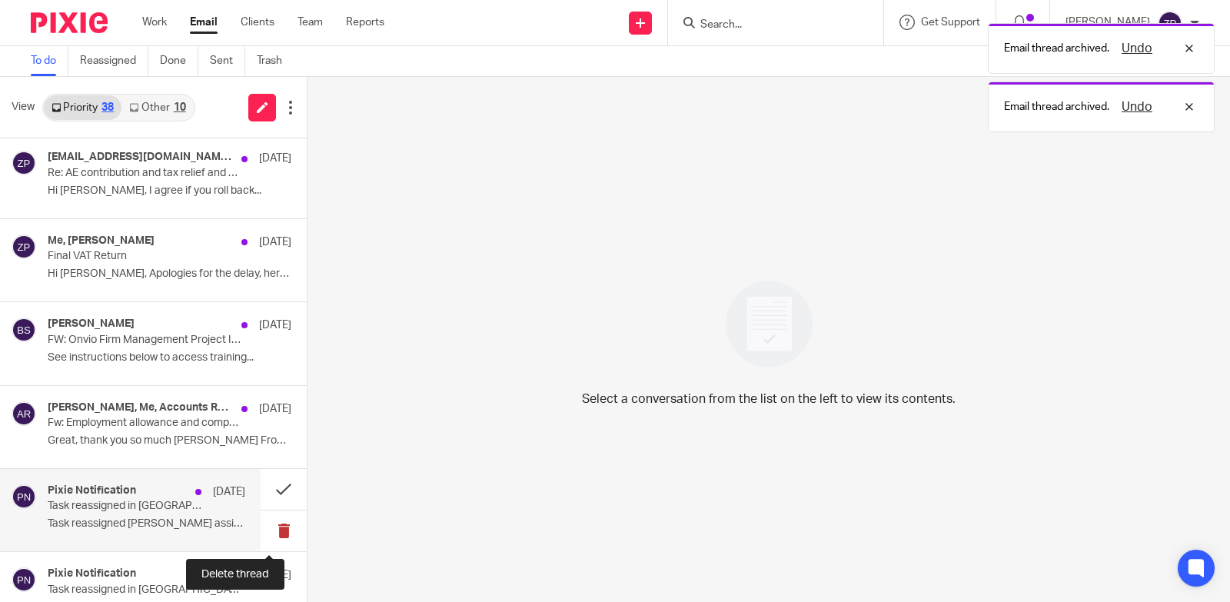
click at [265, 537] on button at bounding box center [284, 531] width 46 height 41
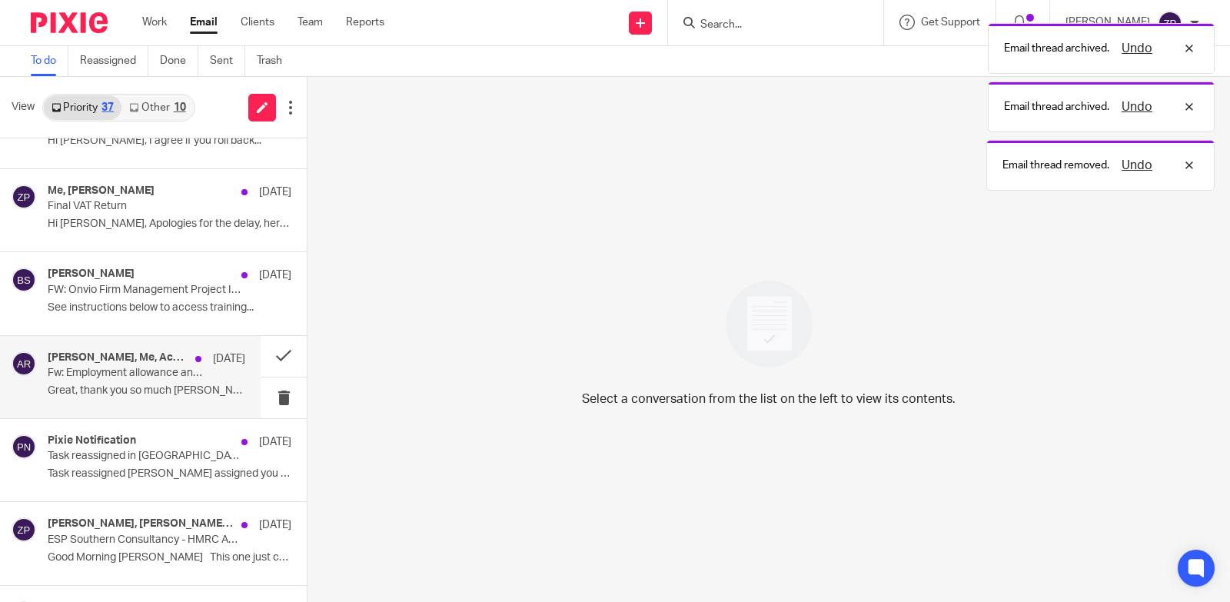
scroll to position [413, 0]
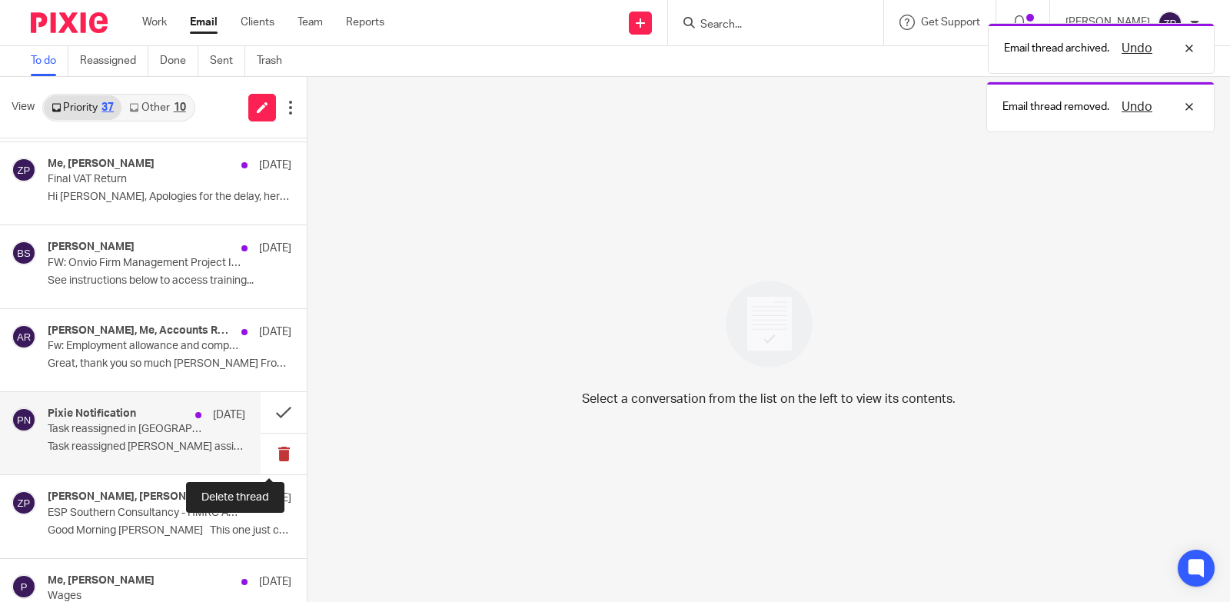
click at [269, 461] on button at bounding box center [284, 454] width 46 height 41
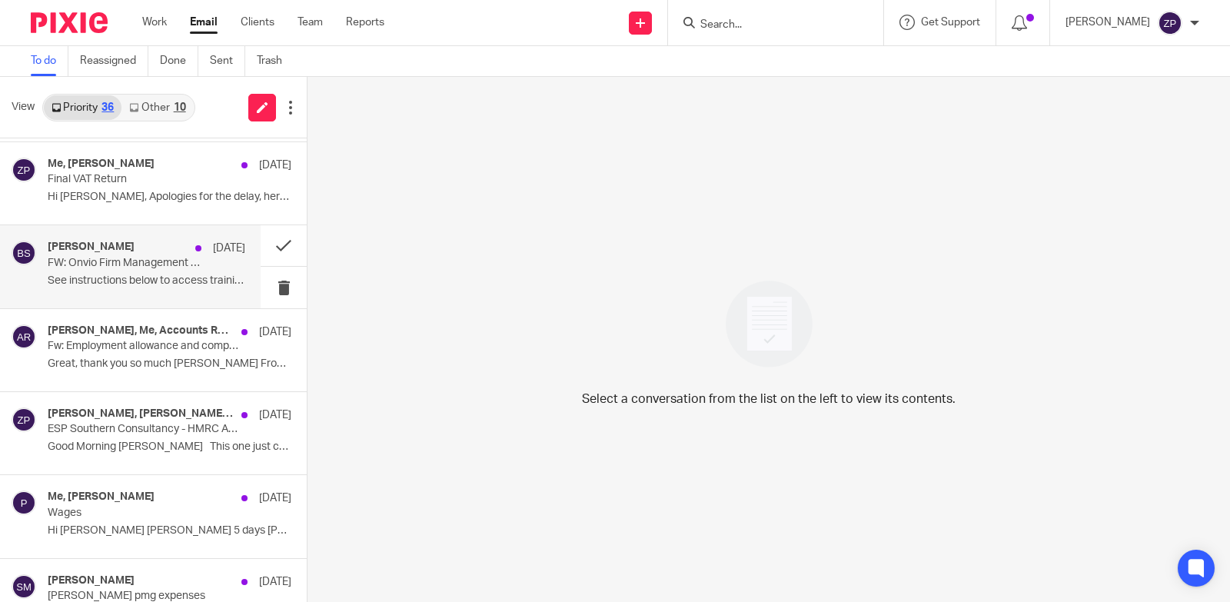
click at [149, 263] on p "FW: Onvio Firm Management Project Introduction - BOLDEN & LONG" at bounding box center [127, 263] width 158 height 13
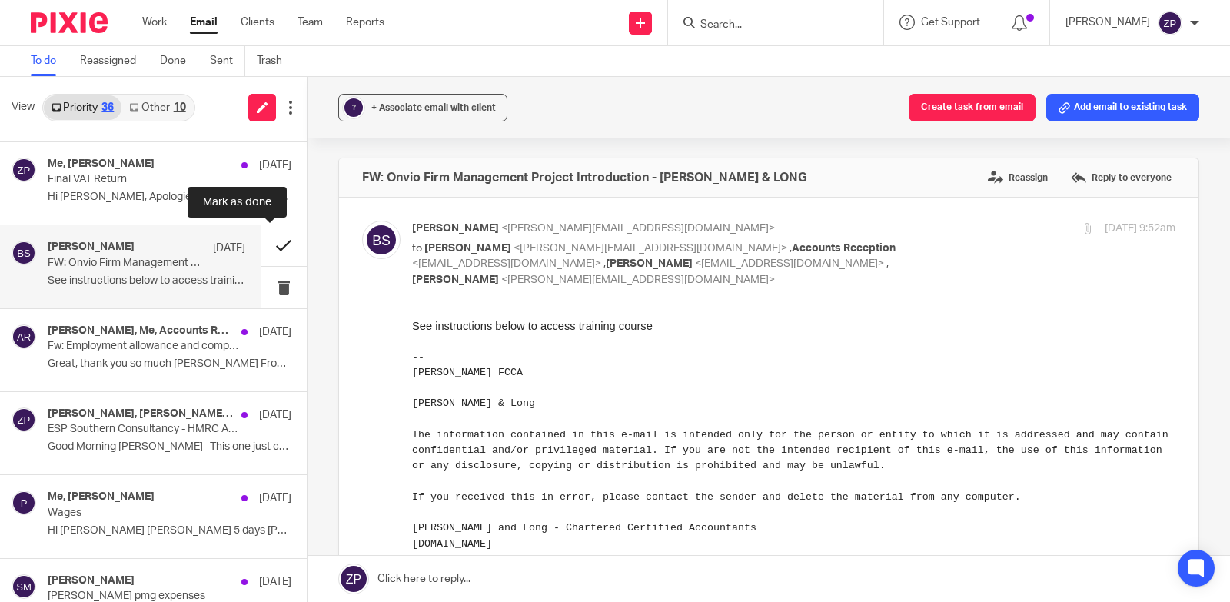
scroll to position [0, 0]
click at [265, 245] on button at bounding box center [284, 245] width 46 height 41
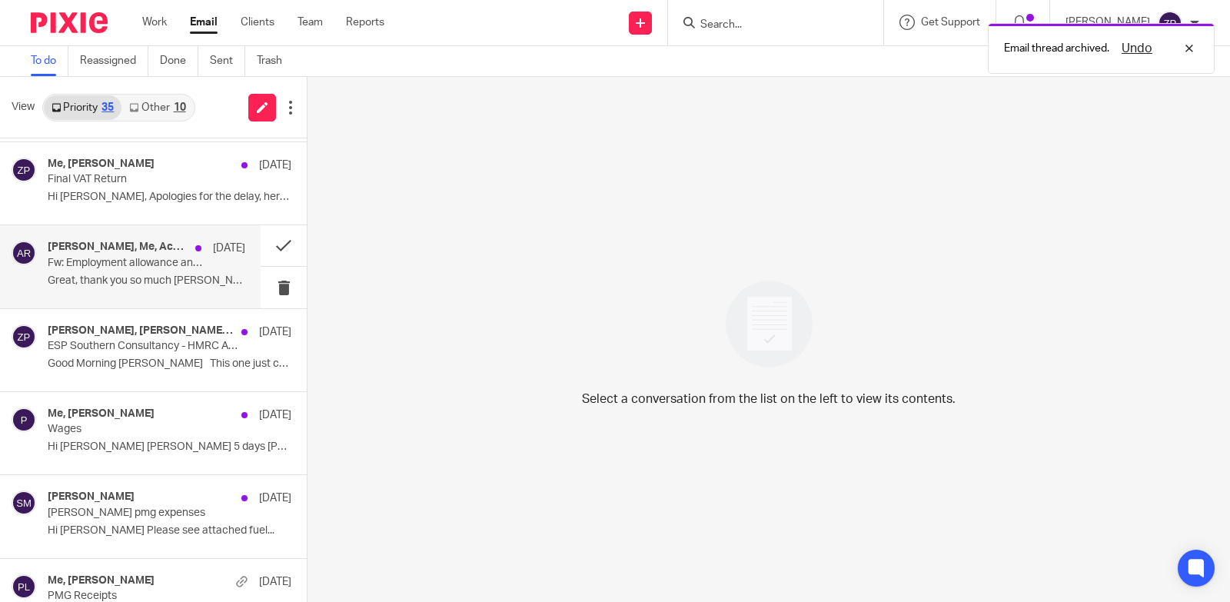
click at [158, 261] on p "Fw: Employment allowance and company returns/corporation tax" at bounding box center [127, 263] width 158 height 13
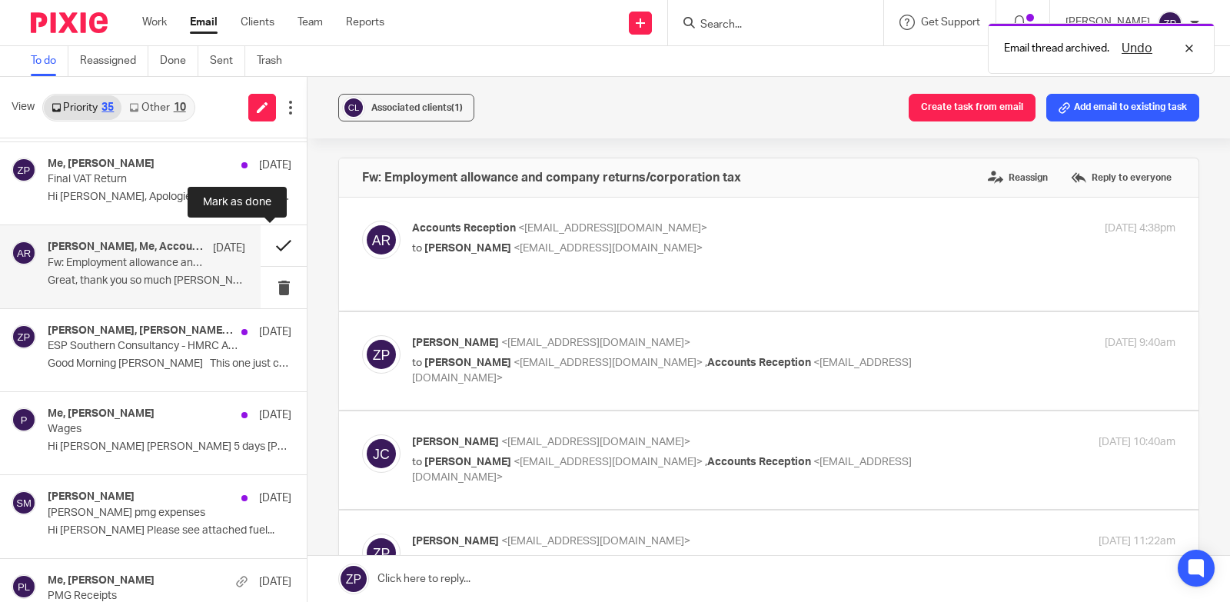
click at [263, 243] on button at bounding box center [284, 245] width 46 height 41
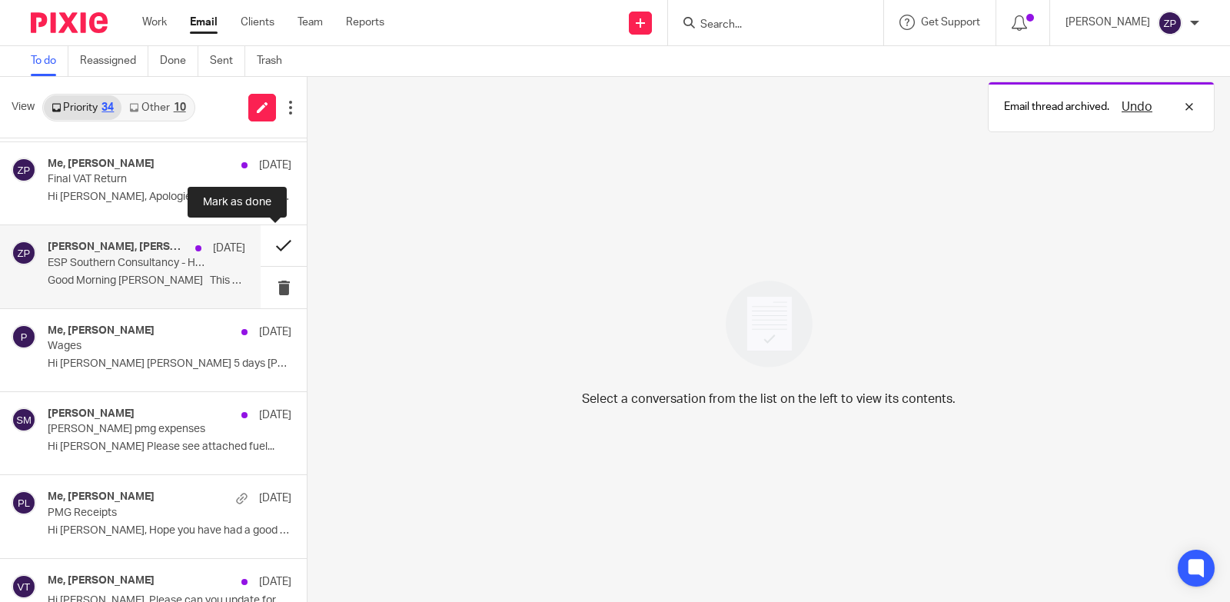
click at [264, 243] on button at bounding box center [284, 245] width 46 height 41
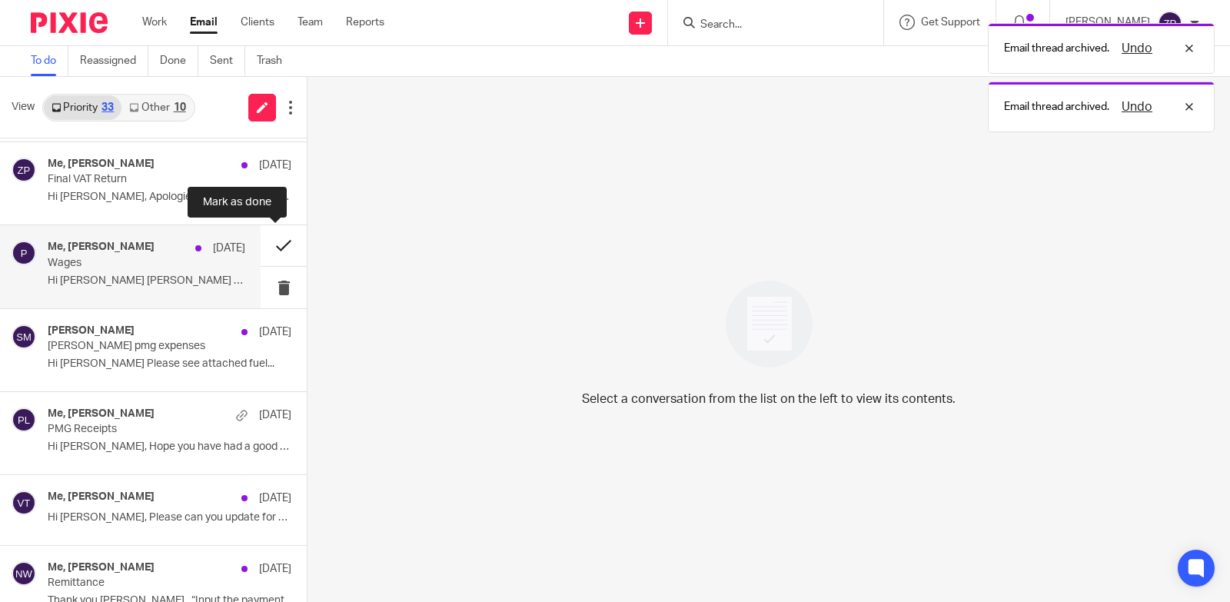
click at [264, 243] on button at bounding box center [284, 245] width 46 height 41
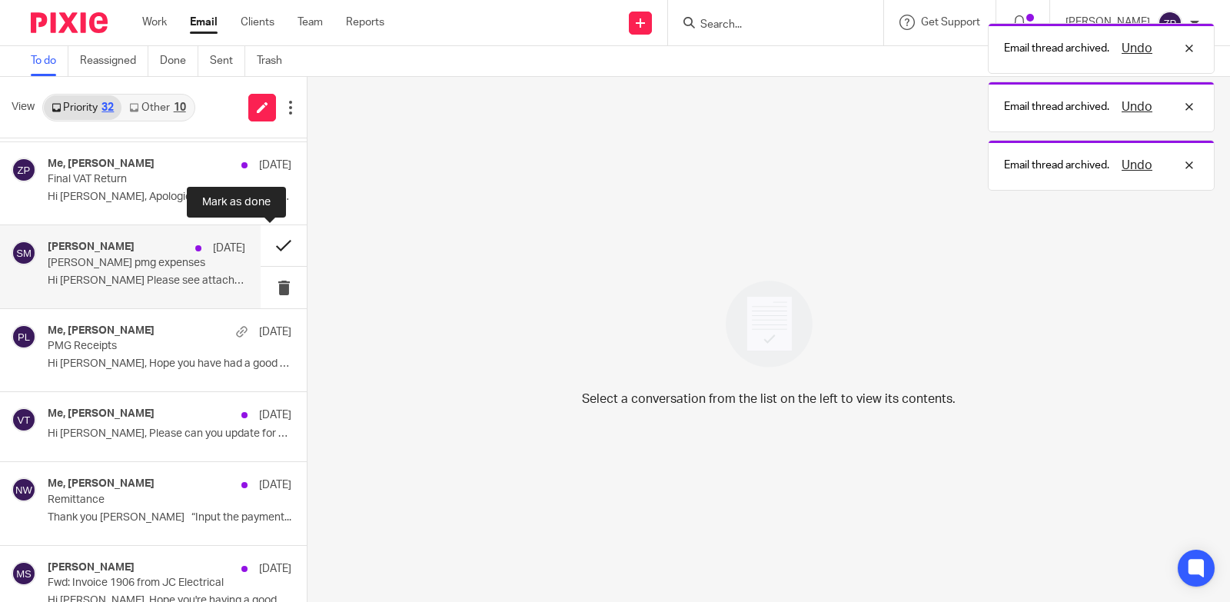
click at [265, 243] on button at bounding box center [284, 245] width 46 height 41
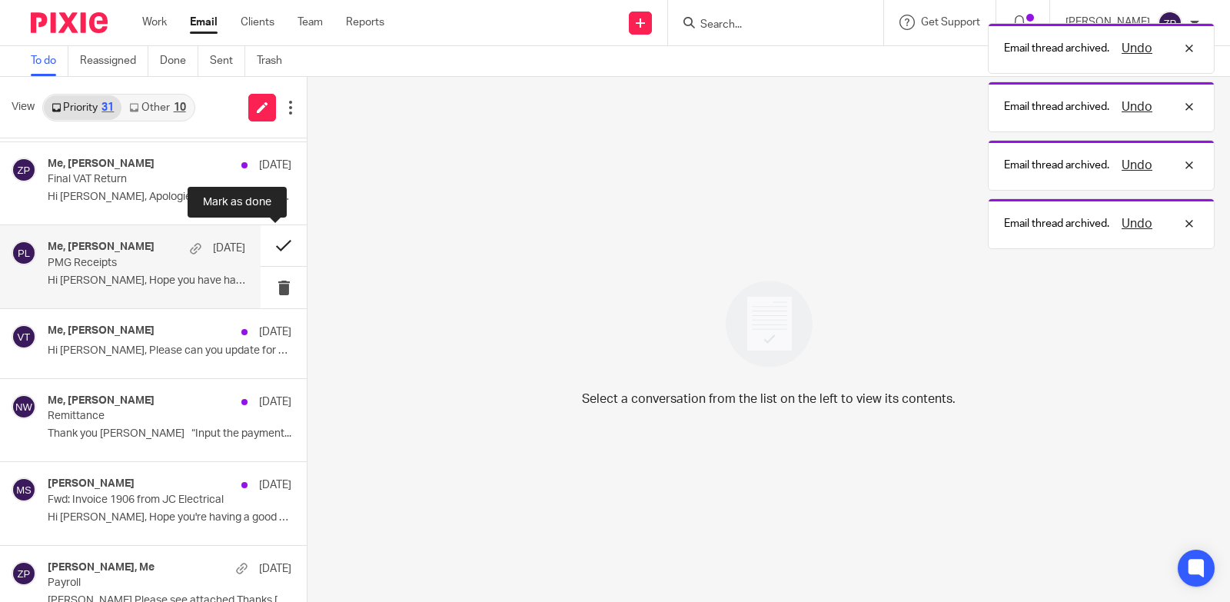
click at [267, 243] on button at bounding box center [284, 245] width 46 height 41
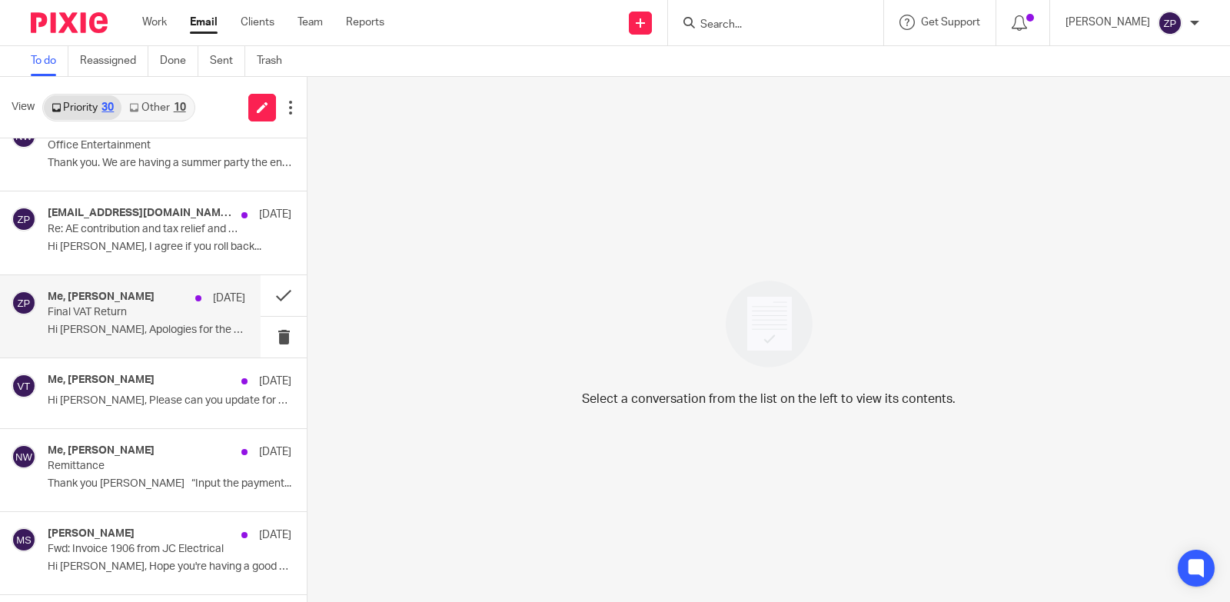
scroll to position [357, 0]
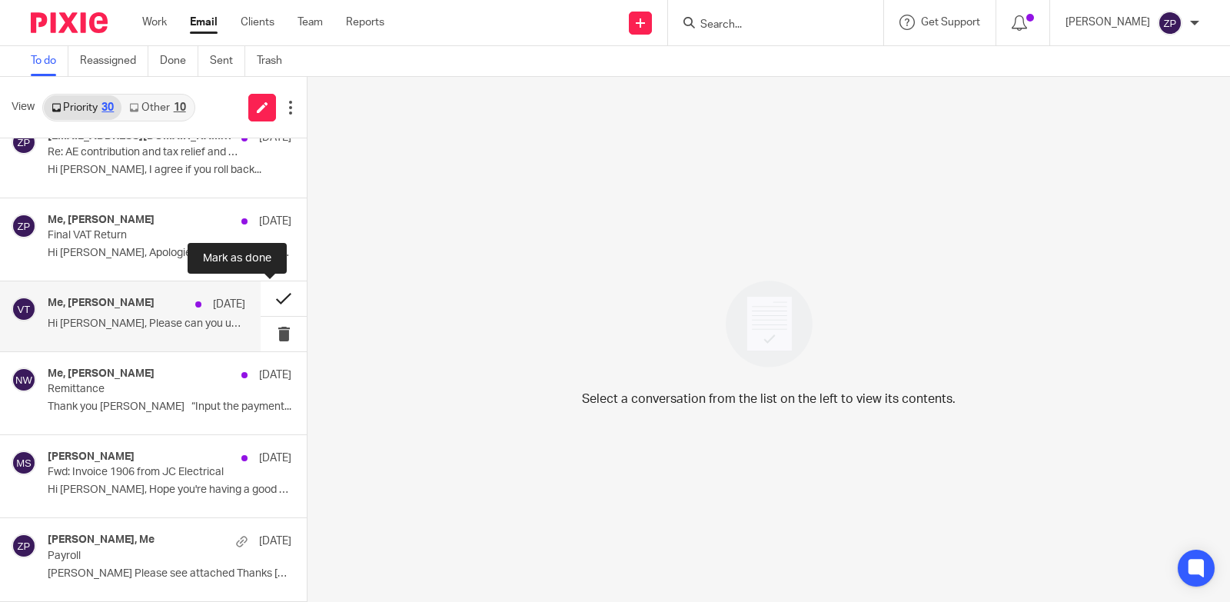
click at [269, 298] on button at bounding box center [284, 298] width 46 height 35
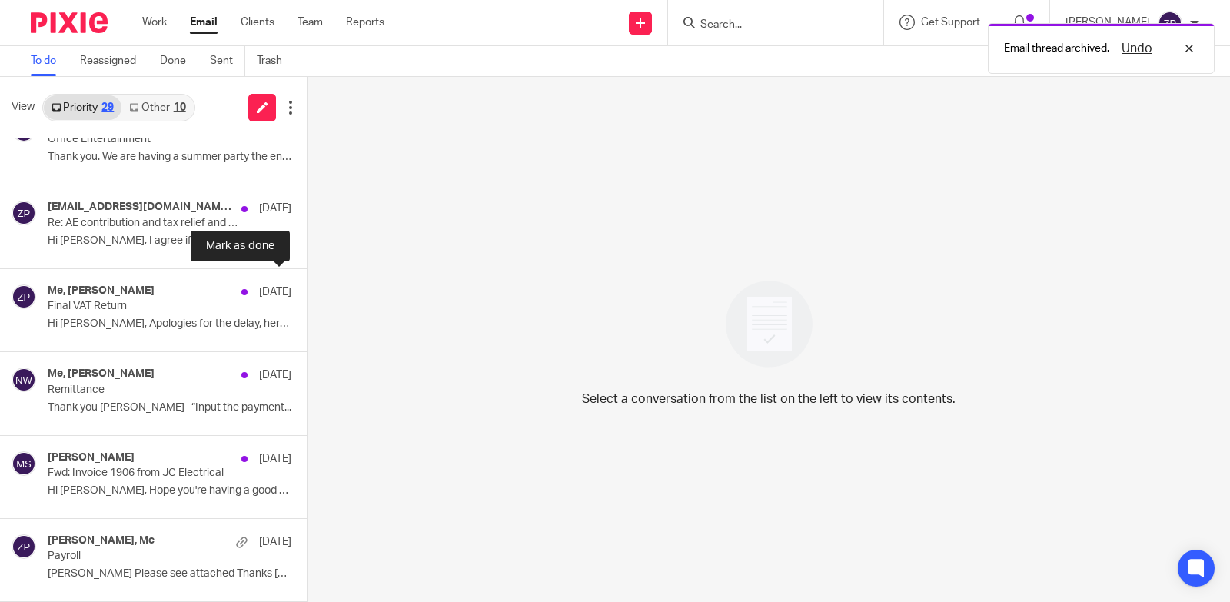
scroll to position [286, 0]
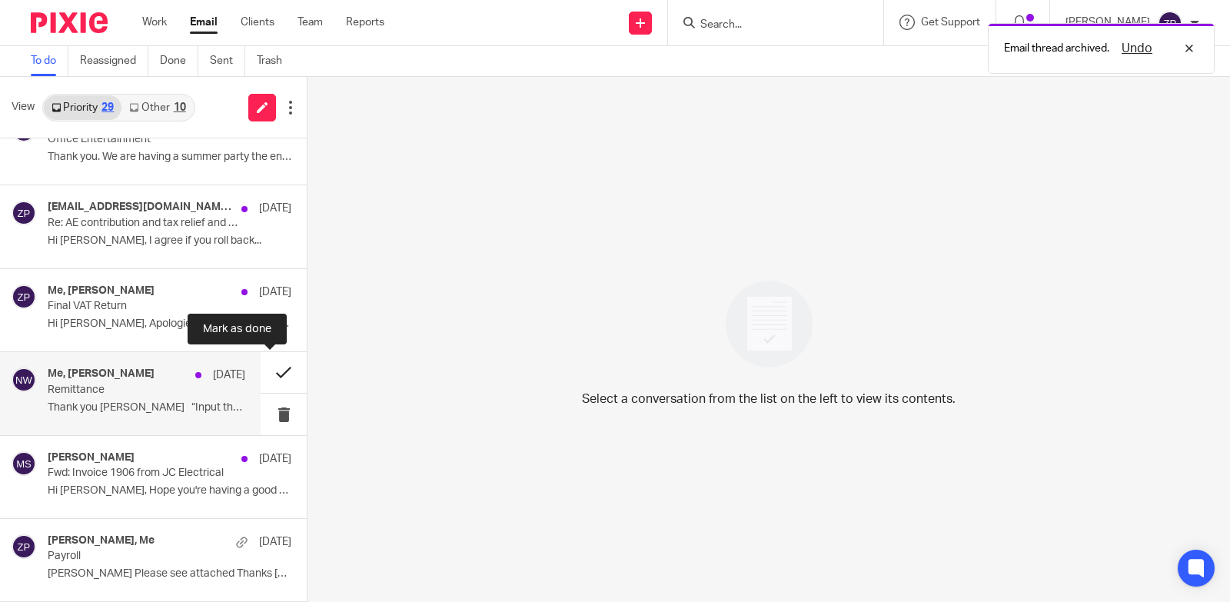
click at [267, 371] on button at bounding box center [284, 372] width 46 height 41
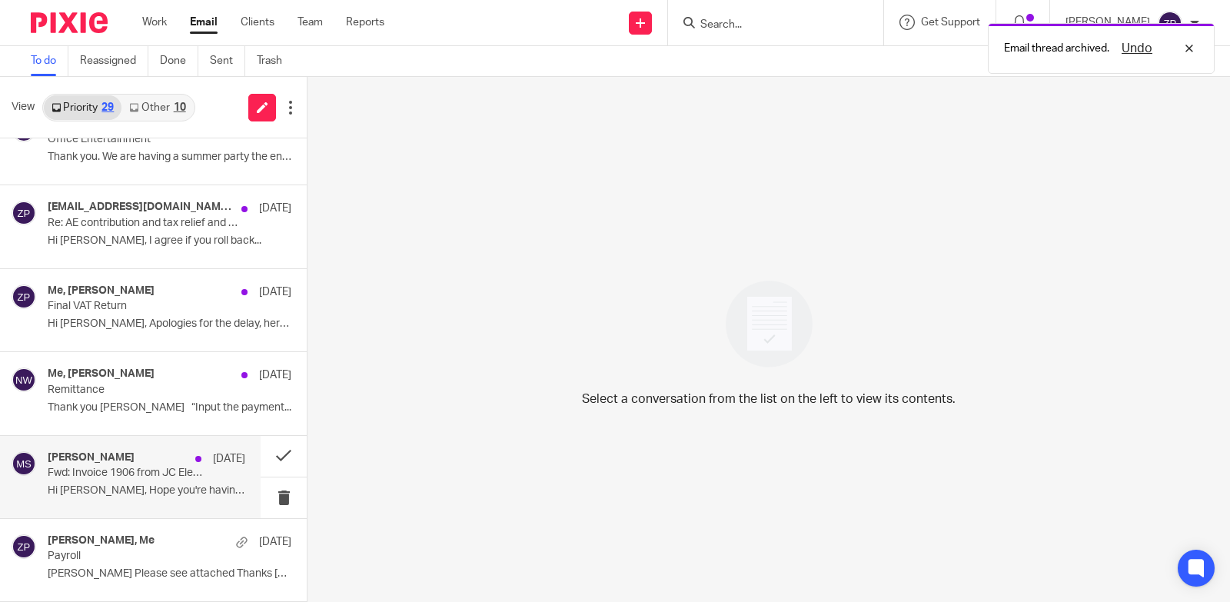
scroll to position [203, 0]
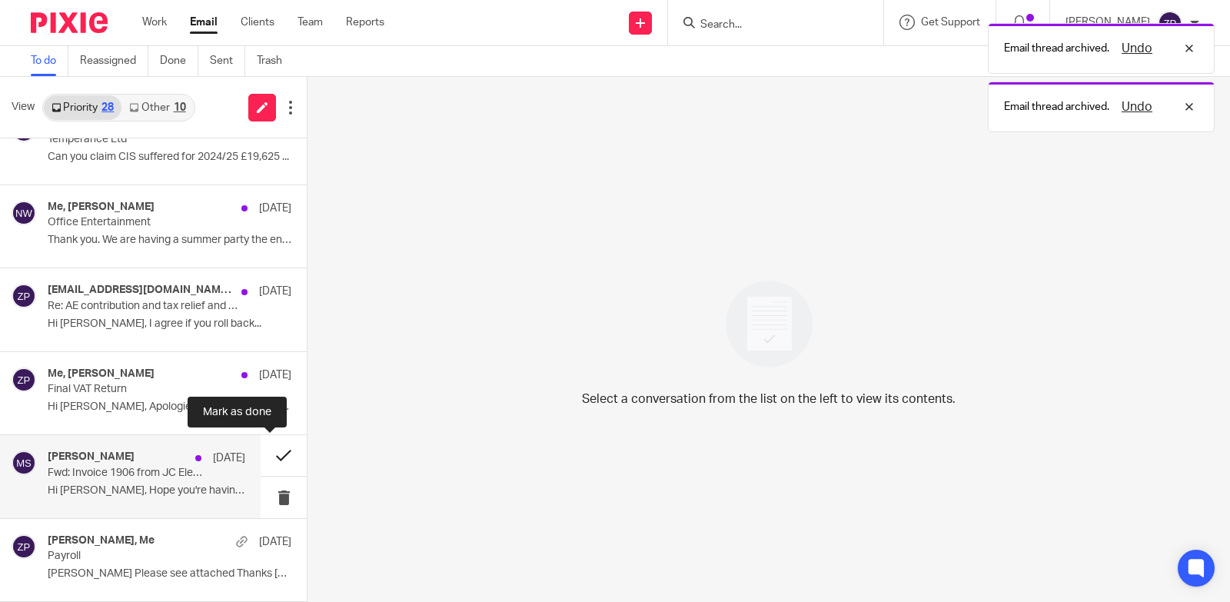
click at [272, 458] on button at bounding box center [284, 455] width 46 height 41
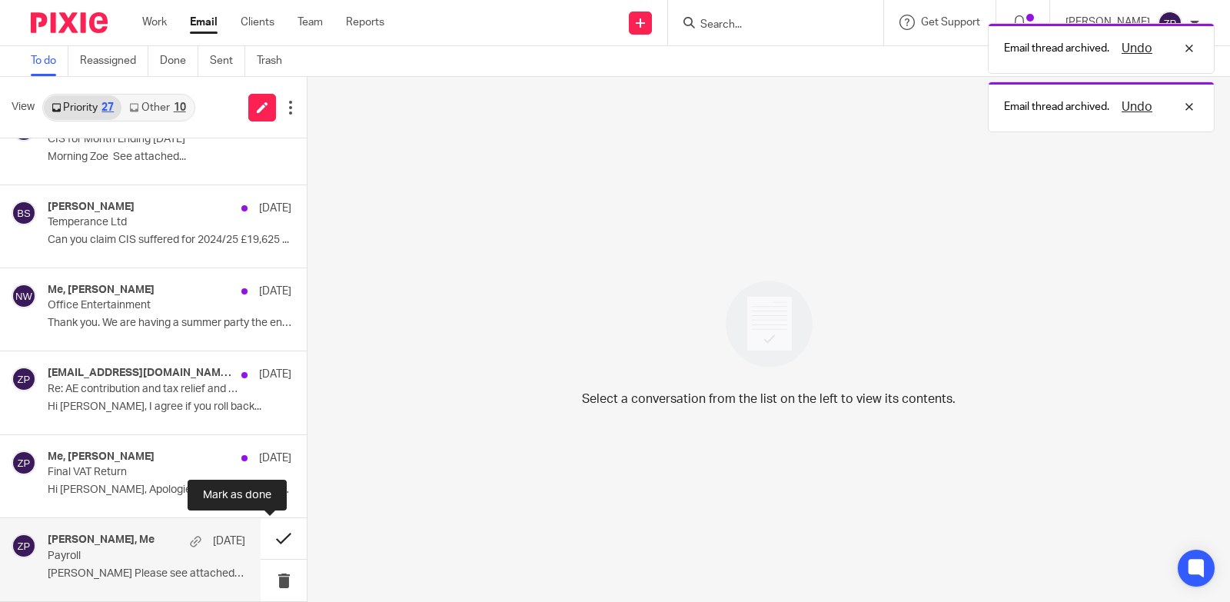
click at [270, 539] on button at bounding box center [284, 538] width 46 height 41
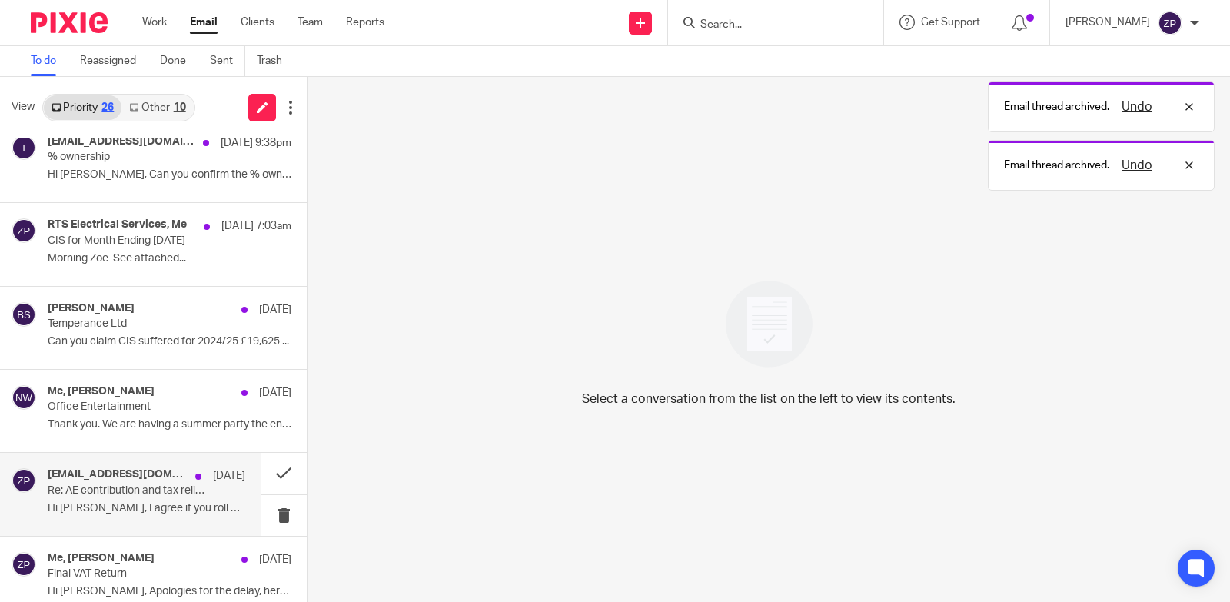
scroll to position [36, 0]
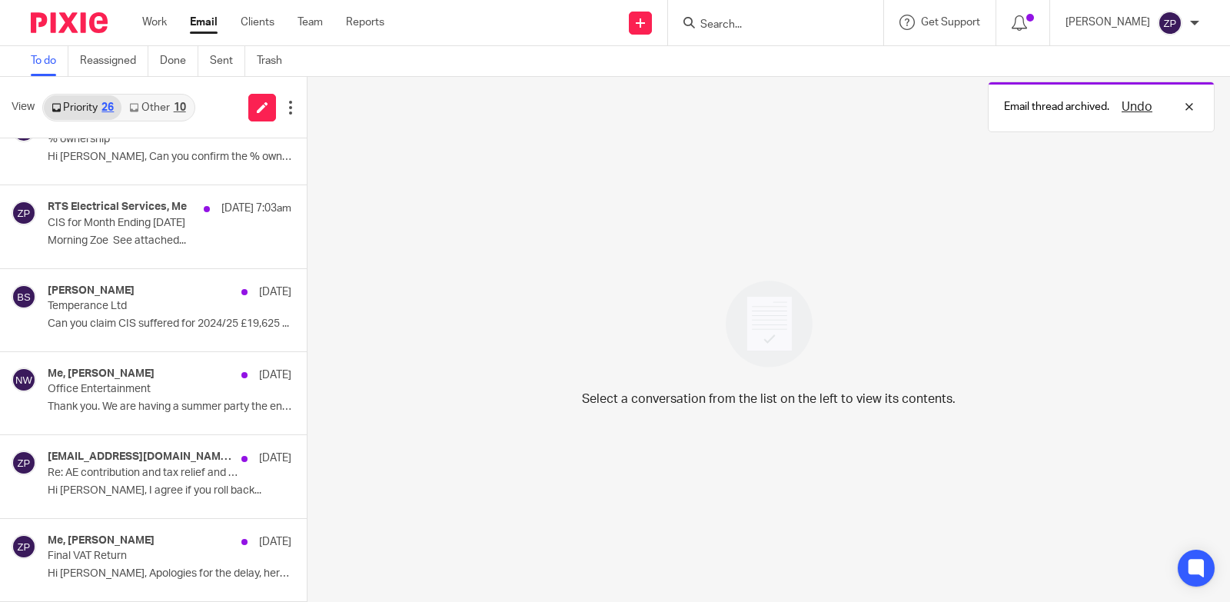
click at [194, 21] on link "Email" at bounding box center [204, 22] width 28 height 15
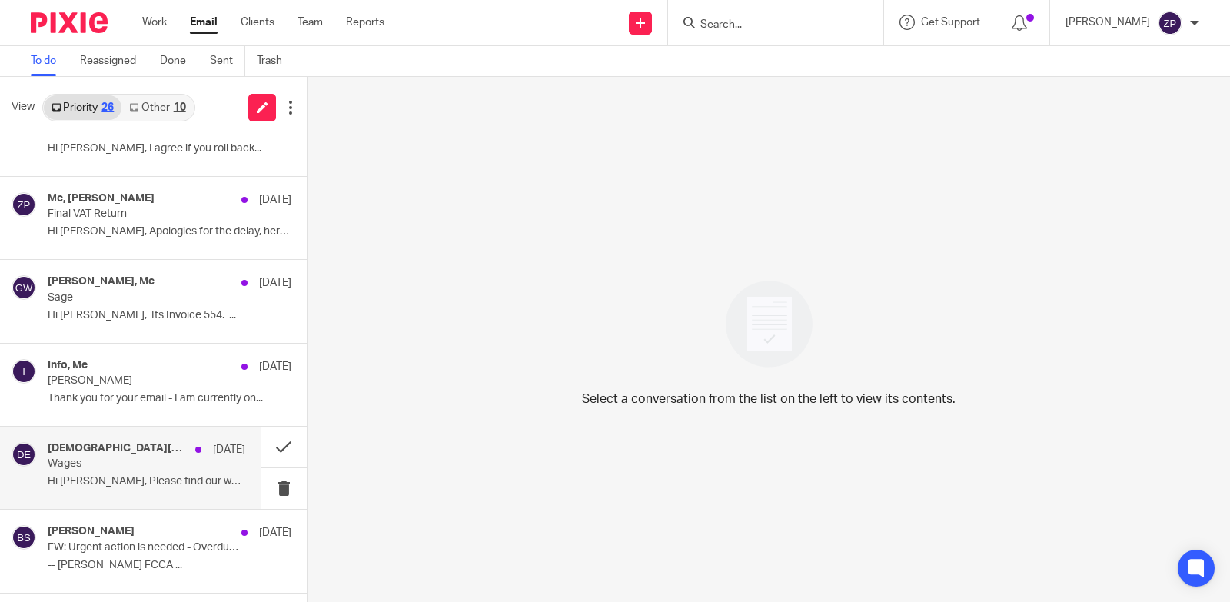
scroll to position [384, 0]
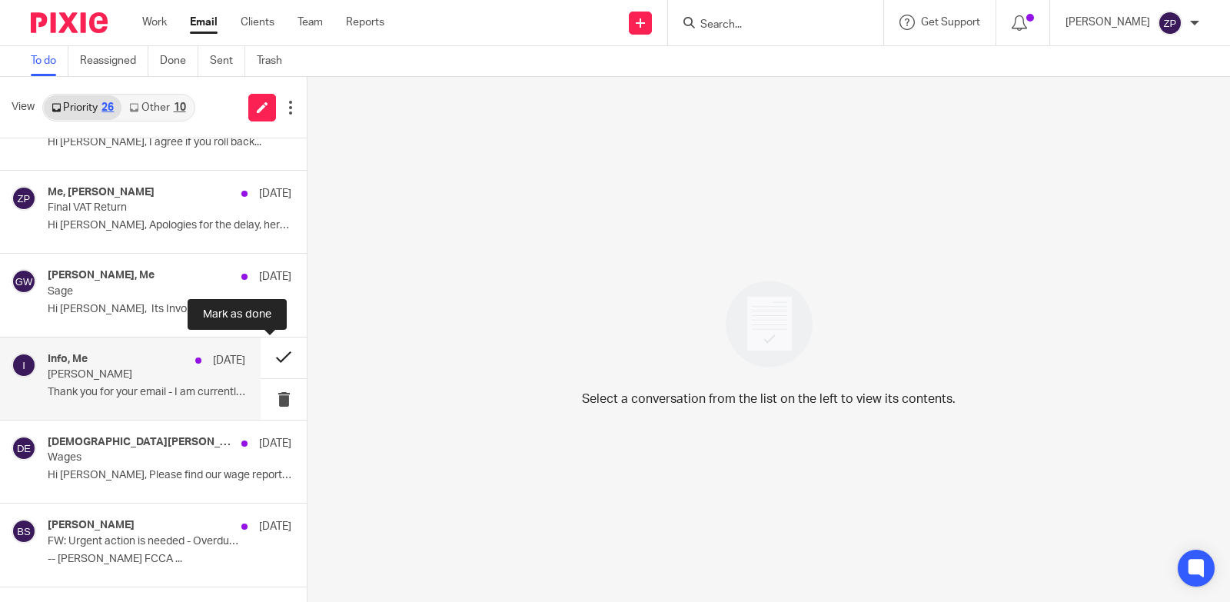
click at [269, 357] on button at bounding box center [284, 358] width 46 height 41
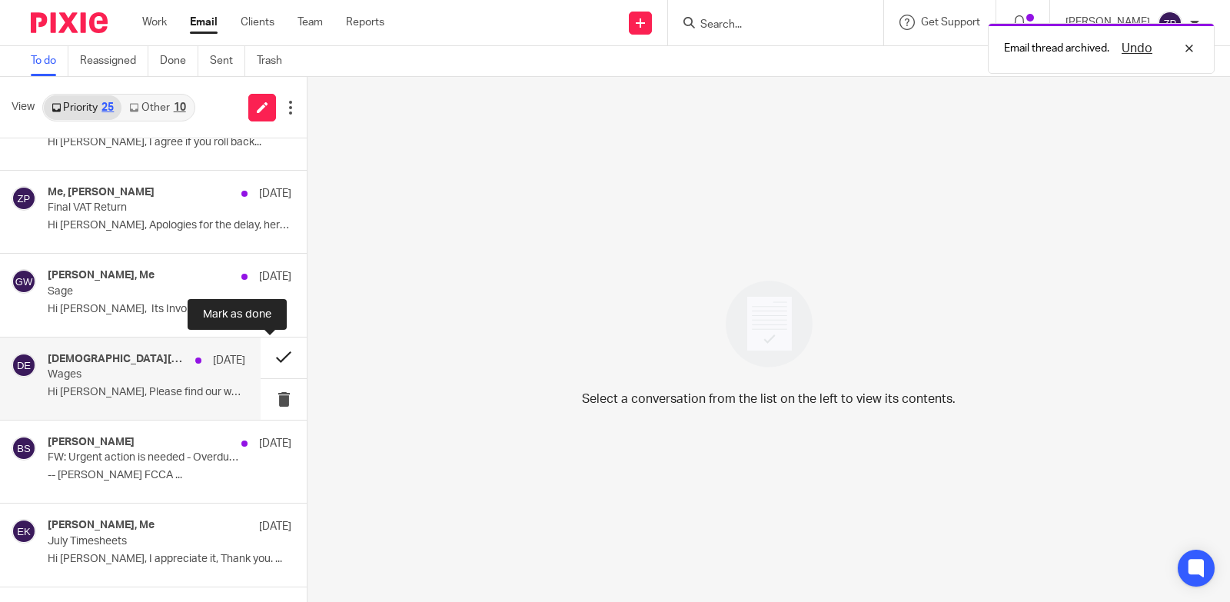
click at [268, 358] on button at bounding box center [284, 358] width 46 height 41
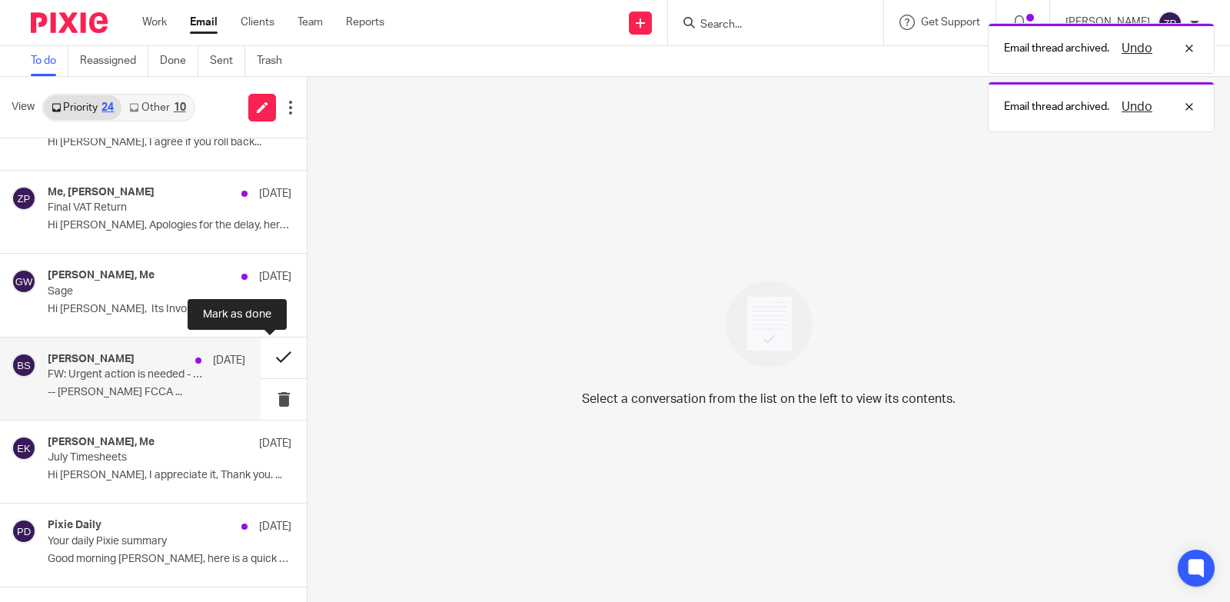
click at [264, 359] on button at bounding box center [284, 358] width 46 height 41
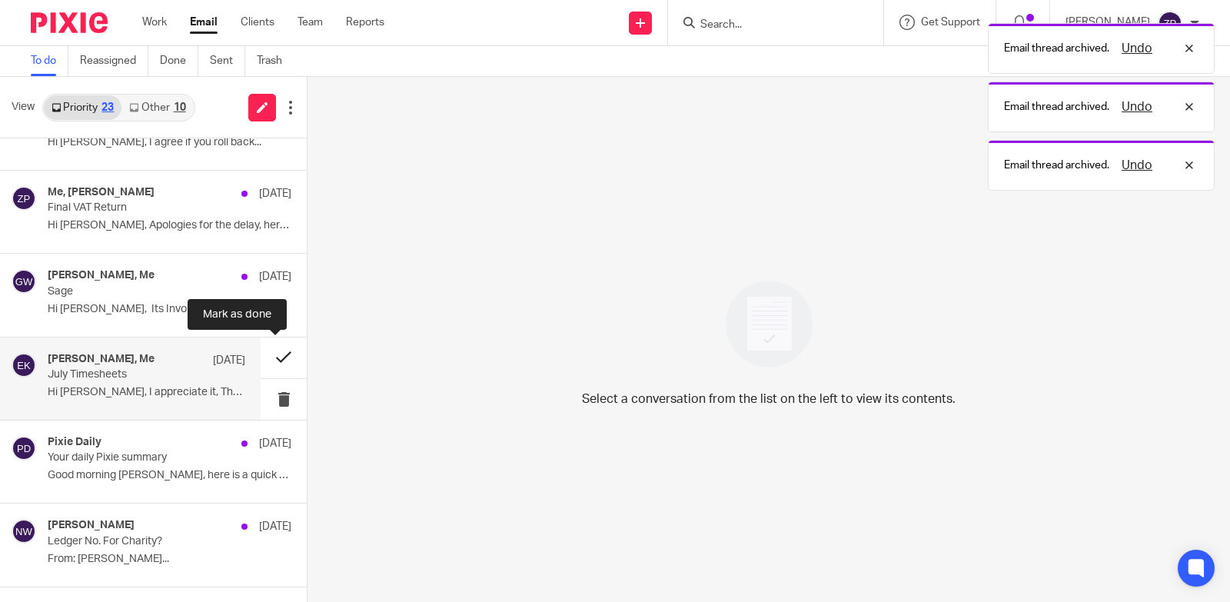
click at [267, 358] on button at bounding box center [284, 358] width 46 height 41
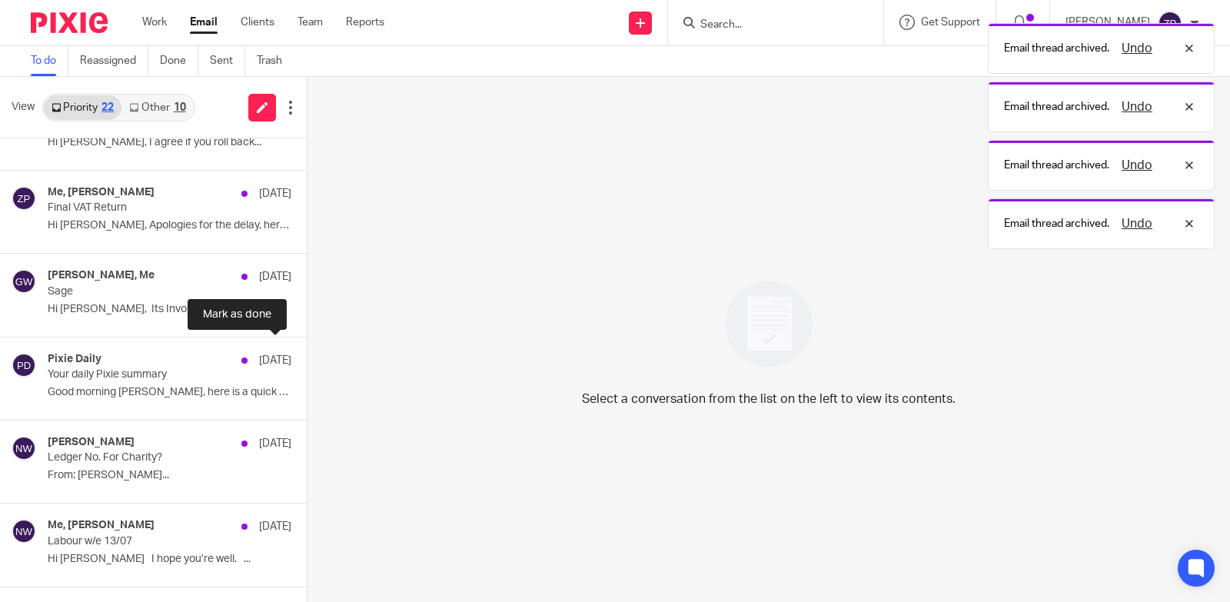
click at [307, 358] on button at bounding box center [313, 358] width 12 height 41
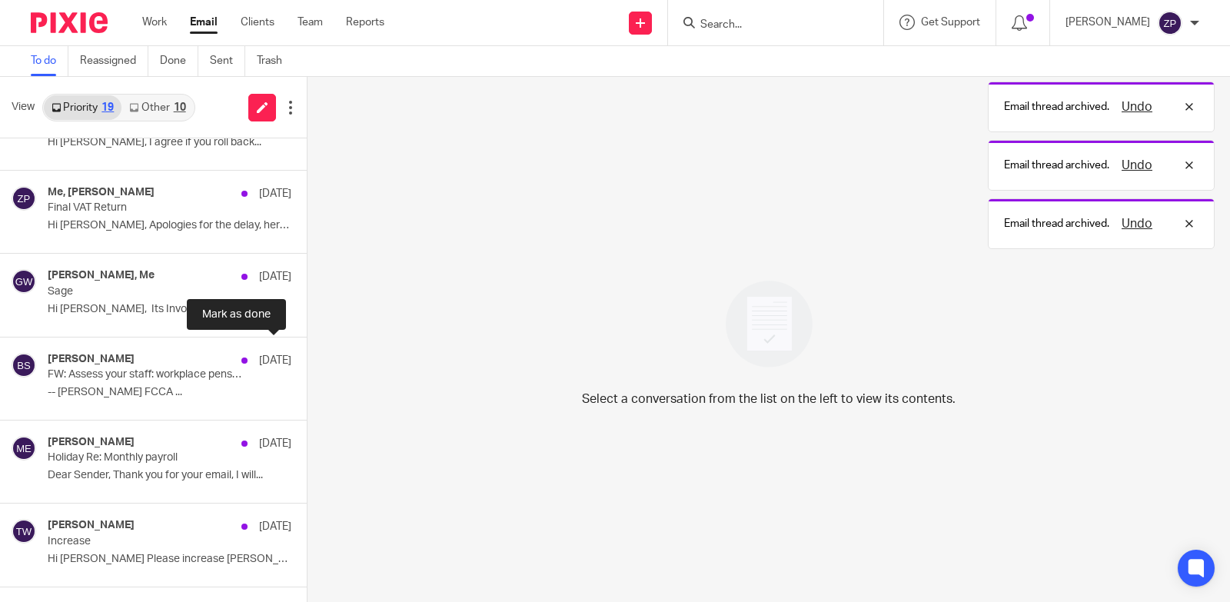
click at [307, 358] on button at bounding box center [313, 358] width 12 height 41
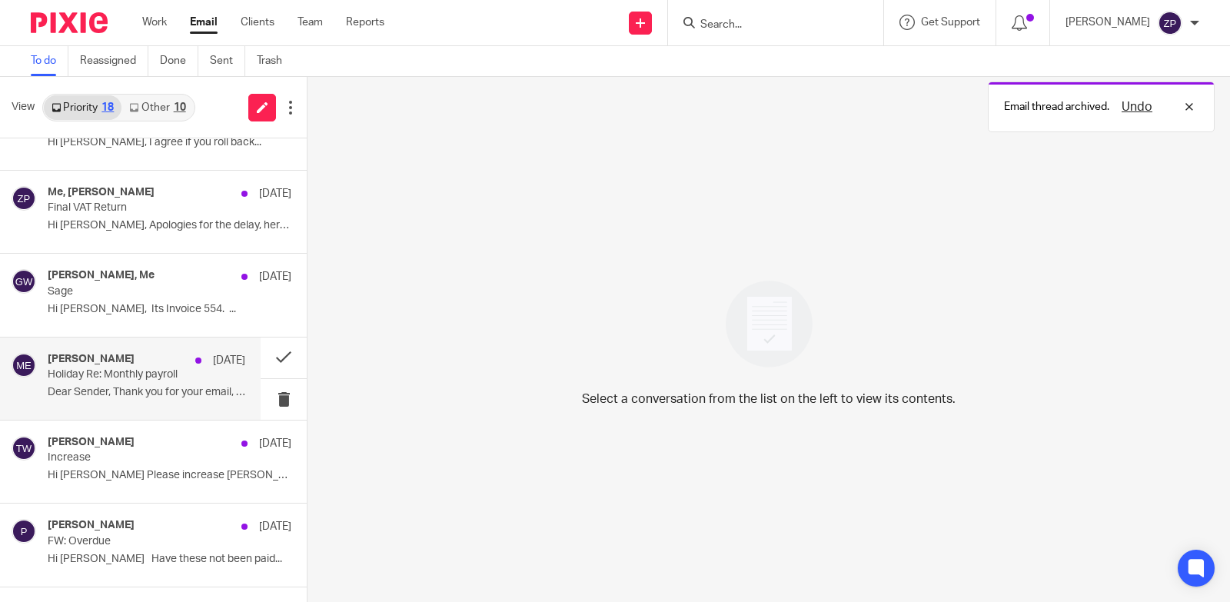
click at [145, 401] on div "[PERSON_NAME] [DATE] Holiday Re: Monthly payroll Dear Sender, Thank you for you…" at bounding box center [147, 379] width 198 height 52
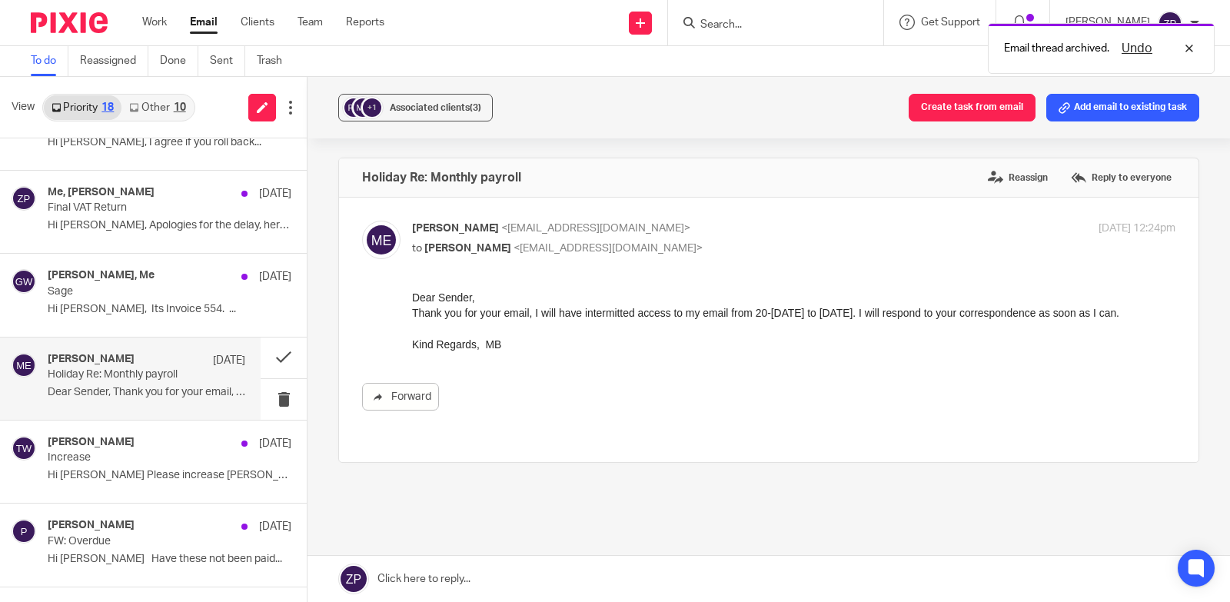
scroll to position [0, 0]
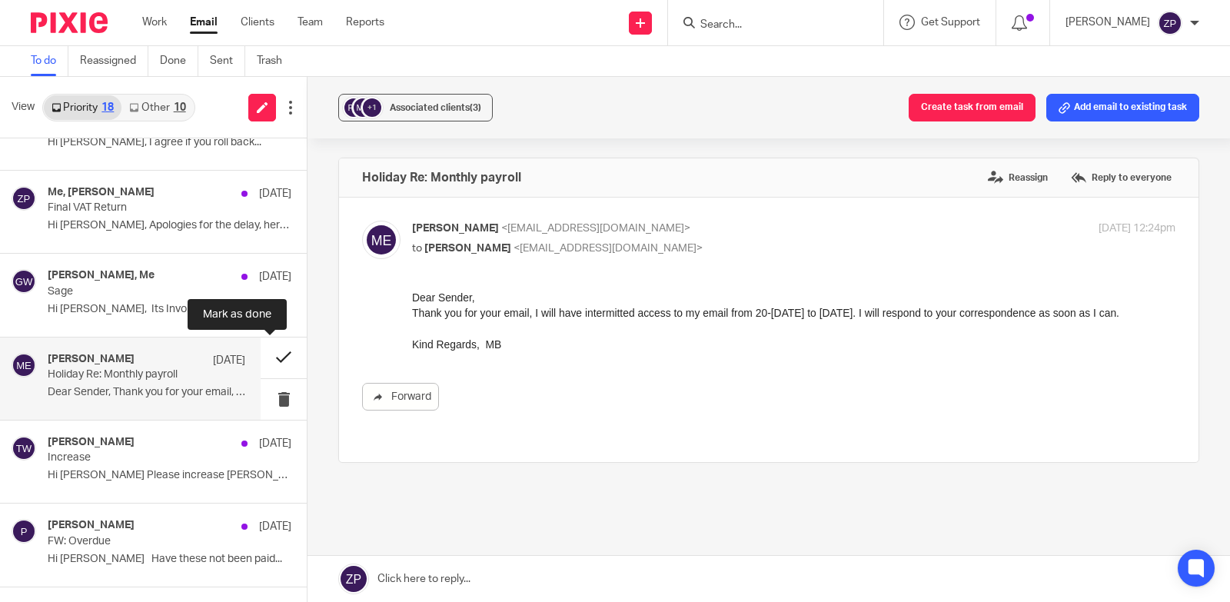
click at [273, 362] on button at bounding box center [284, 358] width 46 height 41
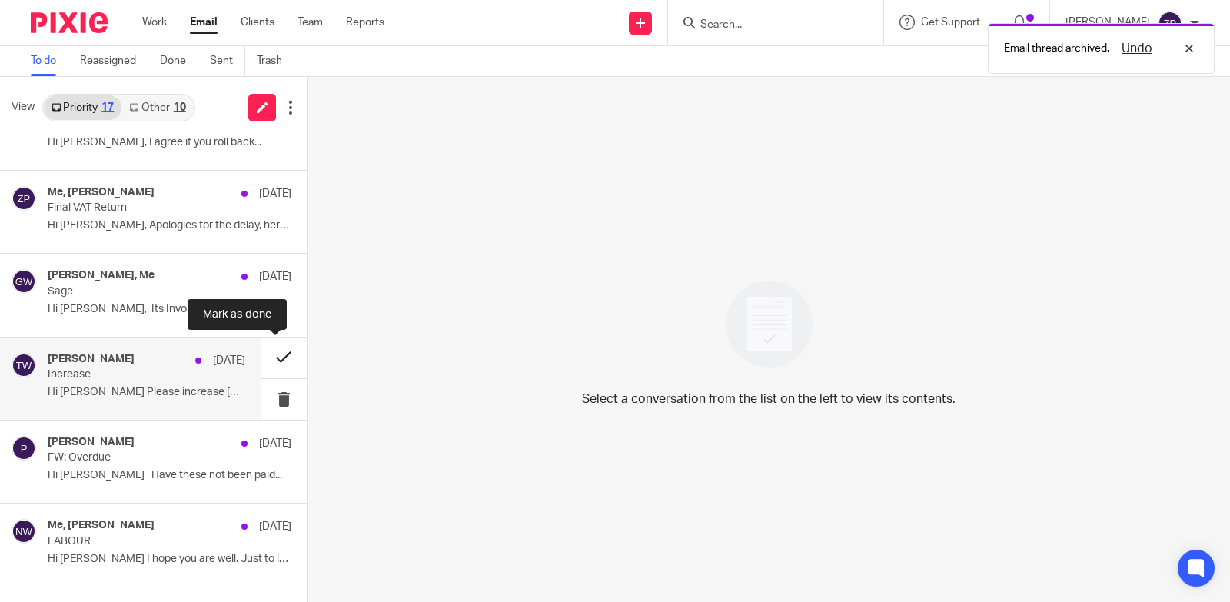
click at [271, 359] on button at bounding box center [284, 358] width 46 height 41
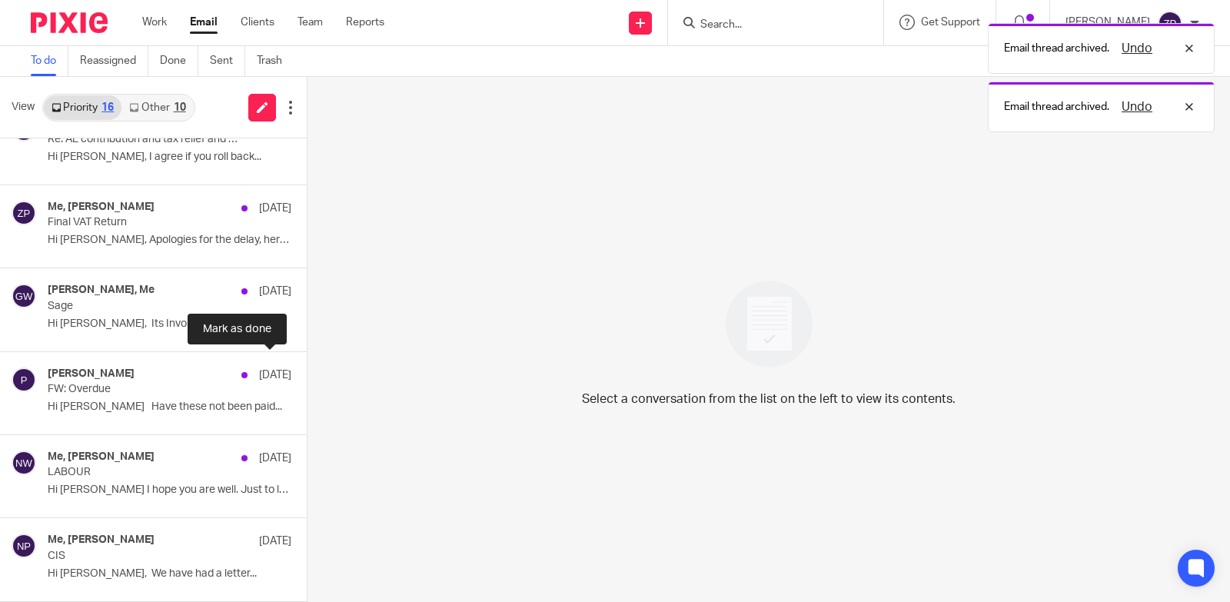
scroll to position [370, 0]
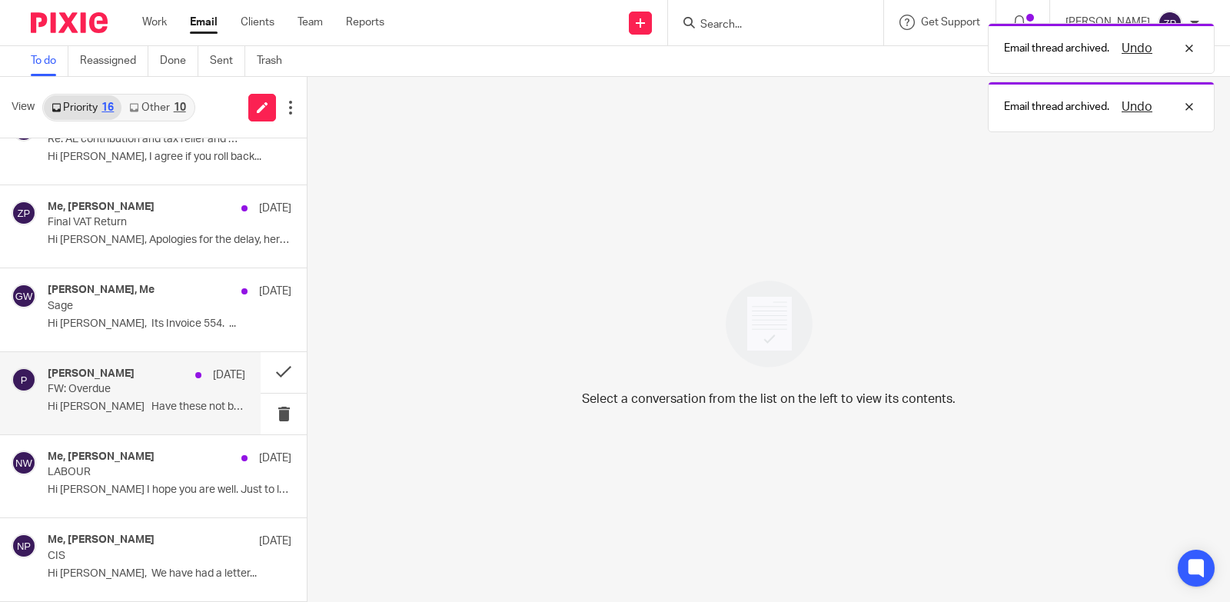
click at [135, 401] on p "Hi Michaela Have these not been paid..." at bounding box center [147, 407] width 198 height 13
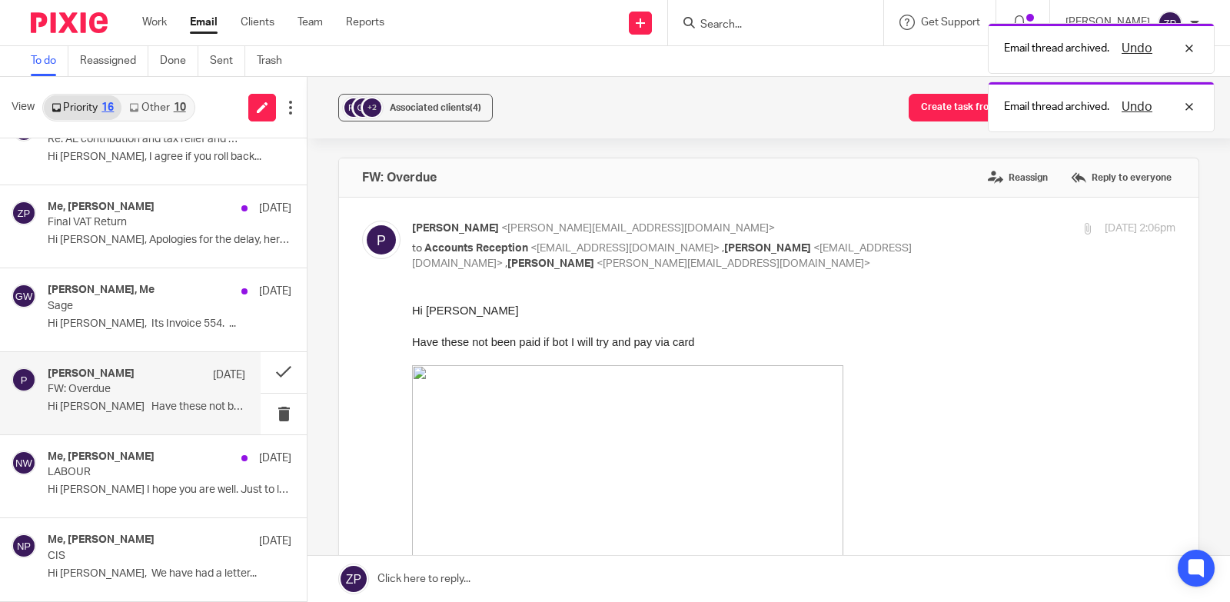
scroll to position [0, 0]
click at [274, 370] on button at bounding box center [284, 372] width 46 height 41
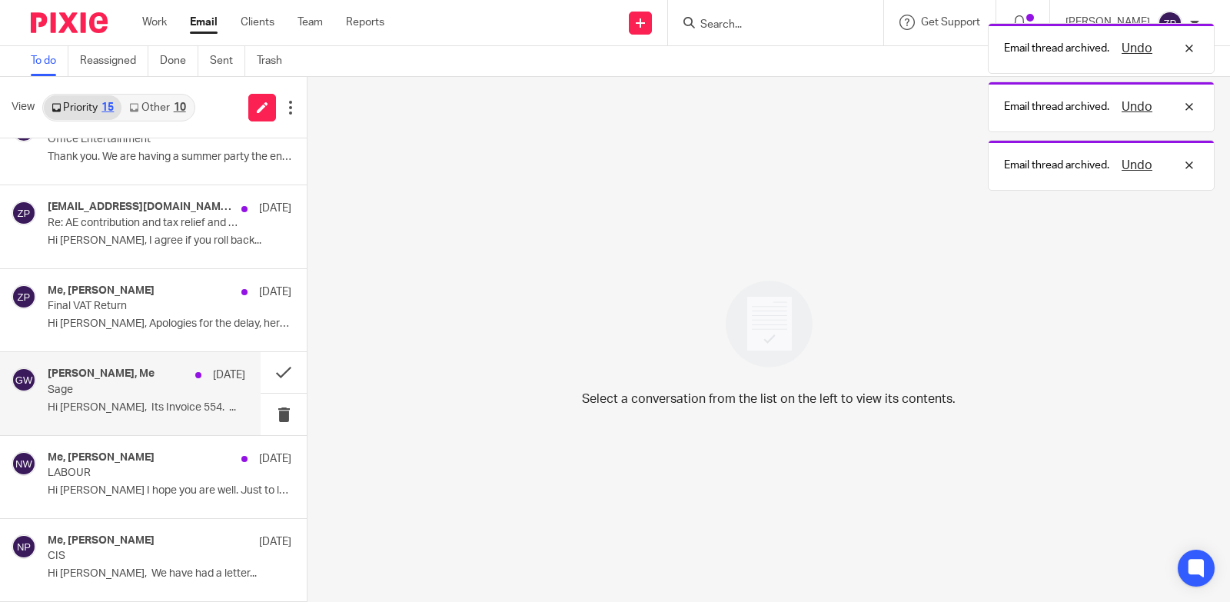
scroll to position [286, 0]
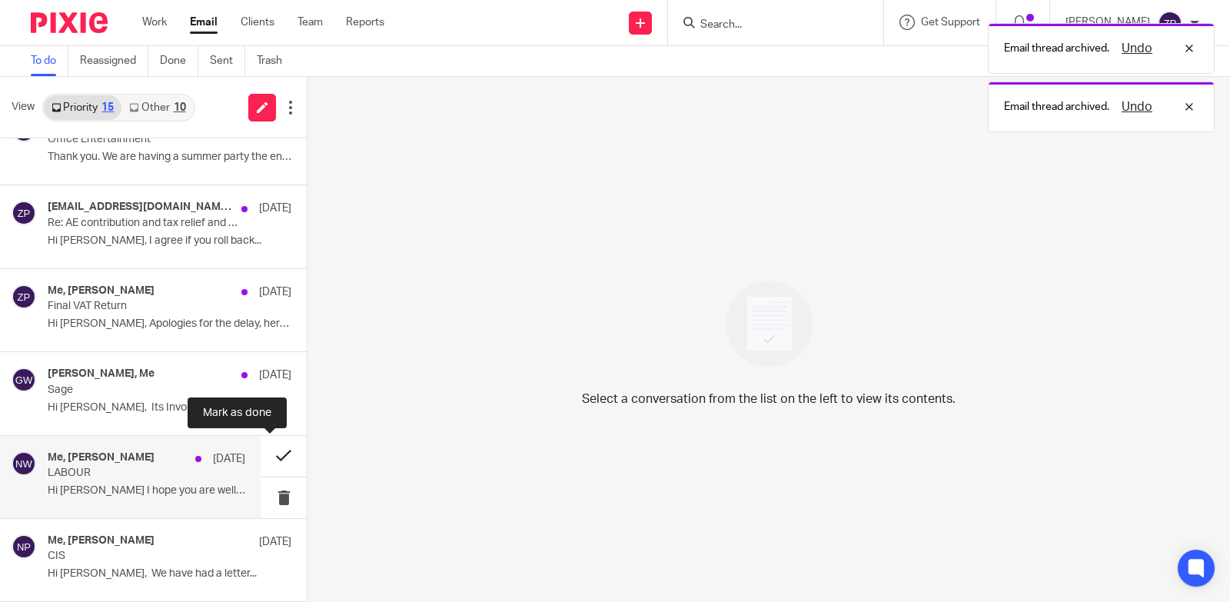
click at [271, 454] on button at bounding box center [284, 456] width 46 height 41
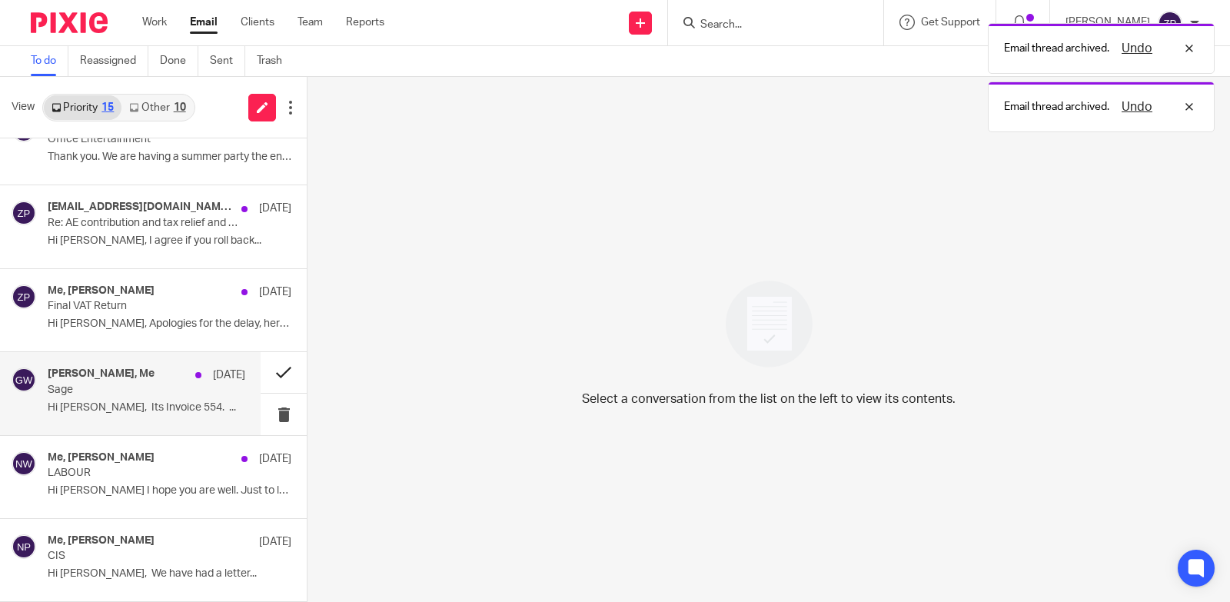
scroll to position [203, 0]
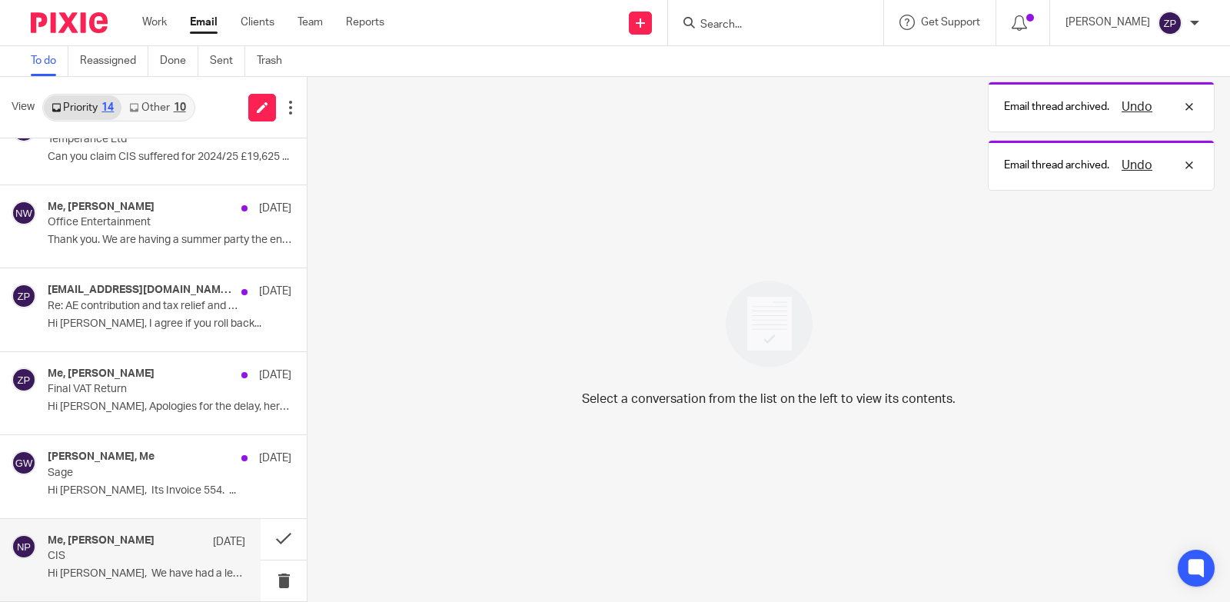
click at [154, 568] on p "Hi Zoe, We have had a letter..." at bounding box center [147, 573] width 198 height 13
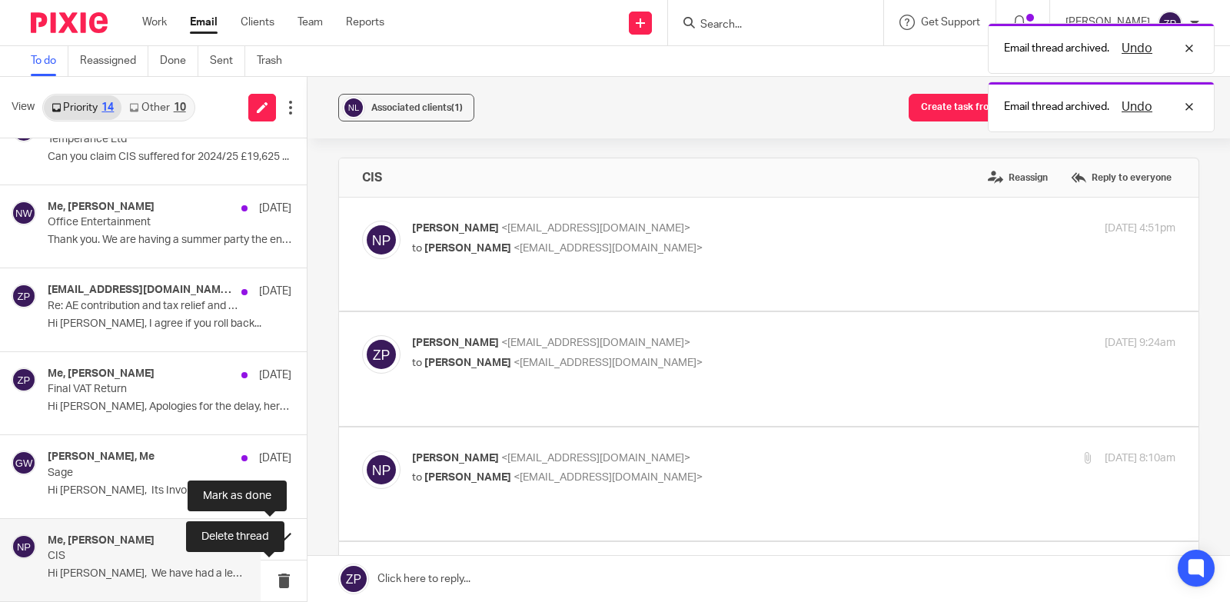
scroll to position [0, 0]
click at [780, 222] on p "Nick Peters <njpeterscarpentry@gmail.com>" at bounding box center [666, 229] width 509 height 16
checkbox input "true"
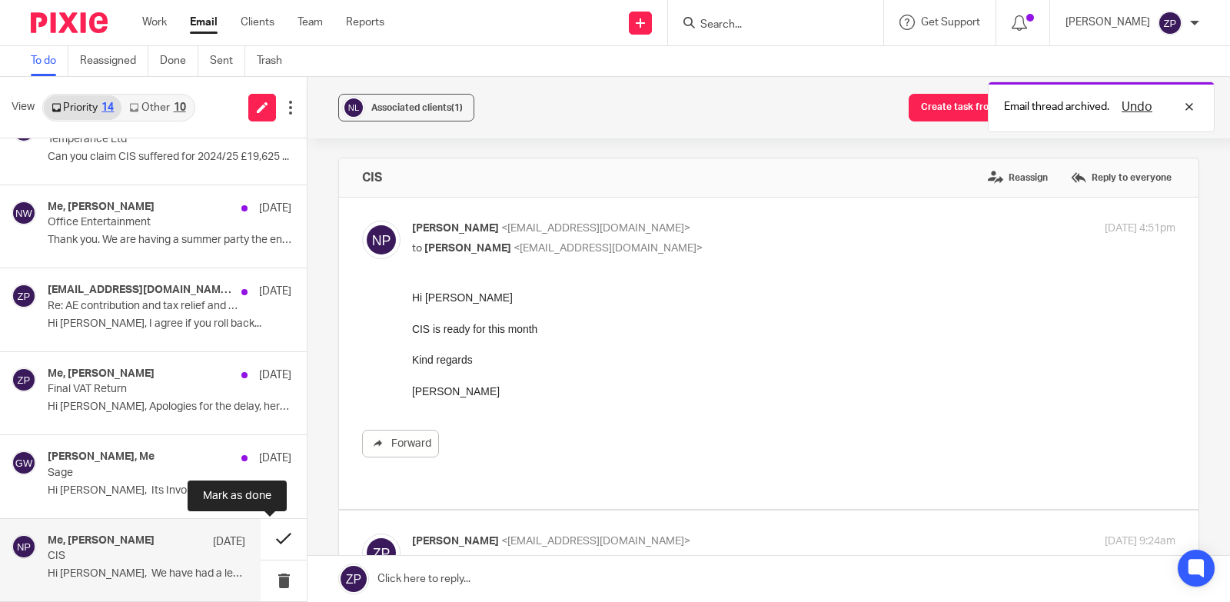
click at [264, 539] on button at bounding box center [284, 539] width 46 height 41
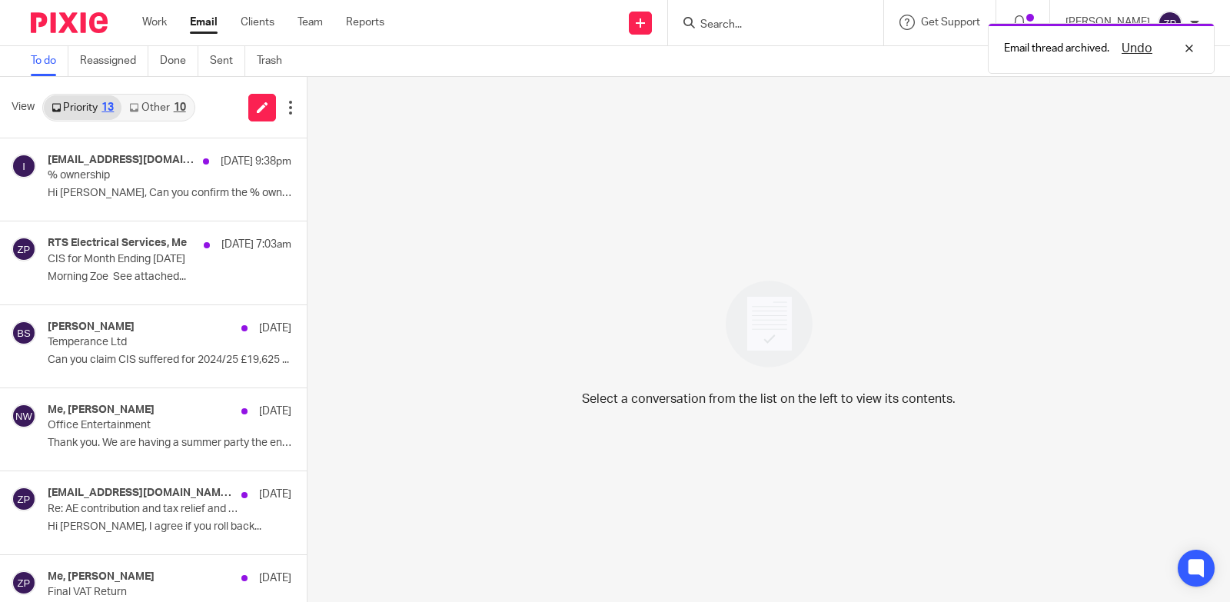
click at [73, 30] on img at bounding box center [69, 22] width 77 height 21
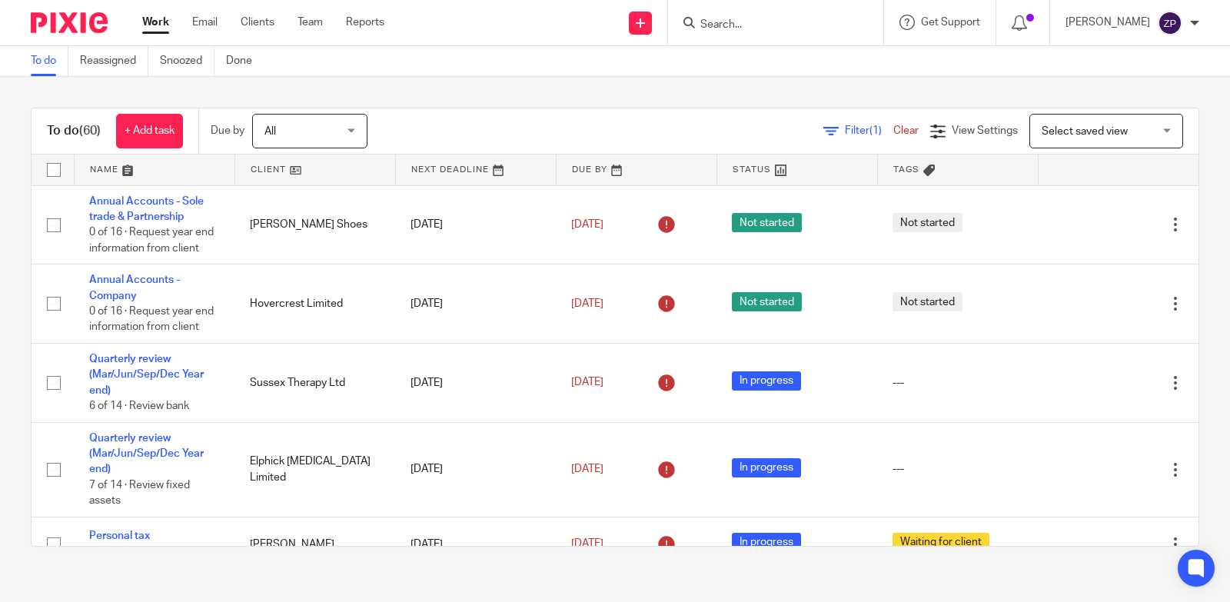
click at [782, 18] on input "Search" at bounding box center [768, 25] width 138 height 14
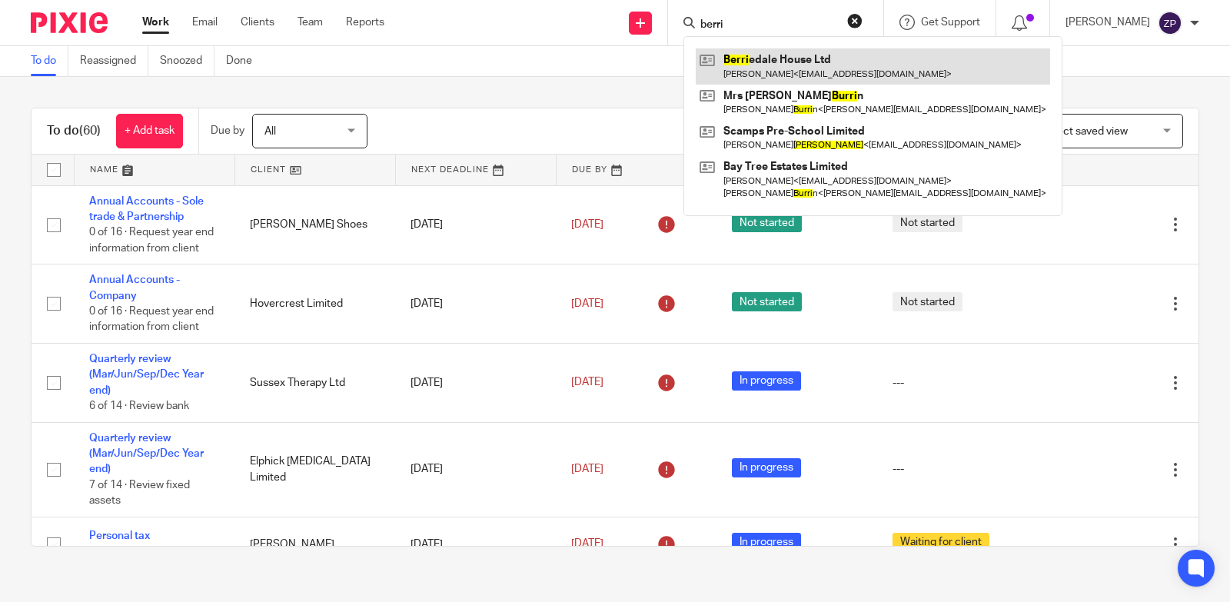
type input "berri"
click at [794, 61] on link at bounding box center [873, 65] width 354 height 35
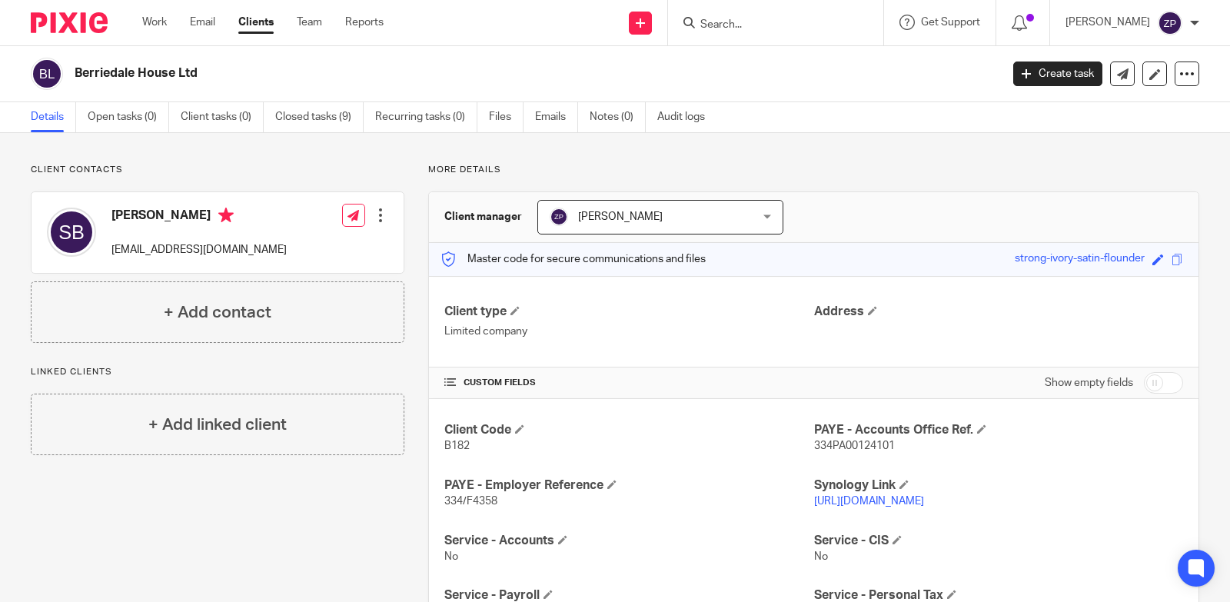
click at [756, 32] on input "Search" at bounding box center [768, 25] width 138 height 14
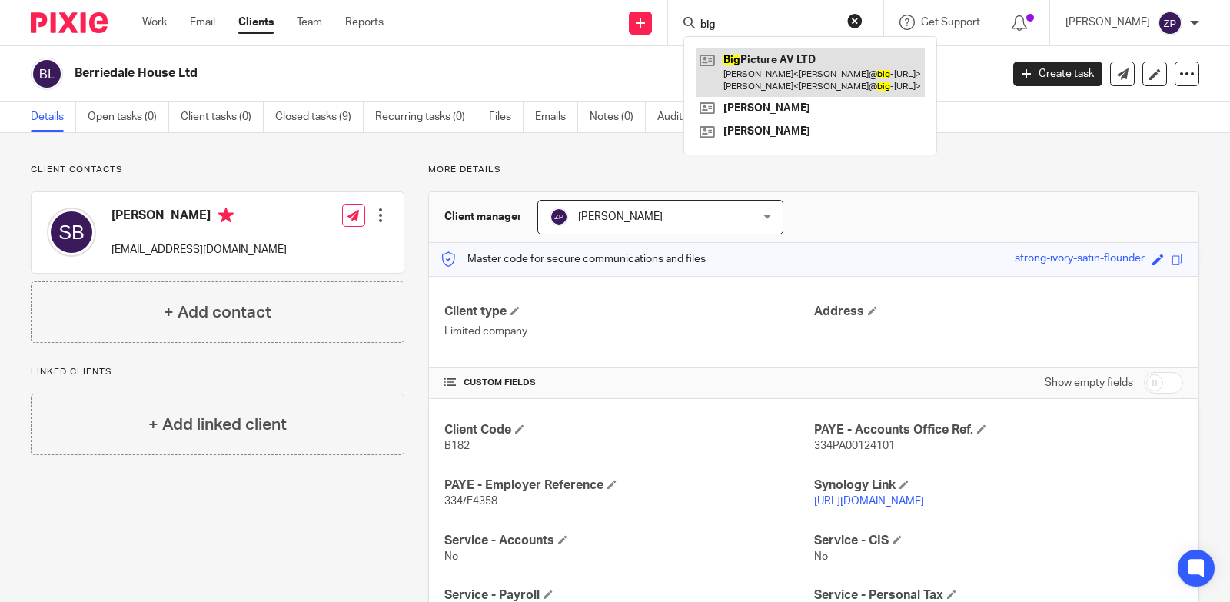
type input "big"
click at [815, 68] on link at bounding box center [810, 72] width 229 height 48
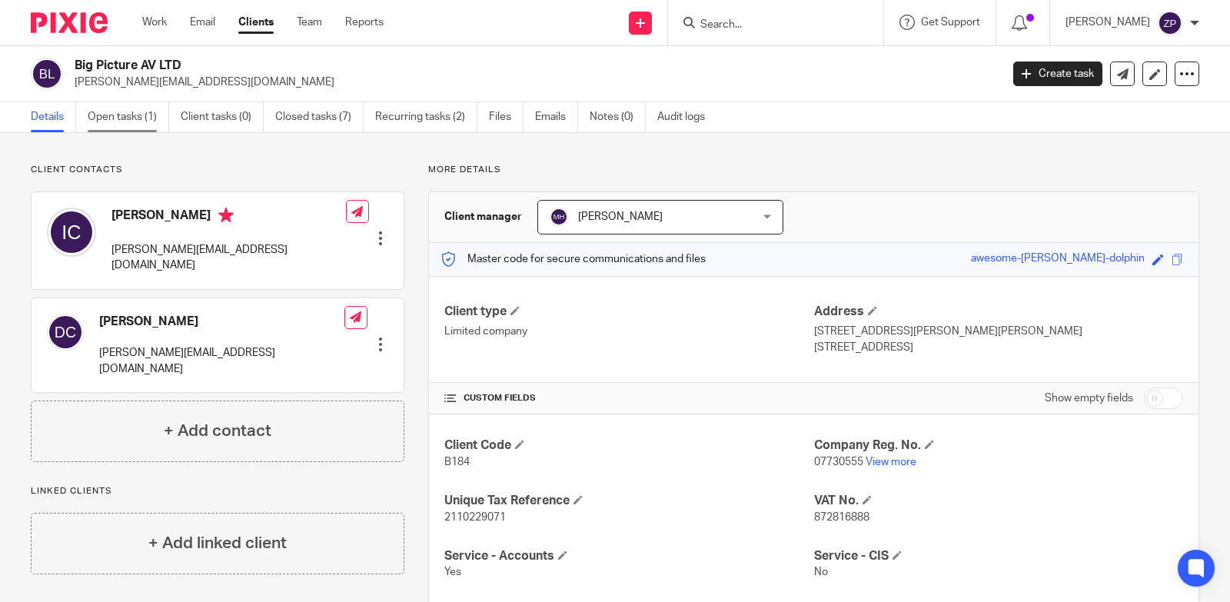
click at [135, 111] on link "Open tasks (1)" at bounding box center [129, 117] width 82 height 30
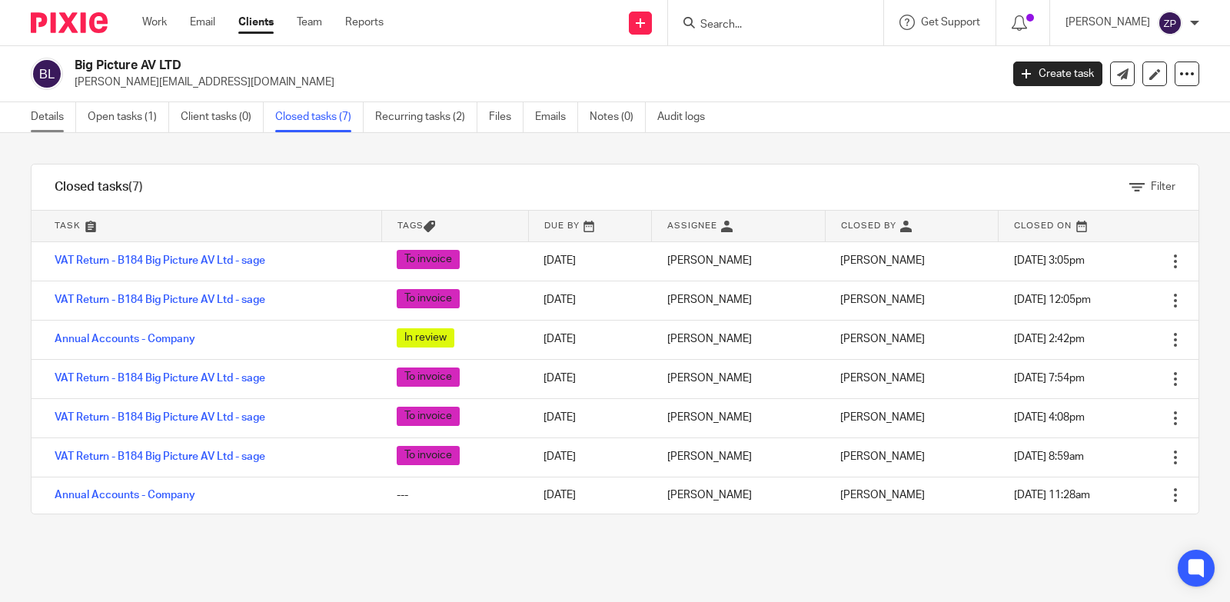
click at [45, 119] on link "Details" at bounding box center [53, 117] width 45 height 30
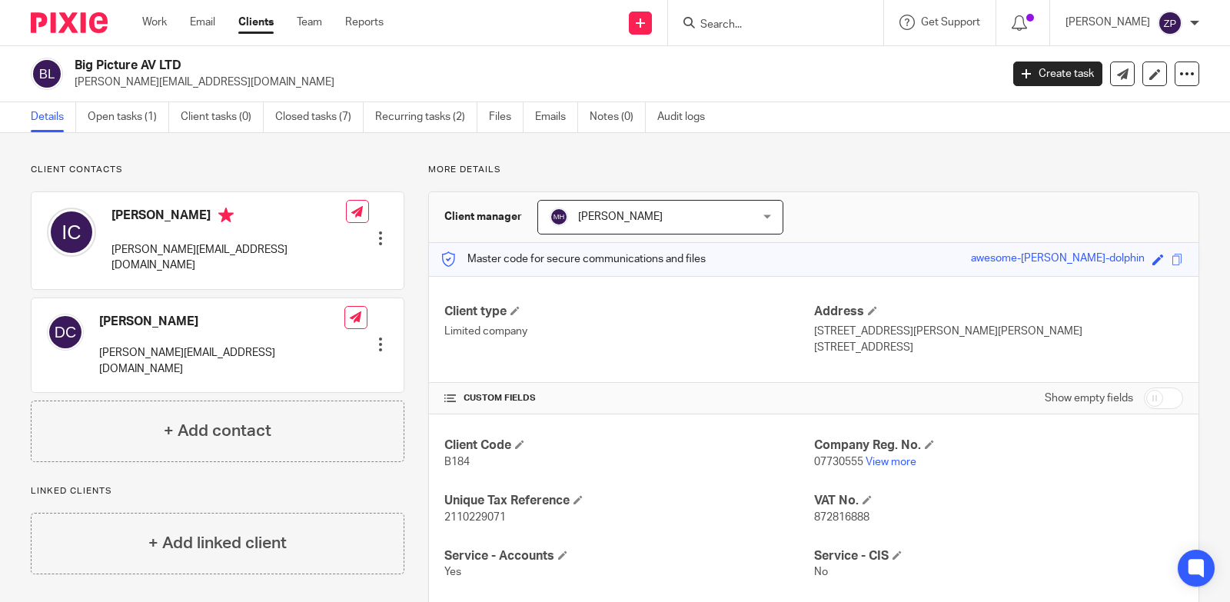
click at [837, 25] on input "Search" at bounding box center [768, 25] width 138 height 14
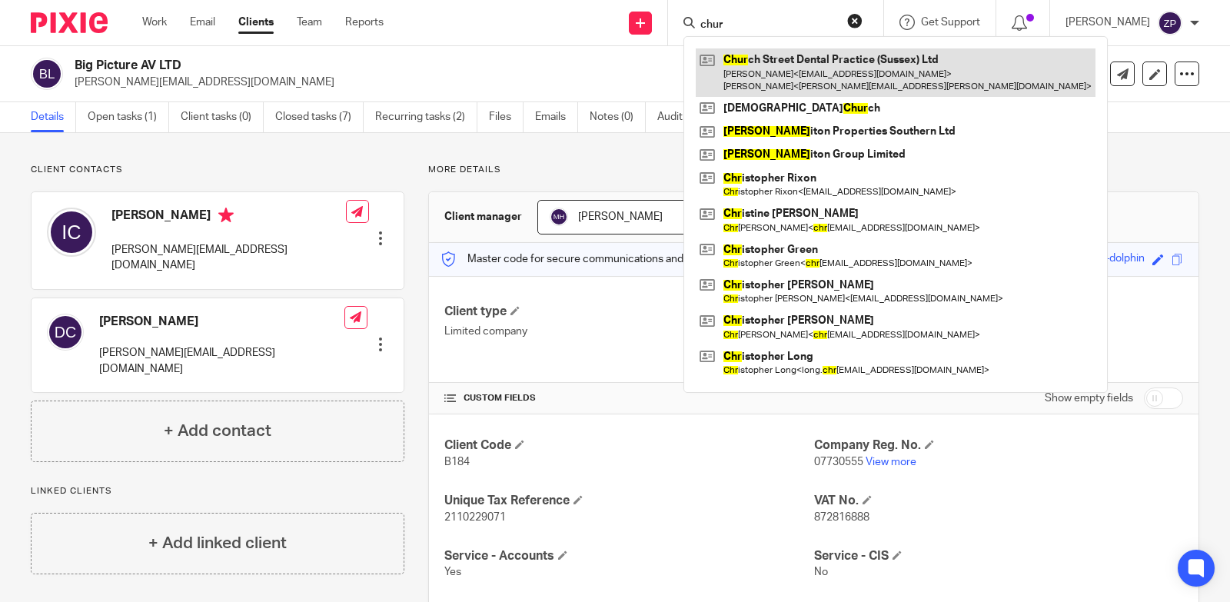
type input "chur"
click at [832, 77] on link at bounding box center [896, 72] width 400 height 48
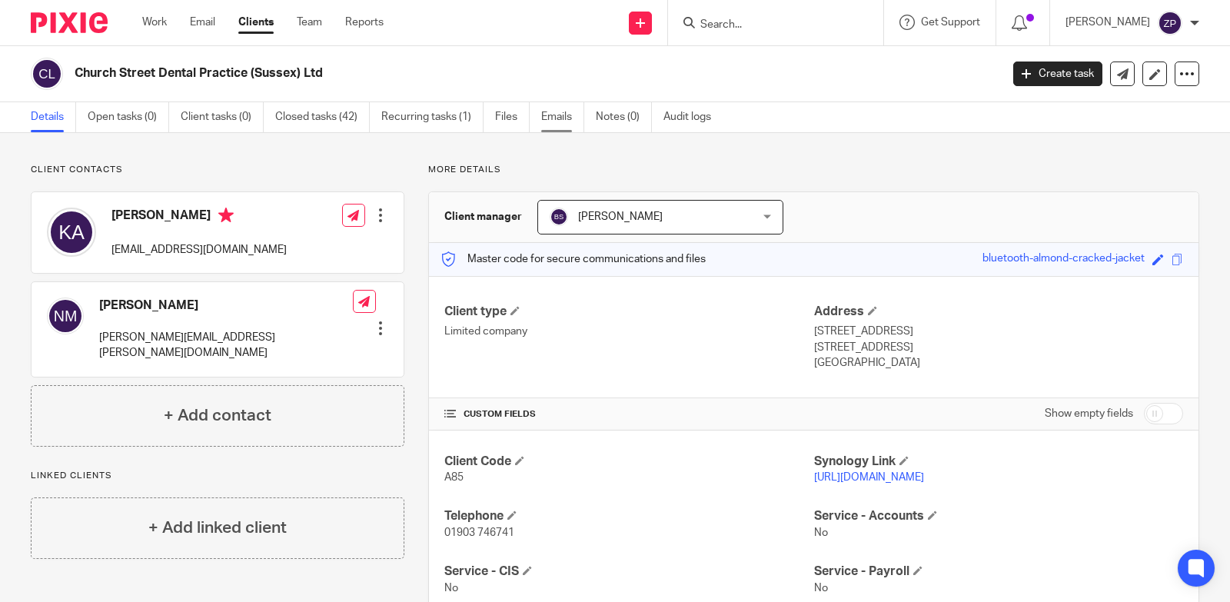
click at [551, 125] on link "Emails" at bounding box center [562, 117] width 43 height 30
